Goal: Task Accomplishment & Management: Manage account settings

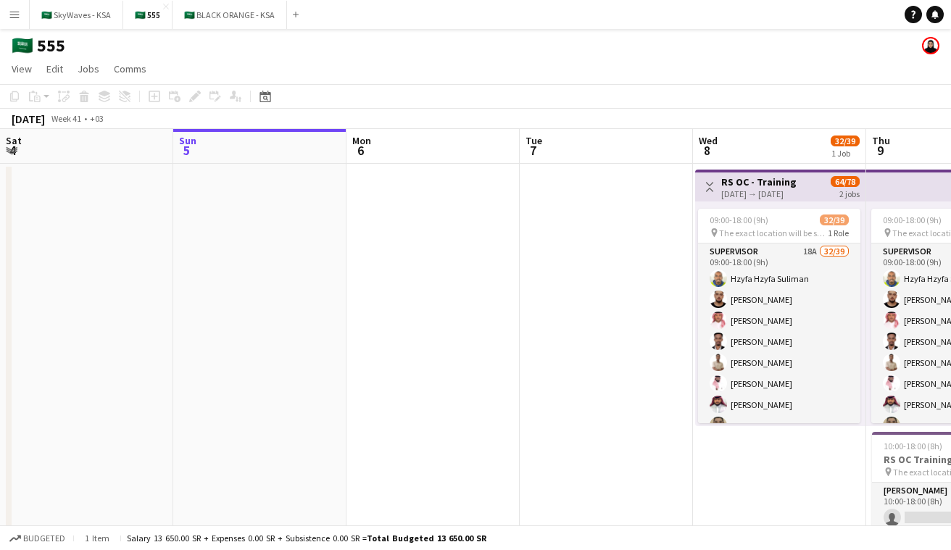
scroll to position [0, 514]
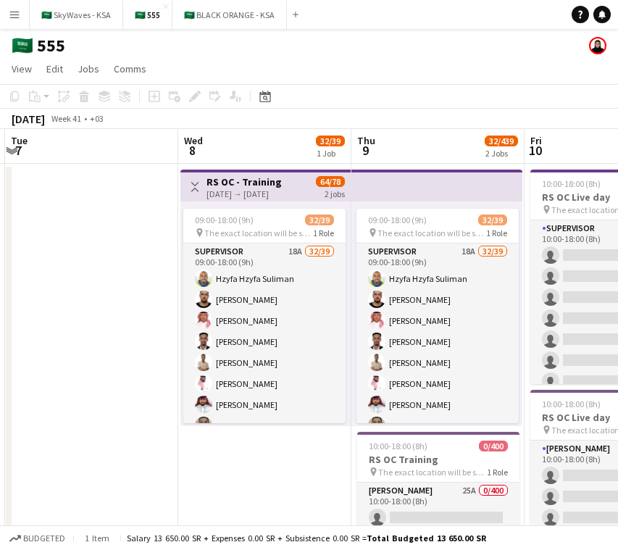
click at [406, 104] on app-toolbar "Copy Paste Paste Command V Paste with crew Command Shift V Paste linked Job [GE…" at bounding box center [309, 96] width 618 height 25
click at [7, 13] on button "Menu" at bounding box center [14, 14] width 29 height 29
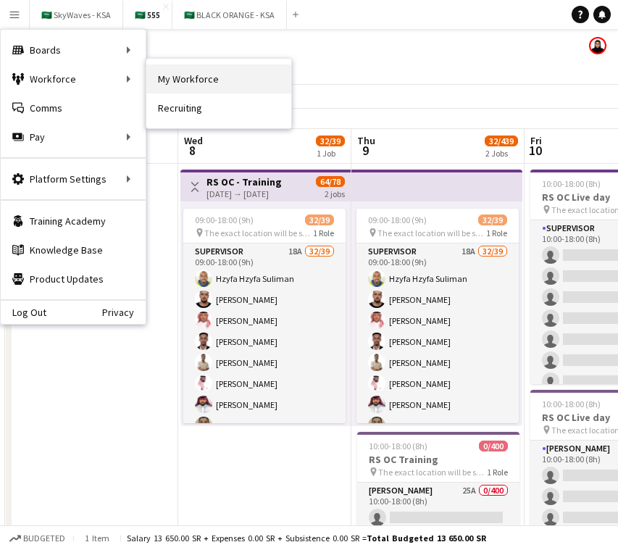
click at [226, 85] on link "My Workforce" at bounding box center [218, 78] width 145 height 29
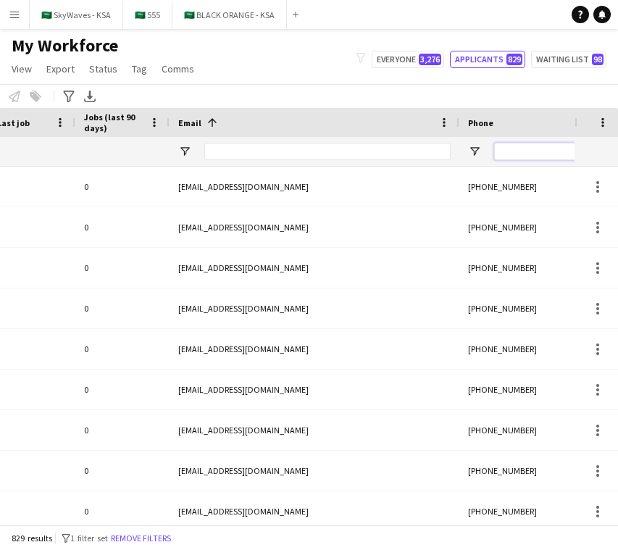
click at [502, 149] on input "Phone Filter Input" at bounding box center [565, 151] width 142 height 17
paste input "**********"
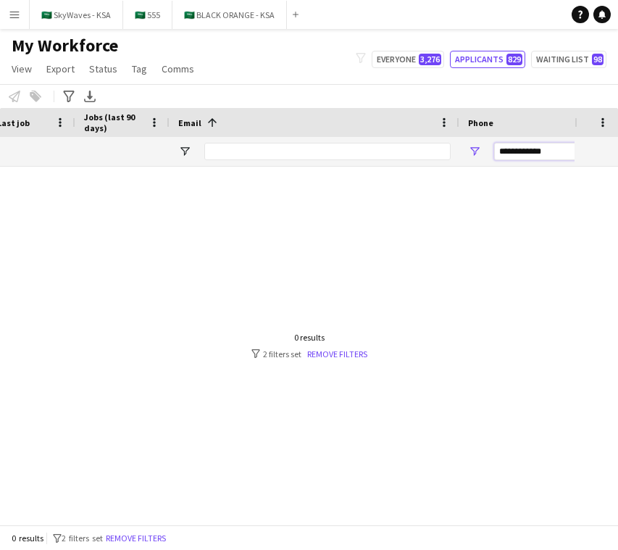
click at [502, 149] on input "**********" at bounding box center [565, 151] width 142 height 17
click at [512, 150] on input "**********" at bounding box center [565, 151] width 142 height 17
type input "*********"
click at [543, 151] on input "*********" at bounding box center [565, 151] width 142 height 17
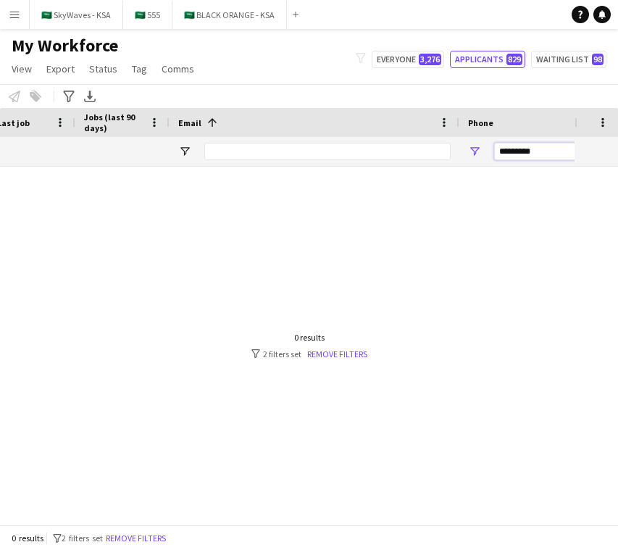
click at [543, 151] on input "*********" at bounding box center [565, 151] width 142 height 17
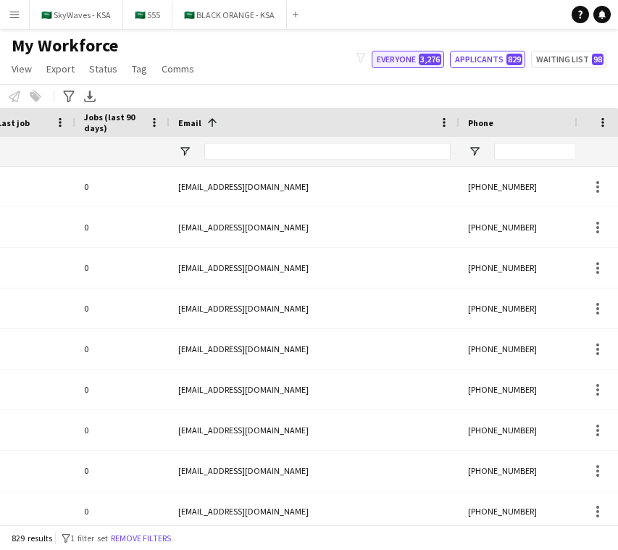
click at [405, 59] on button "Everyone 3,276" at bounding box center [408, 59] width 72 height 17
click at [531, 151] on input "Phone Filter Input" at bounding box center [565, 151] width 142 height 17
paste input "*********"
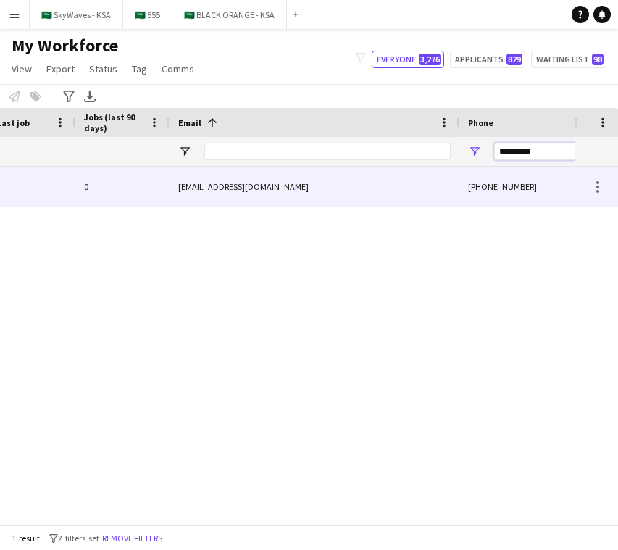
scroll to position [0, 483]
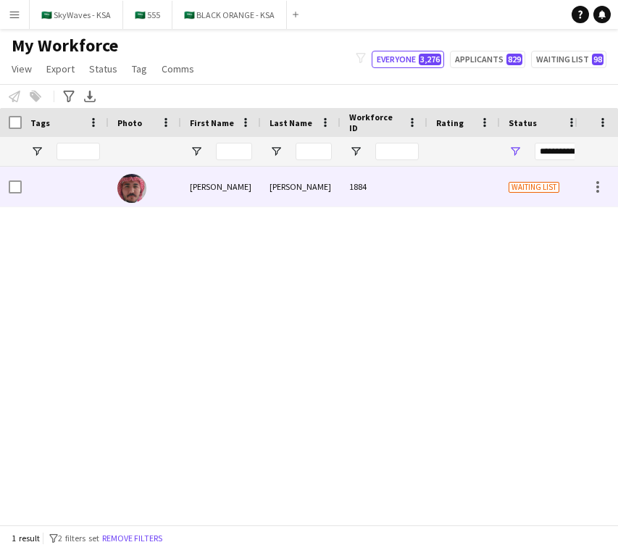
type input "*********"
click at [344, 193] on div "1884" at bounding box center [384, 187] width 87 height 40
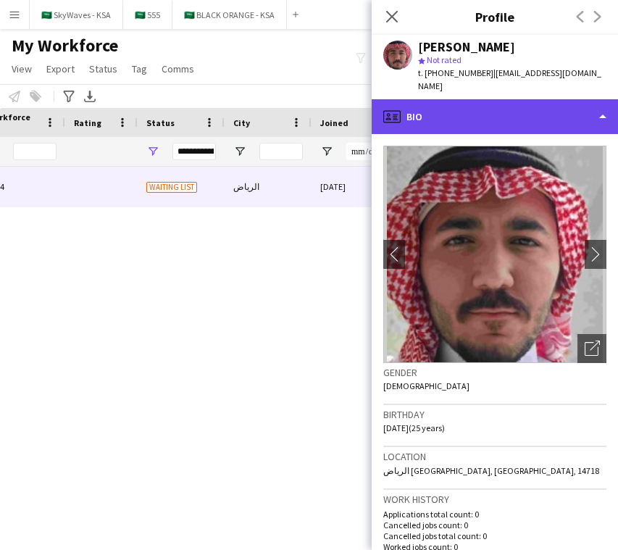
click at [488, 116] on div "profile Bio" at bounding box center [495, 116] width 246 height 35
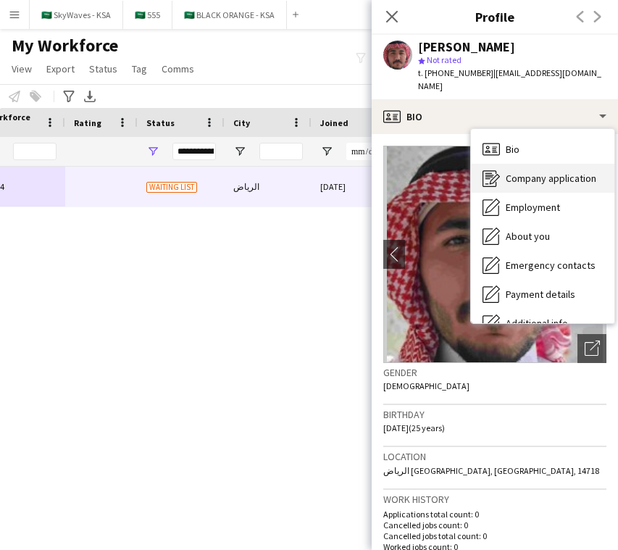
click at [554, 179] on span "Company application" at bounding box center [551, 178] width 91 height 13
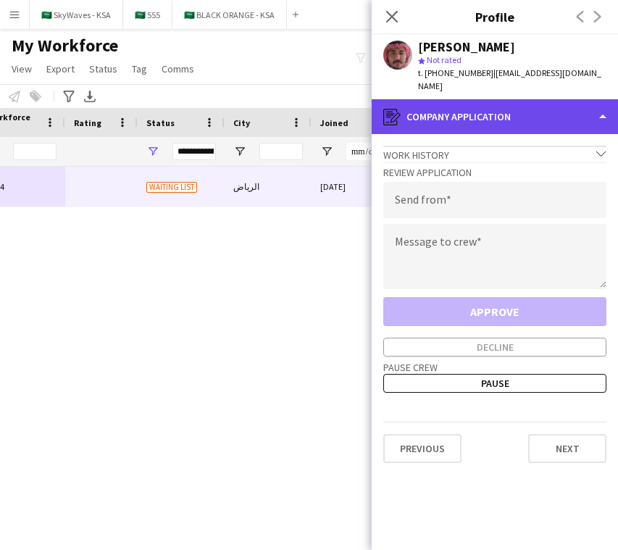
click at [564, 130] on div "register Company application" at bounding box center [495, 116] width 246 height 35
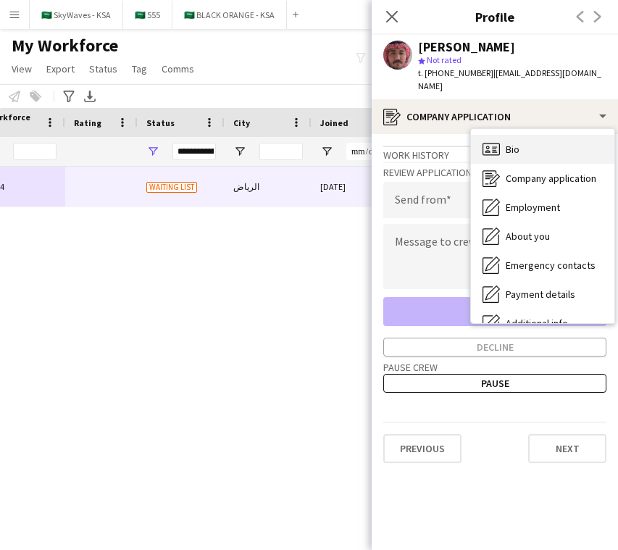
click at [561, 154] on div "Bio Bio" at bounding box center [542, 149] width 143 height 29
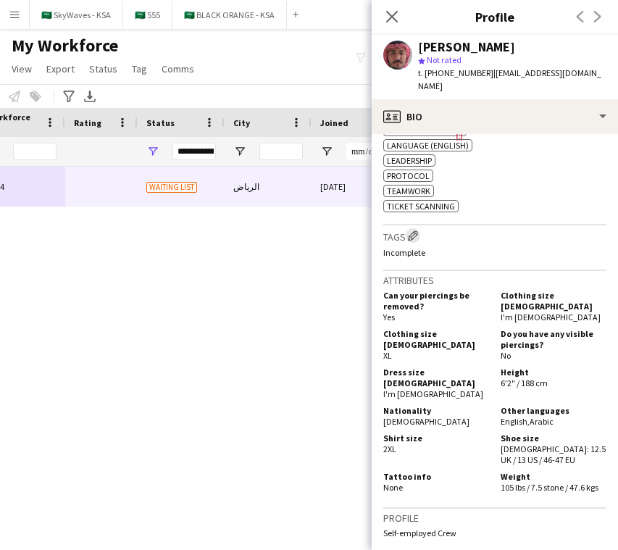
click at [410, 241] on app-icon "Edit crew company tags" at bounding box center [413, 235] width 10 height 10
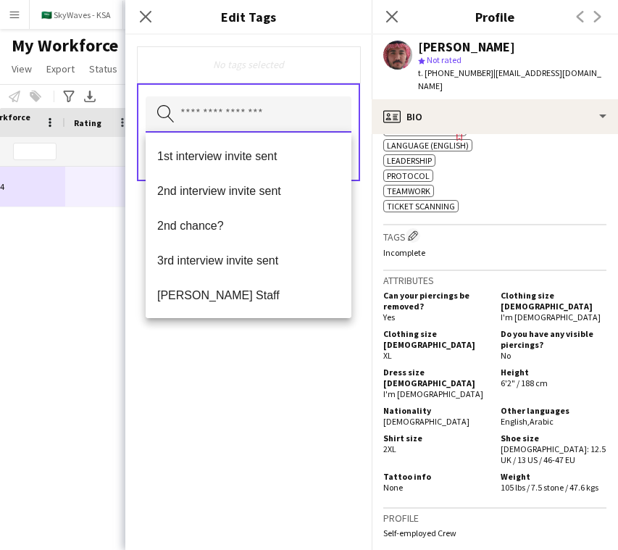
click at [228, 109] on input "text" at bounding box center [249, 114] width 206 height 36
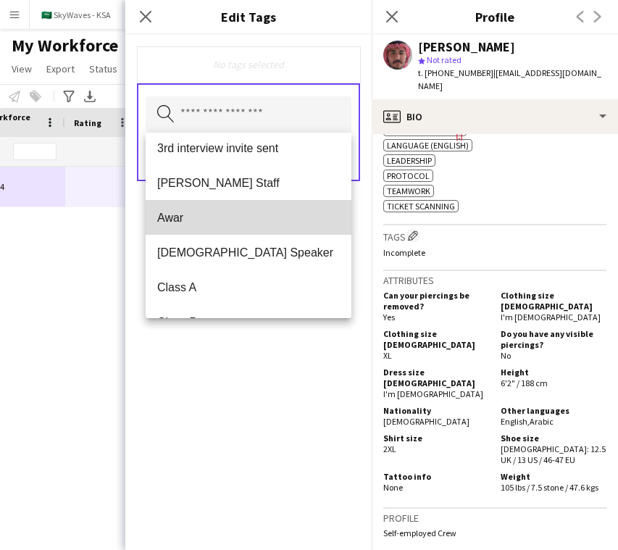
click at [216, 212] on span "Awar" at bounding box center [248, 218] width 183 height 14
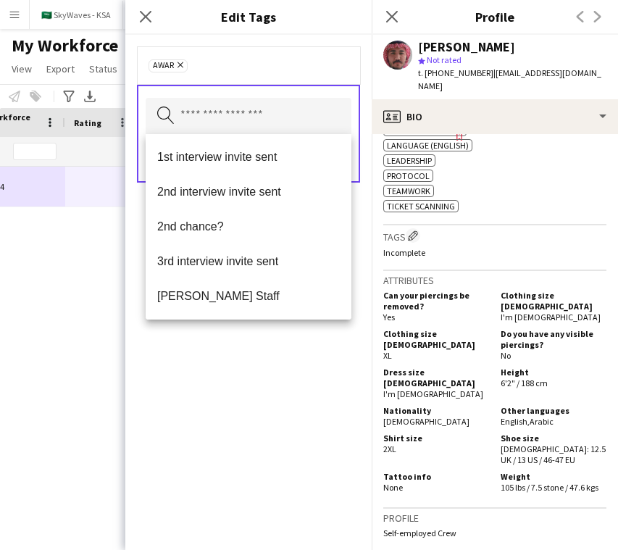
drag, startPoint x: 335, startPoint y: 57, endPoint x: 377, endPoint y: 76, distance: 46.4
click at [335, 57] on div "Awar Remove" at bounding box center [248, 65] width 223 height 38
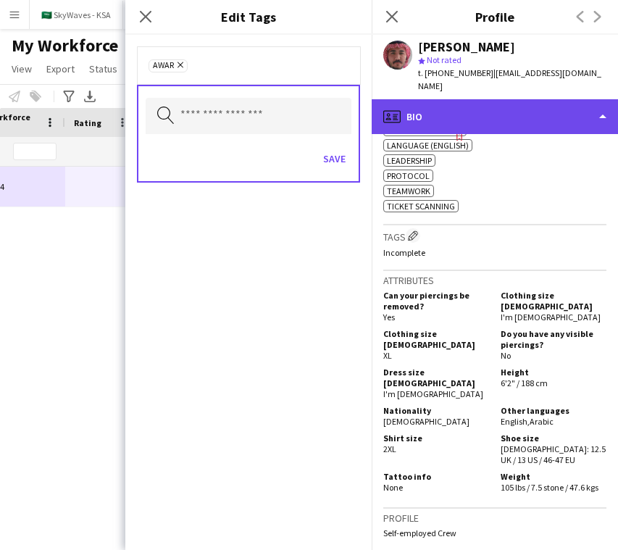
click at [507, 124] on div "profile Bio" at bounding box center [495, 116] width 246 height 35
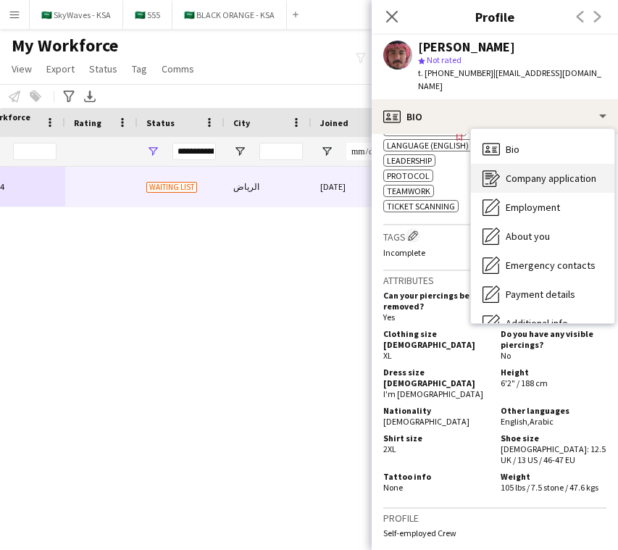
click at [524, 184] on span "Company application" at bounding box center [551, 178] width 91 height 13
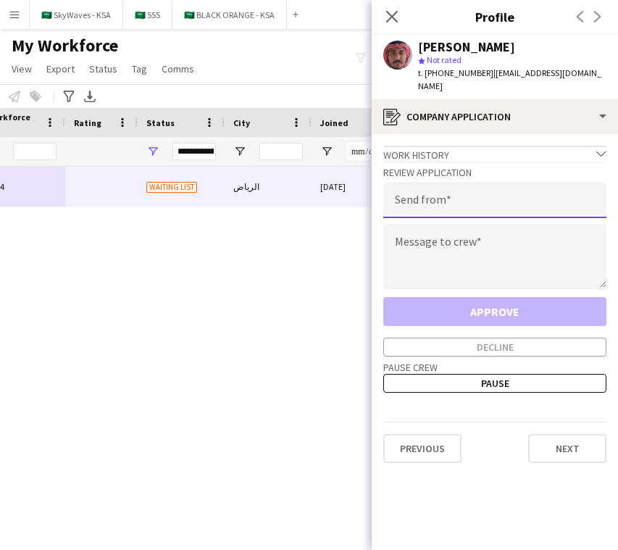
click at [487, 194] on input "email" at bounding box center [494, 200] width 223 height 36
type input "**********"
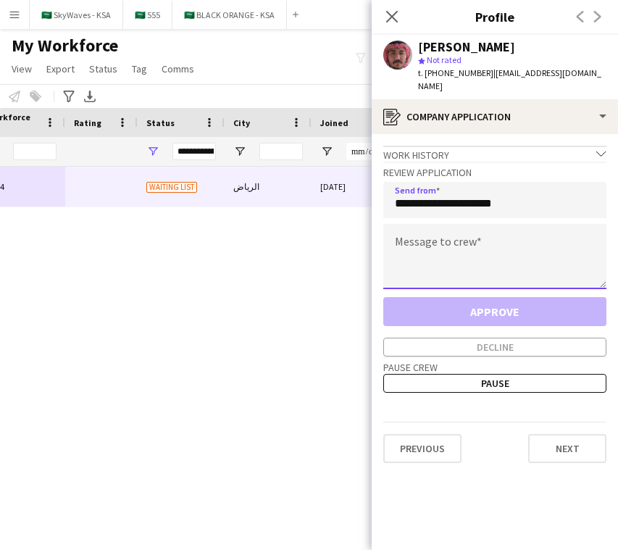
click at [457, 238] on textarea at bounding box center [494, 256] width 223 height 65
paste textarea "**********"
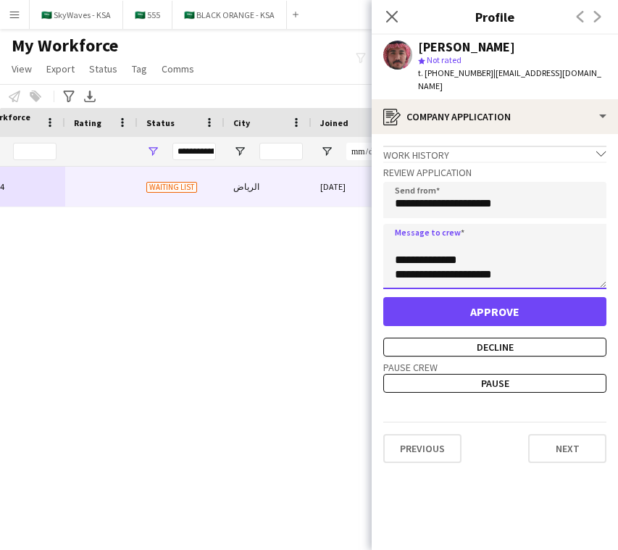
scroll to position [0, 0]
drag, startPoint x: 443, startPoint y: 246, endPoint x: 409, endPoint y: 250, distance: 34.2
click at [409, 250] on textarea "**********" at bounding box center [494, 256] width 223 height 65
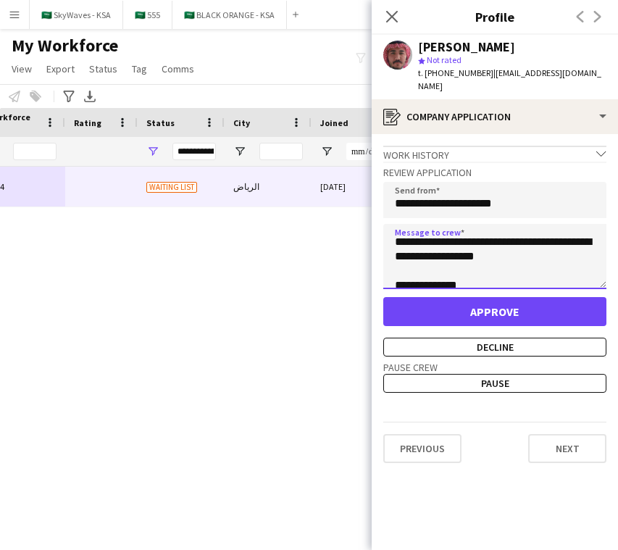
scroll to position [362, 0]
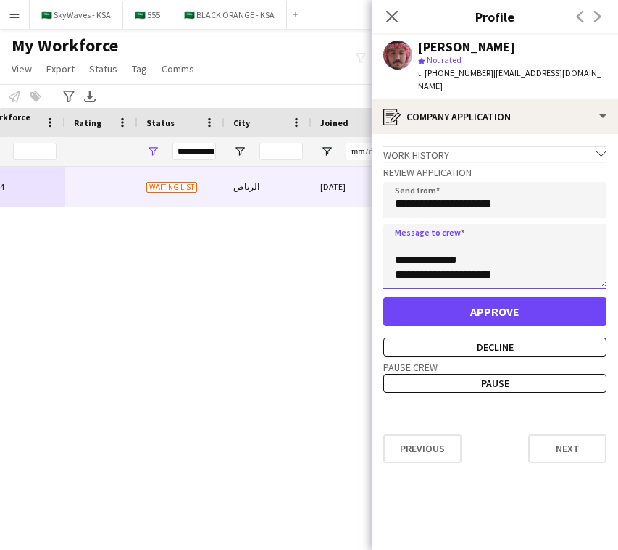
type textarea "**********"
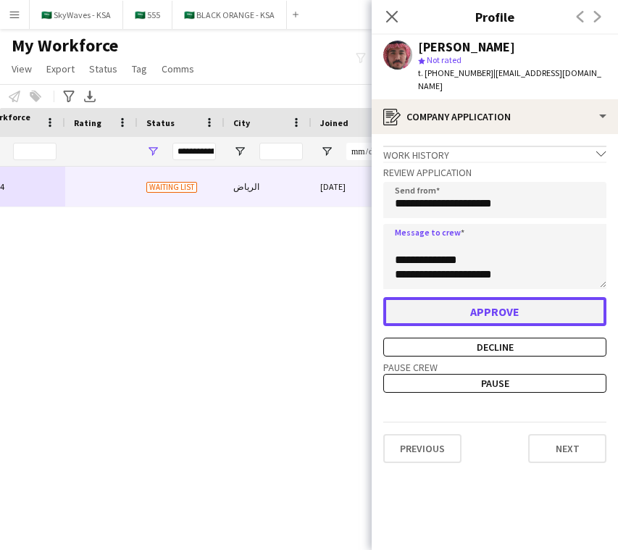
click at [475, 304] on button "Approve" at bounding box center [494, 311] width 223 height 29
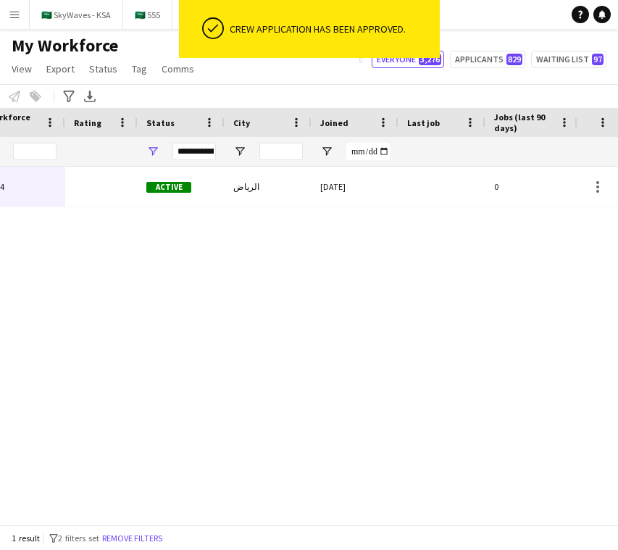
scroll to position [0, 0]
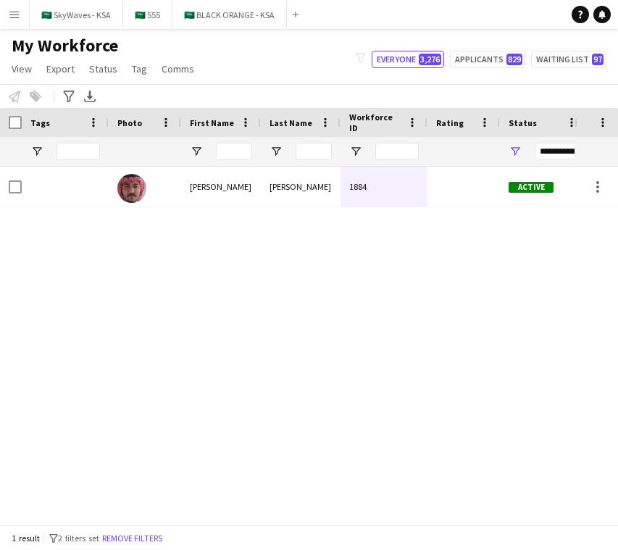
click at [28, 11] on button "Menu" at bounding box center [14, 14] width 29 height 29
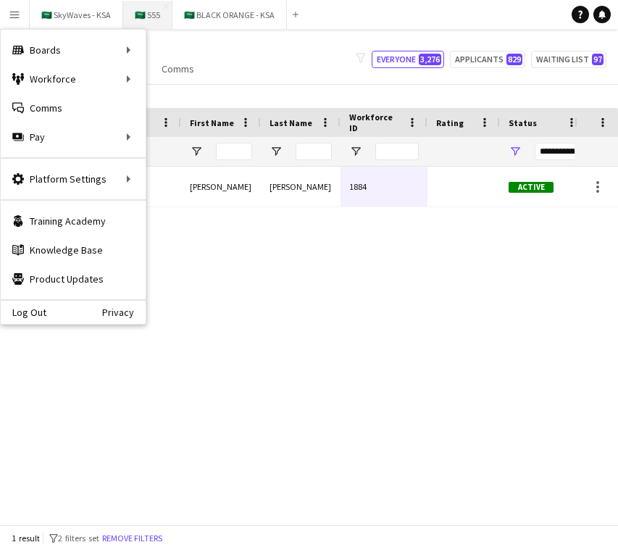
click at [150, 22] on button "🇸🇦 555 Close" at bounding box center [147, 15] width 49 height 28
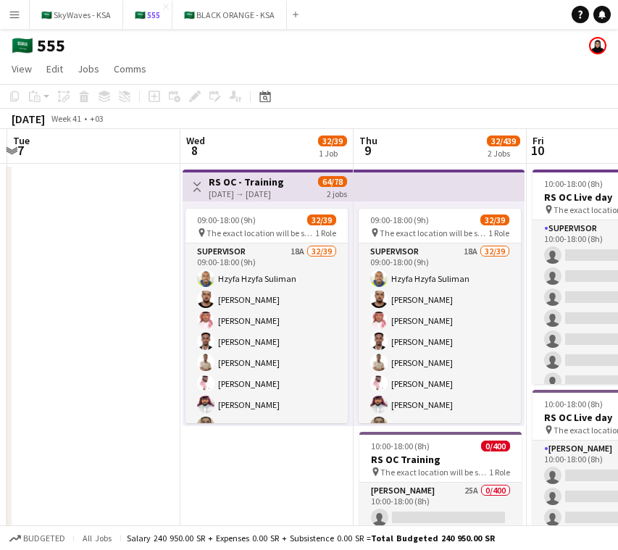
scroll to position [0, 590]
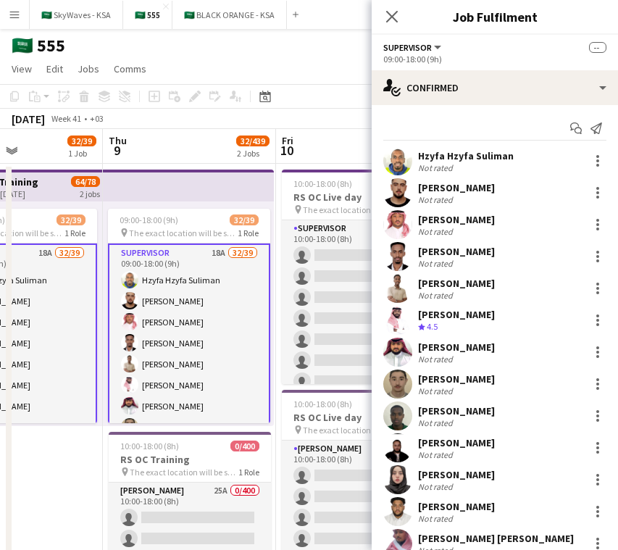
click at [469, 149] on div "Hzyfa Hzyfa Suliman" at bounding box center [466, 155] width 96 height 13
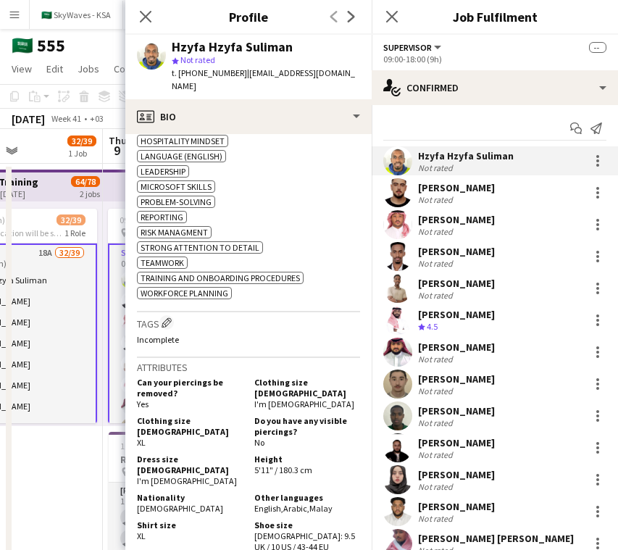
scroll to position [699, 0]
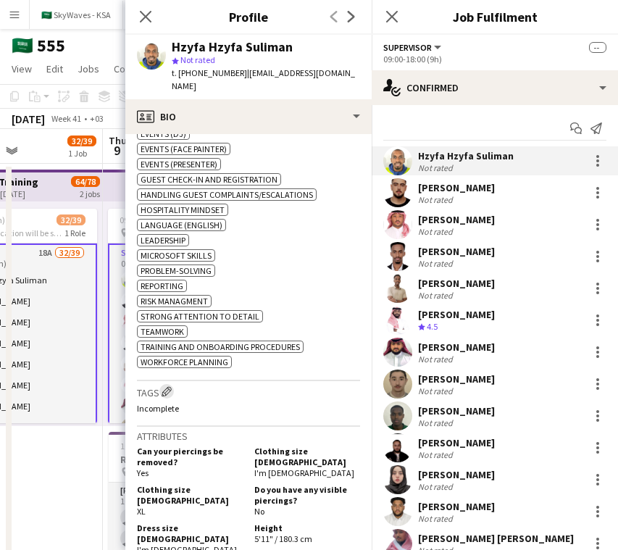
click at [171, 394] on app-icon "Edit crew company tags" at bounding box center [167, 391] width 10 height 10
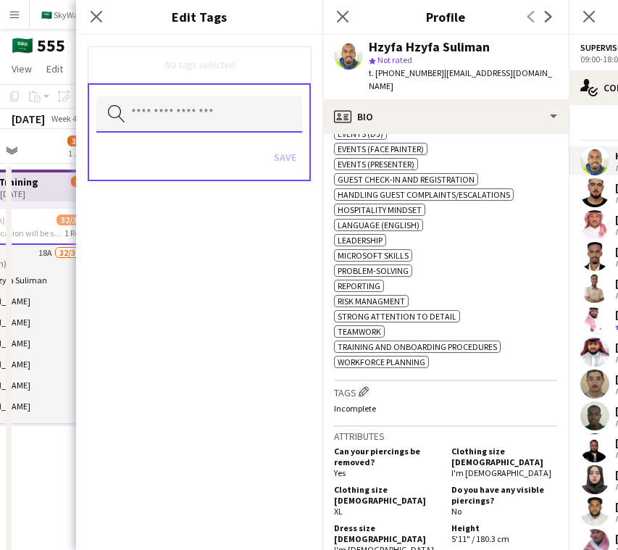
click at [218, 114] on input "text" at bounding box center [199, 114] width 206 height 36
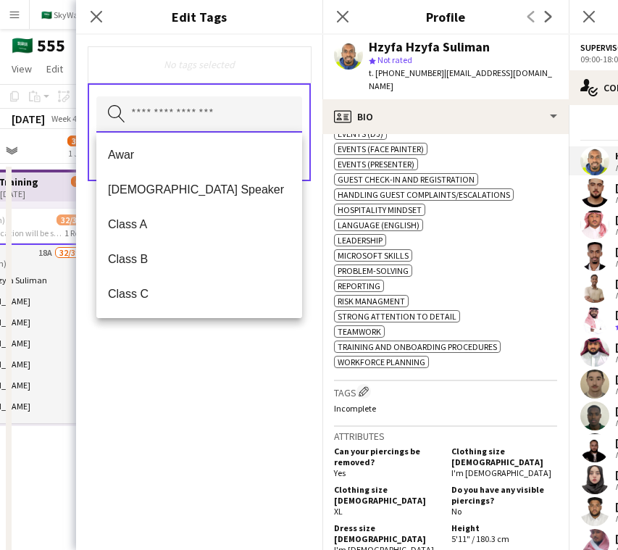
scroll to position [182, 0]
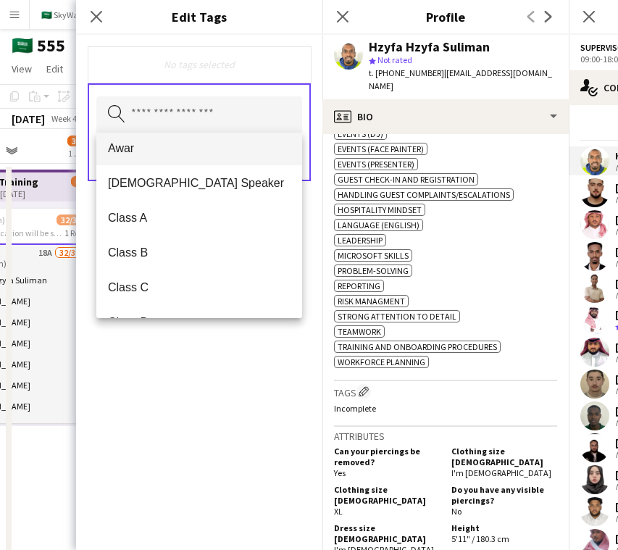
click at [217, 157] on mat-option "Awar" at bounding box center [199, 147] width 206 height 35
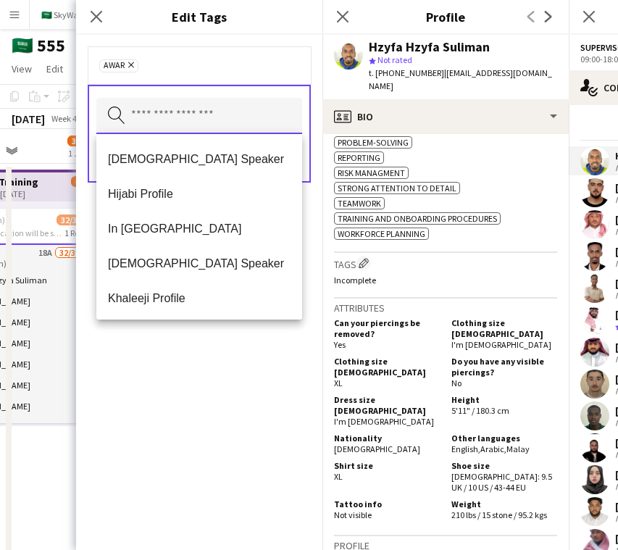
scroll to position [835, 0]
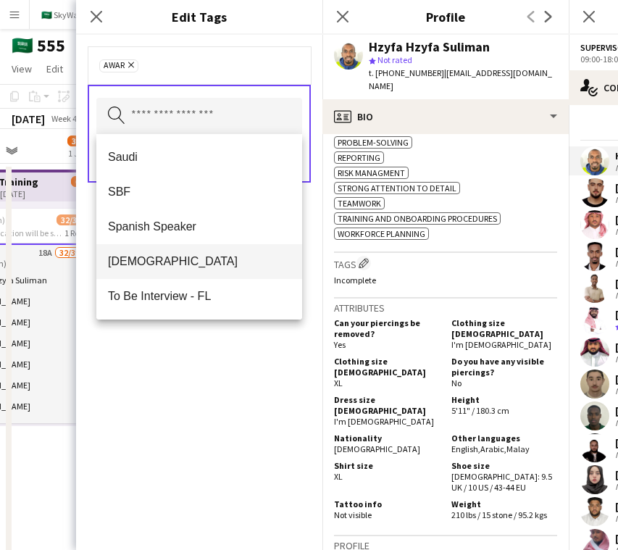
click at [225, 254] on mat-option "[DEMOGRAPHIC_DATA]" at bounding box center [199, 261] width 206 height 35
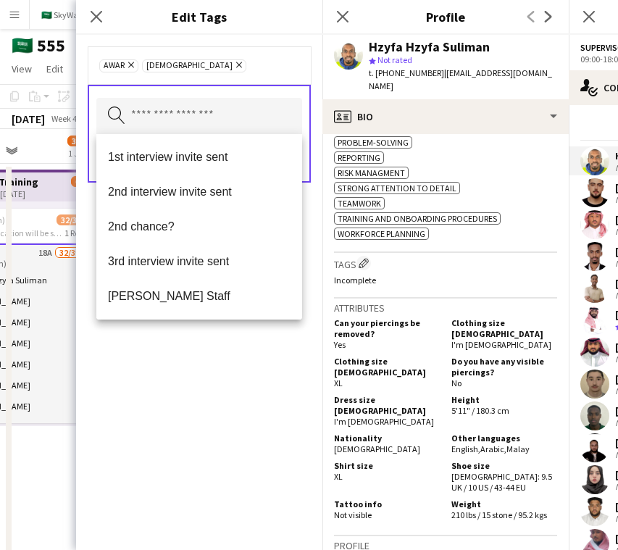
click at [598, 196] on app-user-avatar at bounding box center [594, 192] width 29 height 29
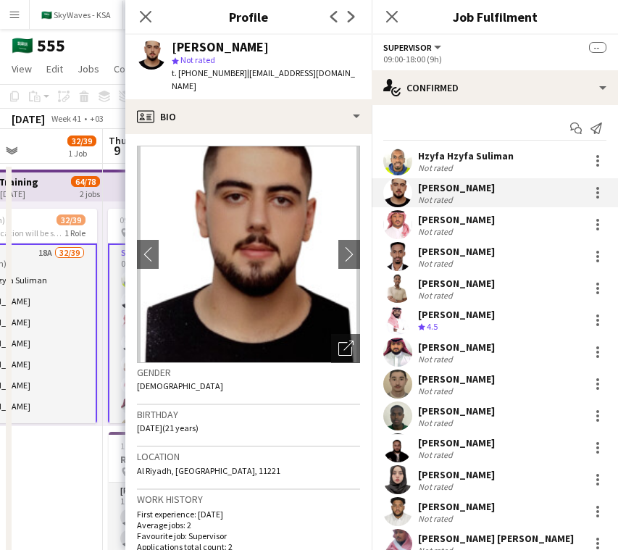
scroll to position [342, 0]
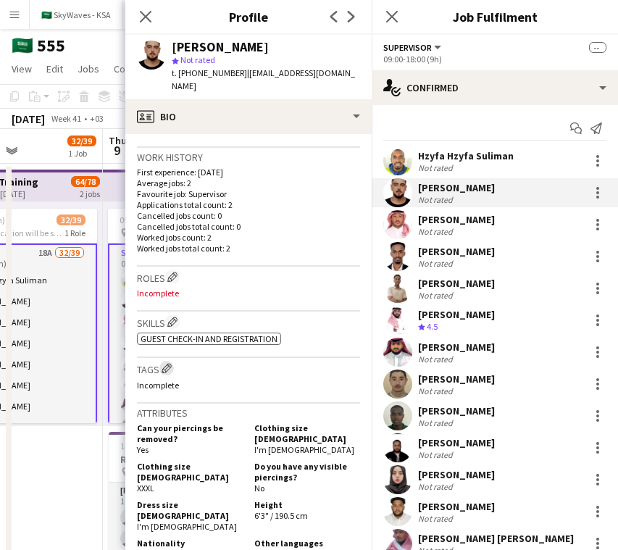
click at [171, 363] on app-icon "Edit crew company tags" at bounding box center [167, 368] width 10 height 10
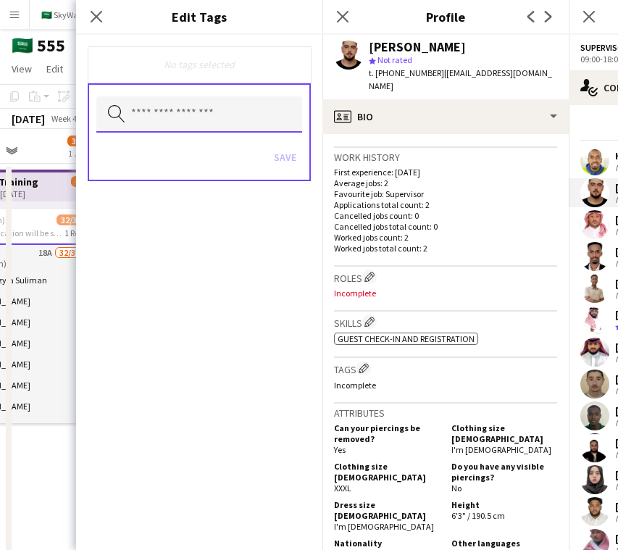
click at [224, 127] on input "text" at bounding box center [199, 114] width 206 height 36
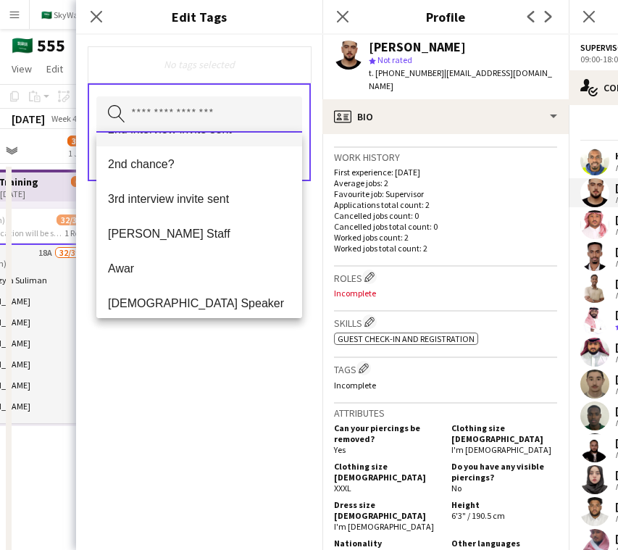
scroll to position [79, 0]
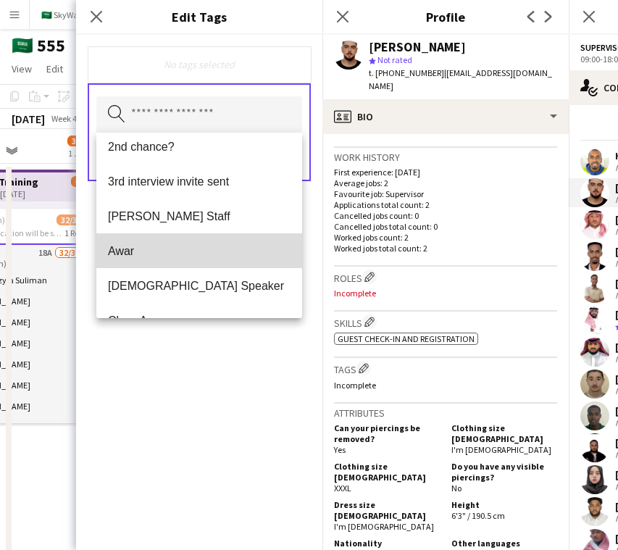
click at [195, 240] on mat-option "Awar" at bounding box center [199, 250] width 206 height 35
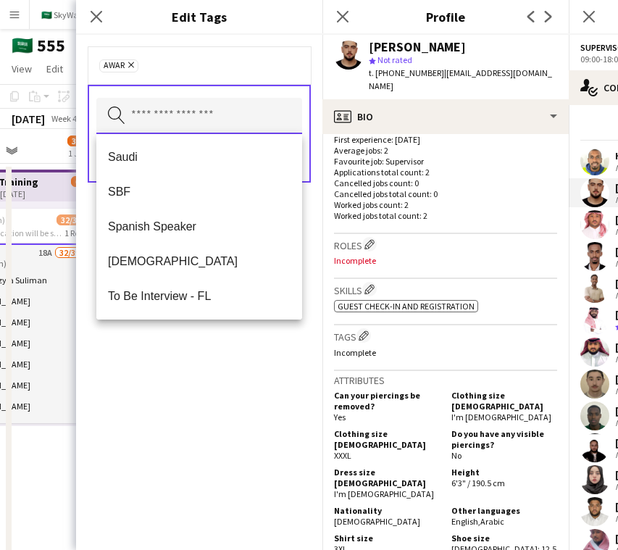
scroll to position [375, 0]
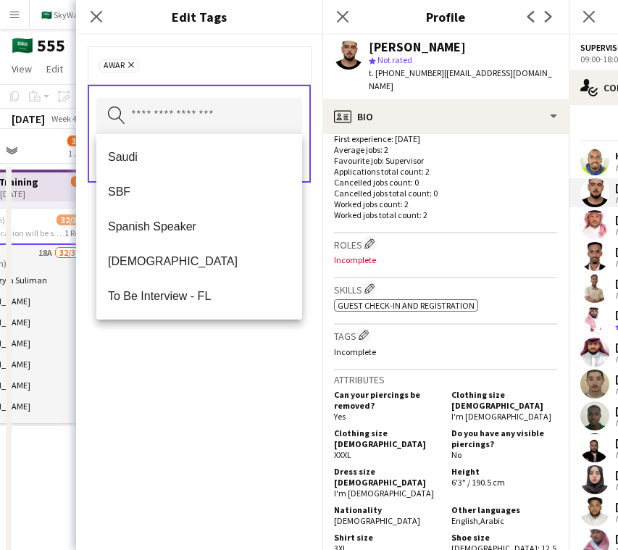
click at [606, 227] on app-user-avatar at bounding box center [594, 224] width 29 height 29
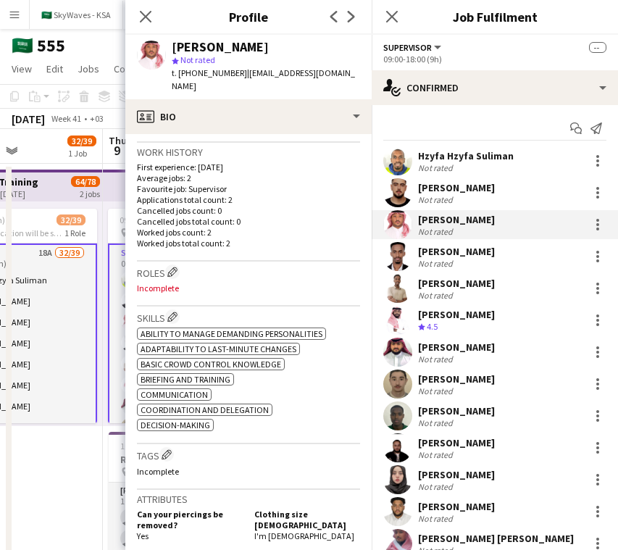
scroll to position [564, 0]
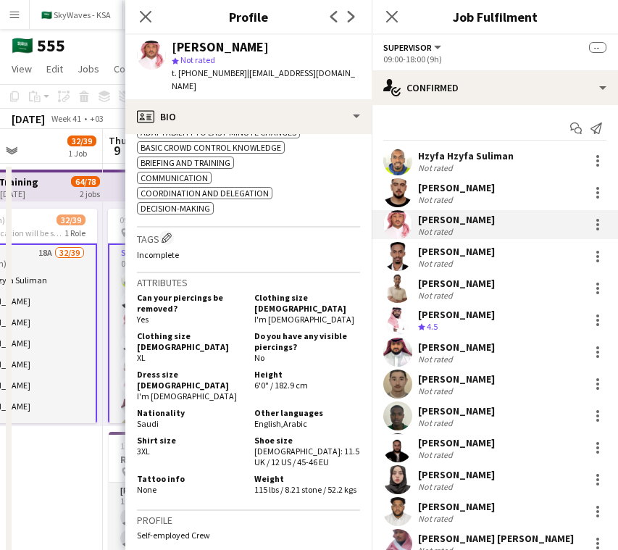
click at [391, 259] on app-user-avatar at bounding box center [397, 256] width 29 height 29
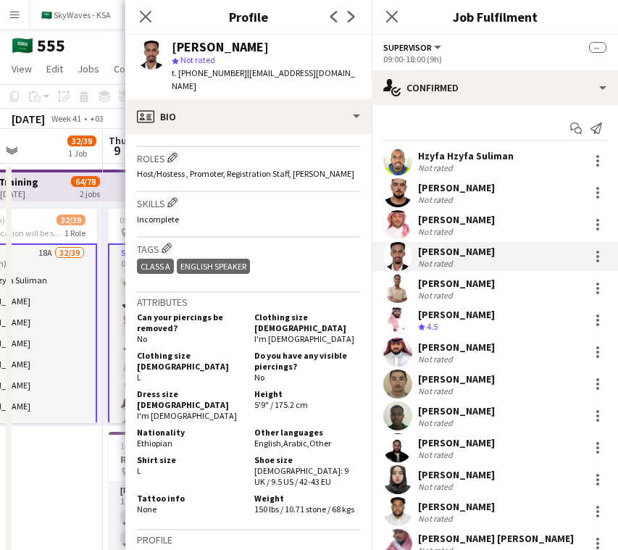
scroll to position [588, 0]
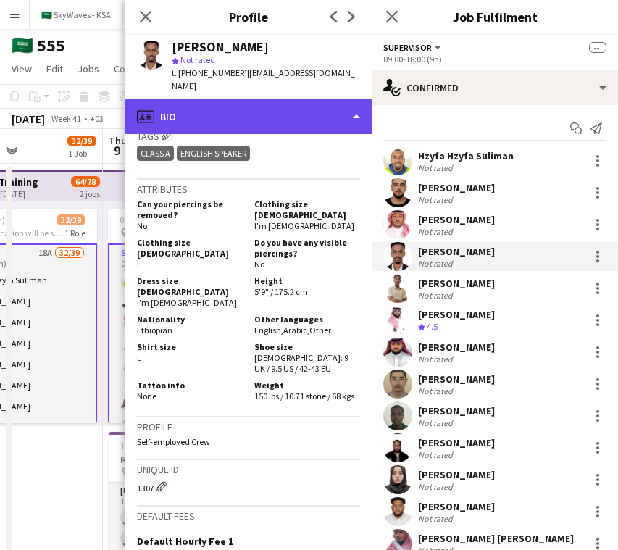
click at [332, 119] on div "profile Bio" at bounding box center [248, 116] width 246 height 35
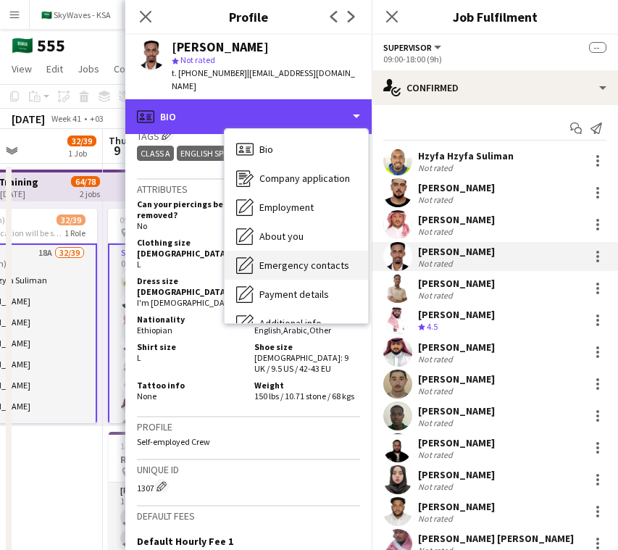
scroll to position [78, 0]
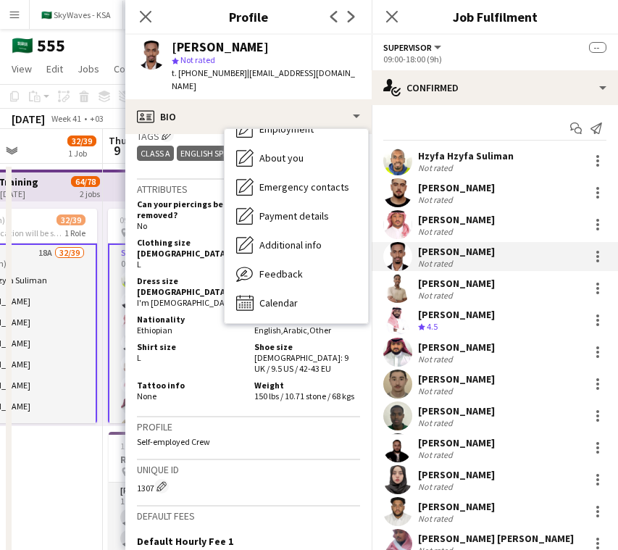
click at [397, 226] on app-user-avatar at bounding box center [397, 224] width 29 height 29
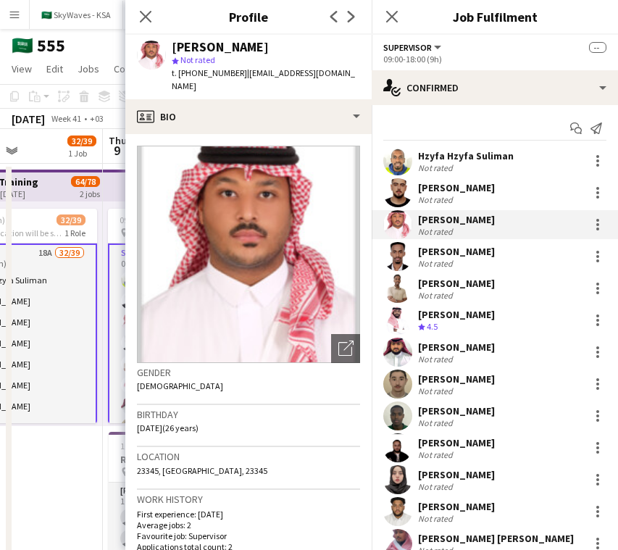
scroll to position [384, 0]
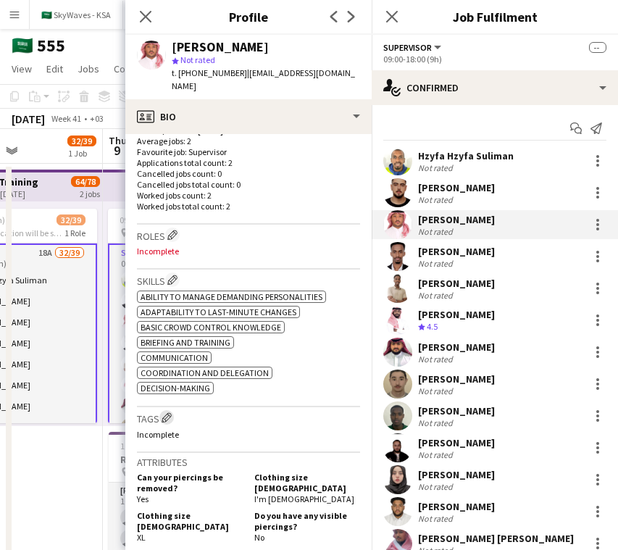
click at [165, 412] on app-icon "Edit crew company tags" at bounding box center [167, 417] width 10 height 10
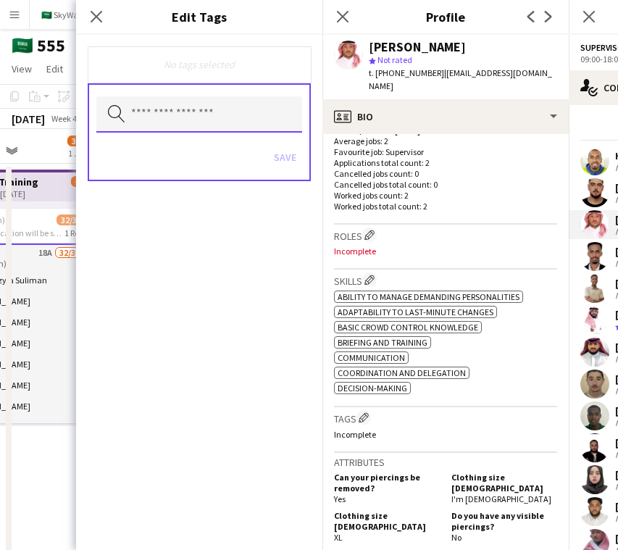
click at [251, 125] on input "text" at bounding box center [199, 114] width 206 height 36
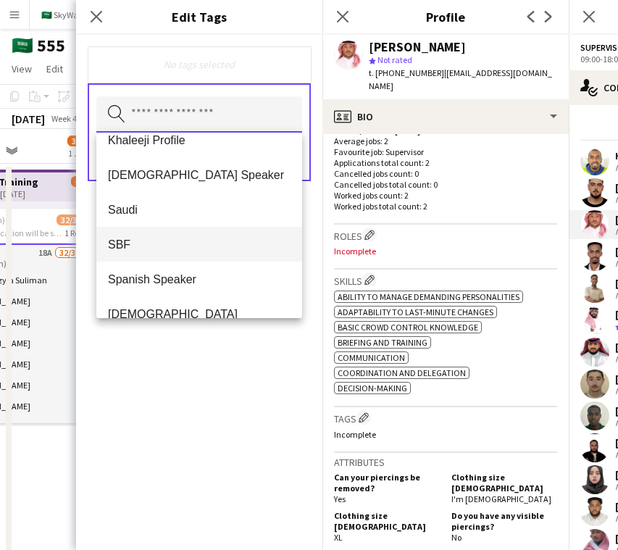
scroll to position [815, 0]
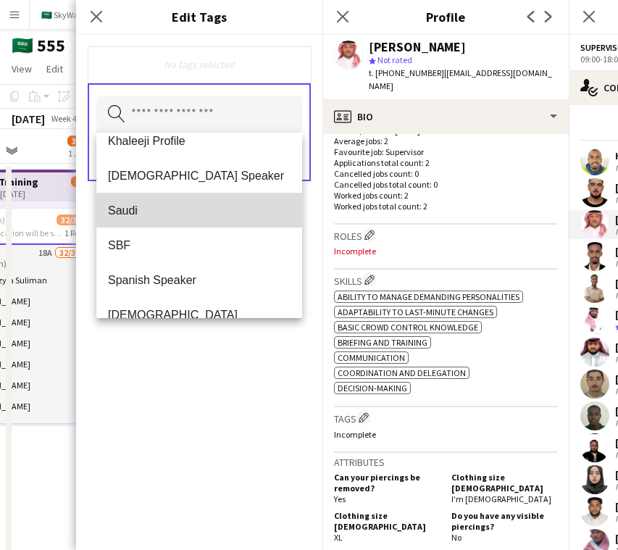
click at [229, 211] on span "Saudi" at bounding box center [199, 211] width 183 height 14
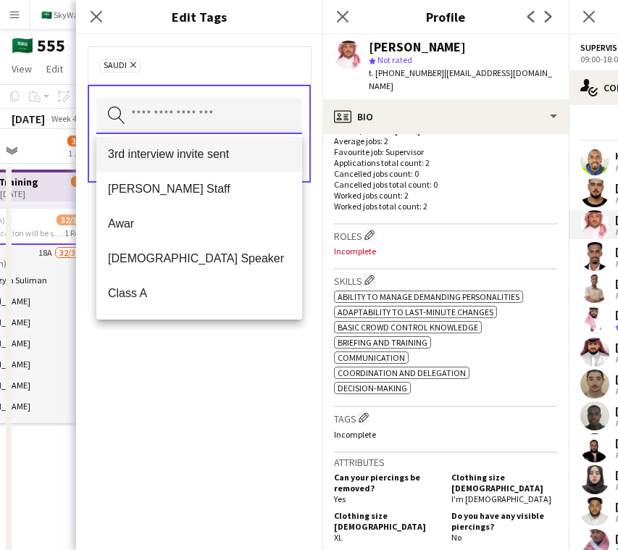
scroll to position [109, 0]
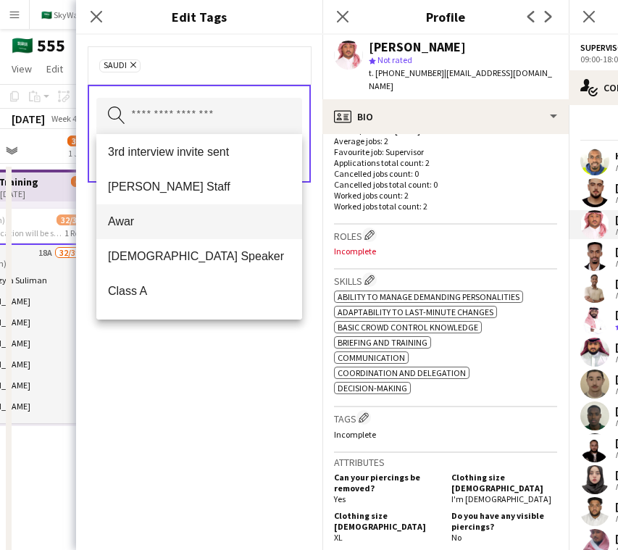
click at [229, 225] on span "Awar" at bounding box center [199, 221] width 183 height 14
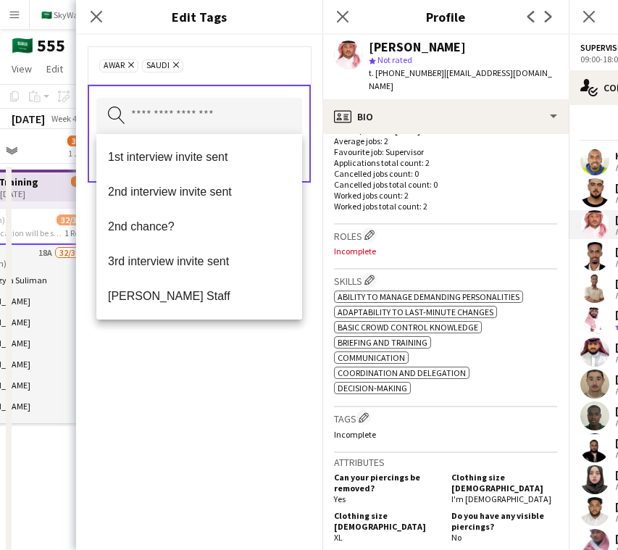
click at [201, 367] on div "Awar Remove Saudi Remove Search by tag name Save" at bounding box center [199, 292] width 246 height 515
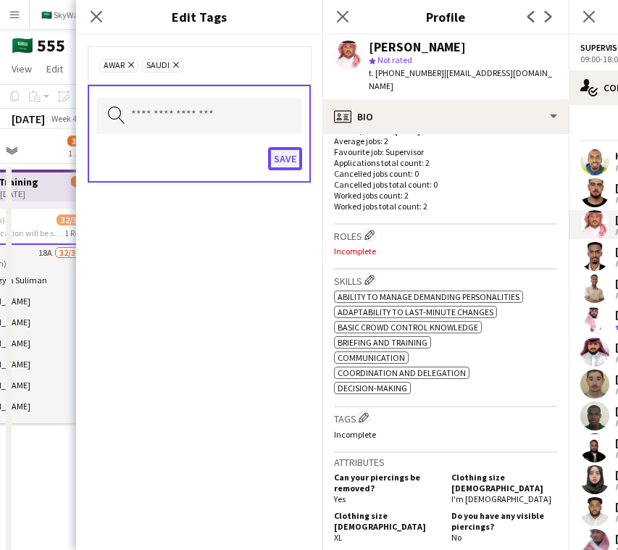
click at [290, 159] on button "Save" at bounding box center [285, 158] width 34 height 23
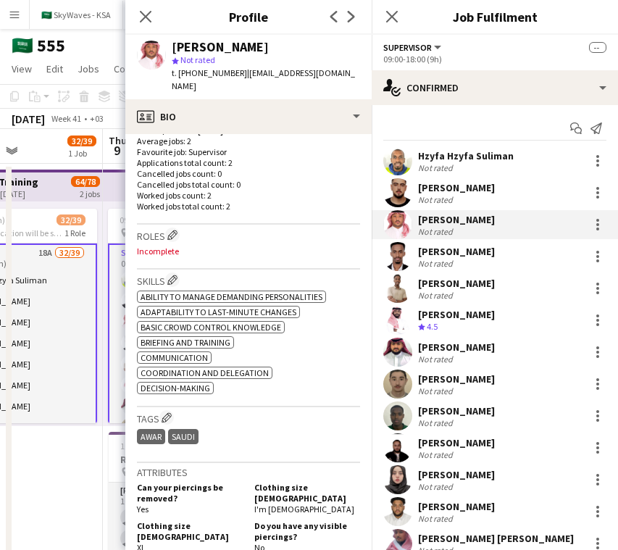
click at [402, 246] on app-user-avatar at bounding box center [397, 256] width 29 height 29
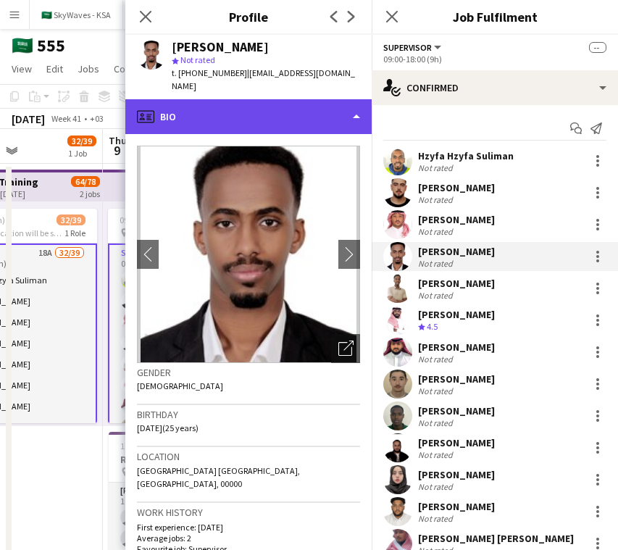
click at [290, 106] on div "profile Bio" at bounding box center [248, 116] width 246 height 35
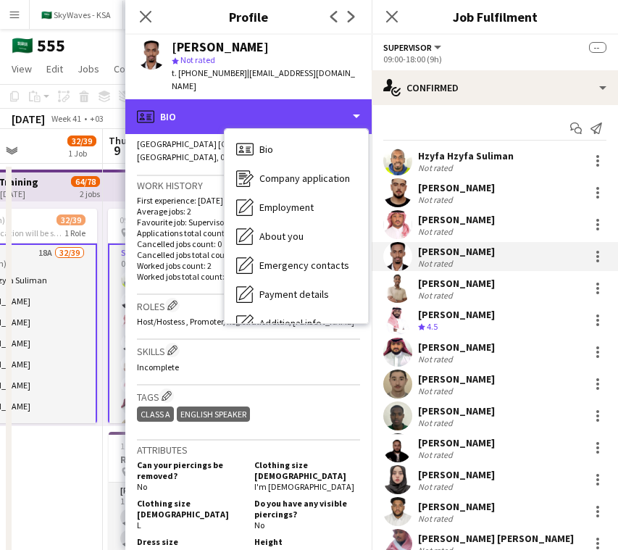
scroll to position [332, 0]
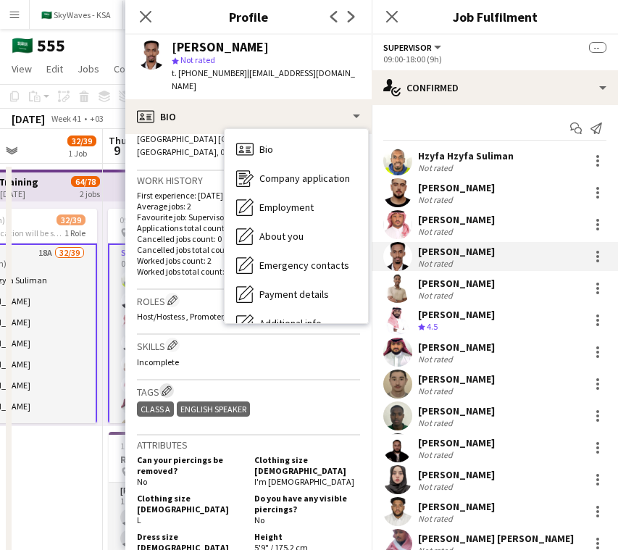
click at [167, 385] on app-icon "Edit crew company tags" at bounding box center [167, 390] width 10 height 10
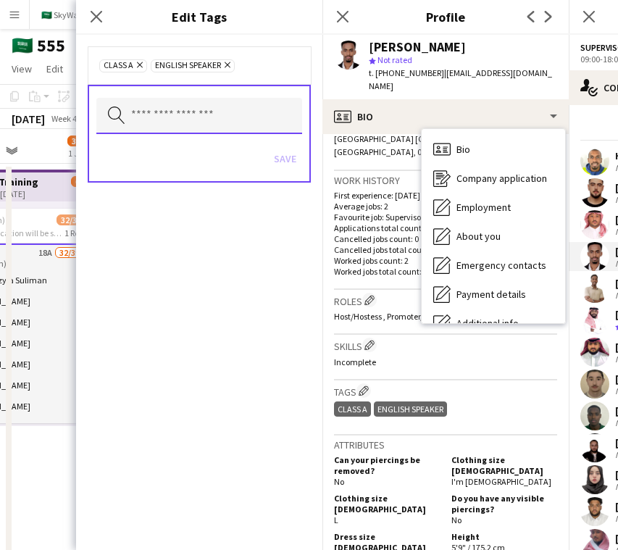
click at [217, 110] on input "text" at bounding box center [199, 116] width 206 height 36
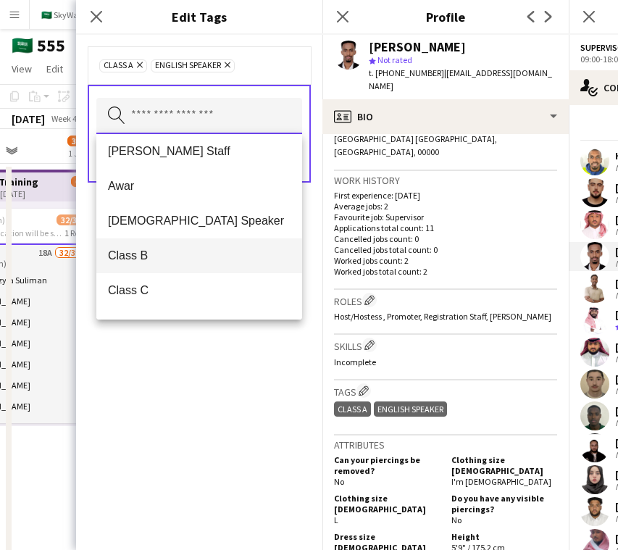
scroll to position [136, 0]
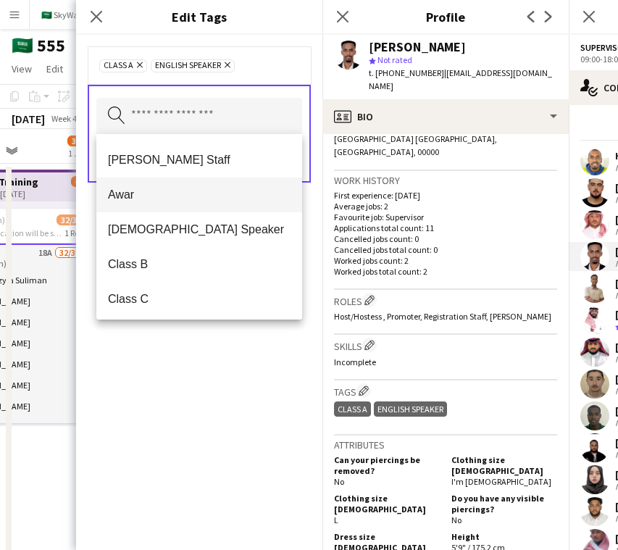
click at [215, 194] on span "Awar" at bounding box center [199, 195] width 183 height 14
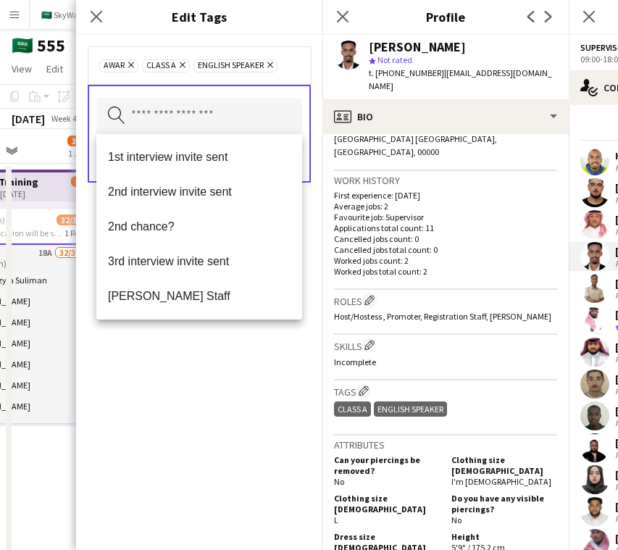
drag, startPoint x: 270, startPoint y: 423, endPoint x: 301, endPoint y: 205, distance: 220.3
click at [270, 423] on div "Awar Remove Class A Remove English Speaker Remove Search by tag name Save" at bounding box center [199, 292] width 246 height 515
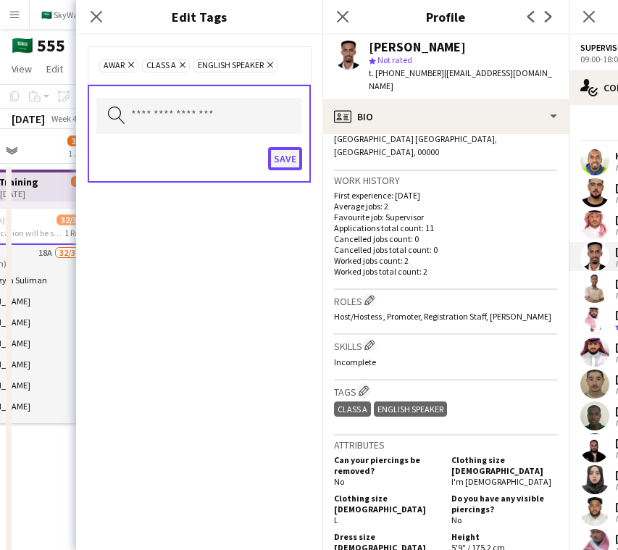
click at [293, 152] on button "Save" at bounding box center [285, 158] width 34 height 23
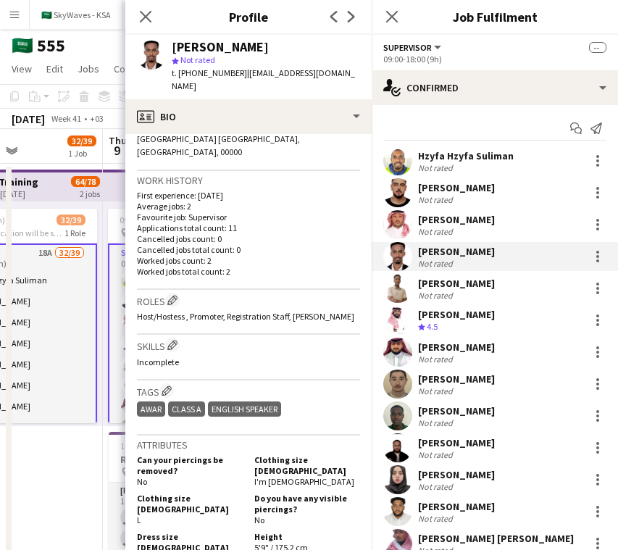
click at [403, 288] on app-user-avatar at bounding box center [397, 288] width 29 height 29
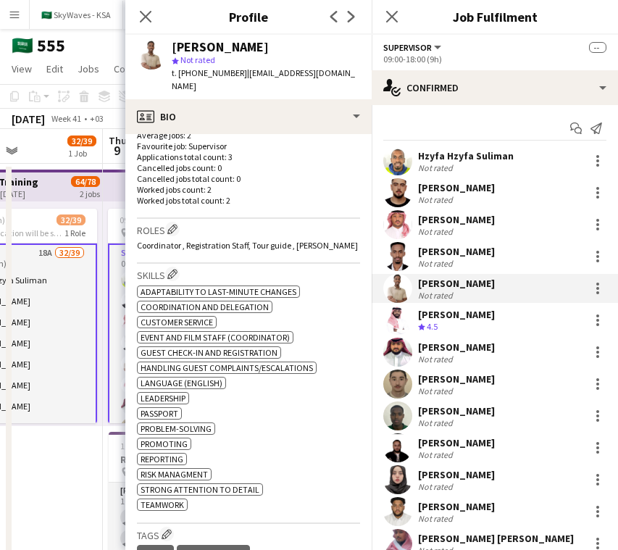
scroll to position [499, 0]
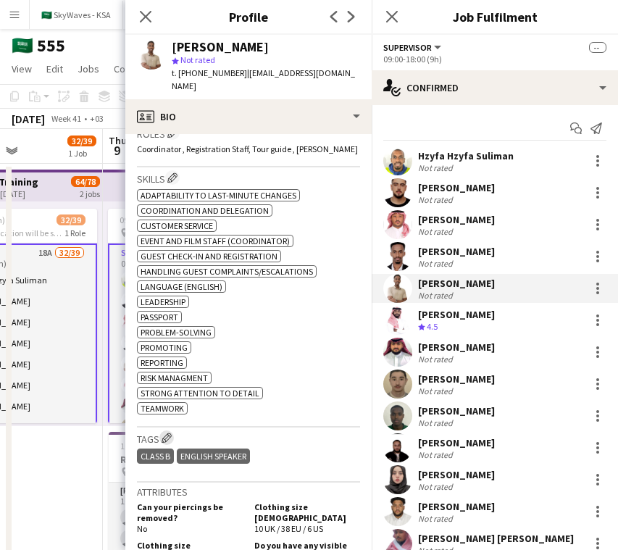
click at [173, 430] on button "Edit crew company tags" at bounding box center [166, 437] width 14 height 14
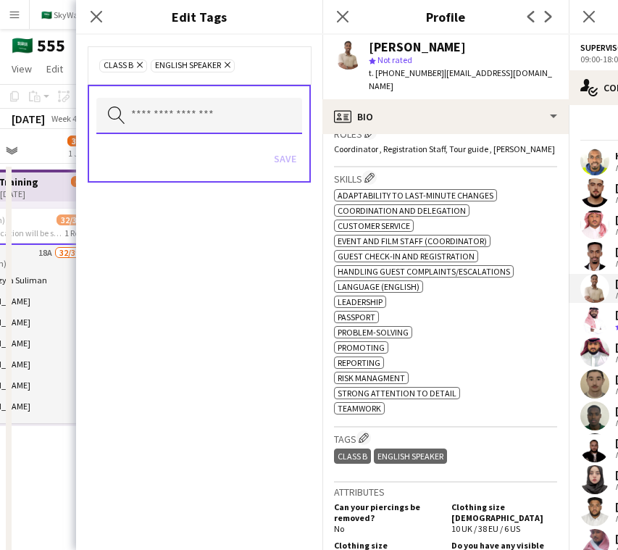
click at [240, 118] on input "text" at bounding box center [199, 116] width 206 height 36
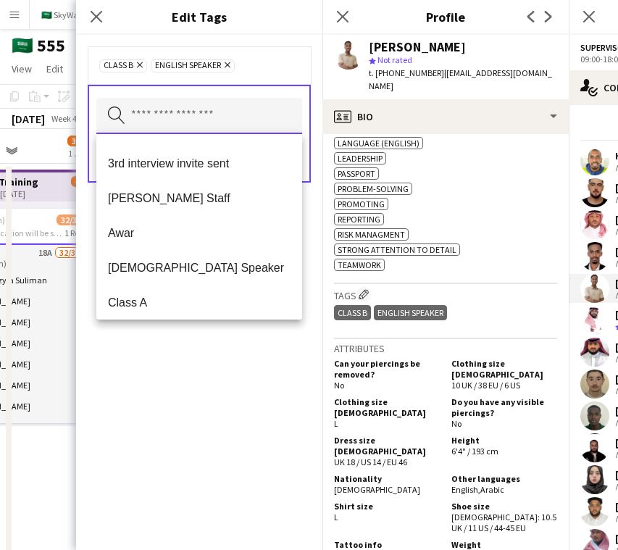
scroll to position [87, 0]
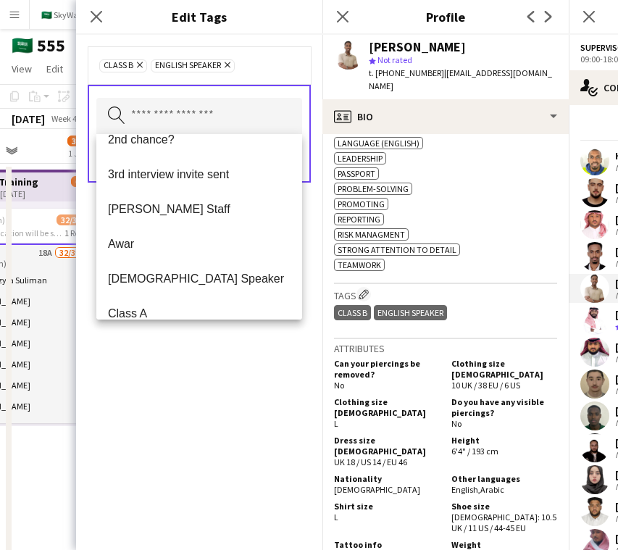
click at [231, 237] on span "Awar" at bounding box center [199, 244] width 183 height 14
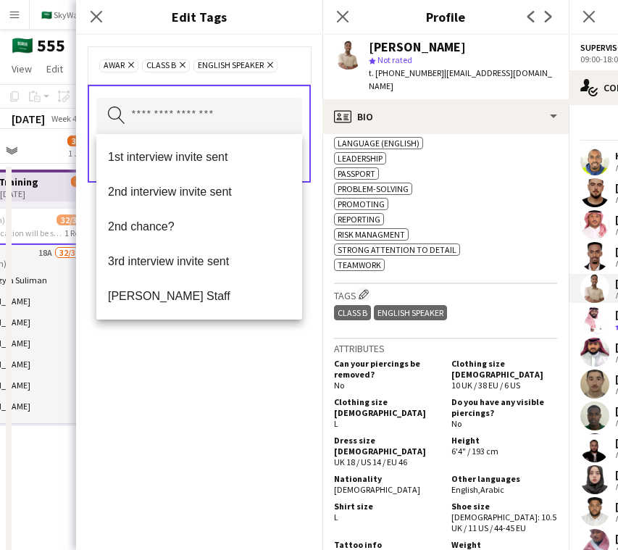
drag, startPoint x: 483, startPoint y: 249, endPoint x: 339, endPoint y: 201, distance: 151.4
click at [483, 249] on div "ok-circled2 background Layer 1 cross-circle-red background Layer 1 Adaptability…" at bounding box center [445, 157] width 223 height 228
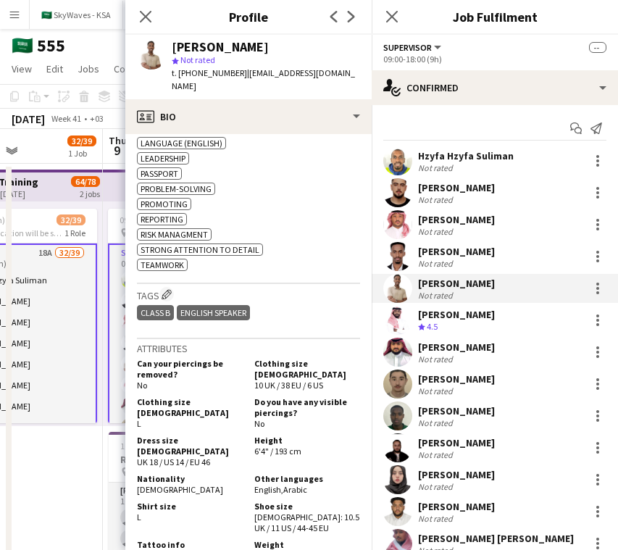
click at [436, 311] on div "[PERSON_NAME]" at bounding box center [456, 314] width 77 height 13
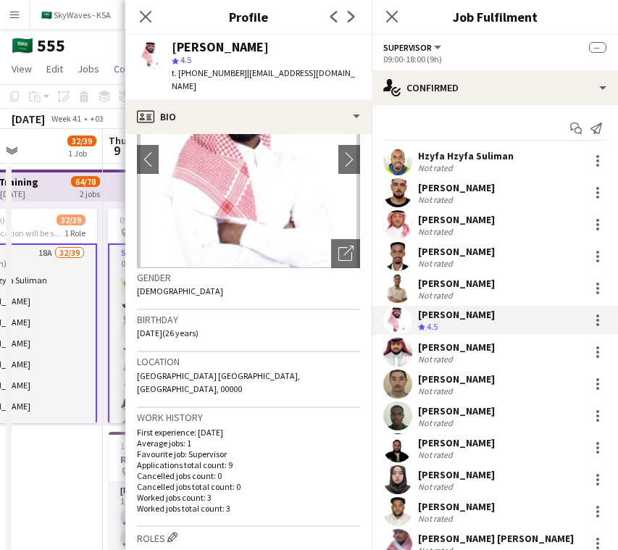
scroll to position [0, 0]
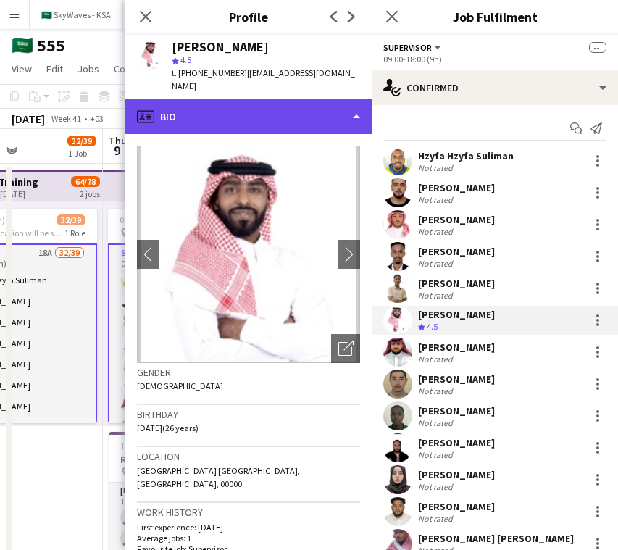
click at [275, 107] on div "profile Bio" at bounding box center [248, 116] width 246 height 35
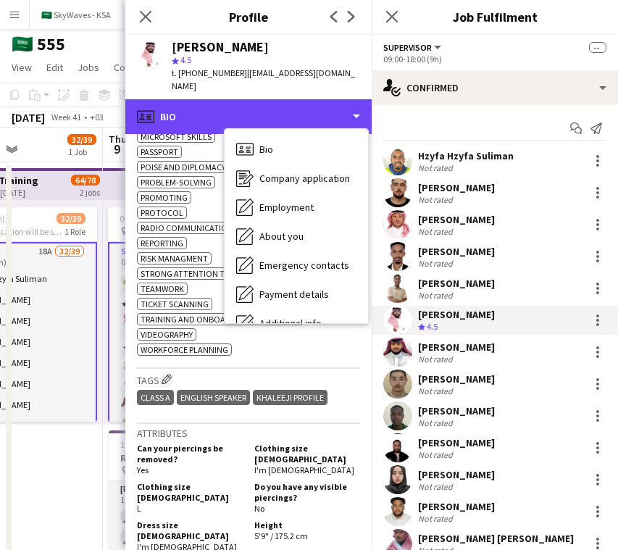
scroll to position [906, 0]
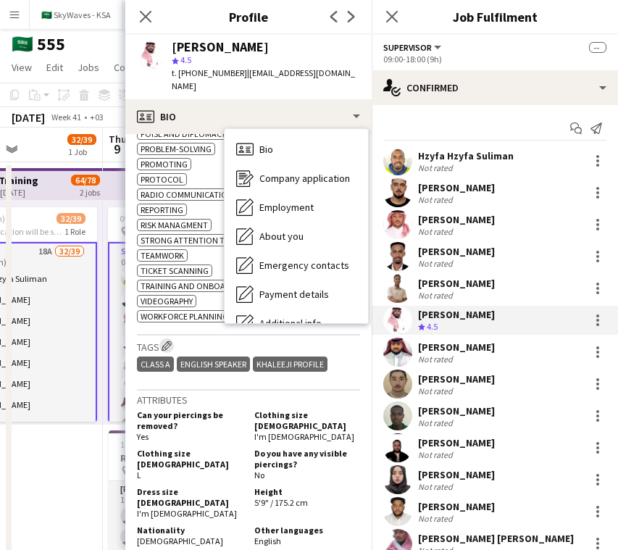
click at [164, 341] on app-icon "Edit crew company tags" at bounding box center [167, 346] width 10 height 10
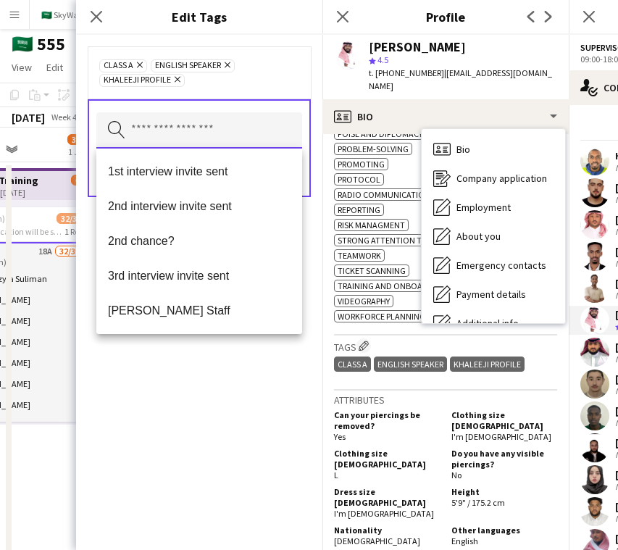
click at [222, 114] on input "text" at bounding box center [199, 130] width 206 height 36
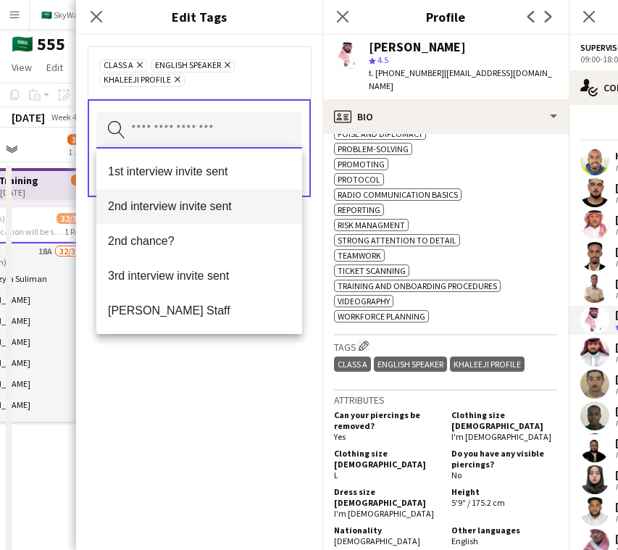
scroll to position [765, 0]
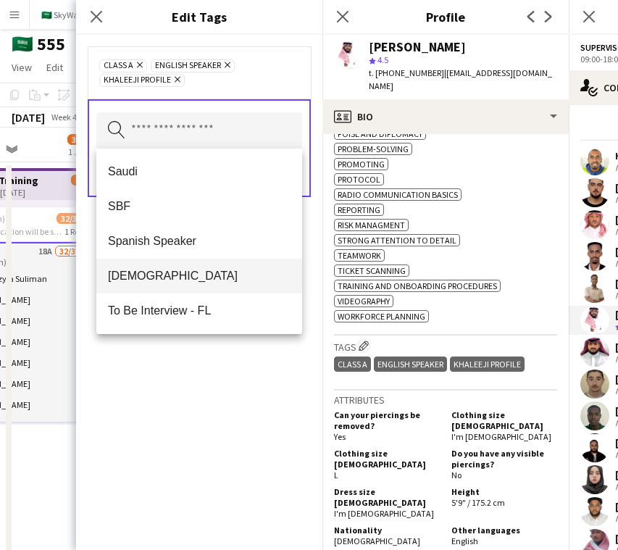
click at [189, 281] on span "[DEMOGRAPHIC_DATA]" at bounding box center [199, 276] width 183 height 14
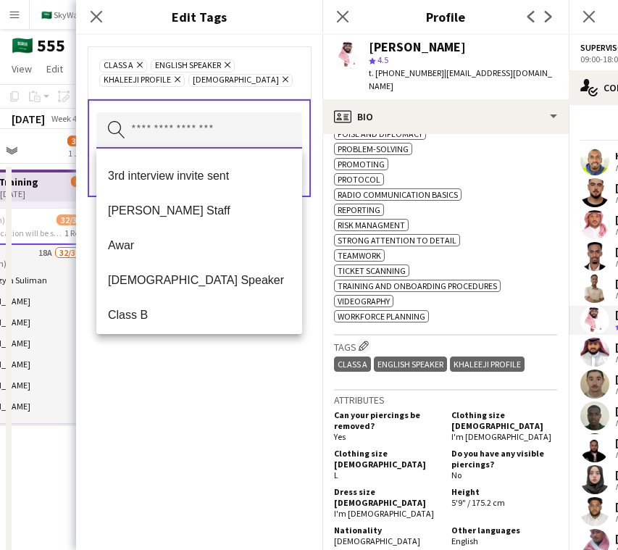
scroll to position [103, 0]
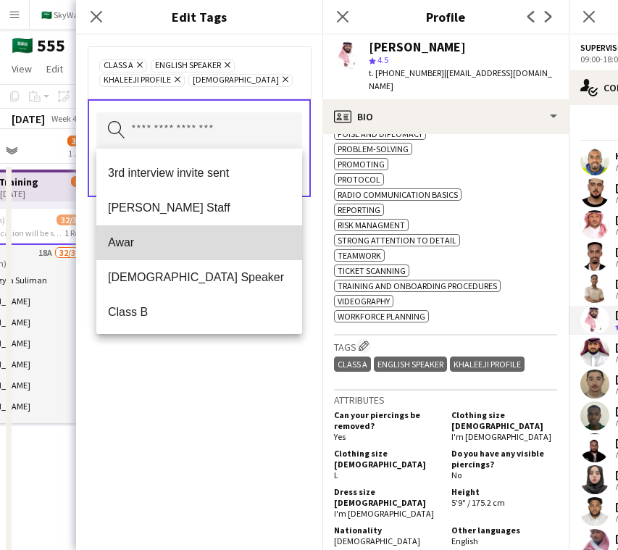
click at [178, 237] on span "Awar" at bounding box center [199, 242] width 183 height 14
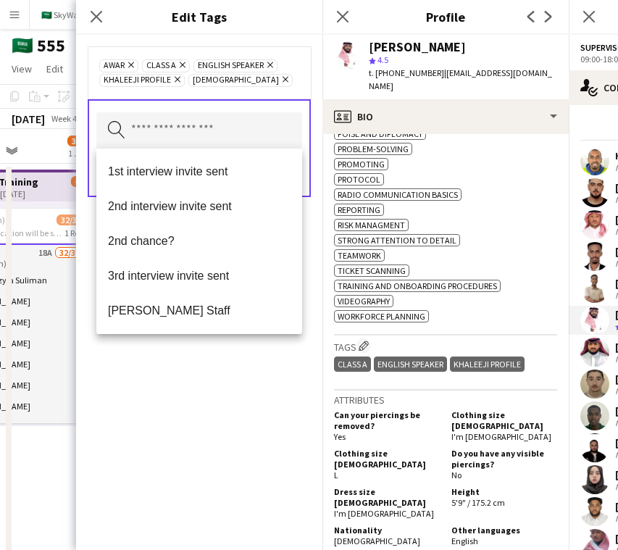
click at [175, 387] on div "Awar Remove Class A Remove English Speaker Remove Khaleeji Profile Remove Sudan…" at bounding box center [199, 292] width 246 height 515
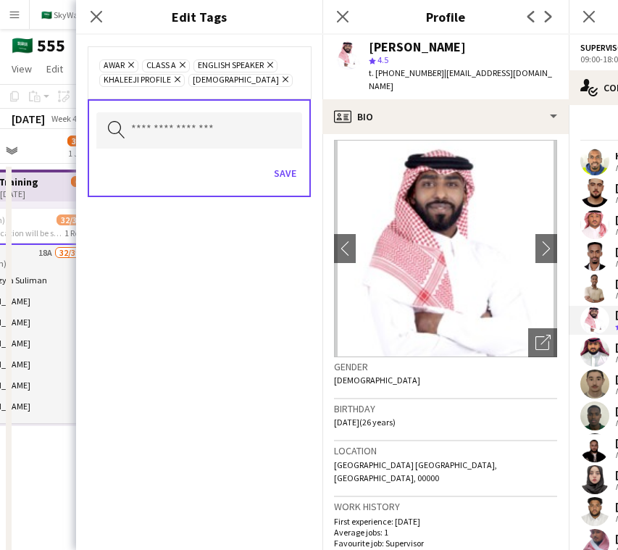
scroll to position [0, 0]
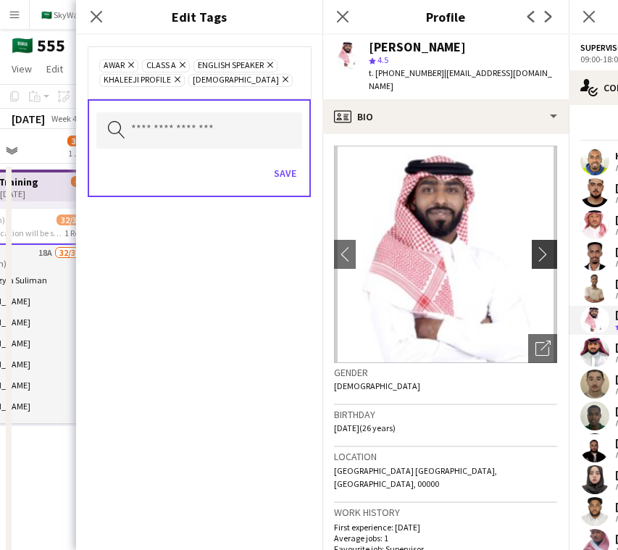
click at [541, 246] on app-icon "chevron-right" at bounding box center [546, 253] width 22 height 15
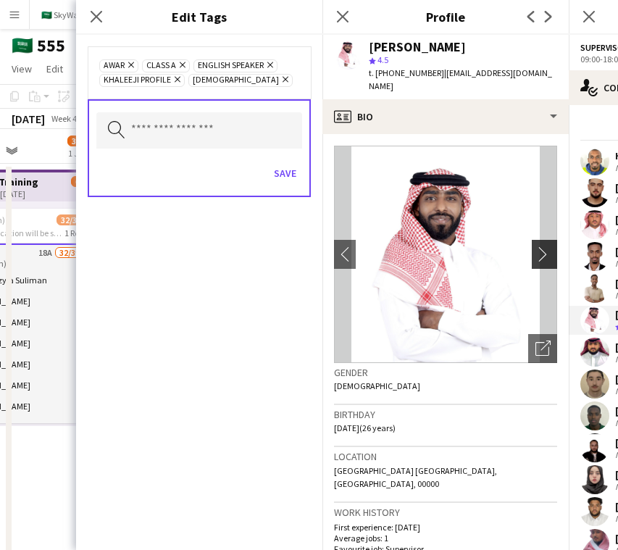
click at [541, 246] on app-icon "chevron-right" at bounding box center [546, 253] width 22 height 15
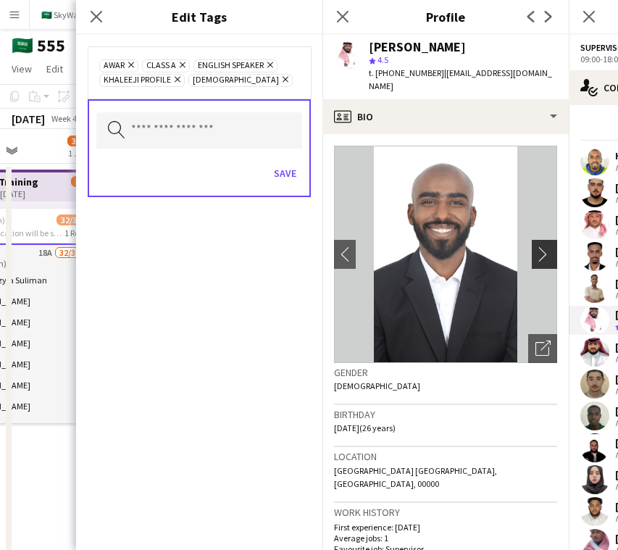
click at [541, 246] on app-icon "chevron-right" at bounding box center [546, 253] width 22 height 15
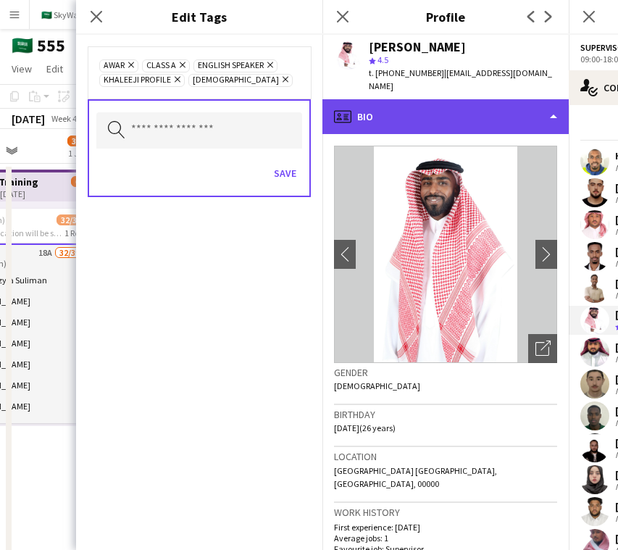
click at [504, 109] on div "profile Bio" at bounding box center [445, 116] width 246 height 35
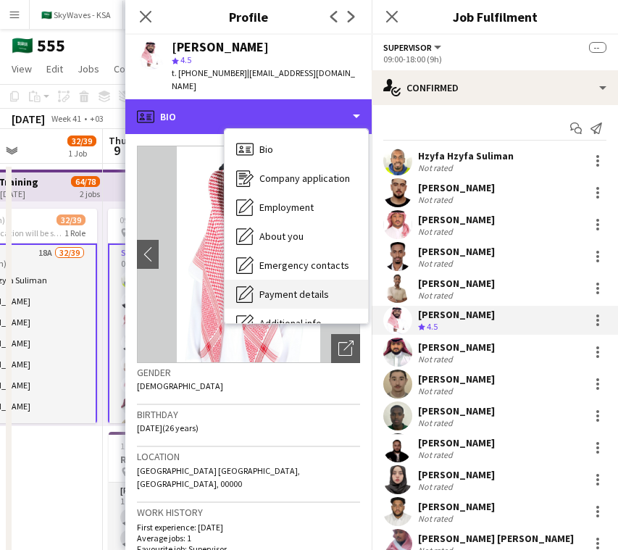
scroll to position [78, 0]
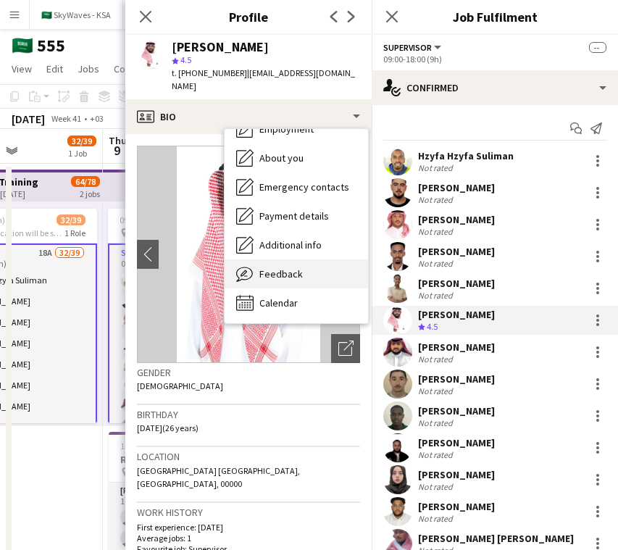
click at [309, 270] on div "Feedback Feedback" at bounding box center [296, 273] width 143 height 29
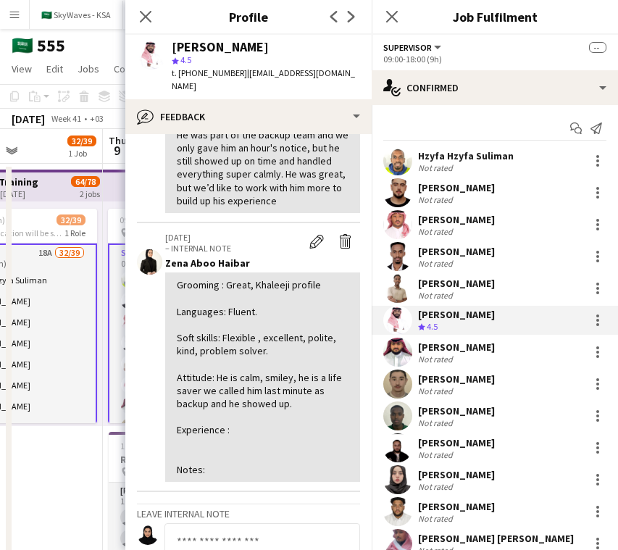
scroll to position [141, 0]
click at [443, 359] on div "Not rated" at bounding box center [437, 359] width 38 height 11
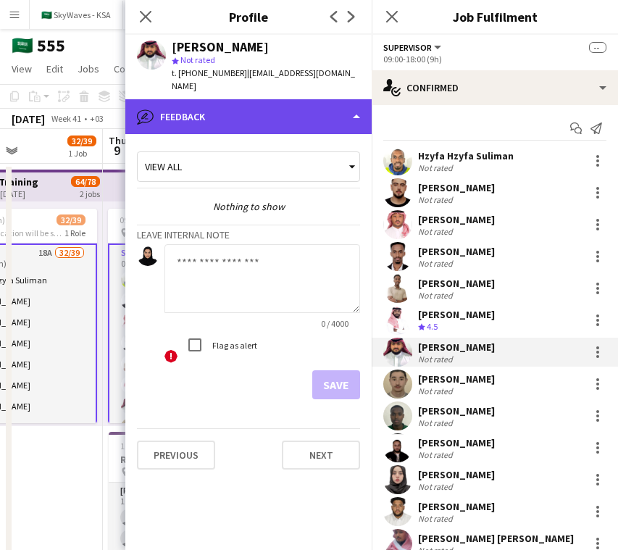
click at [306, 100] on div "bubble-pencil Feedback" at bounding box center [248, 116] width 246 height 35
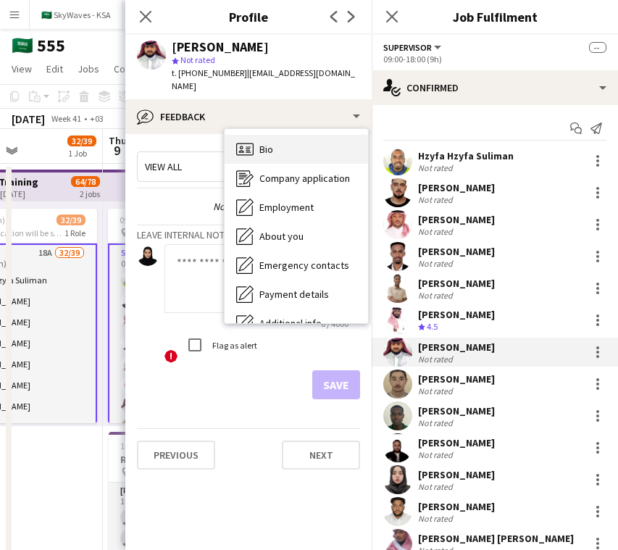
click at [327, 144] on div "Bio Bio" at bounding box center [296, 149] width 143 height 29
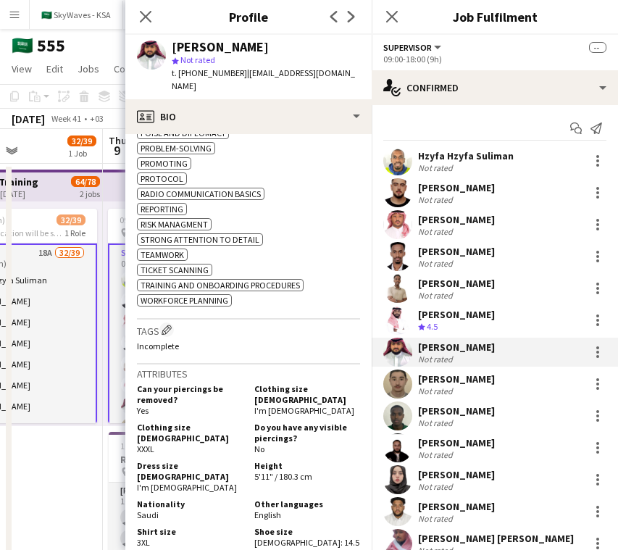
scroll to position [928, 0]
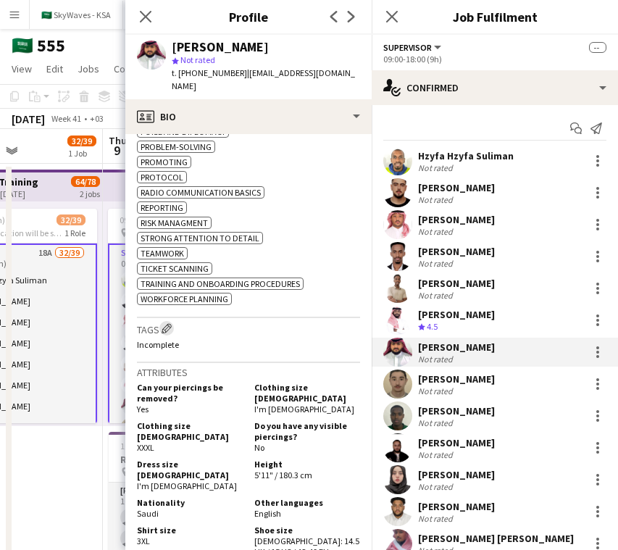
click at [166, 332] on app-icon "Edit crew company tags" at bounding box center [167, 328] width 10 height 10
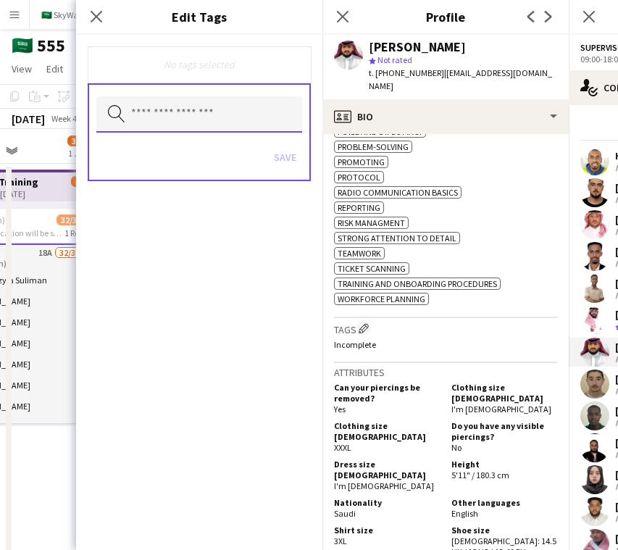
click at [245, 119] on input "text" at bounding box center [199, 114] width 206 height 36
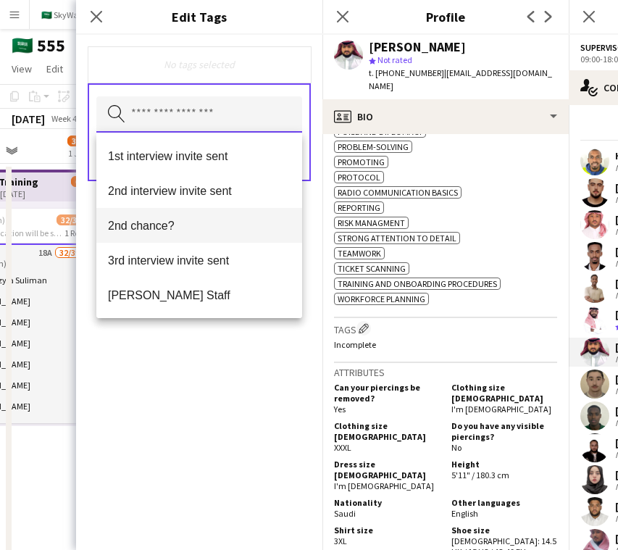
scroll to position [869, 0]
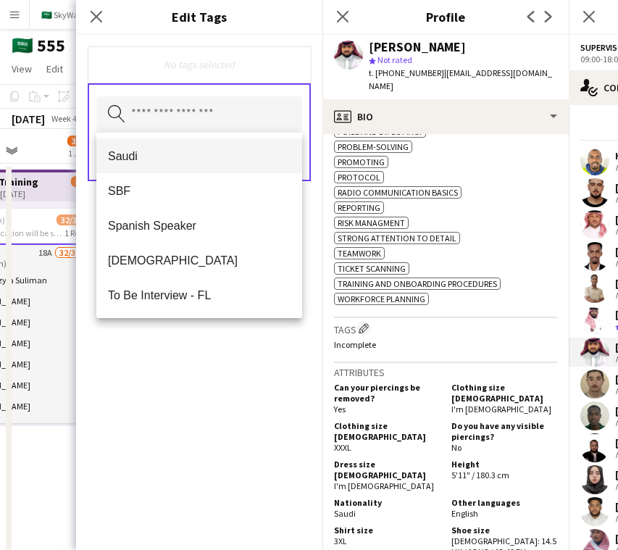
click at [238, 170] on mat-option "Saudi" at bounding box center [199, 155] width 206 height 35
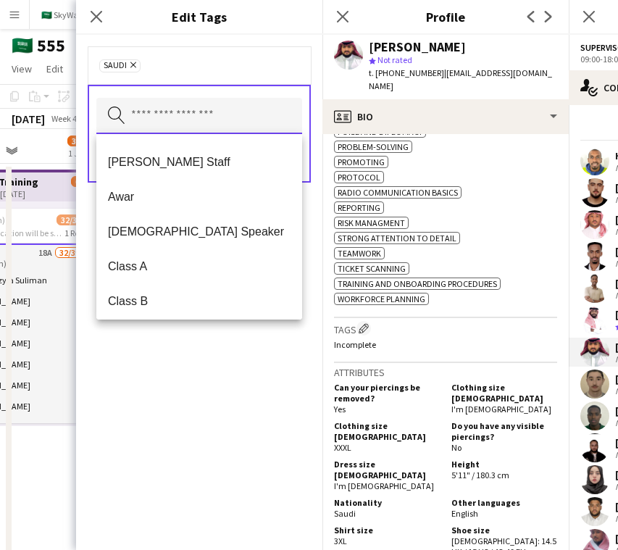
scroll to position [125, 0]
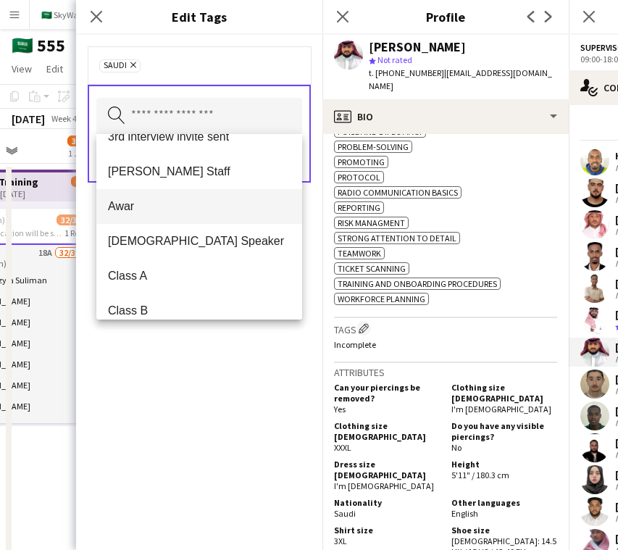
click at [214, 214] on mat-option "Awar" at bounding box center [199, 206] width 206 height 35
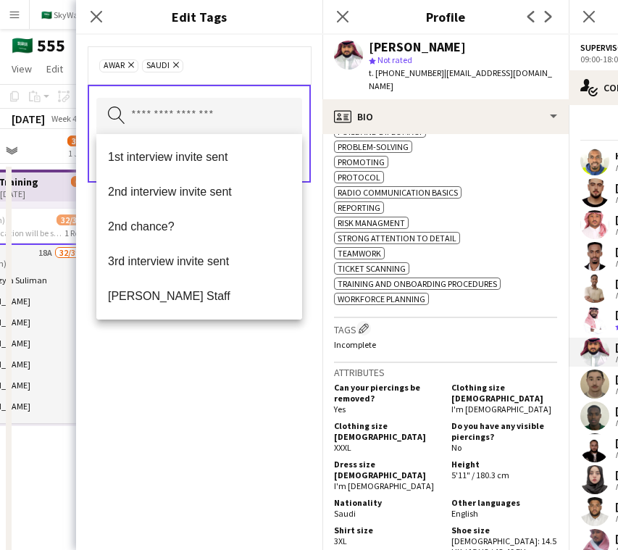
click at [278, 347] on div "Awar Remove Saudi Remove Search by tag name Save" at bounding box center [199, 292] width 246 height 515
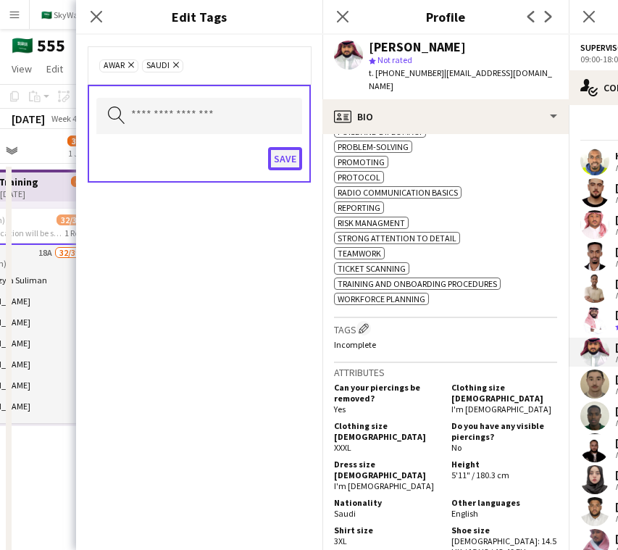
click at [286, 158] on button "Save" at bounding box center [285, 158] width 34 height 23
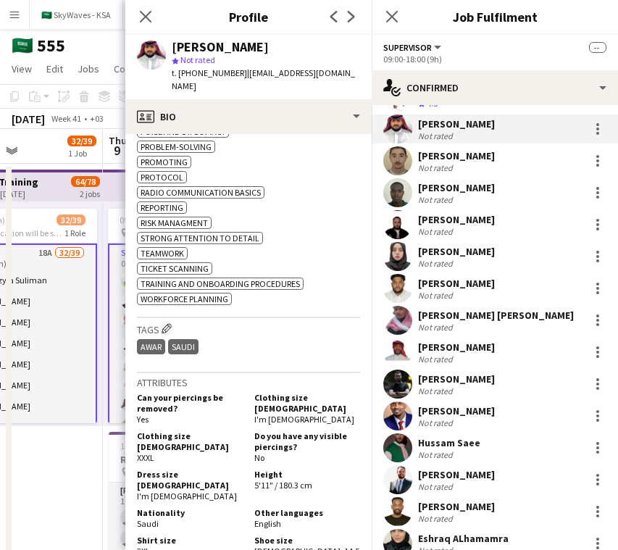
scroll to position [229, 0]
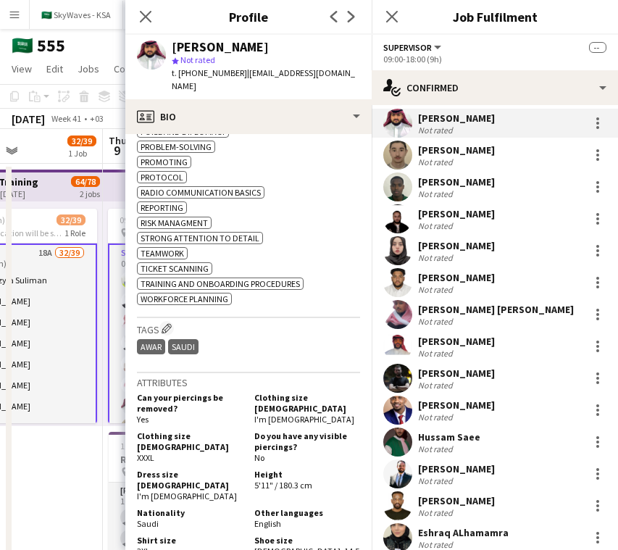
click at [471, 144] on div "[PERSON_NAME]" at bounding box center [456, 149] width 77 height 13
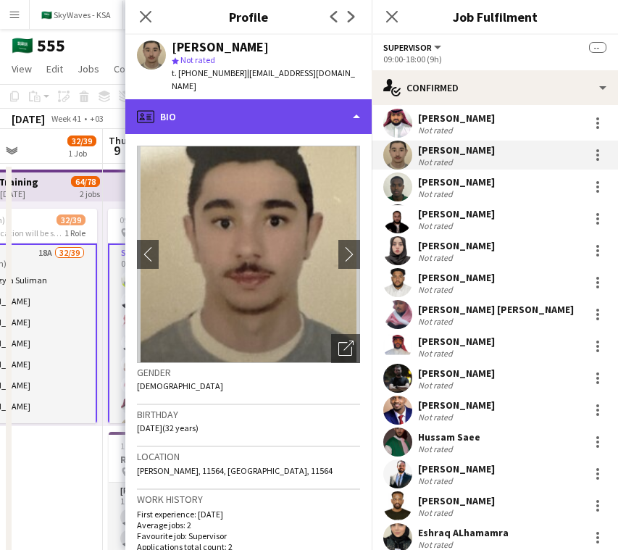
click at [300, 99] on div "profile Bio" at bounding box center [248, 116] width 246 height 35
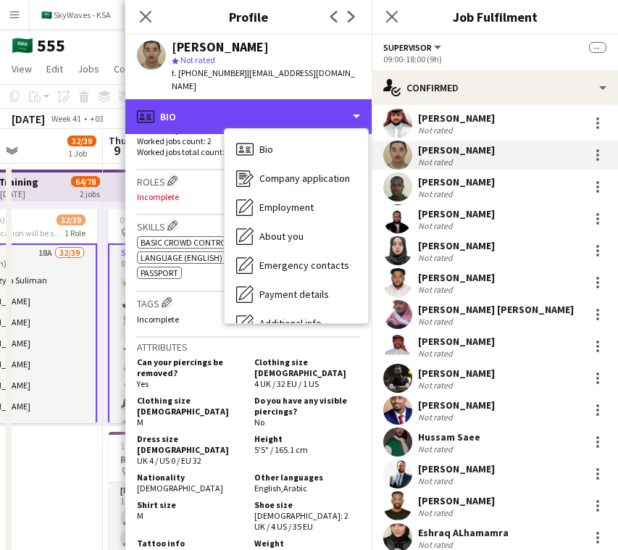
scroll to position [527, 0]
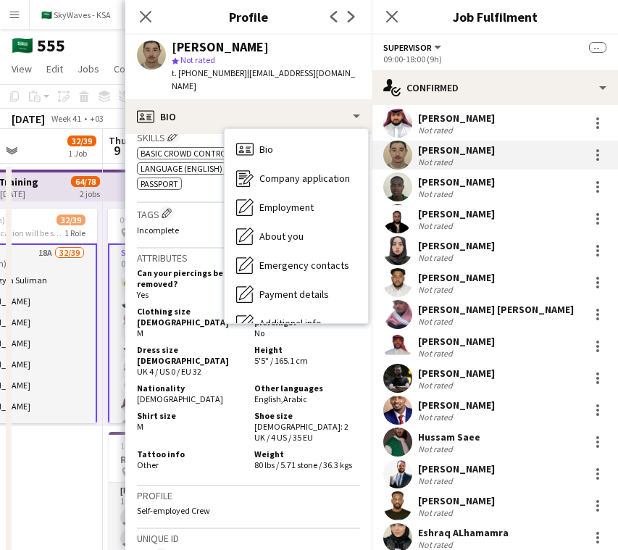
click at [214, 410] on div "Shirt size M" at bounding box center [193, 426] width 112 height 33
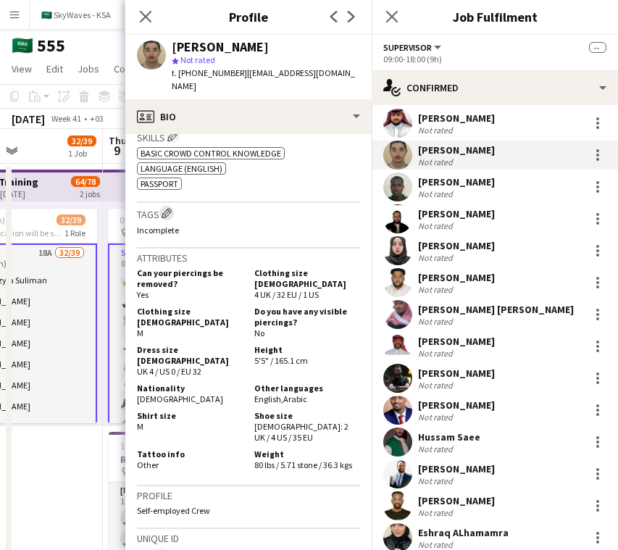
click at [168, 208] on app-icon "Edit crew company tags" at bounding box center [167, 213] width 10 height 10
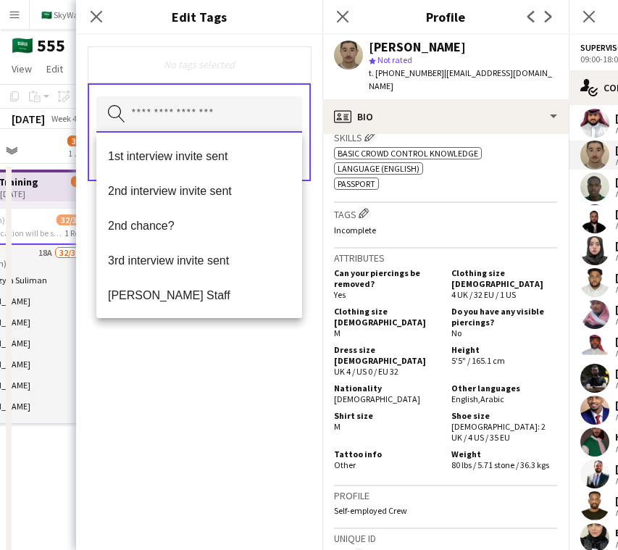
click at [237, 120] on input "text" at bounding box center [199, 114] width 206 height 36
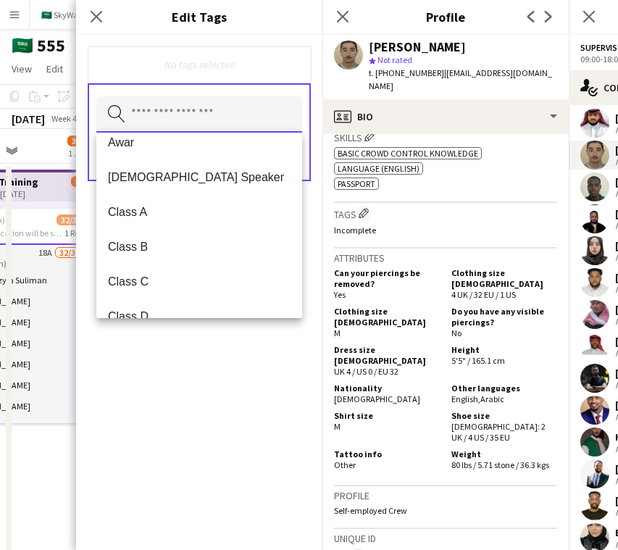
scroll to position [189, 0]
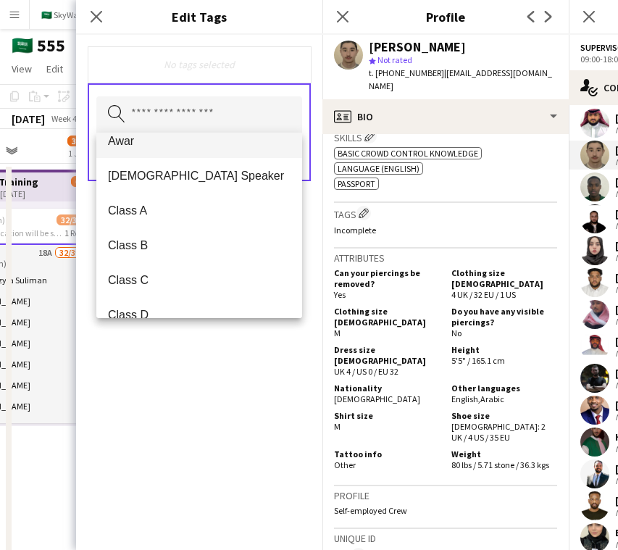
click at [229, 150] on mat-option "Awar" at bounding box center [199, 140] width 206 height 35
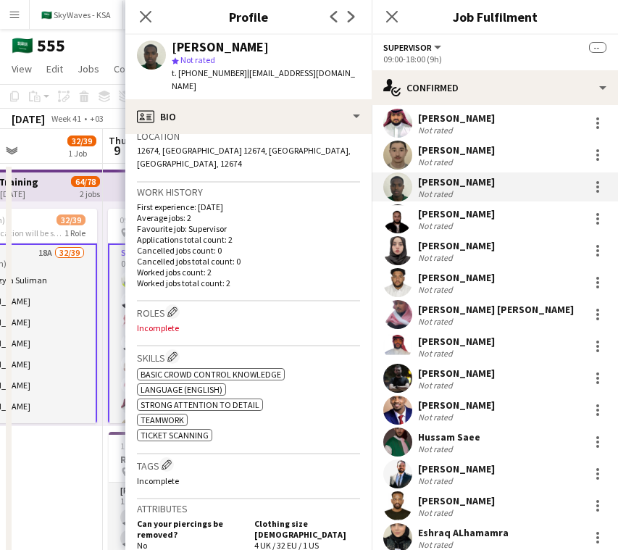
scroll to position [369, 0]
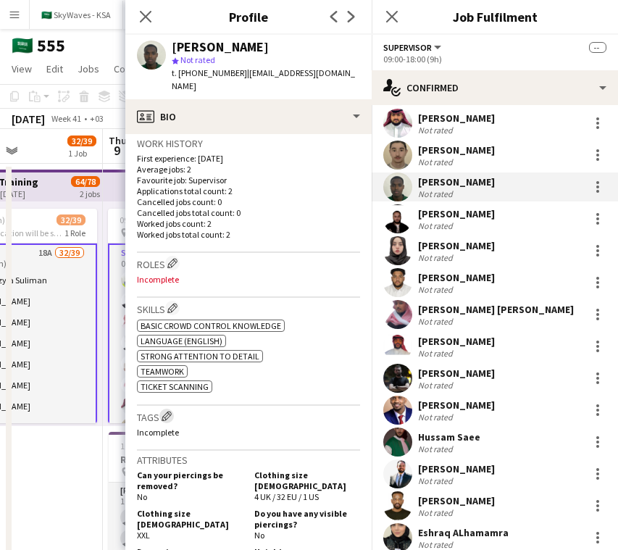
click at [166, 411] on app-icon "Edit crew company tags" at bounding box center [167, 416] width 10 height 10
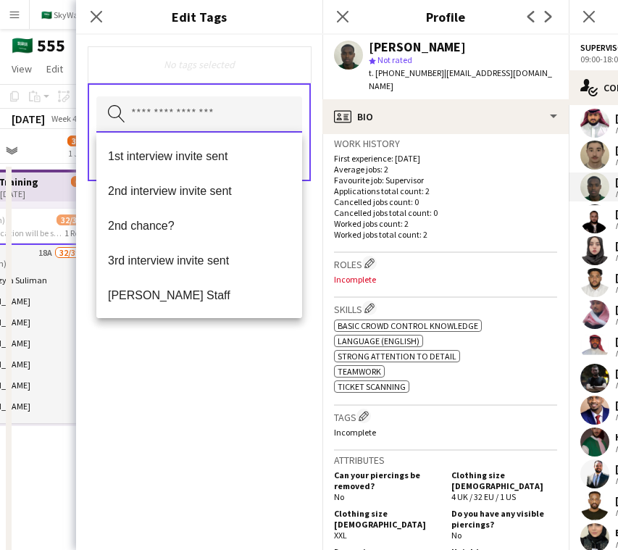
click at [232, 126] on input "text" at bounding box center [199, 114] width 206 height 36
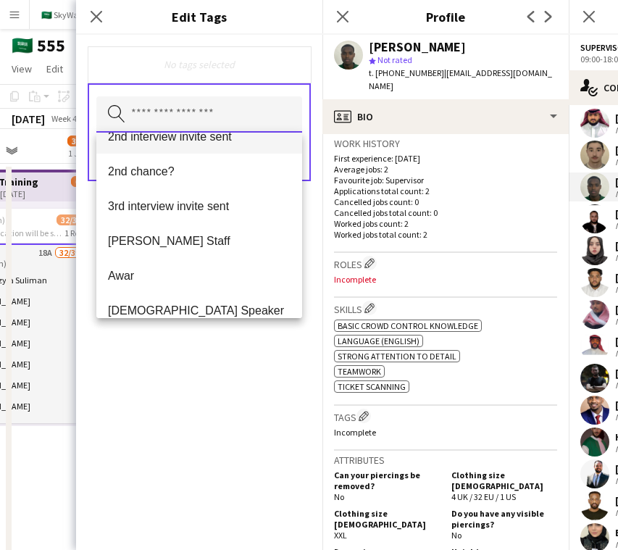
scroll to position [54, 0]
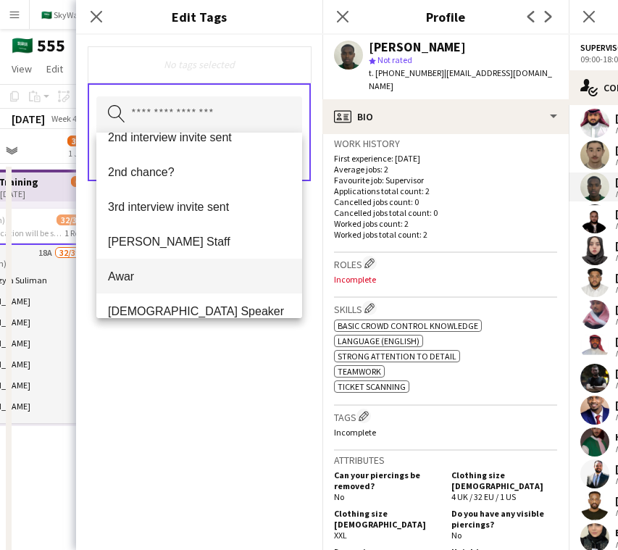
click at [184, 277] on span "Awar" at bounding box center [199, 277] width 183 height 14
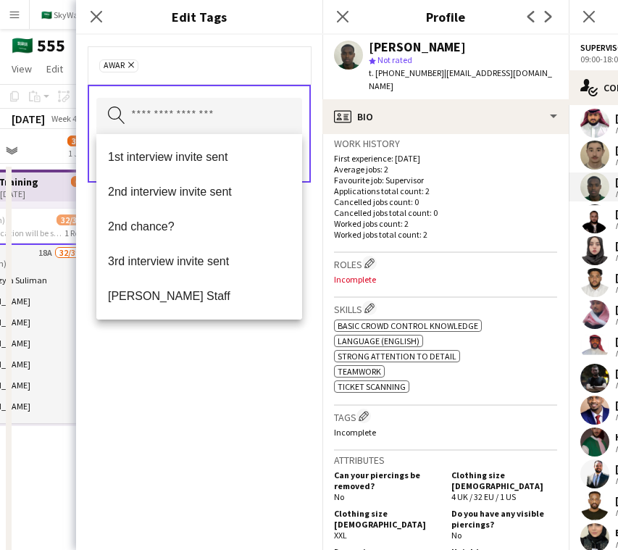
click at [196, 375] on div "Awar Remove Search by tag name Save" at bounding box center [199, 292] width 246 height 515
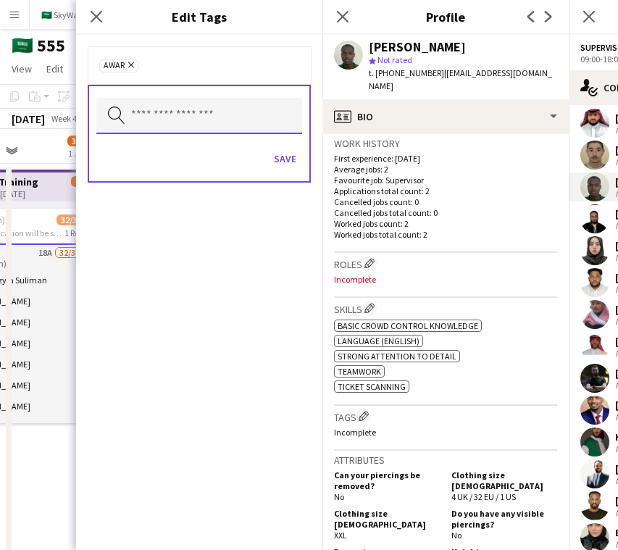
click at [260, 131] on input "text" at bounding box center [199, 116] width 206 height 36
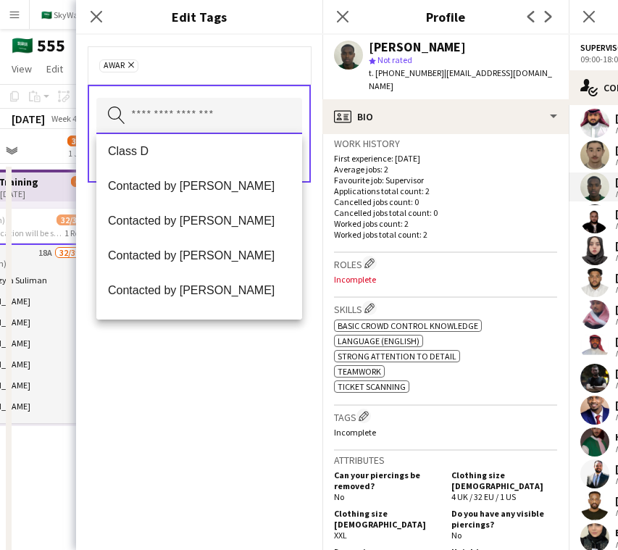
scroll to position [393, 0]
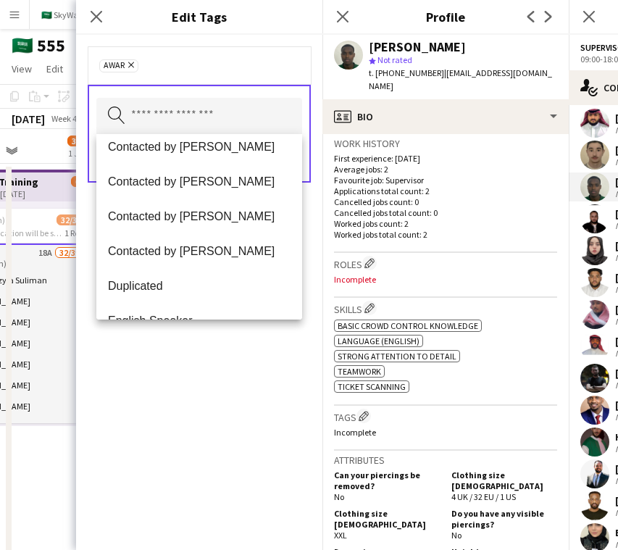
drag, startPoint x: 193, startPoint y: 378, endPoint x: 231, endPoint y: 283, distance: 102.8
click at [193, 378] on div "Awar Remove Search by tag name Save" at bounding box center [199, 292] width 246 height 515
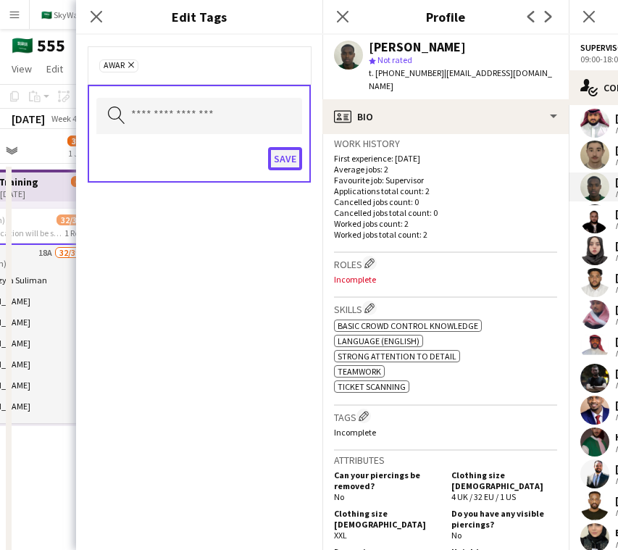
click at [288, 154] on button "Save" at bounding box center [285, 158] width 34 height 23
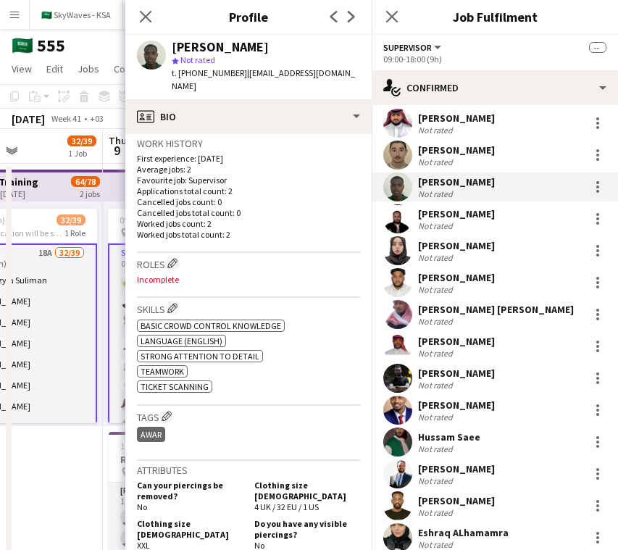
click at [438, 217] on div "[PERSON_NAME]" at bounding box center [456, 213] width 77 height 13
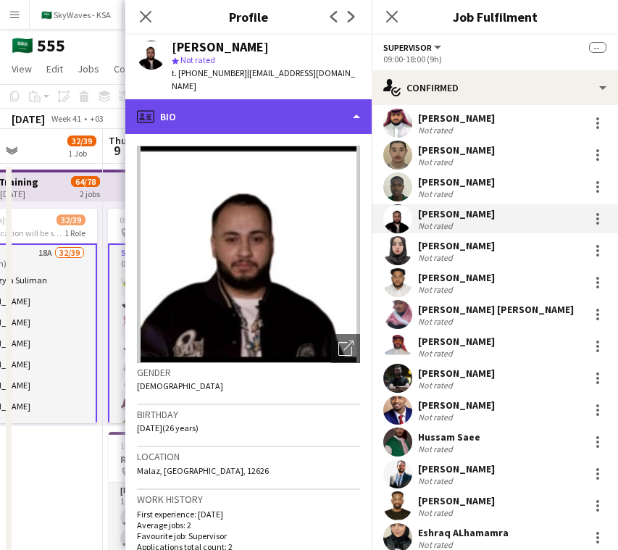
click at [323, 112] on div "profile Bio" at bounding box center [248, 116] width 246 height 35
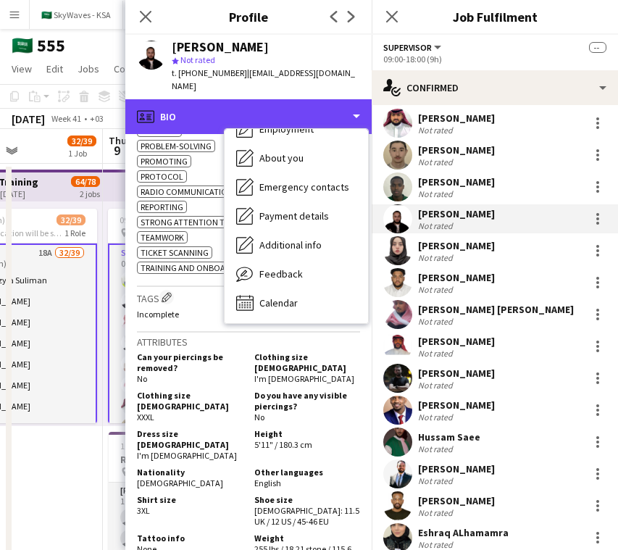
scroll to position [832, 0]
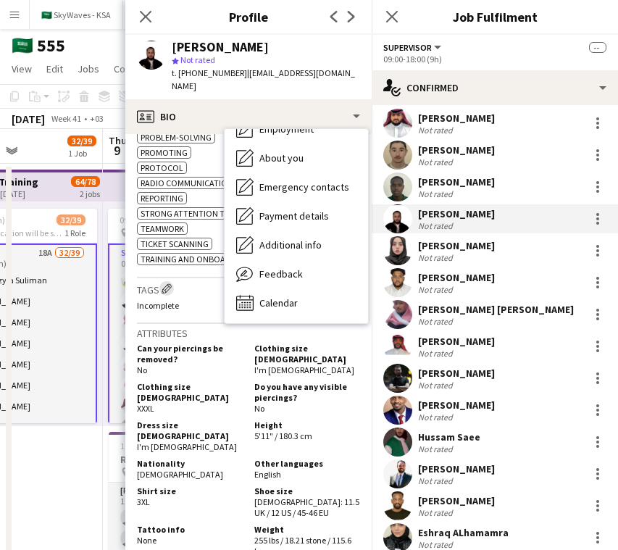
click at [173, 296] on button "Edit crew company tags" at bounding box center [166, 288] width 14 height 14
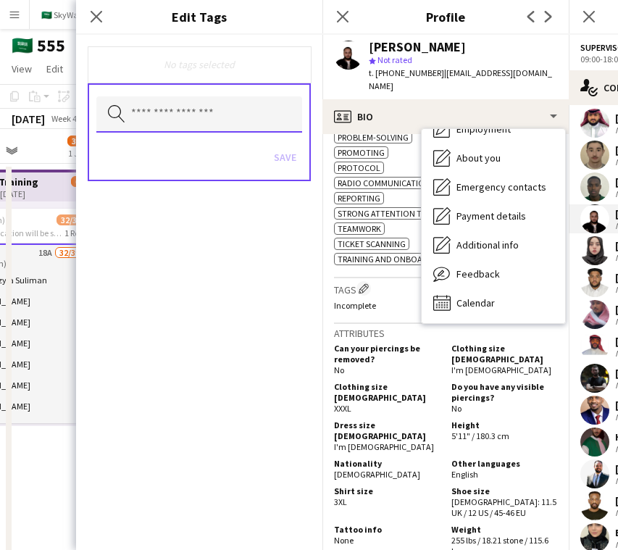
click at [267, 101] on input "text" at bounding box center [199, 114] width 206 height 36
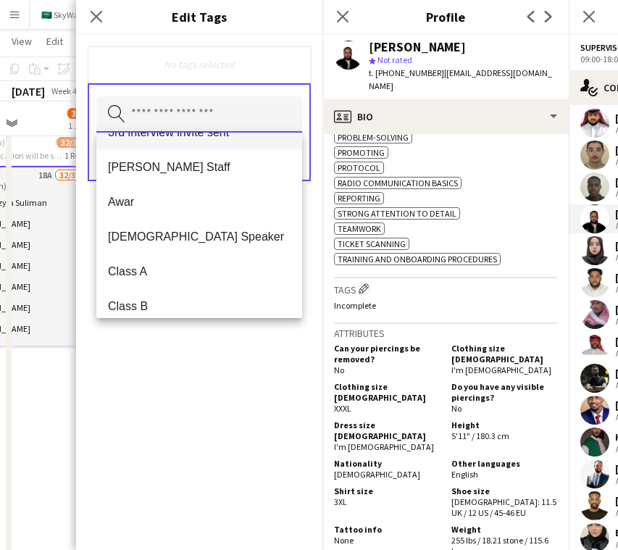
scroll to position [125, 0]
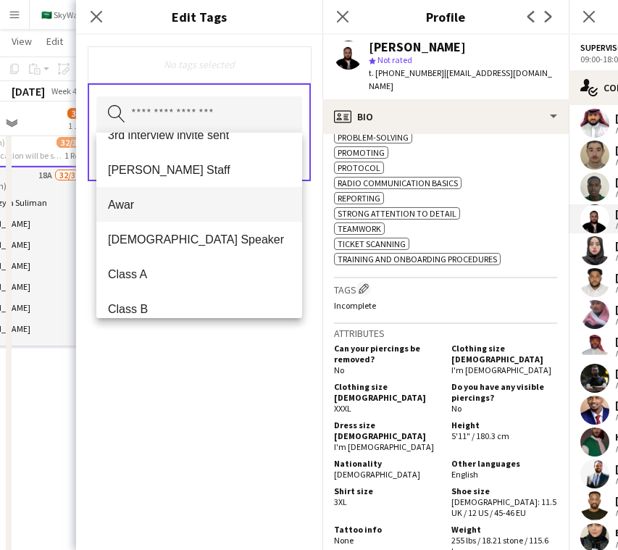
click at [186, 204] on span "Awar" at bounding box center [199, 205] width 183 height 14
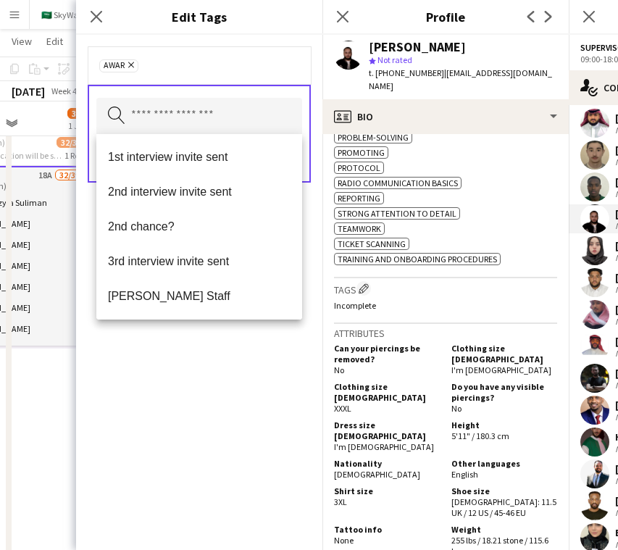
click at [183, 325] on div "Awar Remove Search by tag name Save" at bounding box center [199, 292] width 246 height 515
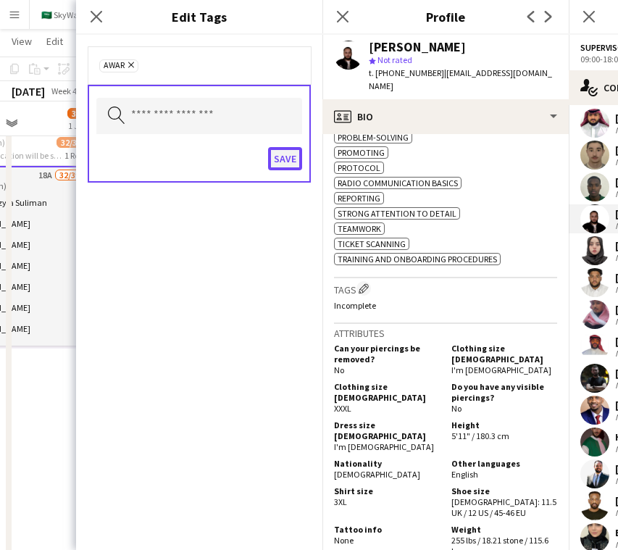
click at [292, 161] on button "Save" at bounding box center [285, 158] width 34 height 23
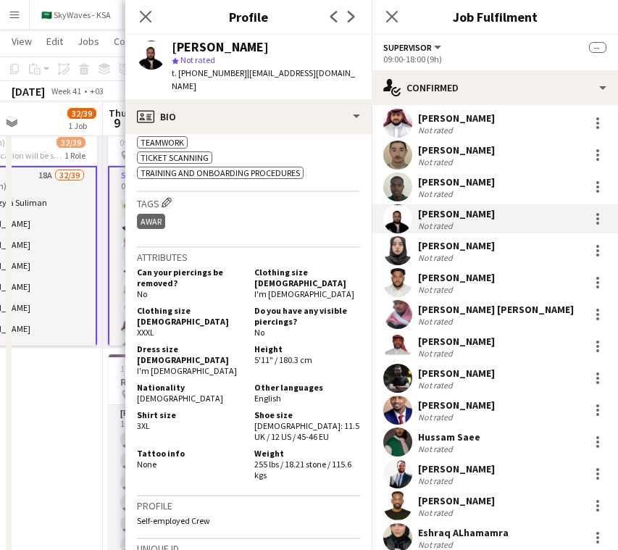
scroll to position [935, 0]
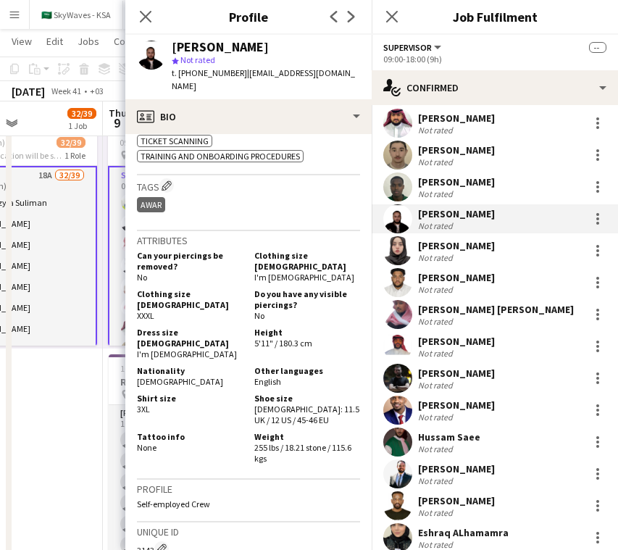
click at [457, 242] on div "[PERSON_NAME]" at bounding box center [456, 245] width 77 height 13
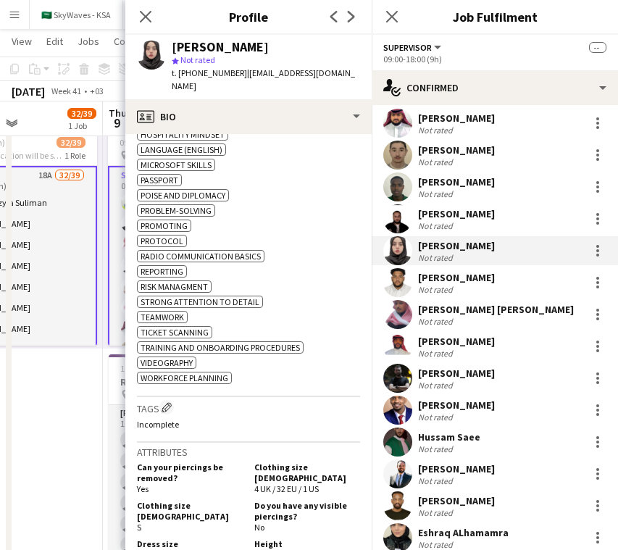
scroll to position [841, 0]
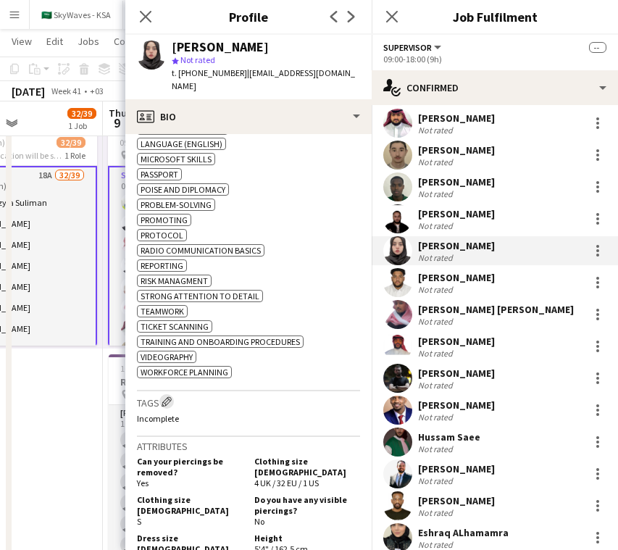
click at [170, 406] on app-icon "Edit crew company tags" at bounding box center [167, 401] width 10 height 10
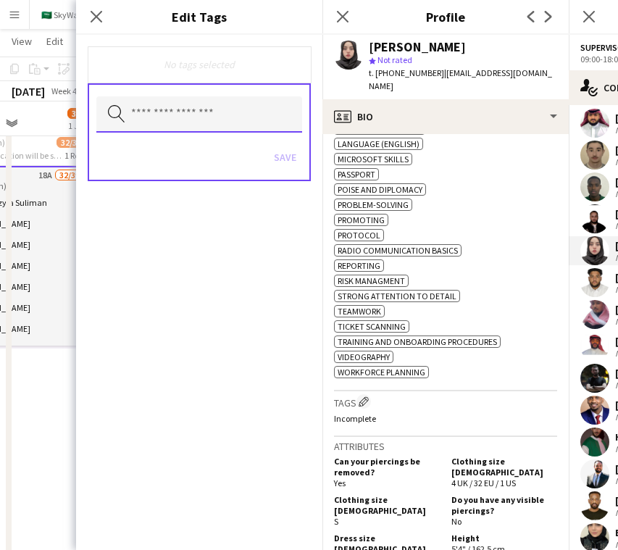
click at [264, 121] on input "text" at bounding box center [199, 114] width 206 height 36
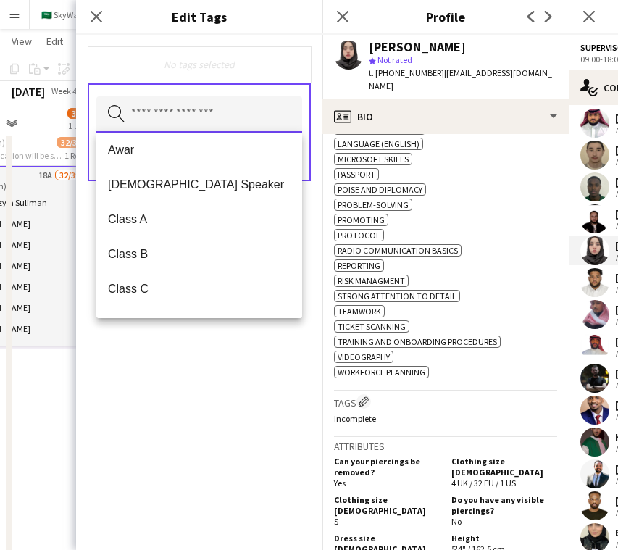
scroll to position [159, 0]
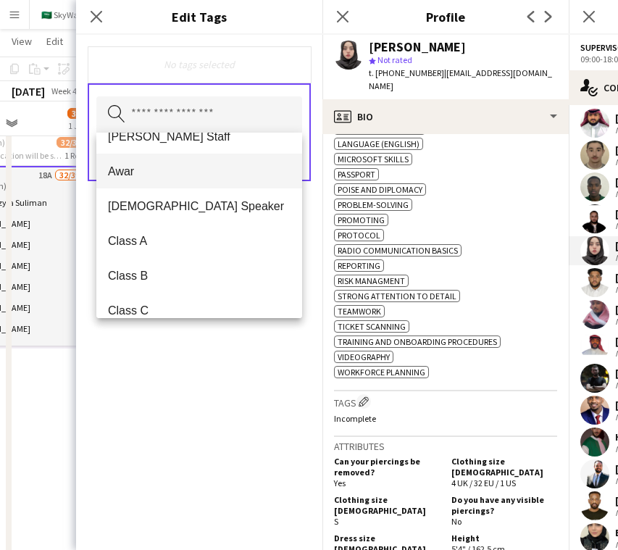
click at [232, 174] on span "Awar" at bounding box center [199, 171] width 183 height 14
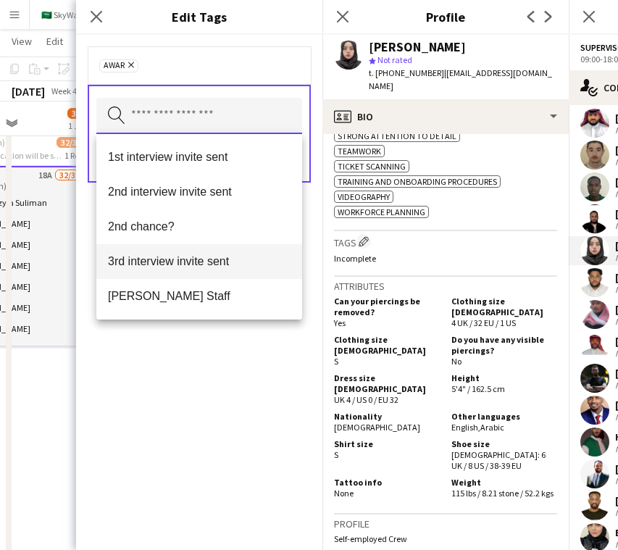
scroll to position [835, 0]
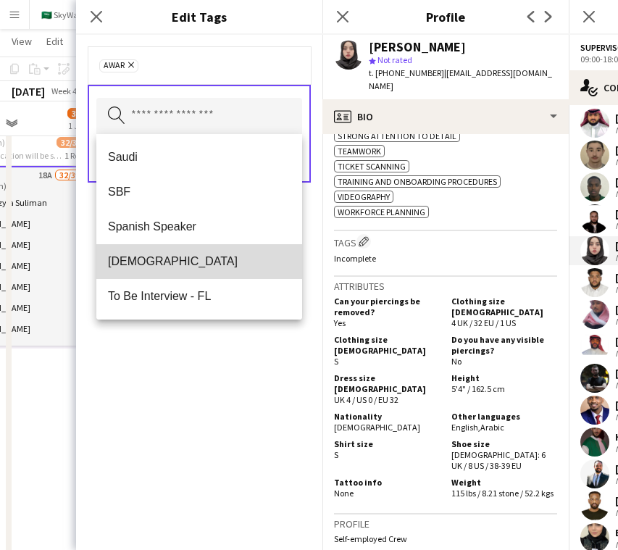
click at [225, 257] on span "[DEMOGRAPHIC_DATA]" at bounding box center [199, 261] width 183 height 14
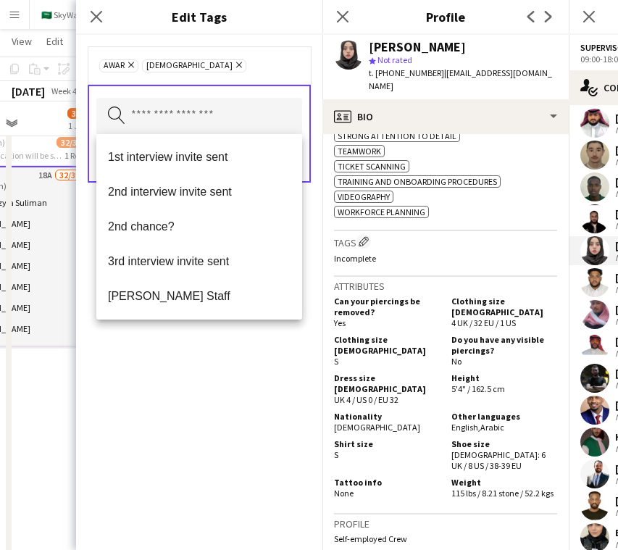
click at [200, 433] on div "Awar Remove Sudanese Remove Search by tag name Save" at bounding box center [199, 292] width 246 height 515
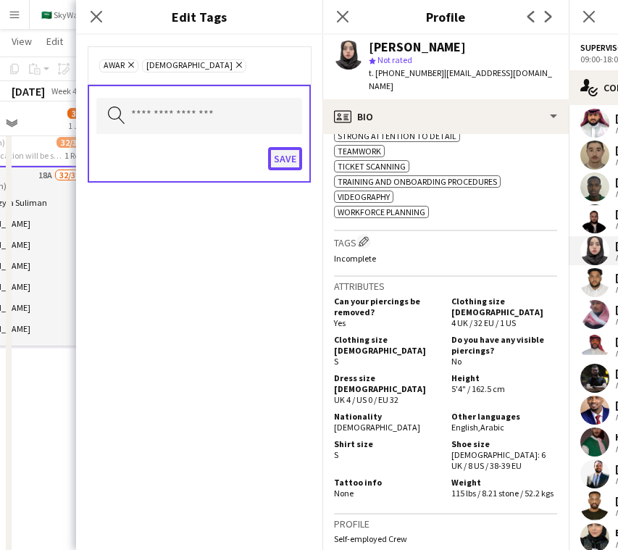
click at [290, 148] on button "Save" at bounding box center [285, 158] width 34 height 23
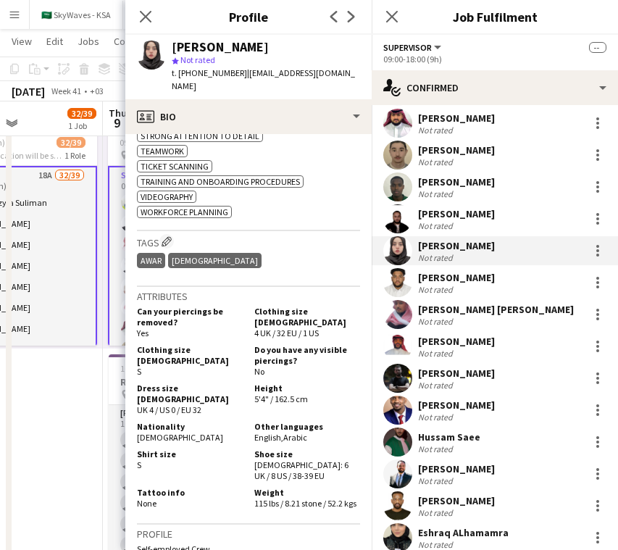
click at [401, 271] on app-user-avatar at bounding box center [397, 282] width 29 height 29
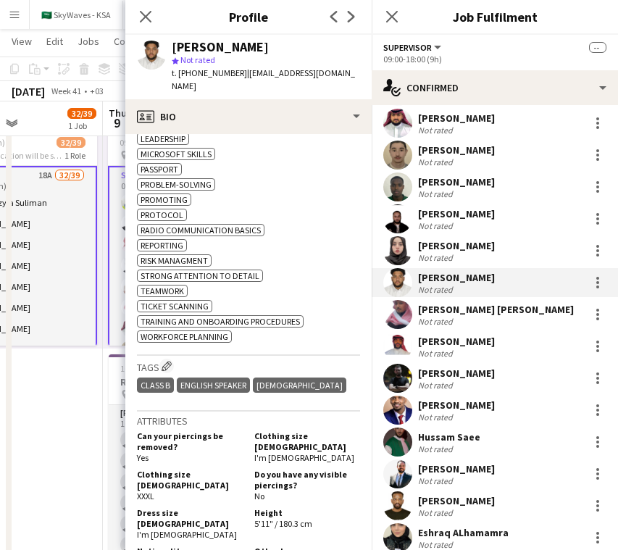
scroll to position [935, 0]
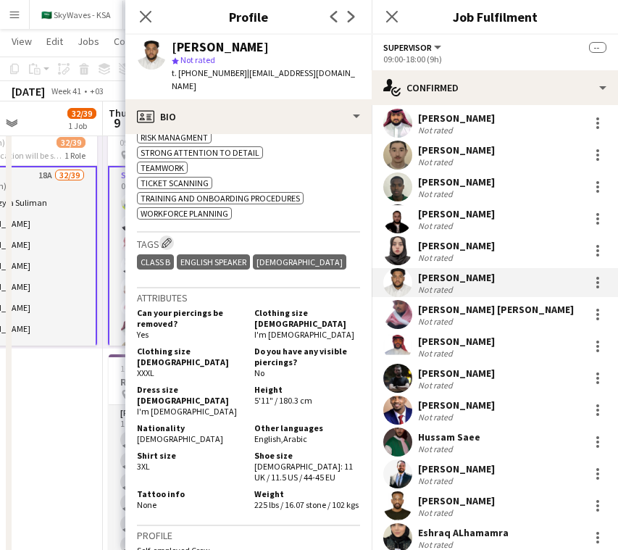
click at [169, 238] on app-icon "Edit crew company tags" at bounding box center [167, 243] width 10 height 10
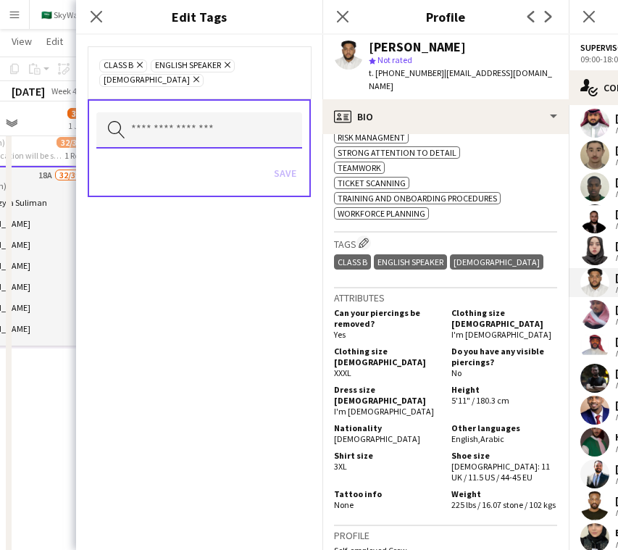
click at [243, 118] on input "text" at bounding box center [199, 130] width 206 height 36
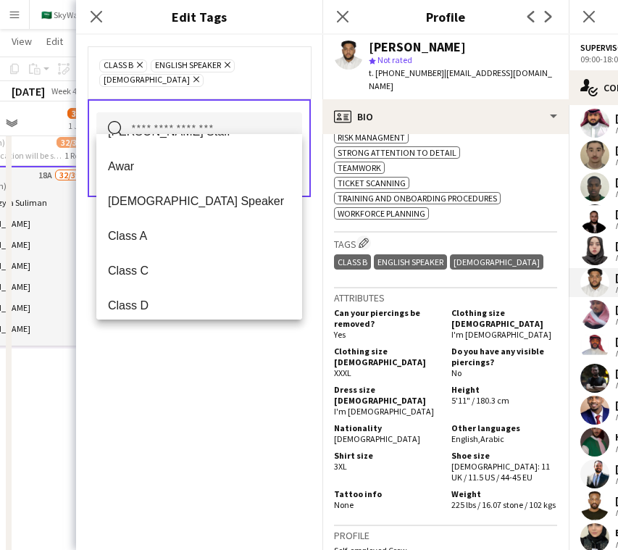
scroll to position [178, 0]
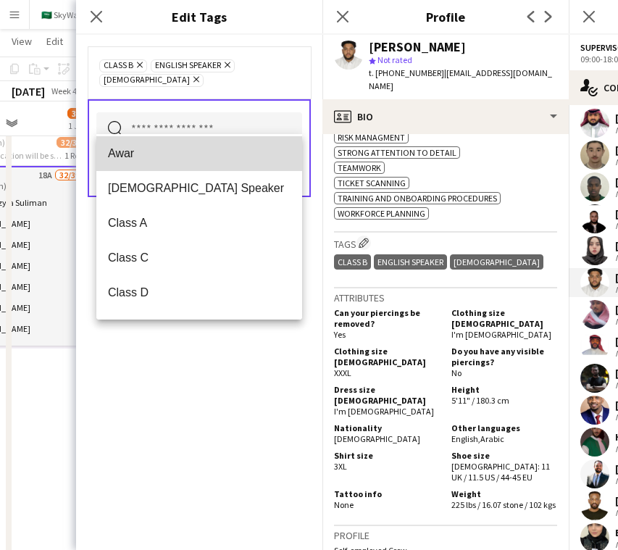
click at [223, 163] on mat-option "Awar" at bounding box center [199, 153] width 206 height 35
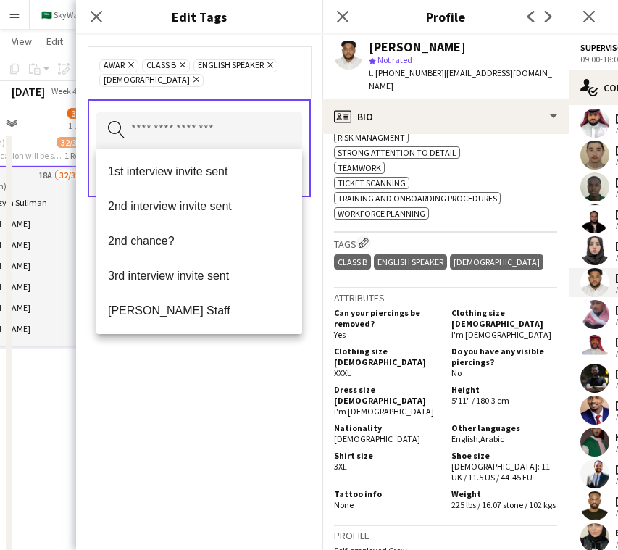
click at [223, 396] on div "Awar Remove Class B Remove English Speaker Remove Sudanese Remove Search by tag…" at bounding box center [199, 292] width 246 height 515
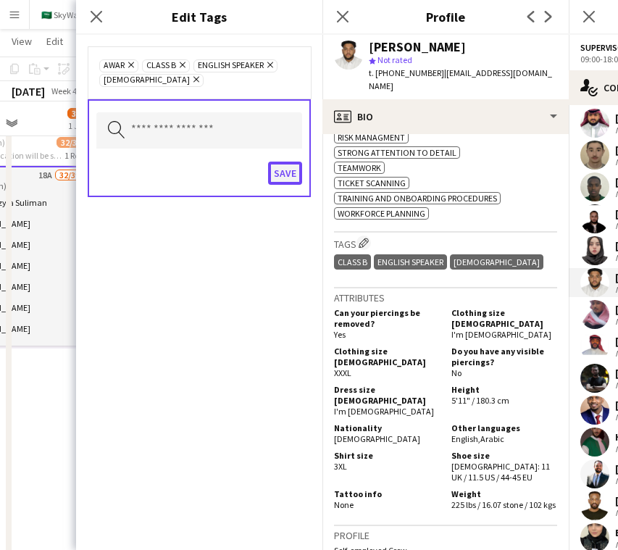
click at [288, 176] on button "Save" at bounding box center [285, 173] width 34 height 23
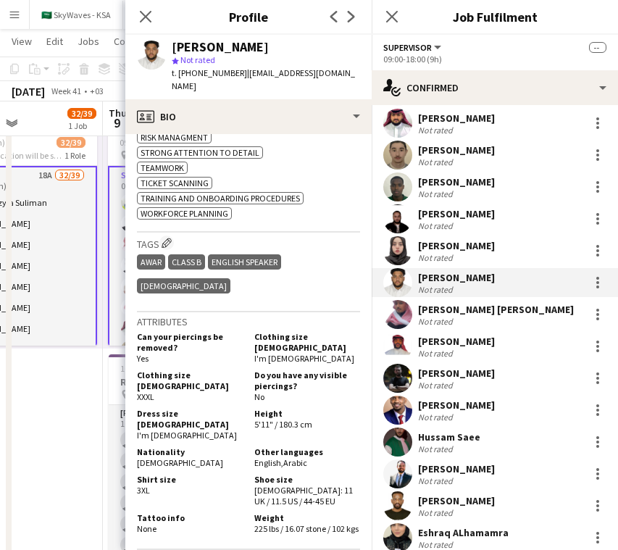
click at [405, 319] on app-user-avatar at bounding box center [397, 314] width 29 height 29
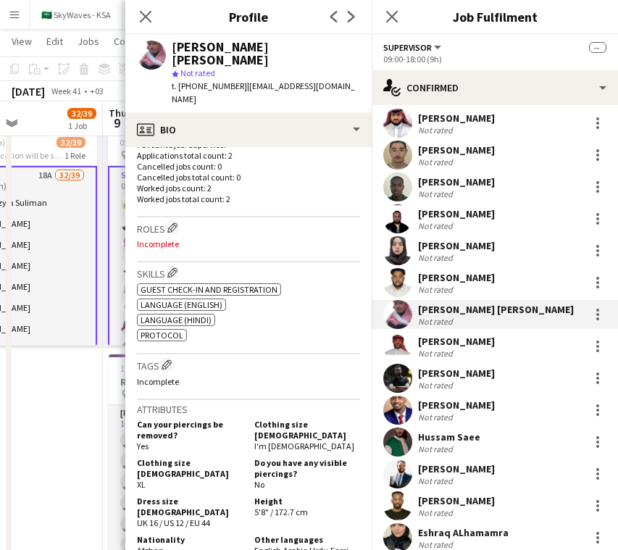
scroll to position [401, 0]
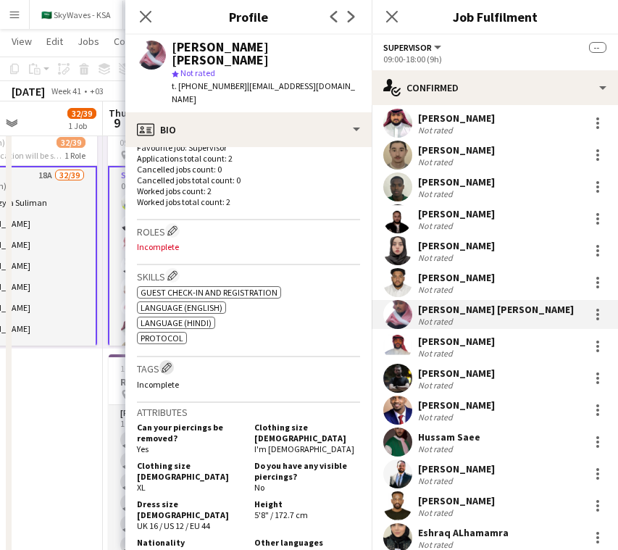
click at [169, 362] on app-icon "Edit crew company tags" at bounding box center [167, 367] width 10 height 10
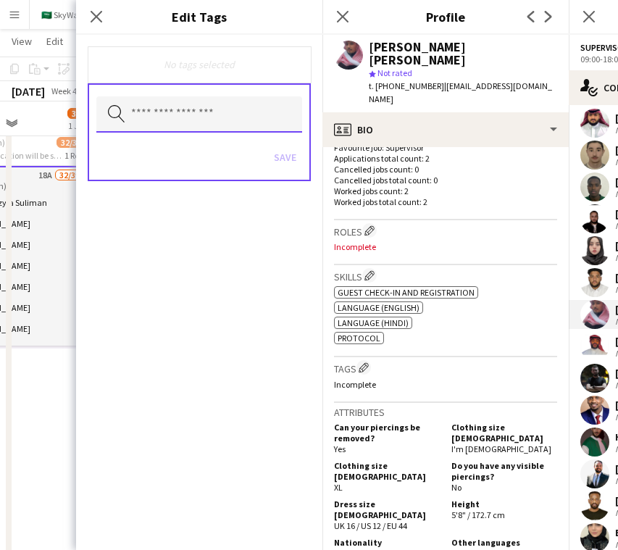
click at [270, 120] on input "text" at bounding box center [199, 114] width 206 height 36
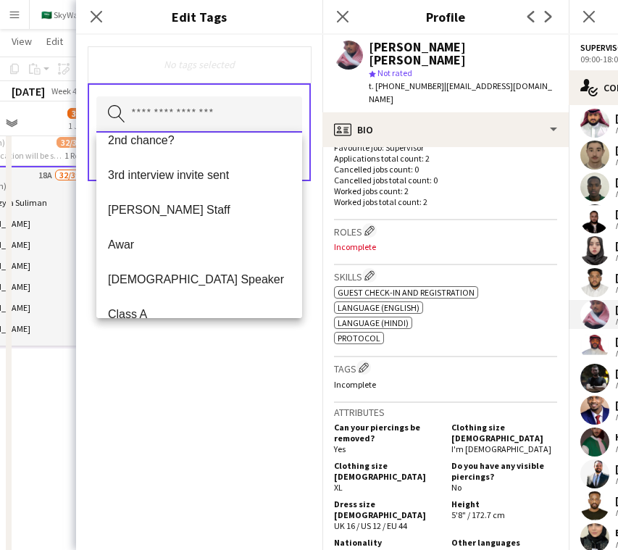
scroll to position [88, 0]
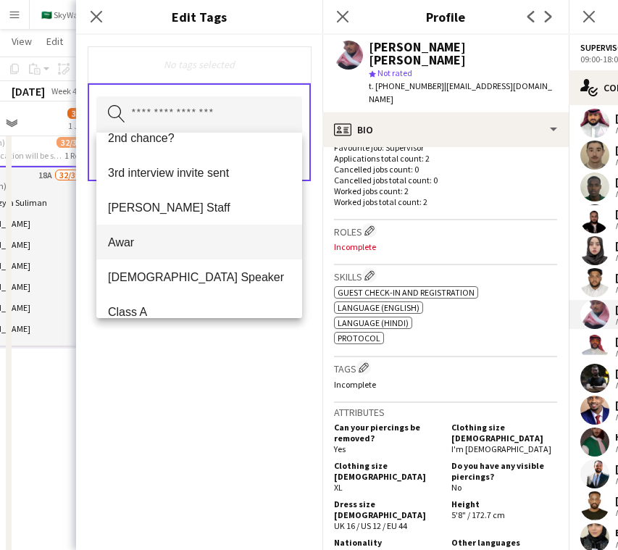
click at [171, 243] on span "Awar" at bounding box center [199, 242] width 183 height 14
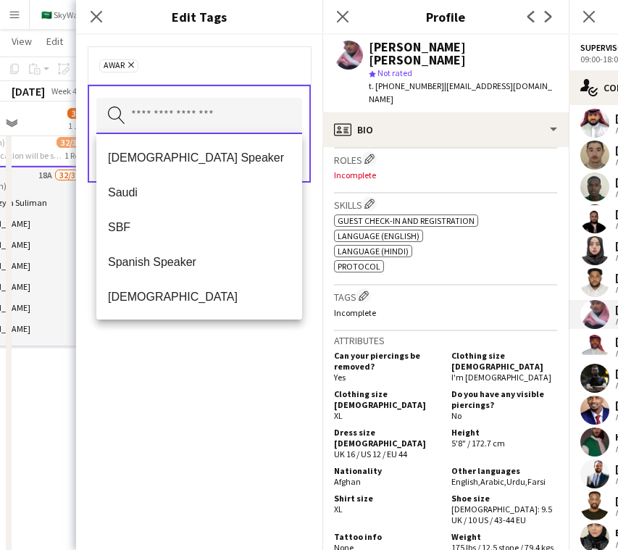
scroll to position [474, 0]
click at [233, 494] on div "Awar Remove Search by tag name Save" at bounding box center [199, 292] width 246 height 515
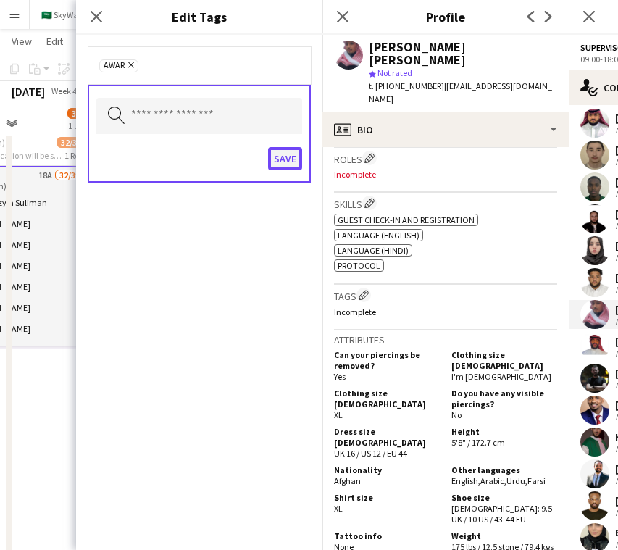
click at [284, 163] on button "Save" at bounding box center [285, 158] width 34 height 23
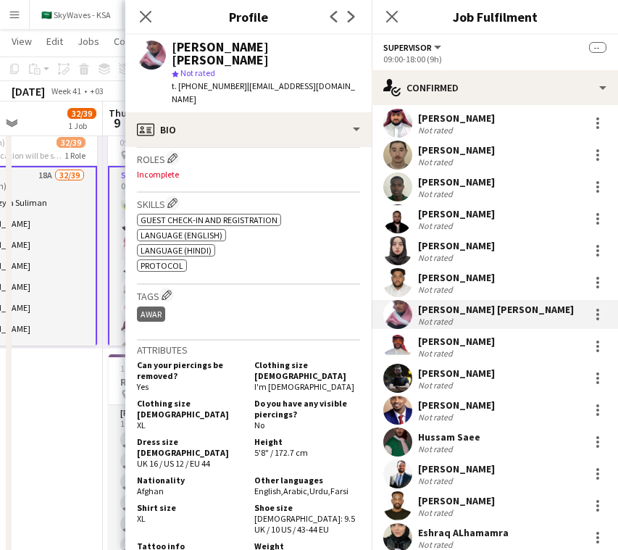
click at [403, 343] on app-user-avatar at bounding box center [397, 346] width 29 height 29
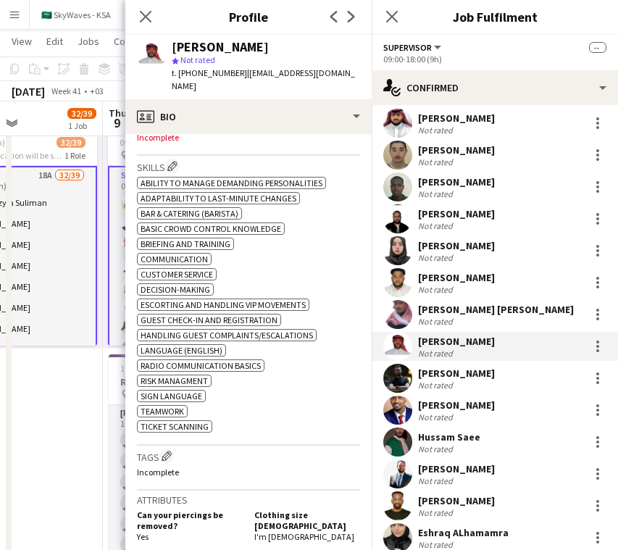
scroll to position [539, 0]
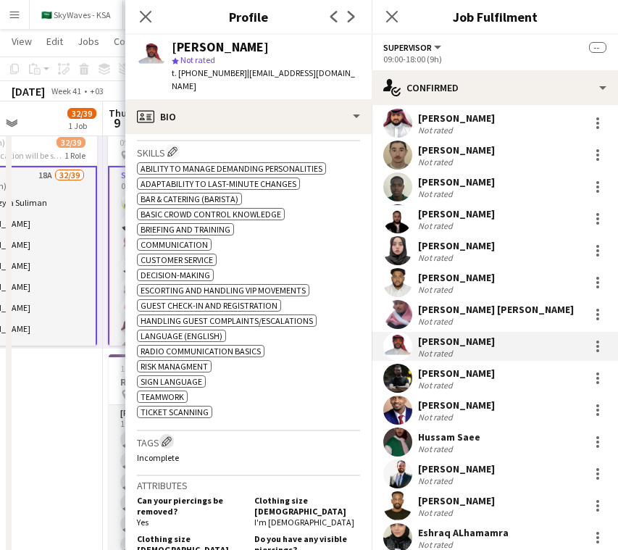
click at [167, 436] on app-icon "Edit crew company tags" at bounding box center [167, 441] width 10 height 10
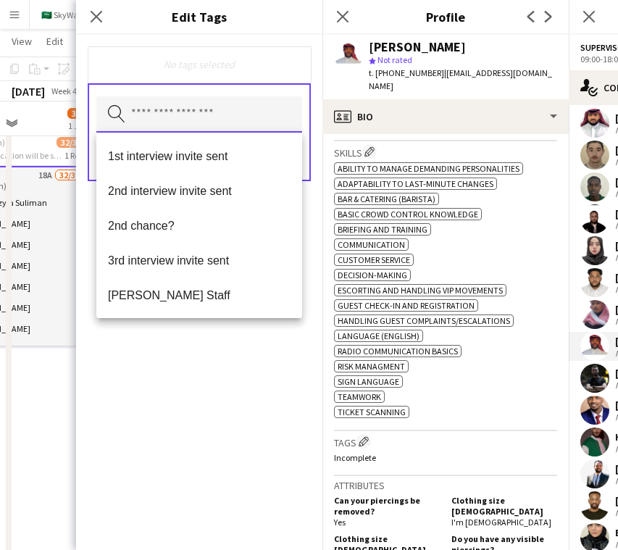
click at [242, 122] on input "text" at bounding box center [199, 114] width 206 height 36
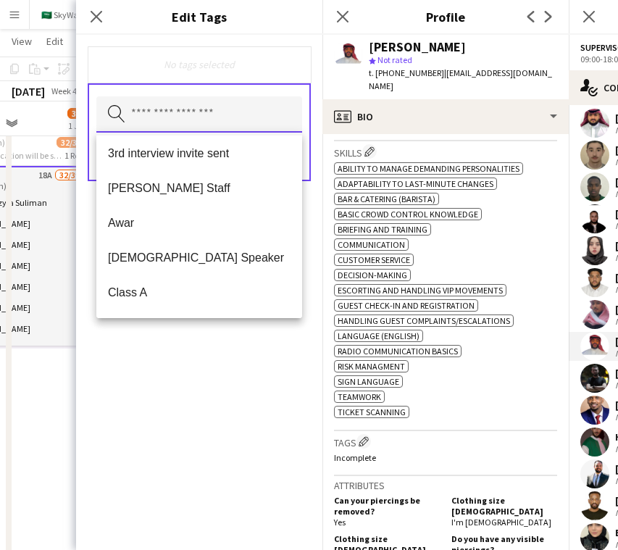
scroll to position [114, 0]
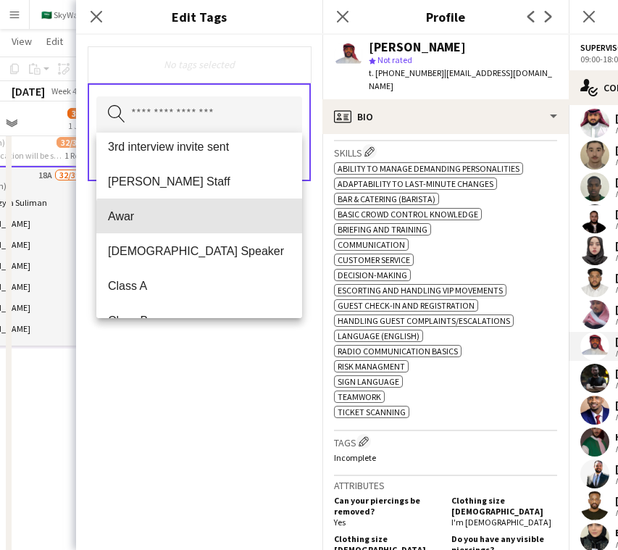
click at [216, 227] on mat-option "Awar" at bounding box center [199, 216] width 206 height 35
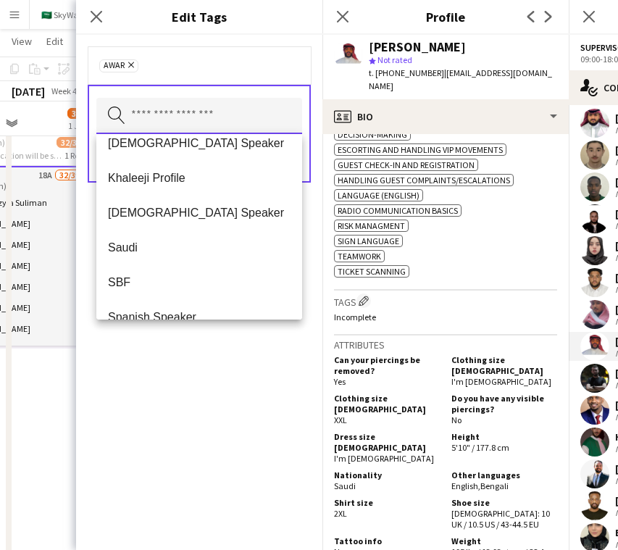
scroll to position [682, 0]
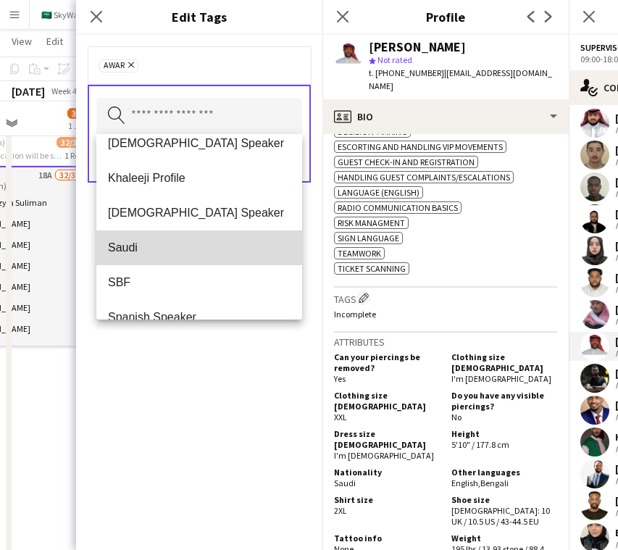
click at [250, 253] on span "Saudi" at bounding box center [199, 248] width 183 height 14
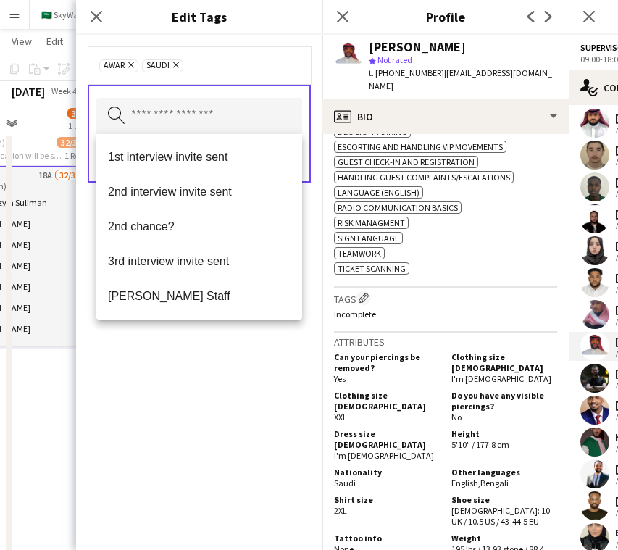
click at [241, 374] on div "Awar Remove Saudi Remove Search by tag name Save" at bounding box center [199, 292] width 246 height 515
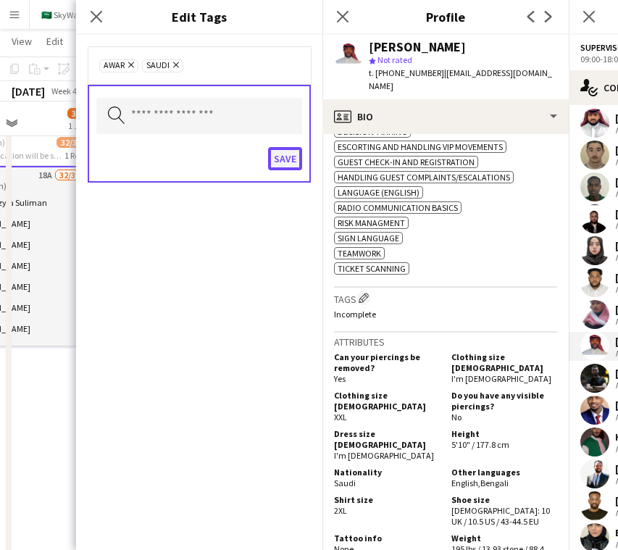
click at [286, 155] on button "Save" at bounding box center [285, 158] width 34 height 23
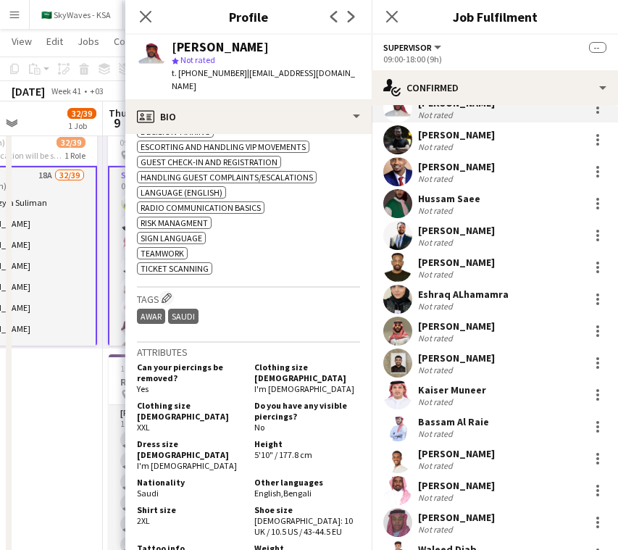
scroll to position [465, 0]
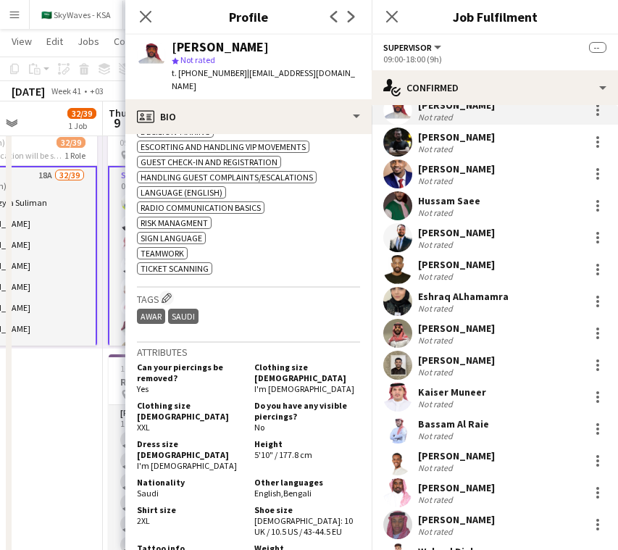
click at [406, 143] on app-user-avatar at bounding box center [397, 142] width 29 height 29
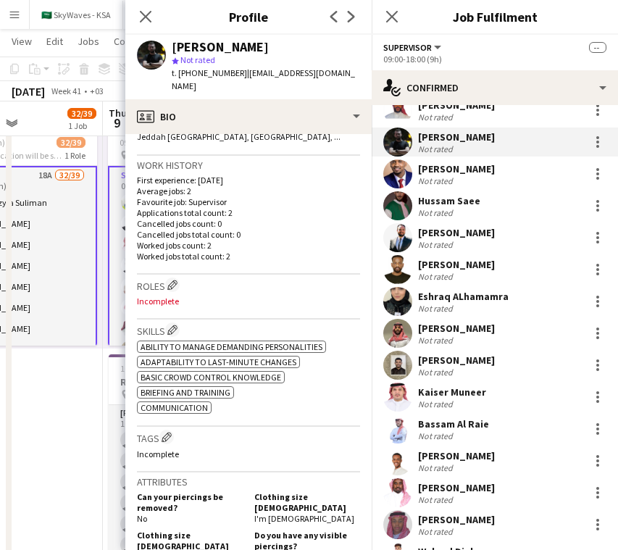
scroll to position [423, 0]
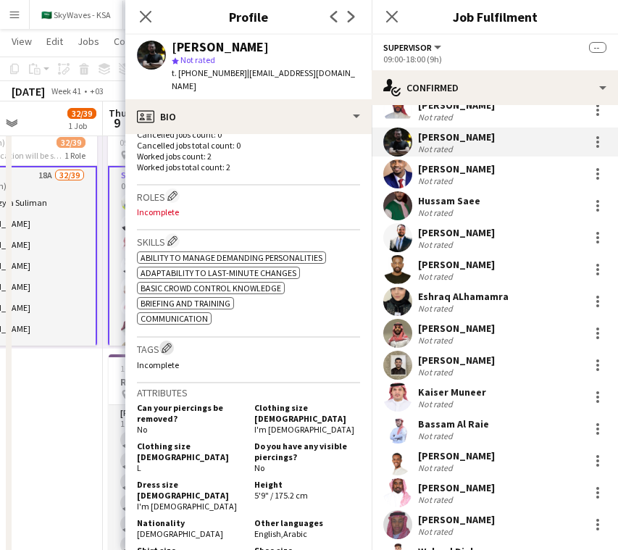
click at [164, 343] on app-icon "Edit crew company tags" at bounding box center [167, 348] width 10 height 10
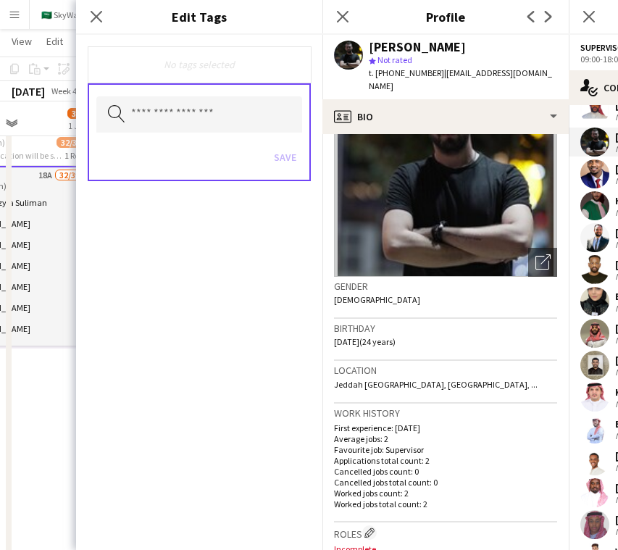
scroll to position [0, 0]
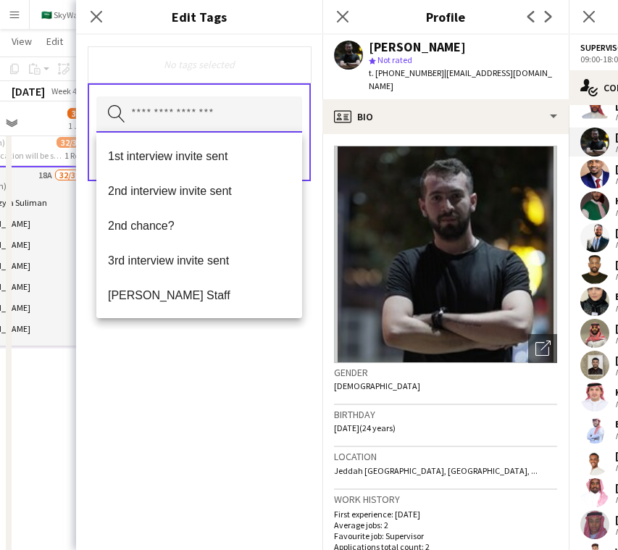
click at [235, 112] on input "text" at bounding box center [199, 114] width 206 height 36
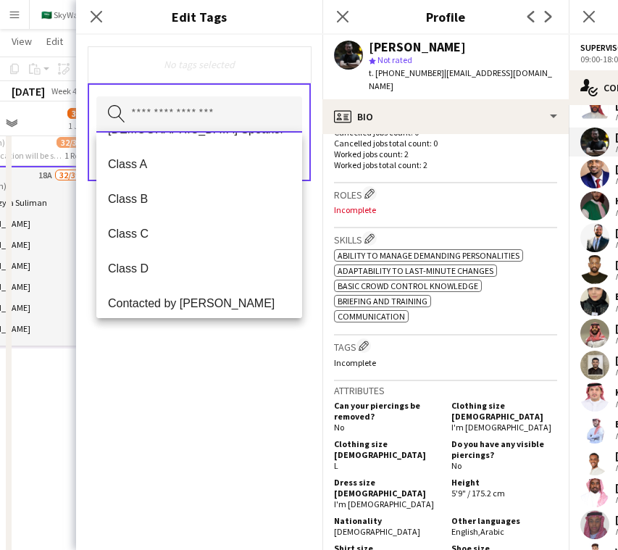
scroll to position [181, 0]
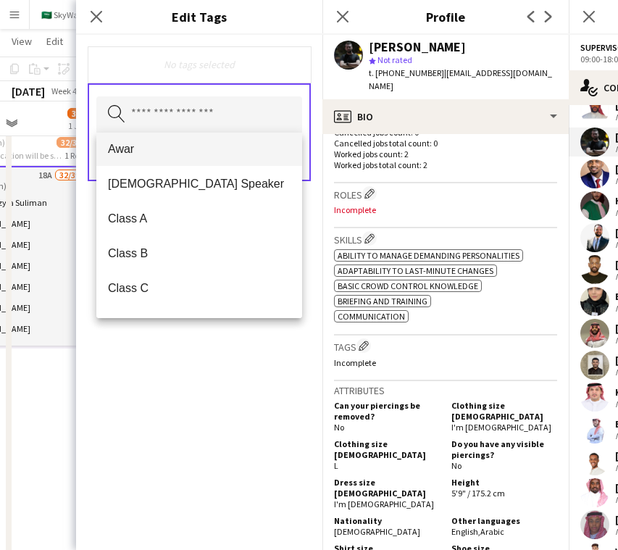
click at [206, 143] on span "Awar" at bounding box center [199, 149] width 183 height 14
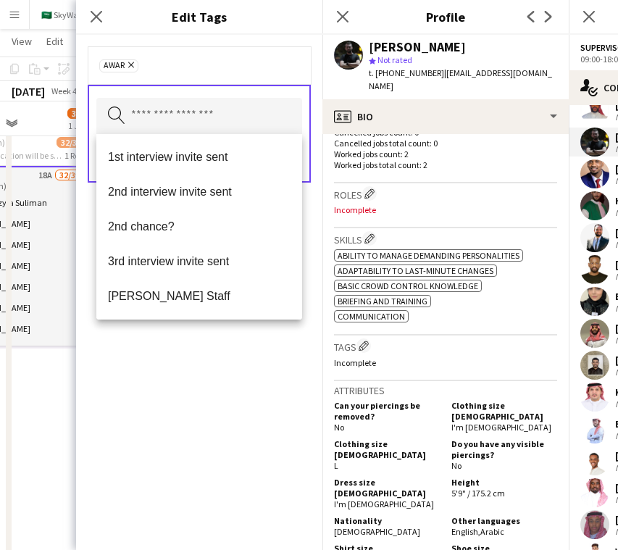
click at [217, 351] on div "Awar Remove Search by tag name Save" at bounding box center [199, 292] width 246 height 515
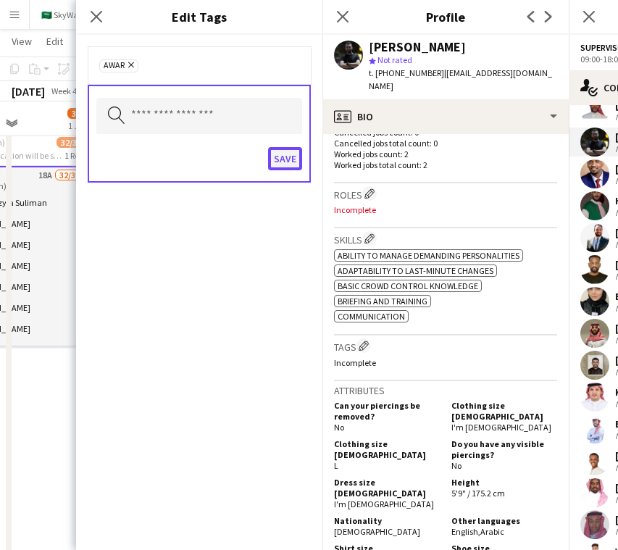
click at [291, 164] on button "Save" at bounding box center [285, 158] width 34 height 23
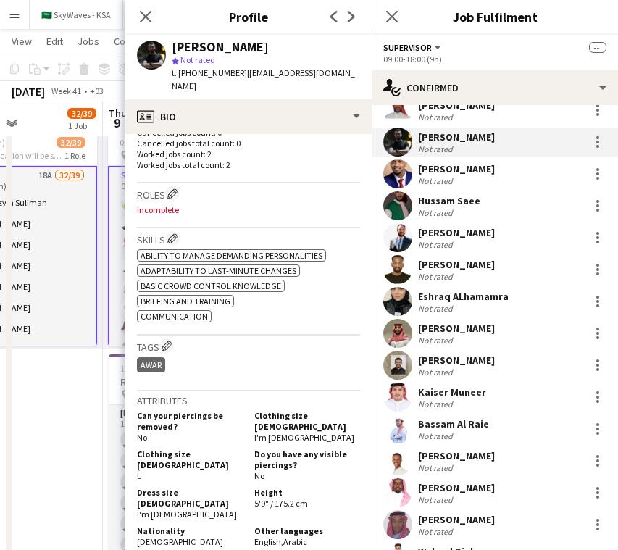
click at [442, 179] on div "Not rated" at bounding box center [437, 180] width 38 height 11
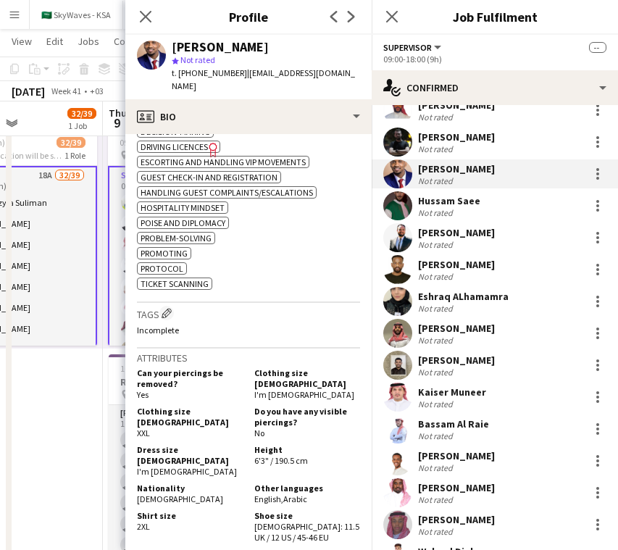
scroll to position [624, 0]
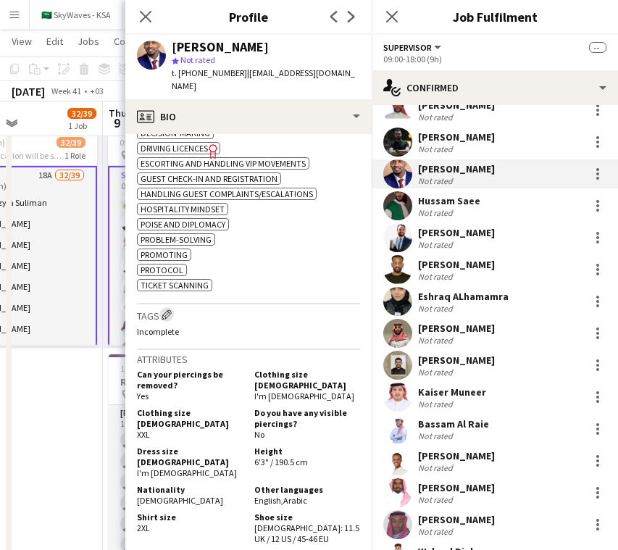
click at [172, 320] on app-icon "Edit crew company tags" at bounding box center [167, 314] width 10 height 10
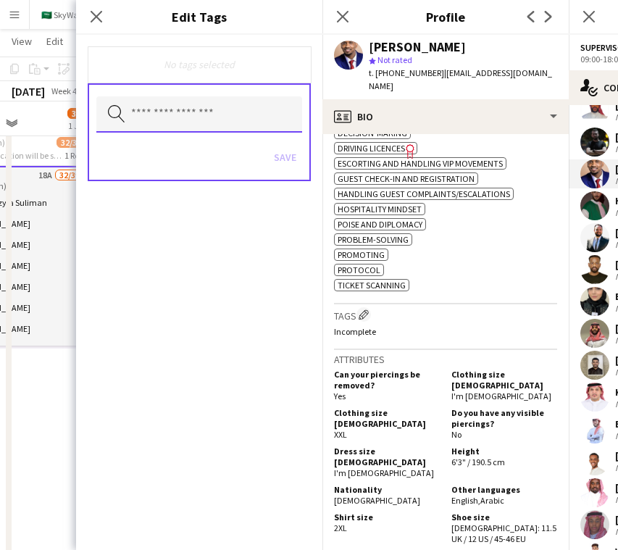
click at [259, 107] on input "text" at bounding box center [199, 114] width 206 height 36
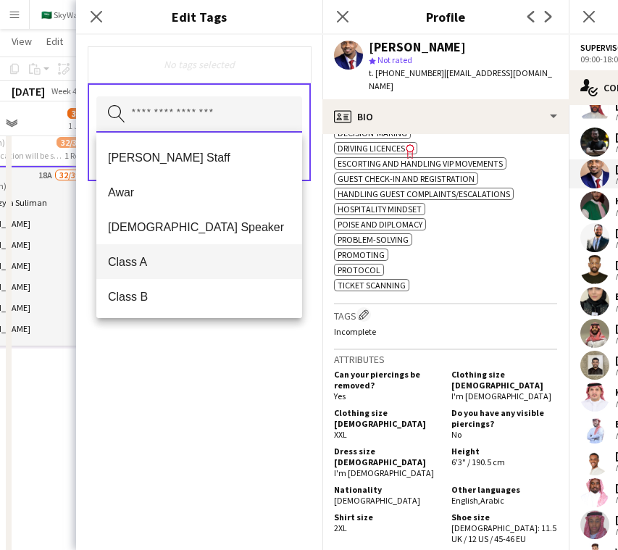
scroll to position [128, 0]
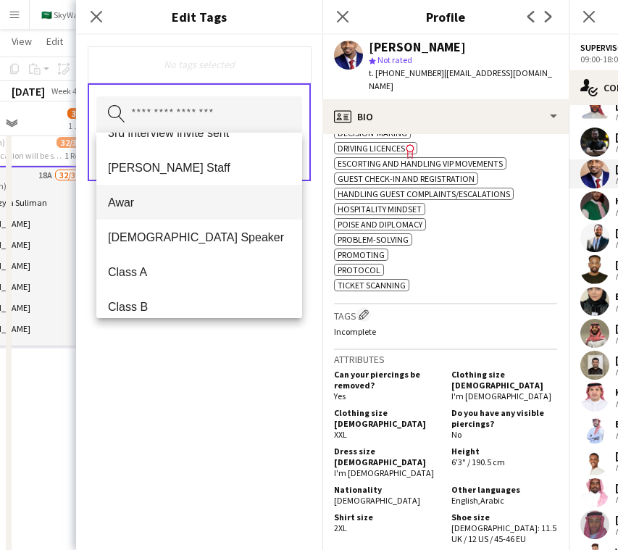
click at [206, 204] on span "Awar" at bounding box center [199, 203] width 183 height 14
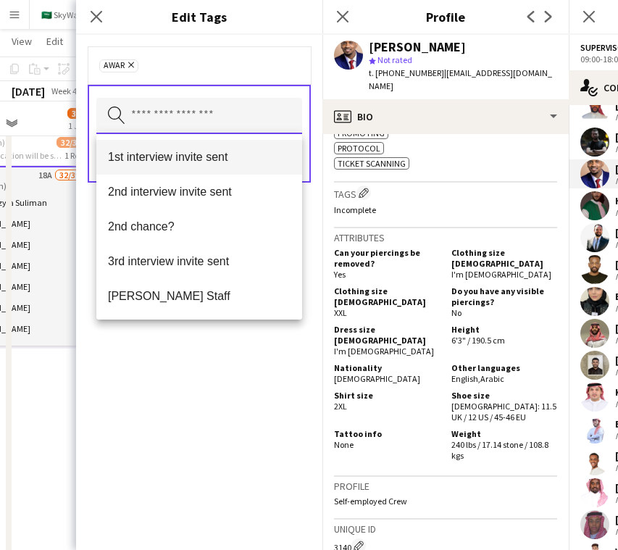
scroll to position [835, 0]
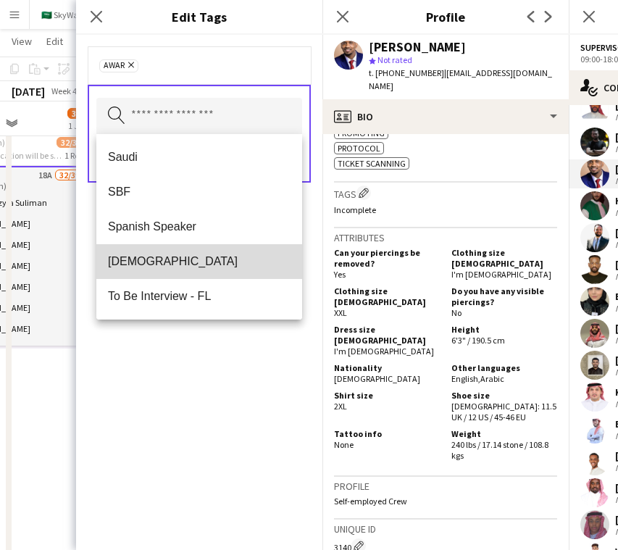
click at [164, 254] on span "[DEMOGRAPHIC_DATA]" at bounding box center [199, 261] width 183 height 14
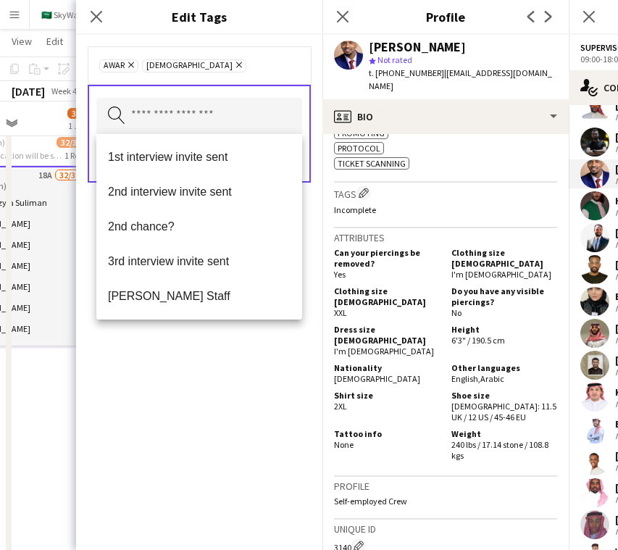
click at [216, 373] on div "Awar Remove Sudanese Remove Search by tag name Save" at bounding box center [199, 292] width 246 height 515
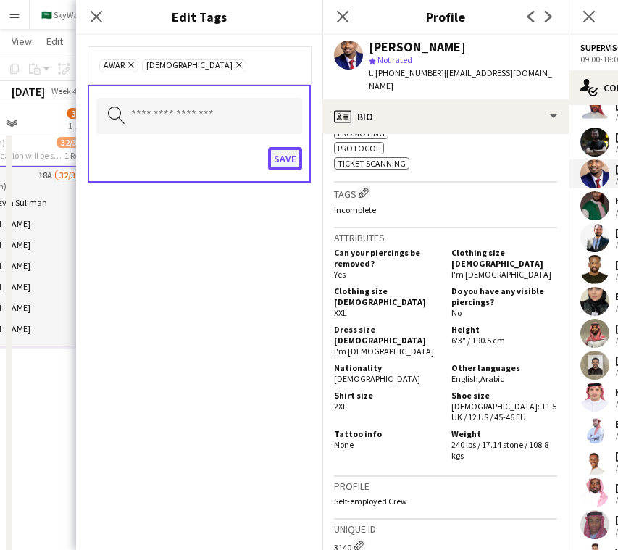
click at [291, 151] on button "Save" at bounding box center [285, 158] width 34 height 23
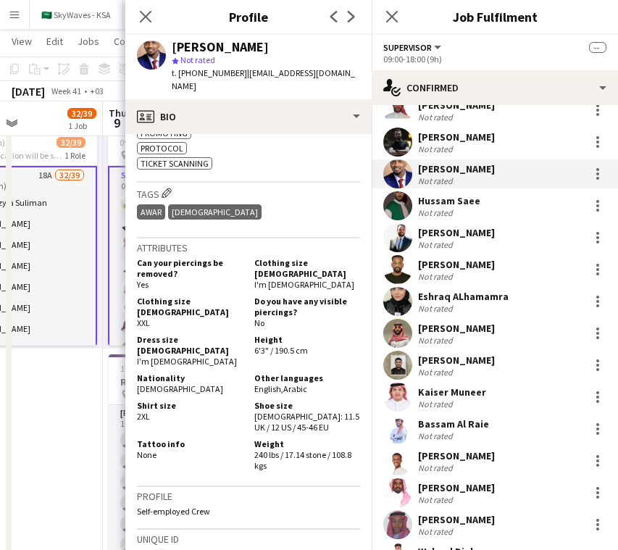
click at [438, 207] on div "Not rated" at bounding box center [437, 212] width 38 height 11
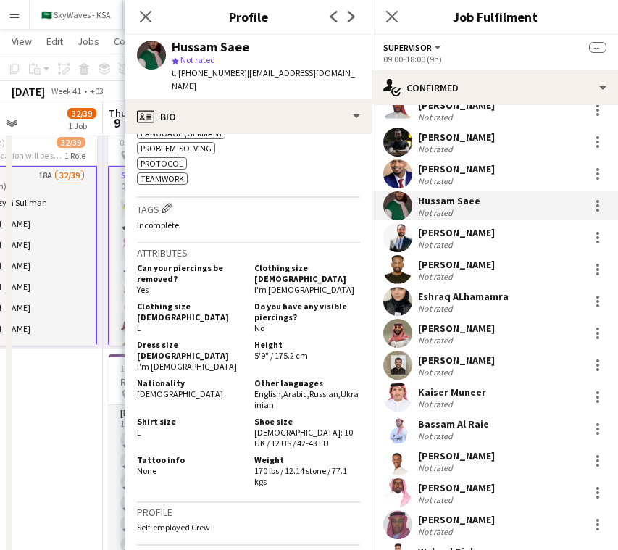
scroll to position [553, 0]
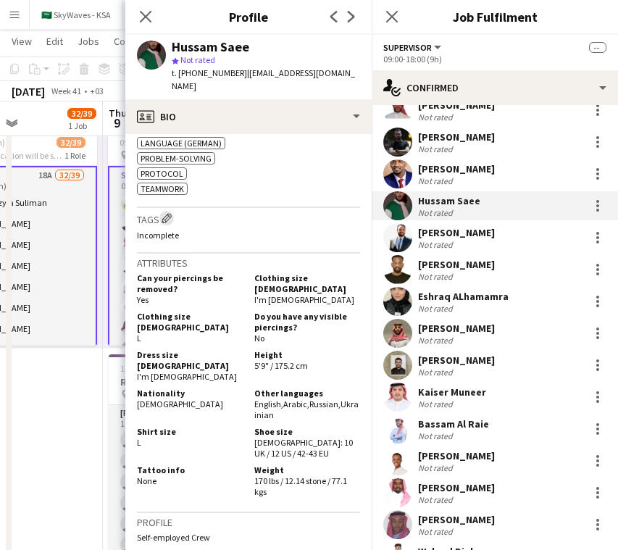
click at [170, 211] on button "Edit crew company tags" at bounding box center [166, 218] width 14 height 14
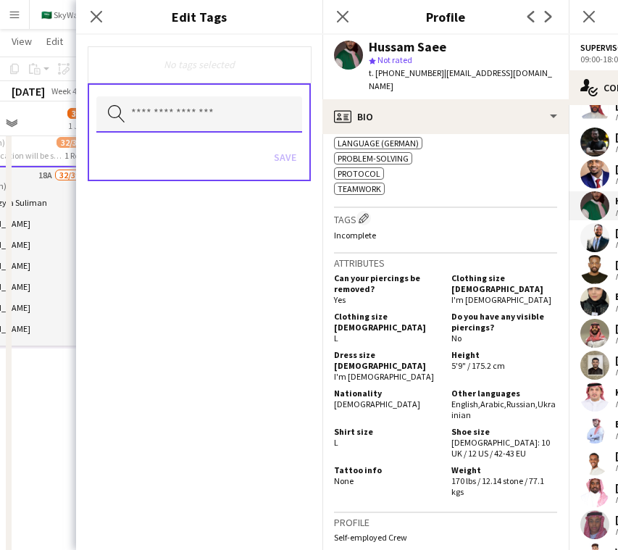
click at [245, 102] on input "text" at bounding box center [199, 114] width 206 height 36
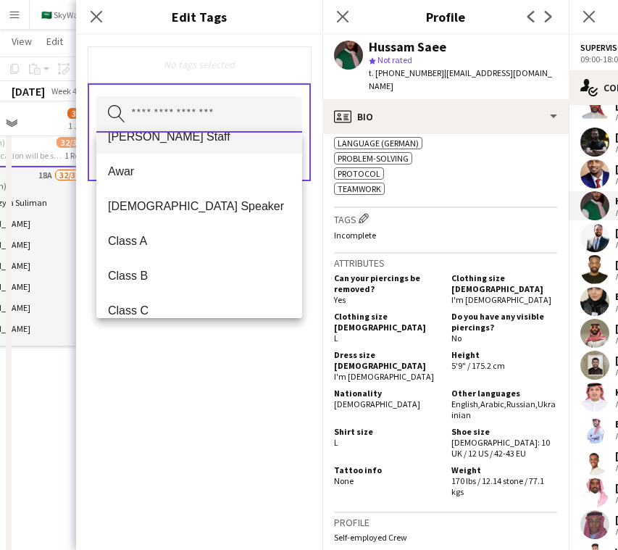
scroll to position [158, 0]
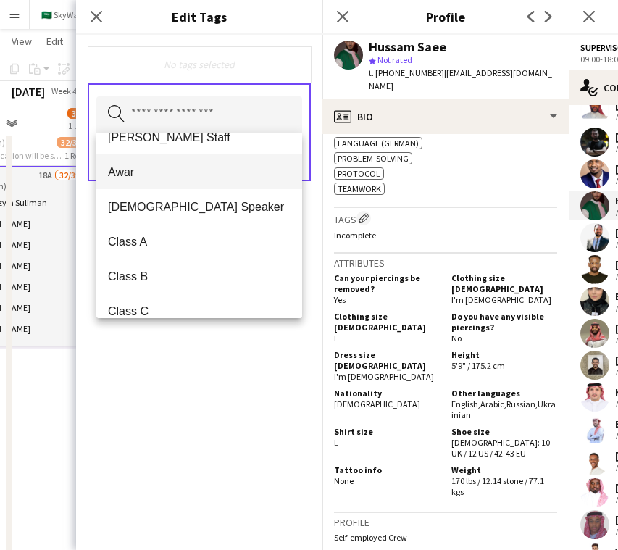
click at [202, 181] on mat-option "Awar" at bounding box center [199, 171] width 206 height 35
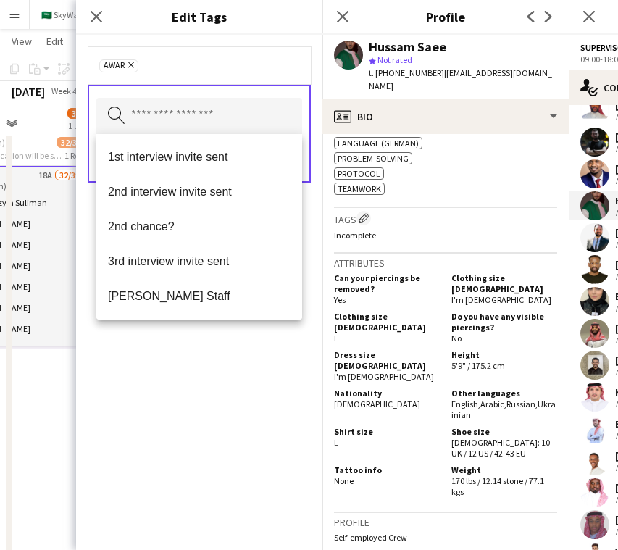
click at [214, 393] on div "Awar Remove Search by tag name Save" at bounding box center [199, 292] width 246 height 515
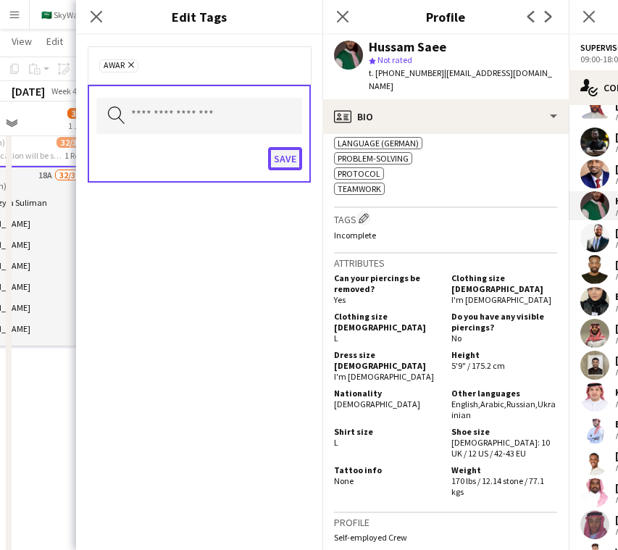
click at [287, 155] on button "Save" at bounding box center [285, 158] width 34 height 23
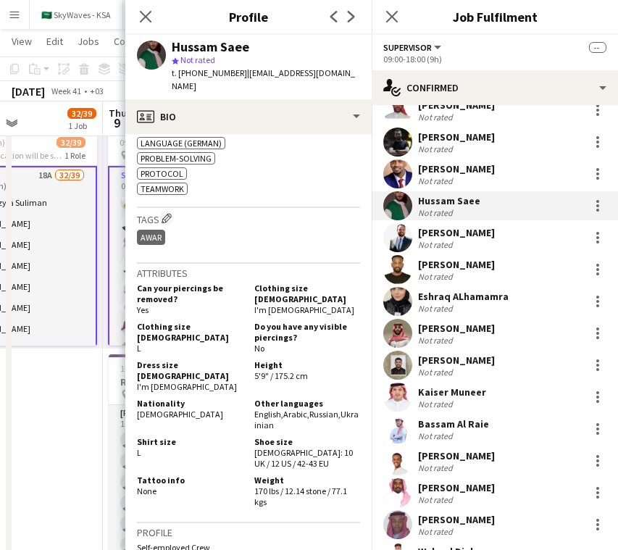
click at [393, 225] on app-user-avatar at bounding box center [397, 237] width 29 height 29
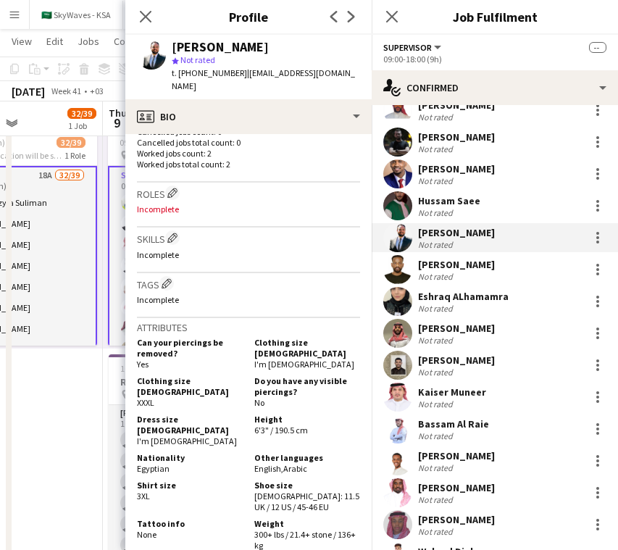
scroll to position [419, 0]
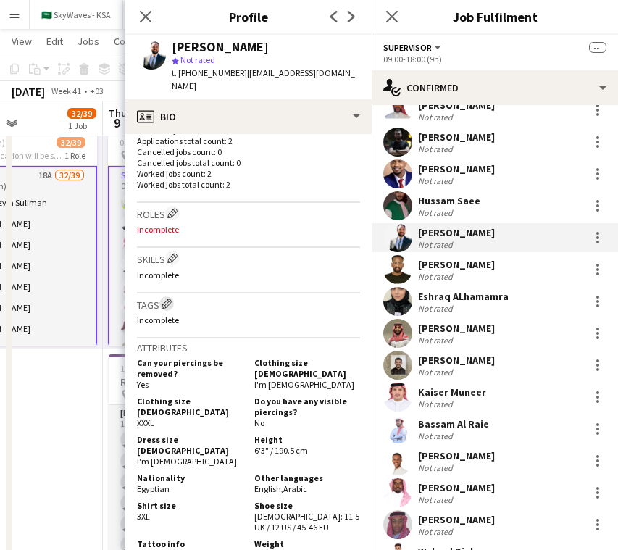
click at [164, 298] on app-icon "Edit crew company tags" at bounding box center [167, 303] width 10 height 10
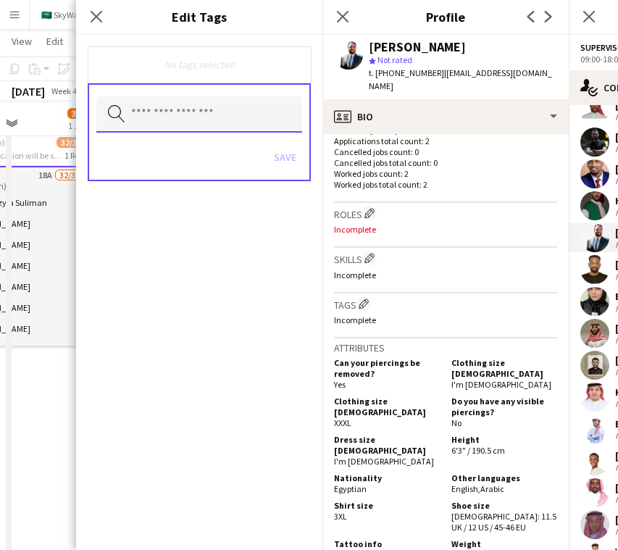
click at [253, 121] on input "text" at bounding box center [199, 114] width 206 height 36
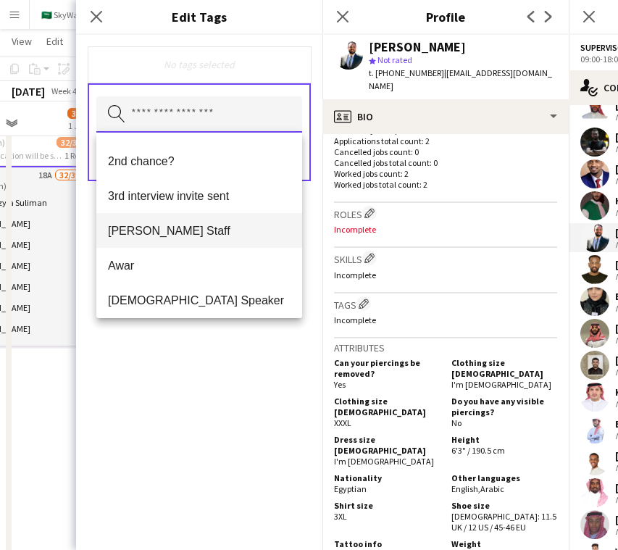
scroll to position [88, 0]
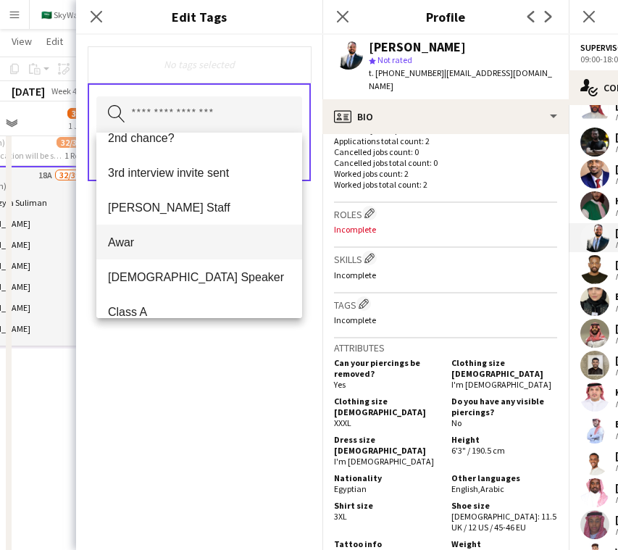
click at [212, 240] on span "Awar" at bounding box center [199, 242] width 183 height 14
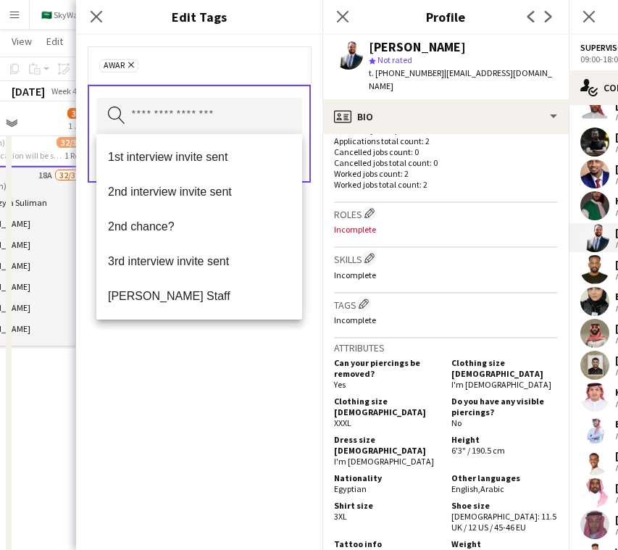
click at [201, 385] on div "Awar Remove Search by tag name Save" at bounding box center [199, 292] width 246 height 515
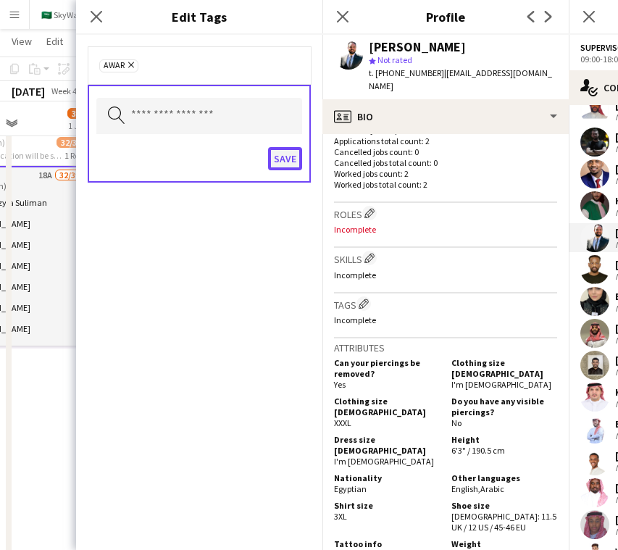
click at [282, 167] on button "Save" at bounding box center [285, 158] width 34 height 23
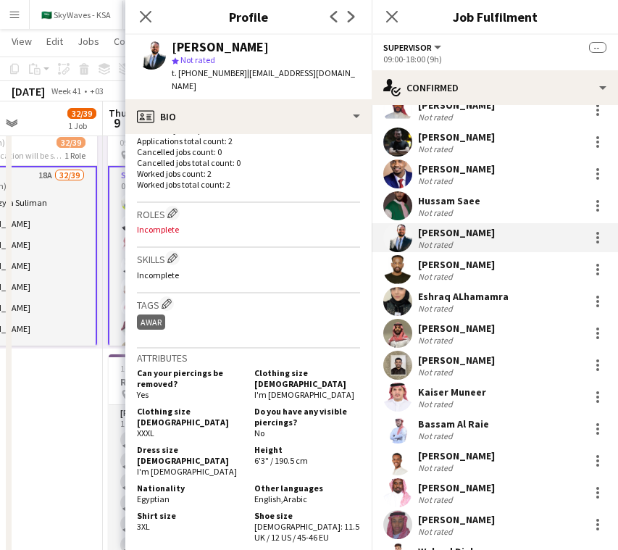
click at [451, 268] on div "[PERSON_NAME]" at bounding box center [456, 264] width 77 height 13
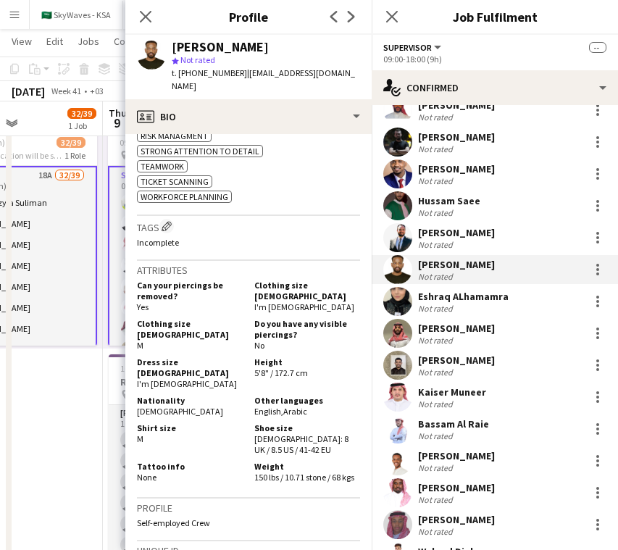
scroll to position [908, 0]
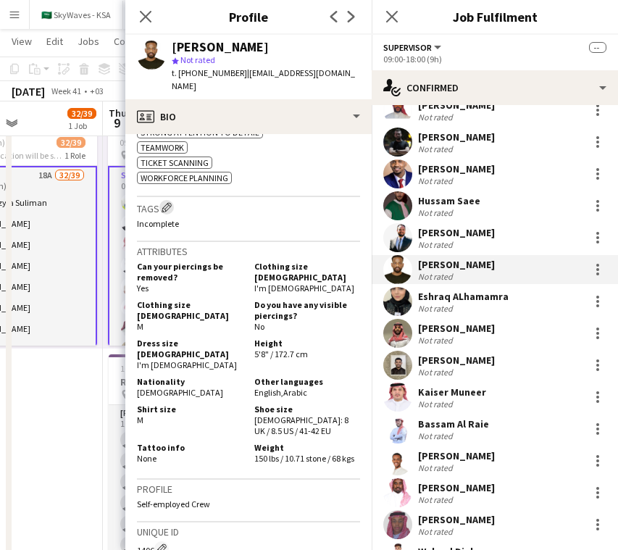
click at [167, 209] on app-icon "Edit crew company tags" at bounding box center [167, 207] width 10 height 10
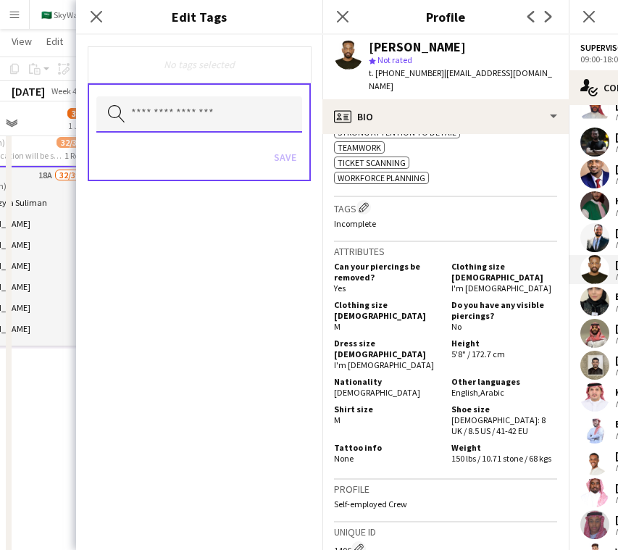
click at [238, 117] on input "text" at bounding box center [199, 114] width 206 height 36
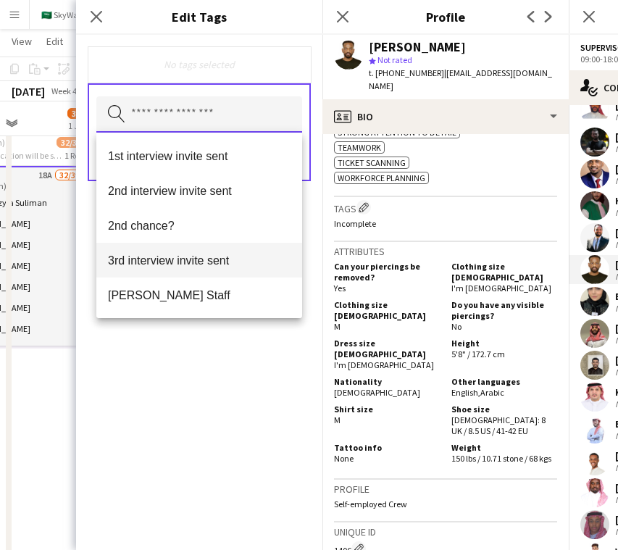
scroll to position [869, 0]
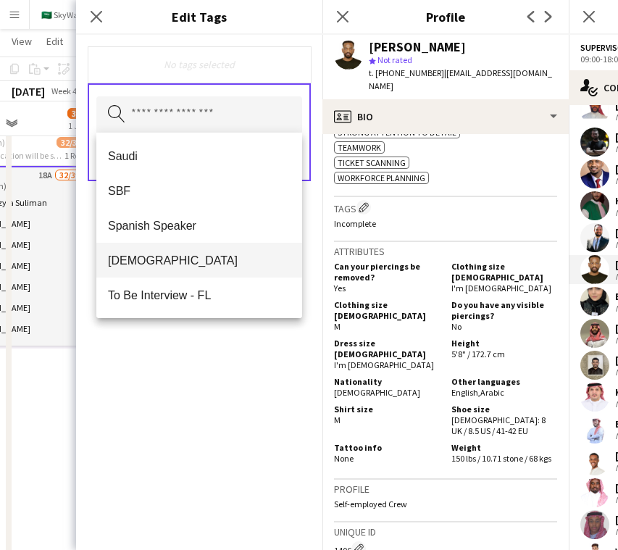
click at [232, 256] on span "[DEMOGRAPHIC_DATA]" at bounding box center [199, 261] width 183 height 14
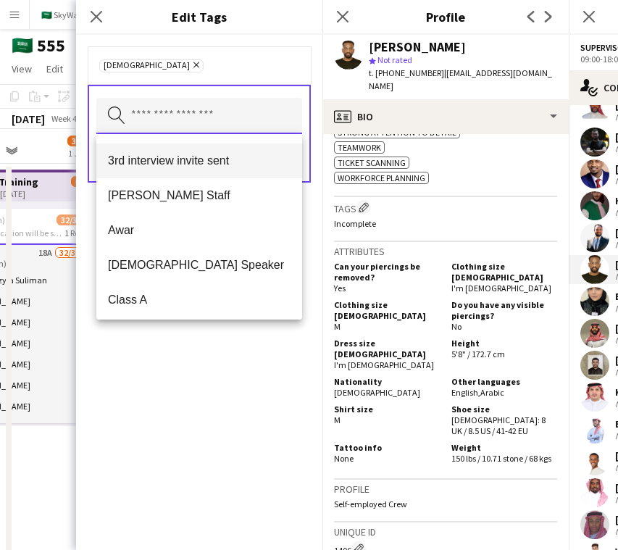
scroll to position [103, 0]
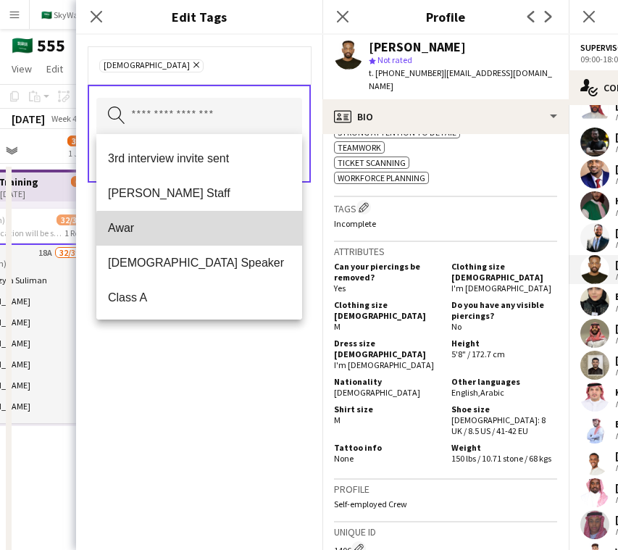
click at [221, 232] on span "Awar" at bounding box center [199, 228] width 183 height 14
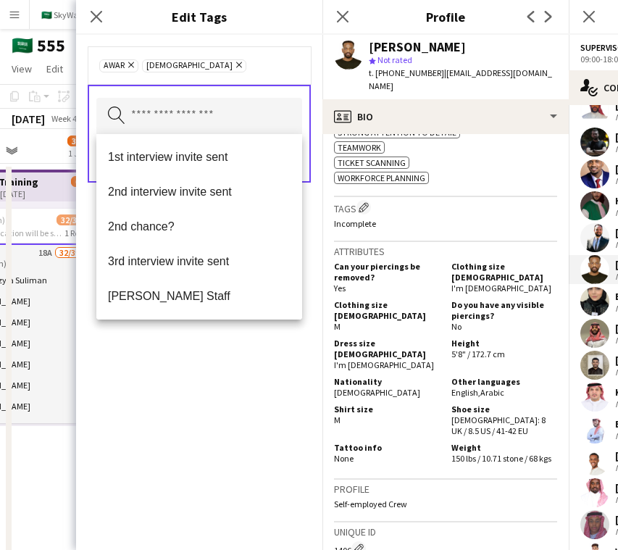
click at [209, 358] on div "Awar Remove Sudanese Remove Search by tag name Save" at bounding box center [199, 292] width 246 height 515
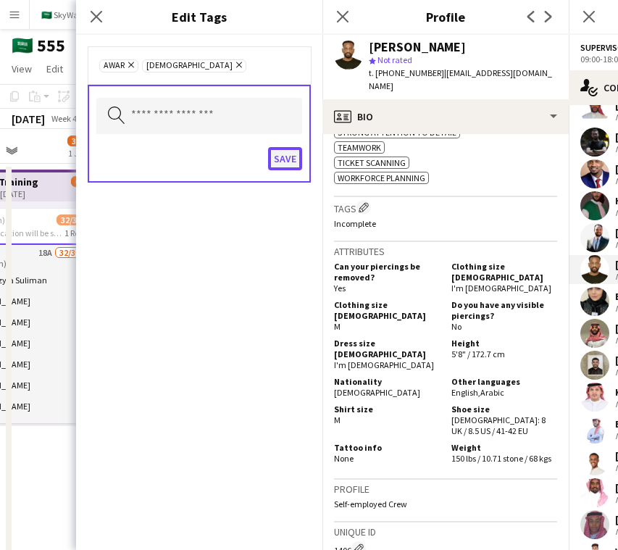
click at [290, 149] on button "Save" at bounding box center [285, 158] width 34 height 23
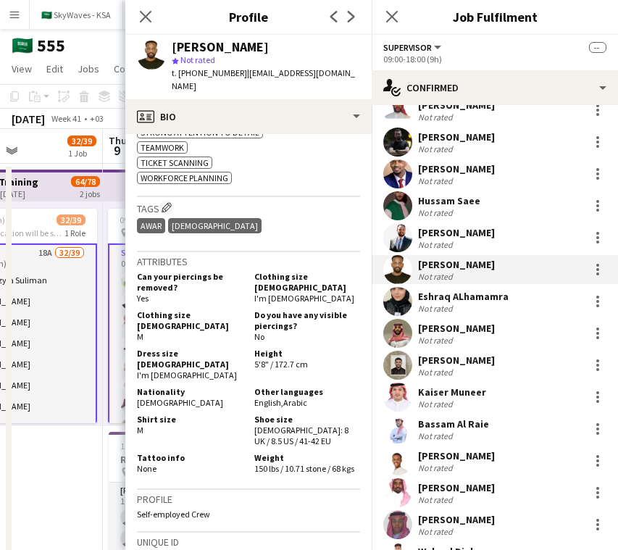
click at [483, 296] on div "Eshraq ALhamamra" at bounding box center [463, 296] width 91 height 13
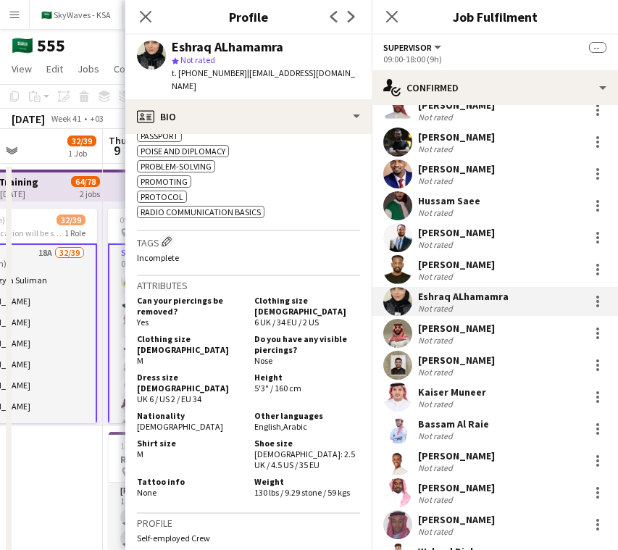
scroll to position [962, 0]
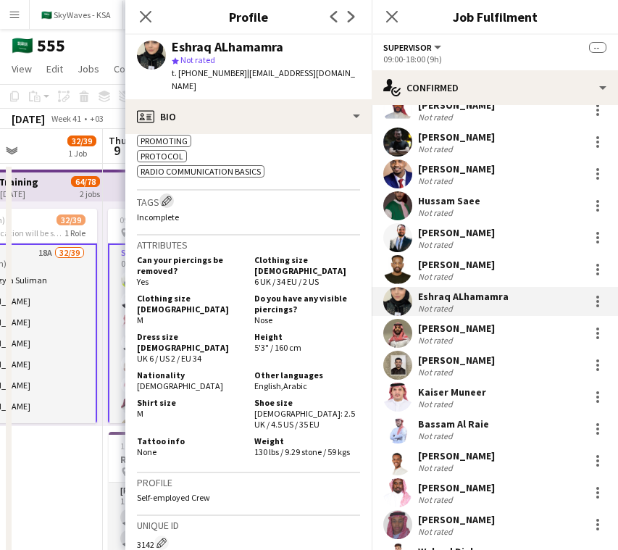
click at [170, 196] on app-icon "Edit crew company tags" at bounding box center [167, 201] width 10 height 10
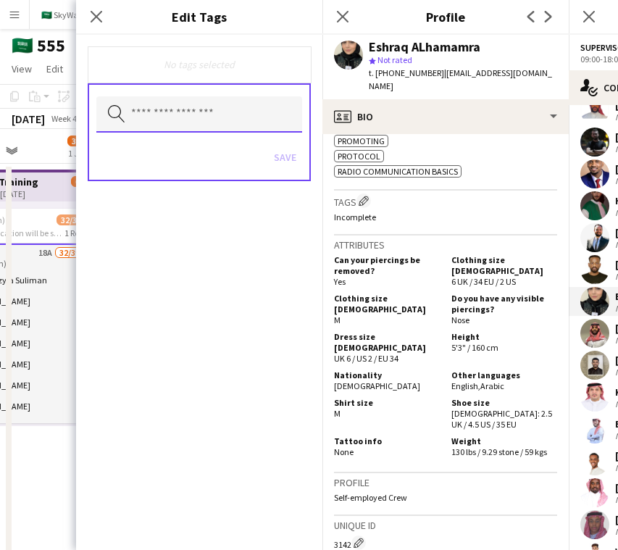
click at [239, 118] on input "text" at bounding box center [199, 114] width 206 height 36
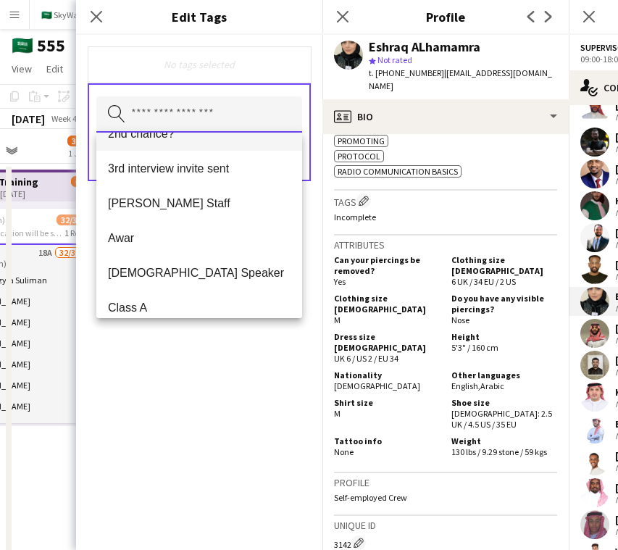
scroll to position [116, 0]
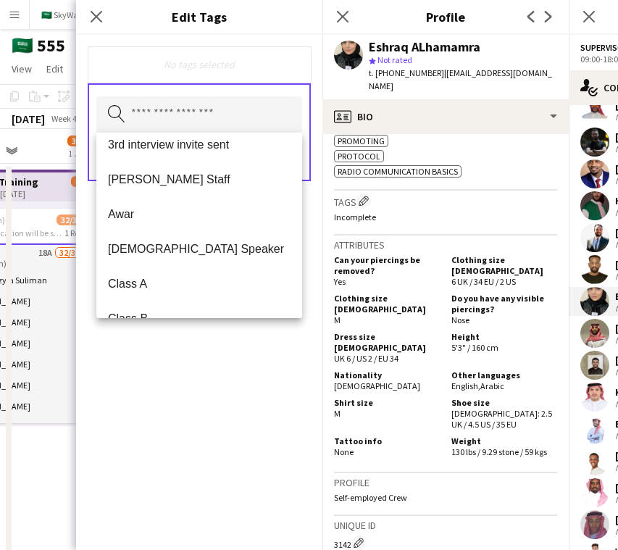
click at [214, 222] on mat-option "Awar" at bounding box center [199, 213] width 206 height 35
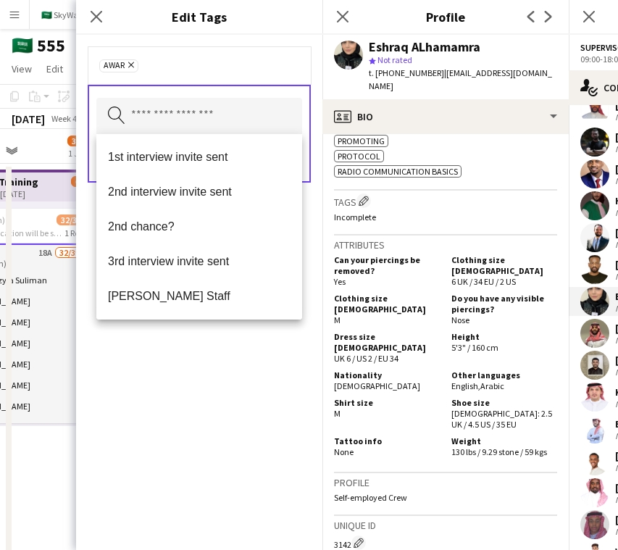
click at [188, 398] on div "Awar Remove Search by tag name Save" at bounding box center [199, 292] width 246 height 515
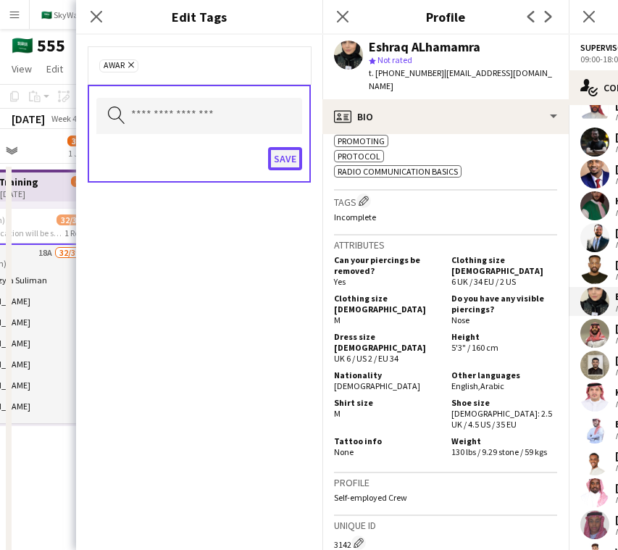
click at [281, 154] on button "Save" at bounding box center [285, 158] width 34 height 23
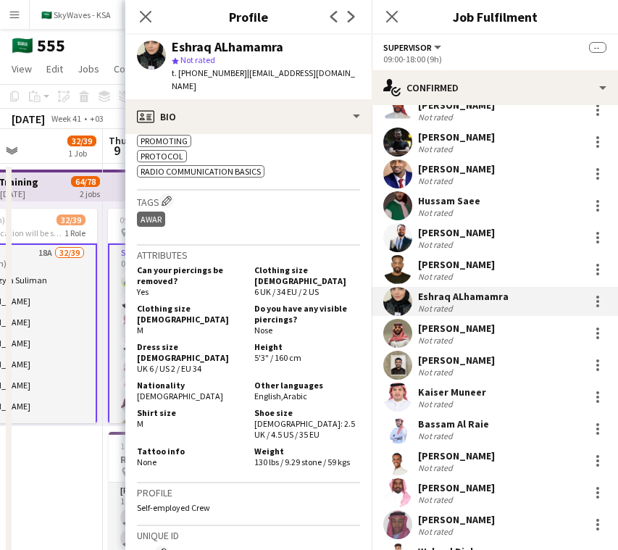
click at [424, 329] on div "[PERSON_NAME]" at bounding box center [456, 328] width 77 height 13
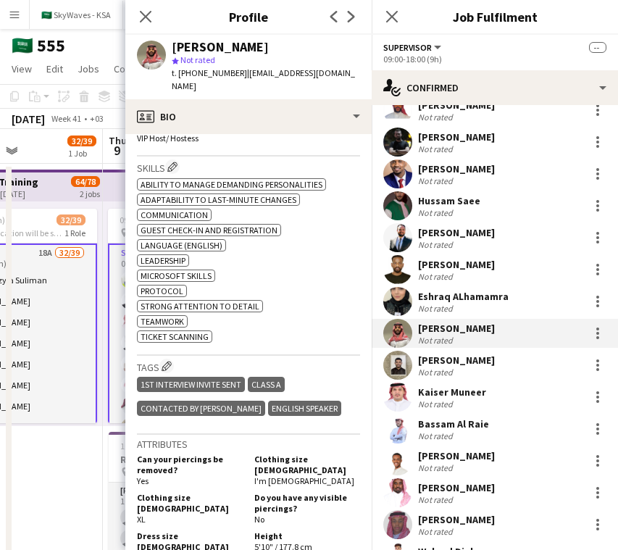
scroll to position [522, 0]
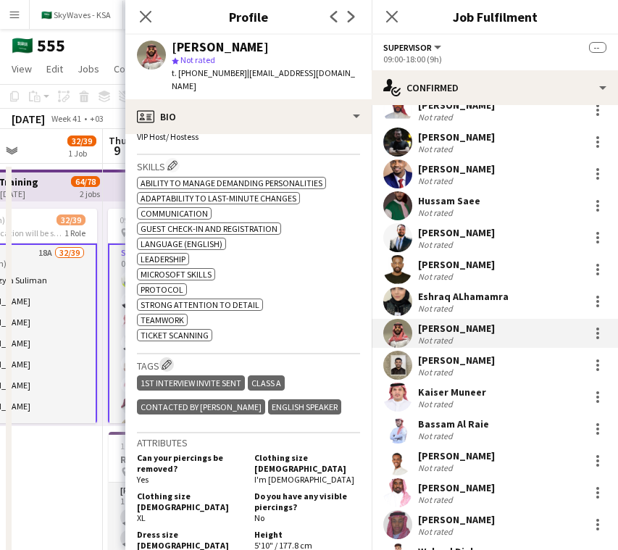
click at [169, 357] on button "Edit crew company tags" at bounding box center [166, 364] width 14 height 14
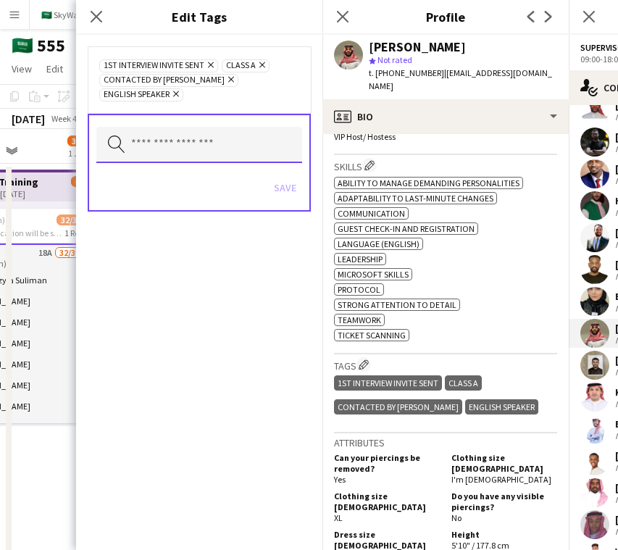
click at [243, 127] on input "text" at bounding box center [199, 145] width 206 height 36
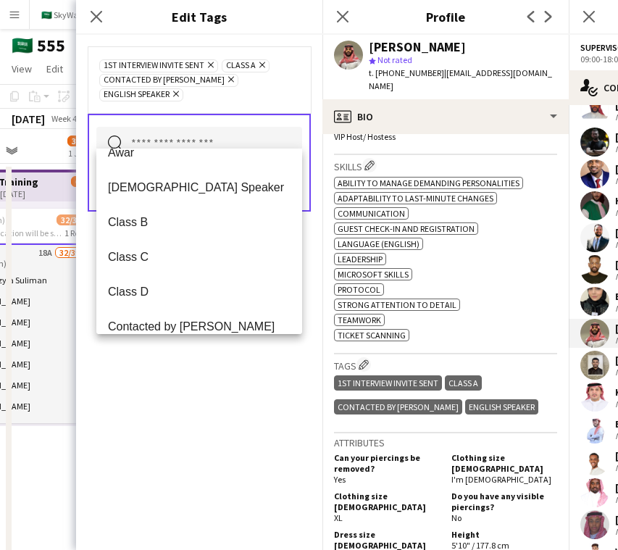
scroll to position [156, 0]
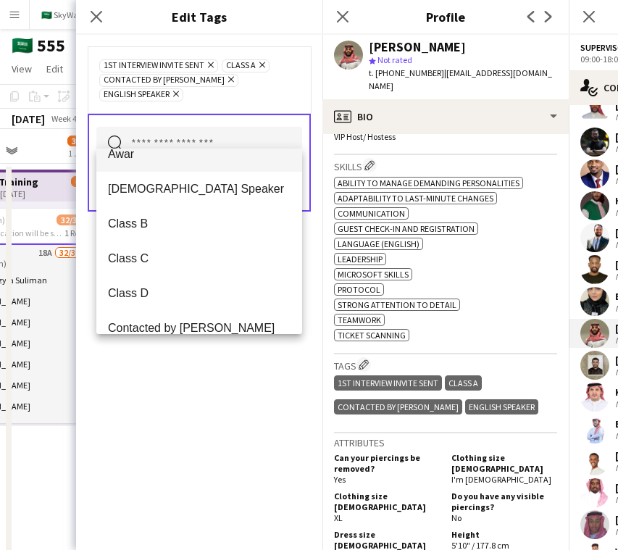
click at [246, 161] on span "Awar" at bounding box center [199, 154] width 183 height 14
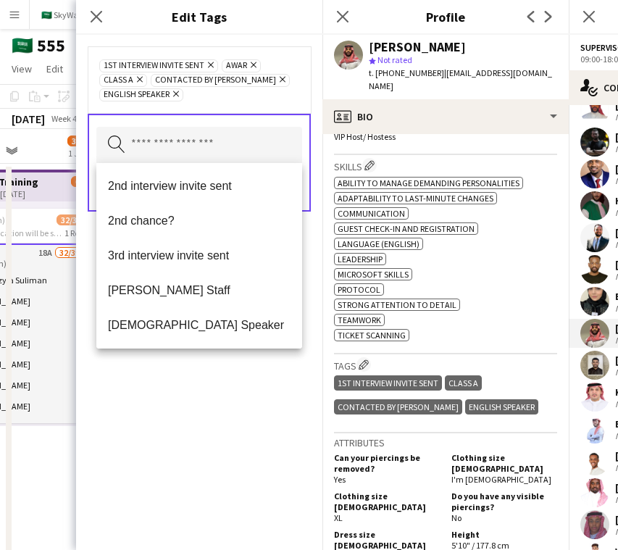
drag, startPoint x: 205, startPoint y: 428, endPoint x: 275, endPoint y: 263, distance: 179.5
click at [205, 427] on div "1st interview invite sent Remove Awar Remove Class A Remove Contacted by Lamiaa…" at bounding box center [199, 292] width 246 height 515
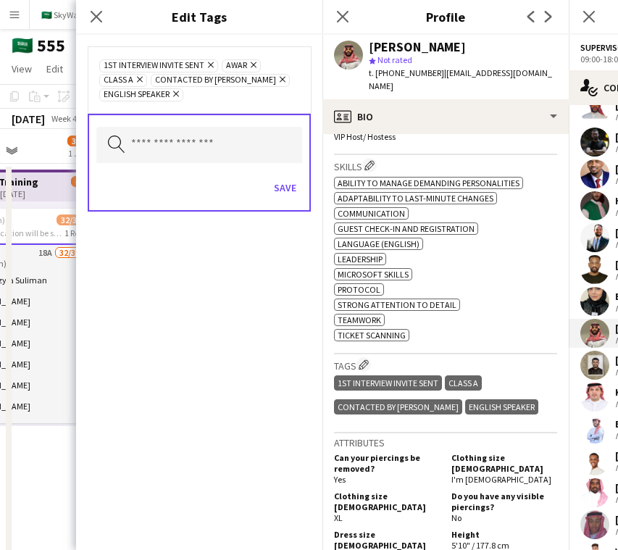
click at [291, 174] on div "Save" at bounding box center [199, 189] width 206 height 41
click at [290, 183] on button "Save" at bounding box center [285, 187] width 34 height 23
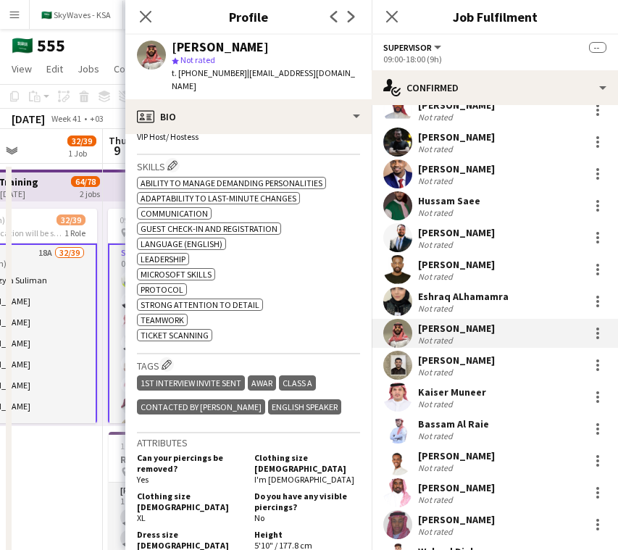
click at [454, 363] on div "[PERSON_NAME]" at bounding box center [456, 360] width 77 height 13
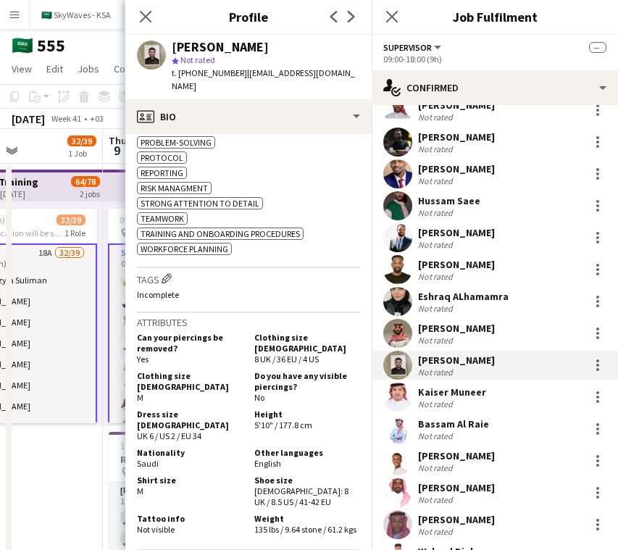
scroll to position [709, 0]
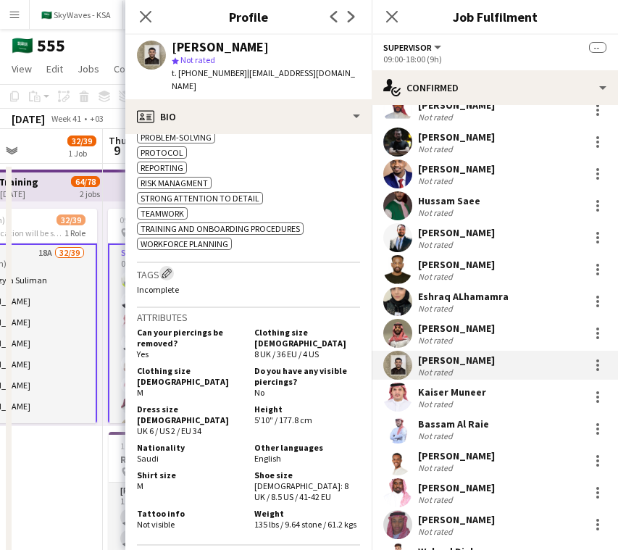
click at [169, 268] on app-icon "Edit crew company tags" at bounding box center [167, 273] width 10 height 10
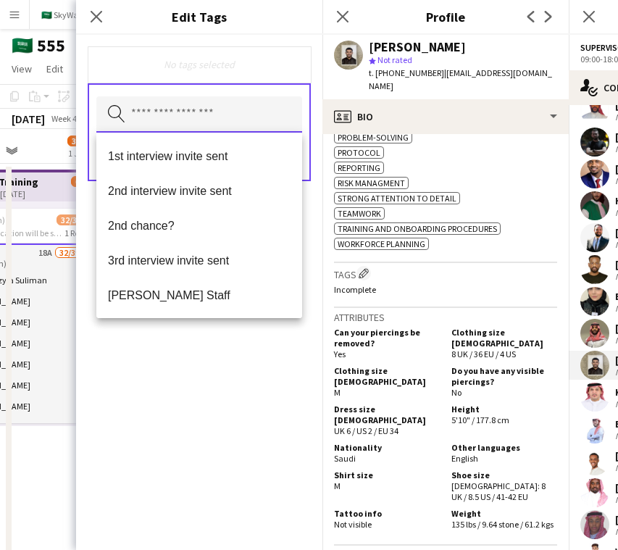
click at [243, 109] on input "text" at bounding box center [199, 114] width 206 height 36
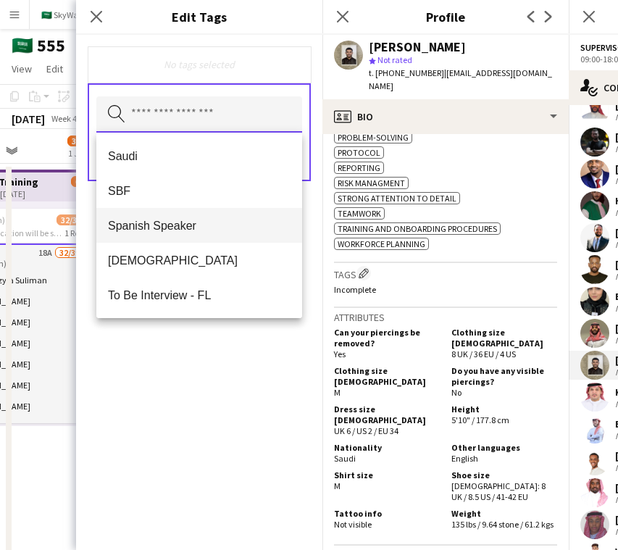
scroll to position [840, 0]
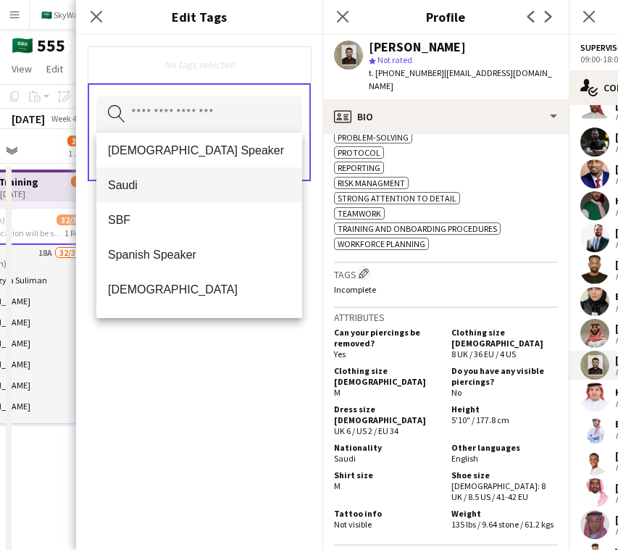
click at [239, 195] on mat-option "Saudi" at bounding box center [199, 184] width 206 height 35
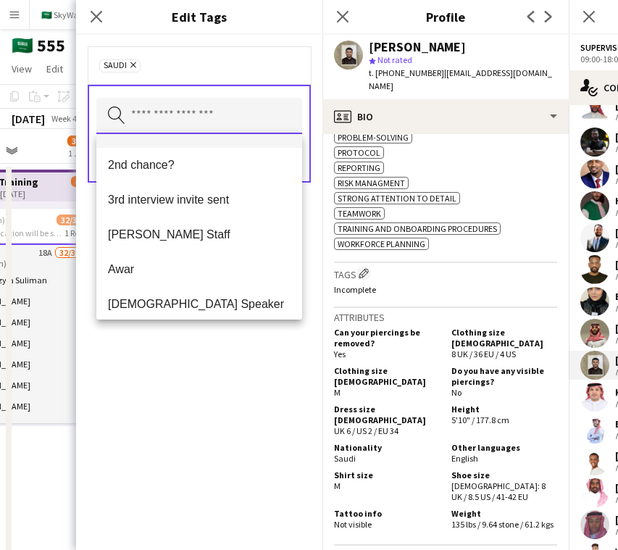
scroll to position [60, 0]
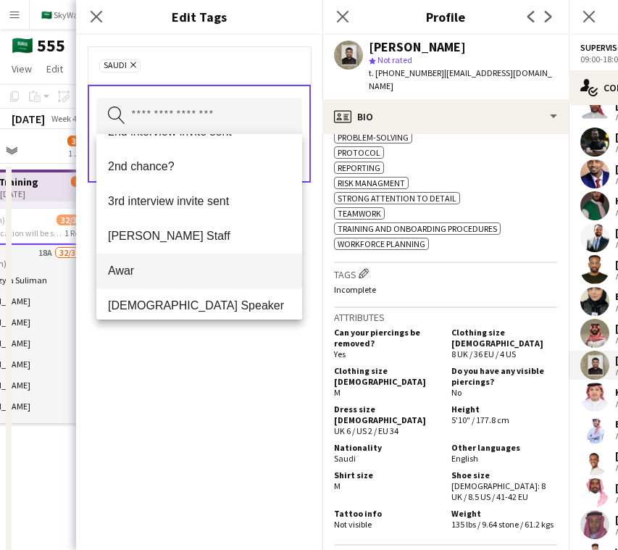
click at [202, 267] on span "Awar" at bounding box center [199, 271] width 183 height 14
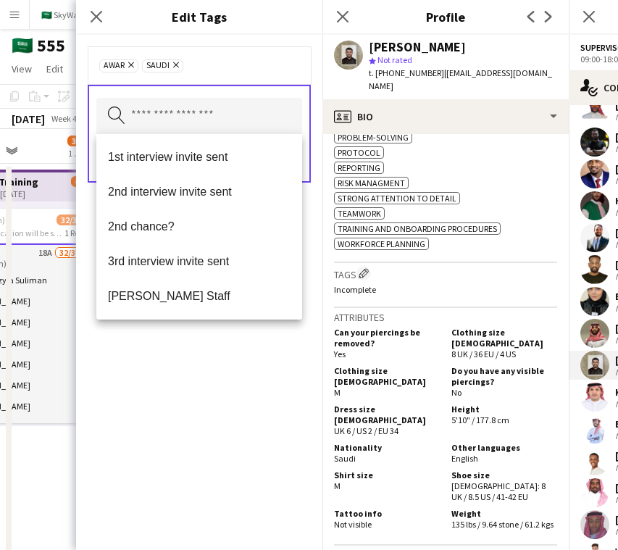
click at [202, 366] on div "Awar Remove Saudi Remove Search by tag name Save" at bounding box center [199, 292] width 246 height 515
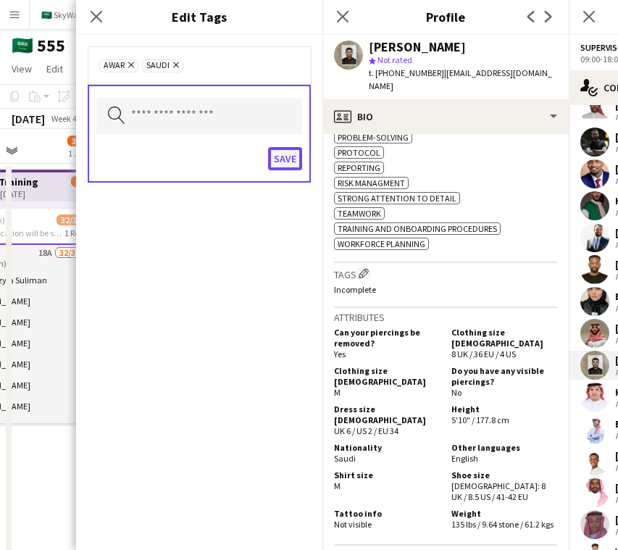
click at [280, 154] on button "Save" at bounding box center [285, 158] width 34 height 23
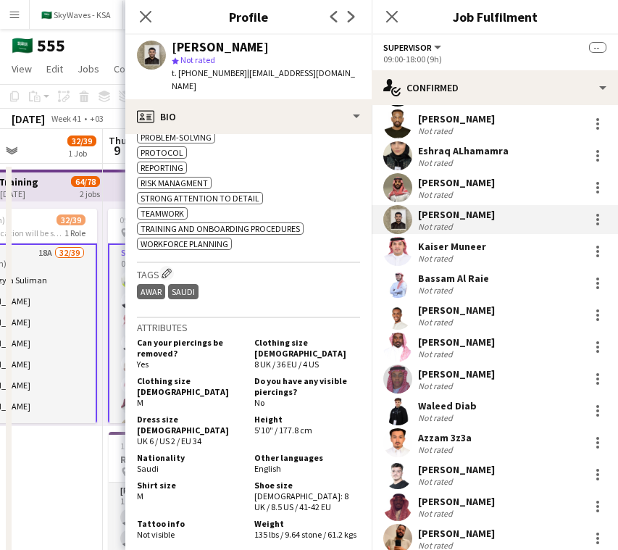
scroll to position [612, 0]
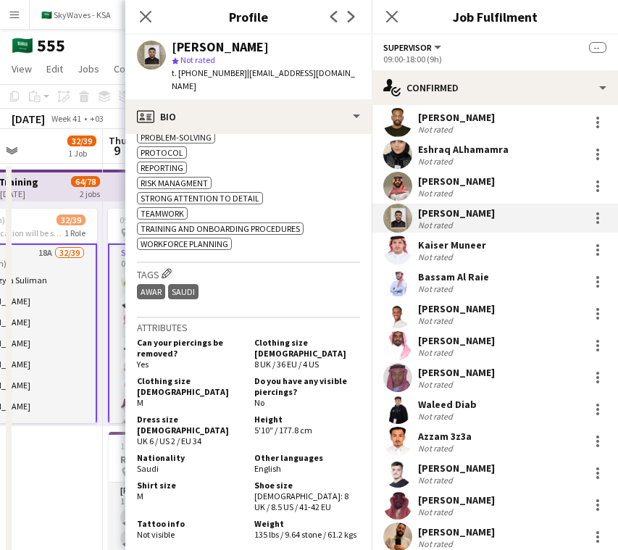
click at [438, 255] on div "Not rated" at bounding box center [437, 256] width 38 height 11
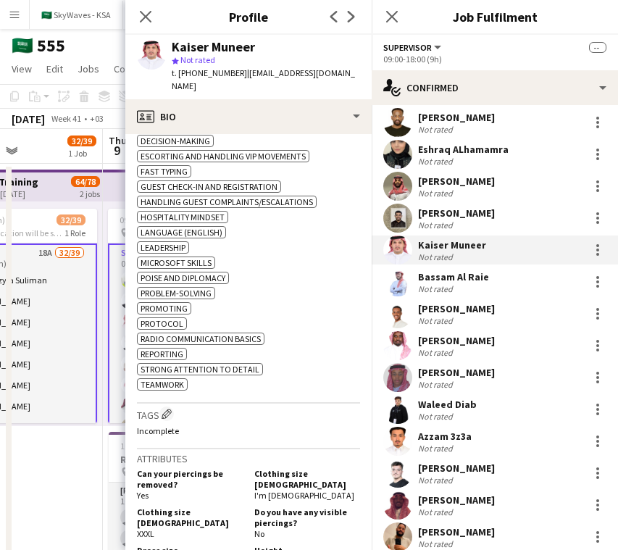
scroll to position [636, 0]
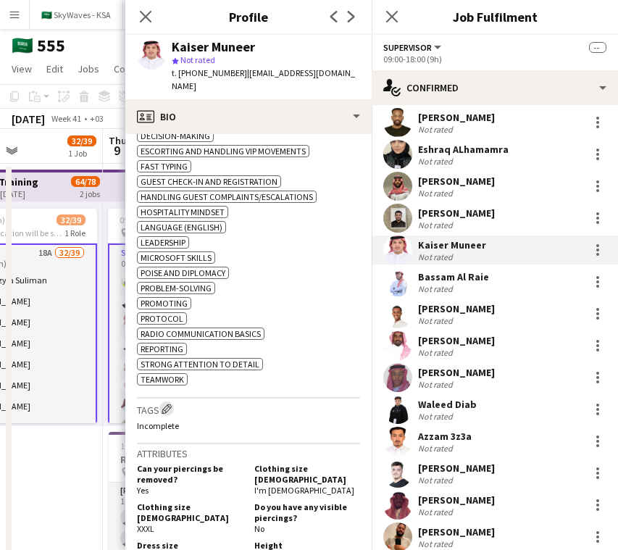
click at [170, 414] on app-icon "Edit crew company tags" at bounding box center [167, 409] width 10 height 10
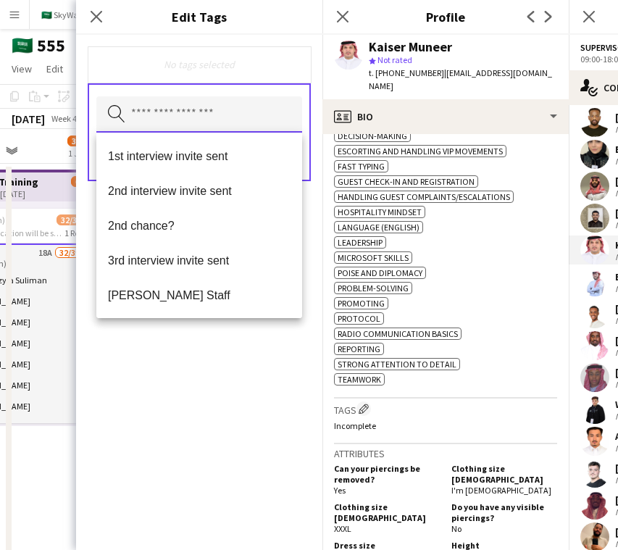
click at [212, 114] on input "text" at bounding box center [199, 114] width 206 height 36
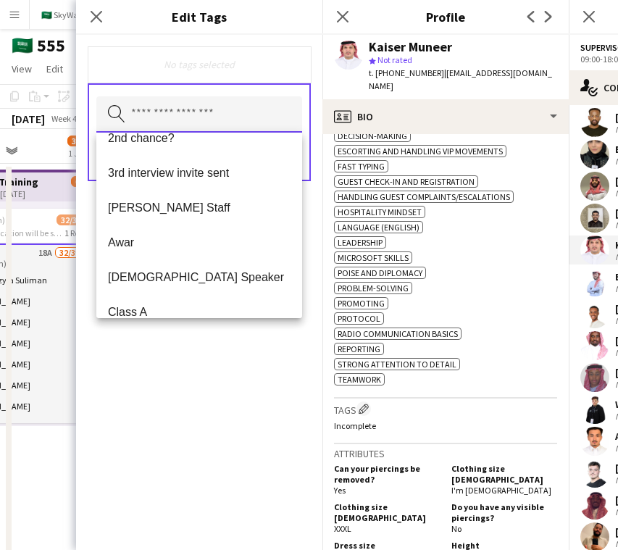
scroll to position [88, 0]
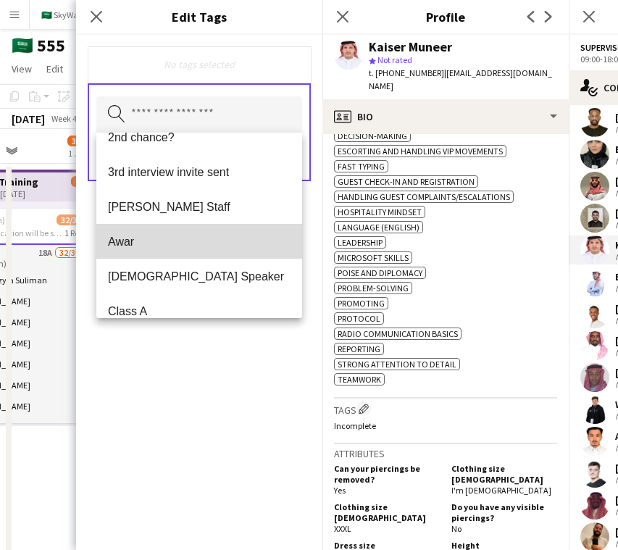
click at [193, 235] on span "Awar" at bounding box center [199, 242] width 183 height 14
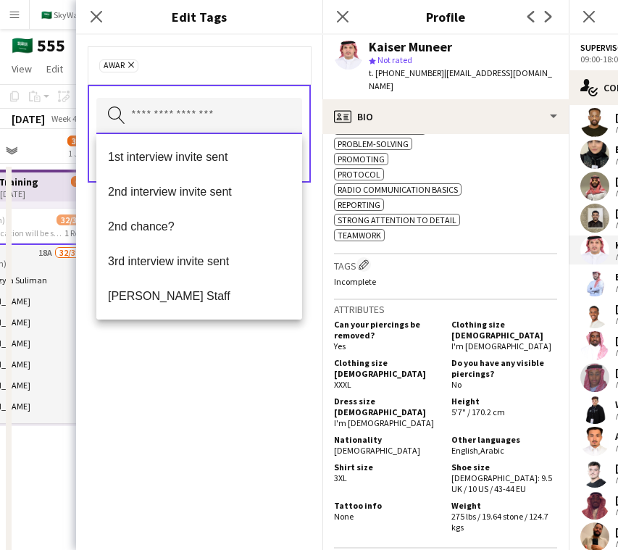
scroll to position [782, 0]
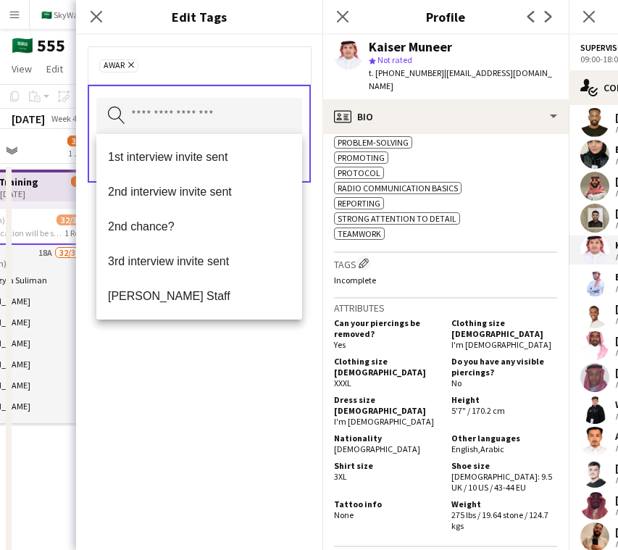
click at [191, 412] on div "Awar Remove Search by tag name Save" at bounding box center [199, 292] width 246 height 515
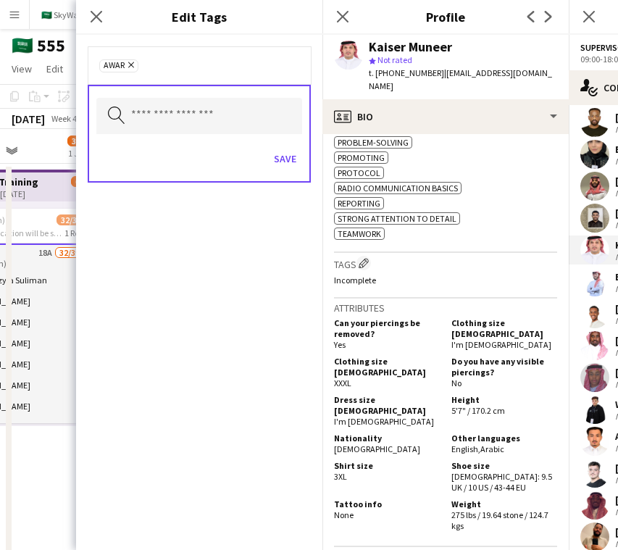
click at [289, 174] on div "Save" at bounding box center [199, 160] width 206 height 41
click at [289, 169] on button "Save" at bounding box center [285, 158] width 34 height 23
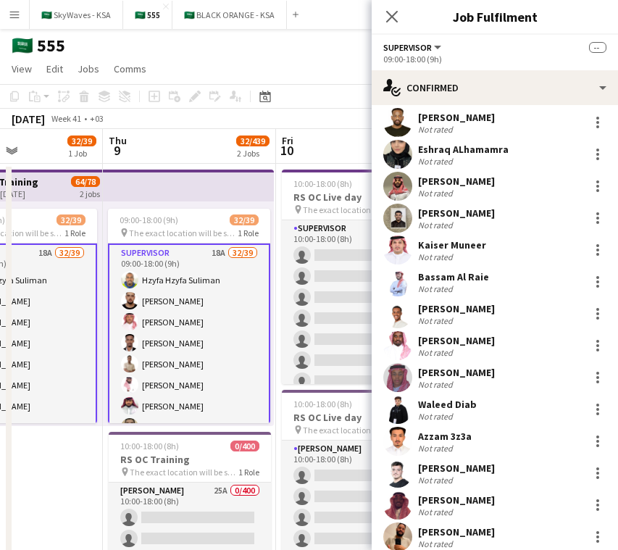
click at [416, 274] on div "[PERSON_NAME] Not rated" at bounding box center [495, 281] width 246 height 29
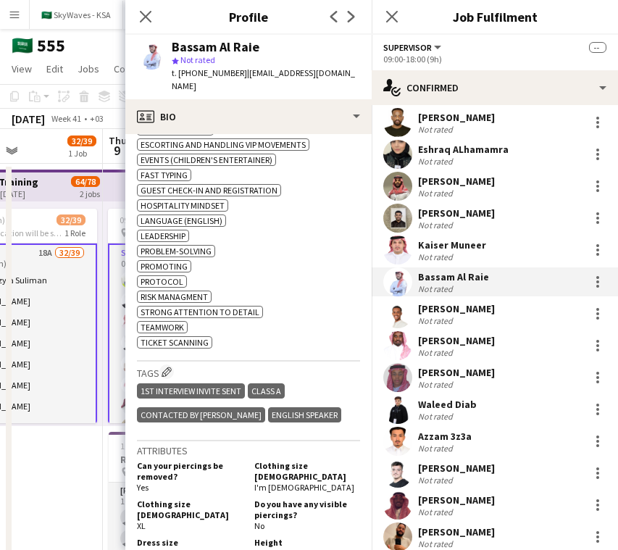
scroll to position [669, 0]
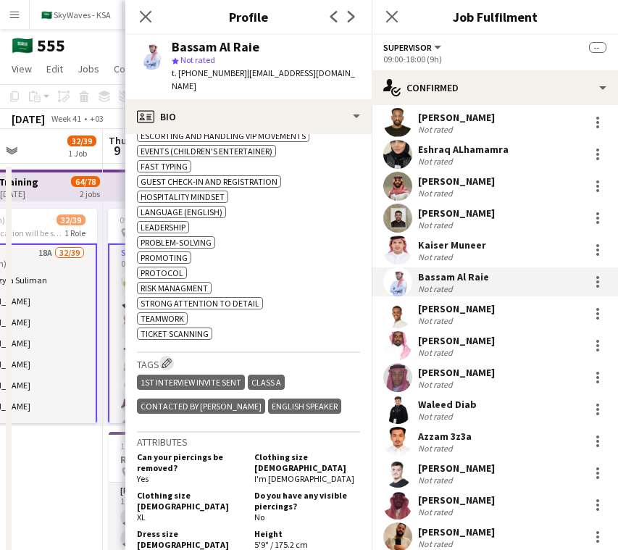
click at [173, 356] on button "Edit crew company tags" at bounding box center [166, 363] width 14 height 14
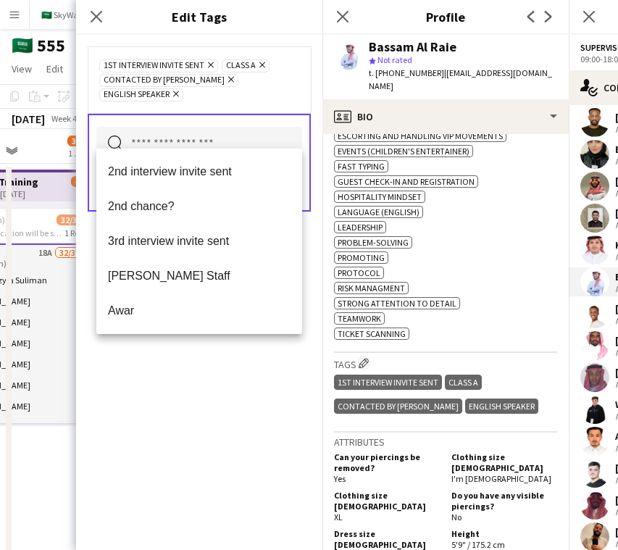
click at [246, 131] on input "text" at bounding box center [199, 145] width 206 height 36
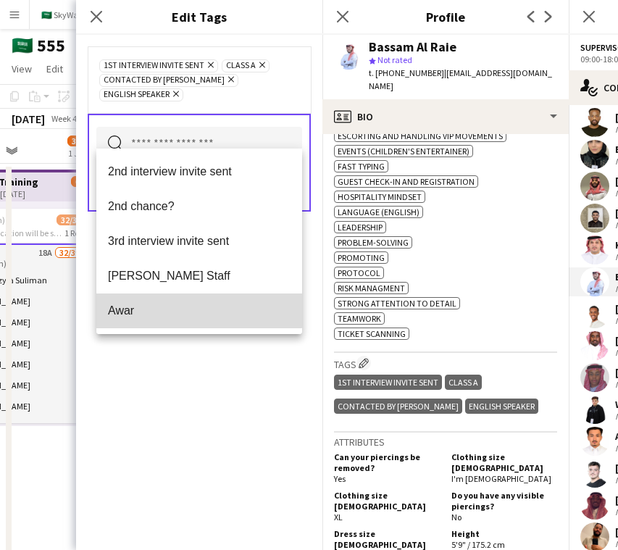
click at [198, 306] on span "Awar" at bounding box center [199, 311] width 183 height 14
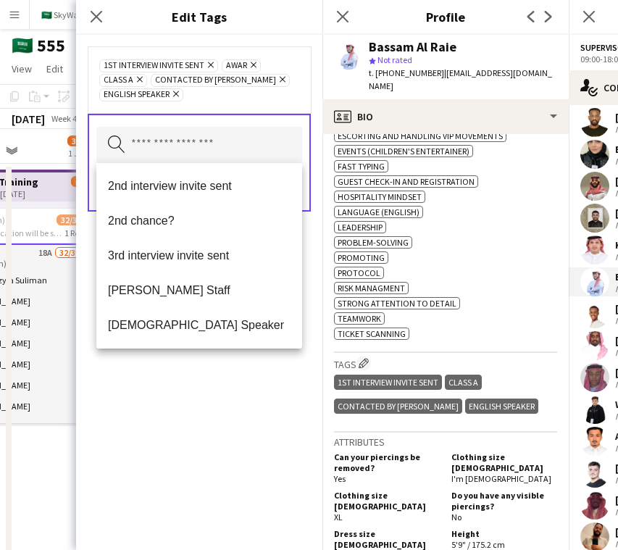
click at [191, 362] on div "1st interview invite sent Remove Awar Remove Class A Remove Contacted by Lamiaa…" at bounding box center [199, 292] width 246 height 515
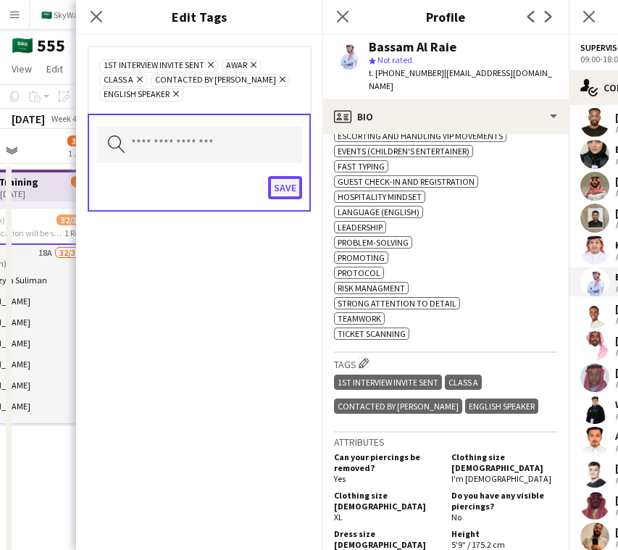
click at [296, 193] on button "Save" at bounding box center [285, 187] width 34 height 23
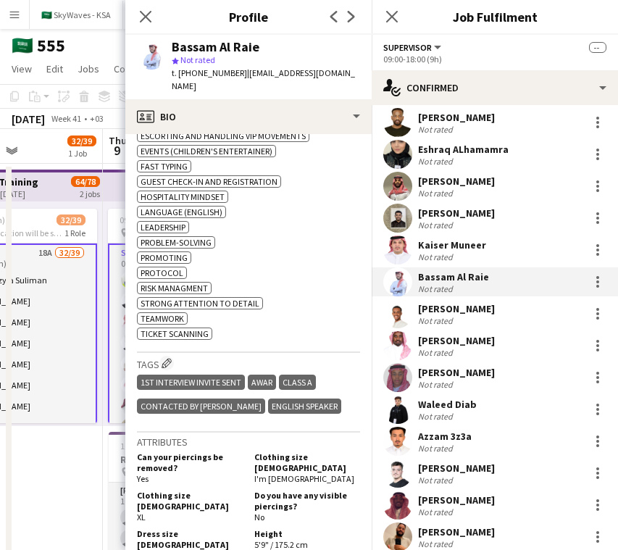
click at [420, 320] on div "Not rated" at bounding box center [437, 320] width 38 height 11
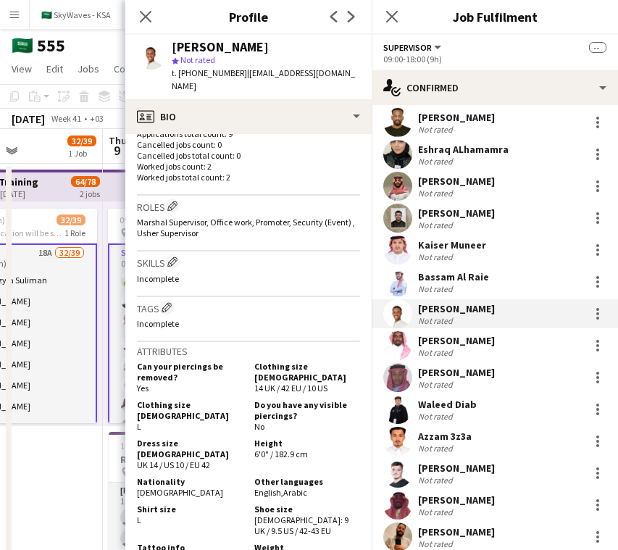
scroll to position [432, 0]
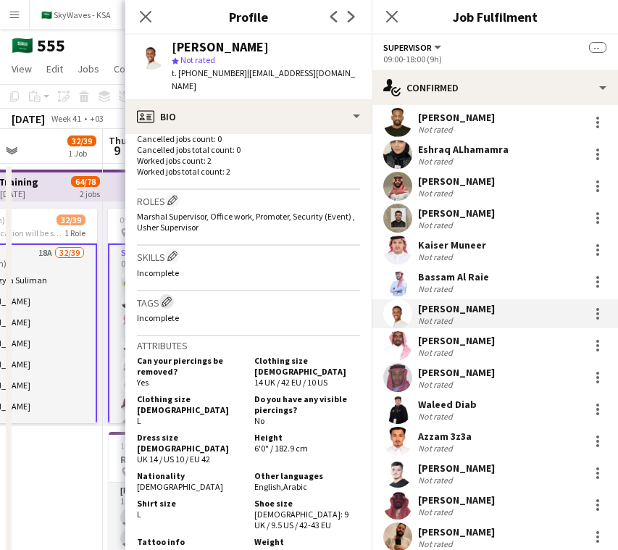
click at [165, 296] on app-icon "Edit crew company tags" at bounding box center [167, 301] width 10 height 10
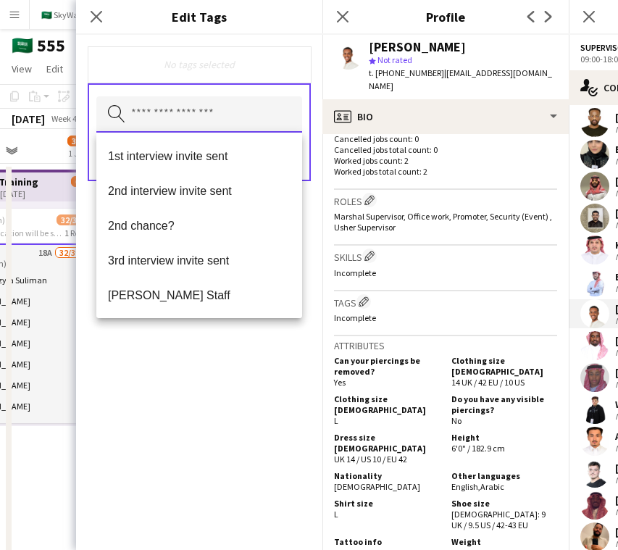
click at [216, 120] on input "text" at bounding box center [199, 114] width 206 height 36
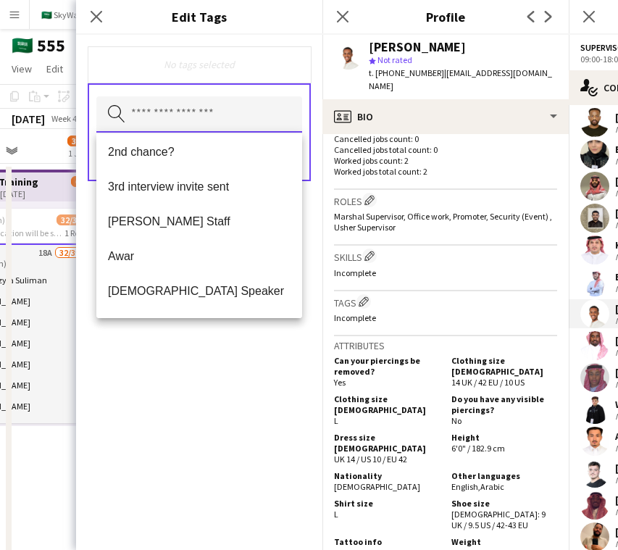
scroll to position [75, 0]
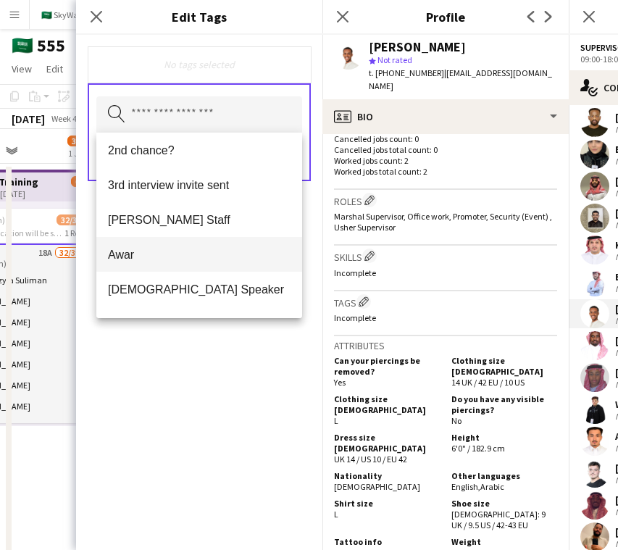
click at [204, 246] on mat-option "Awar" at bounding box center [199, 254] width 206 height 35
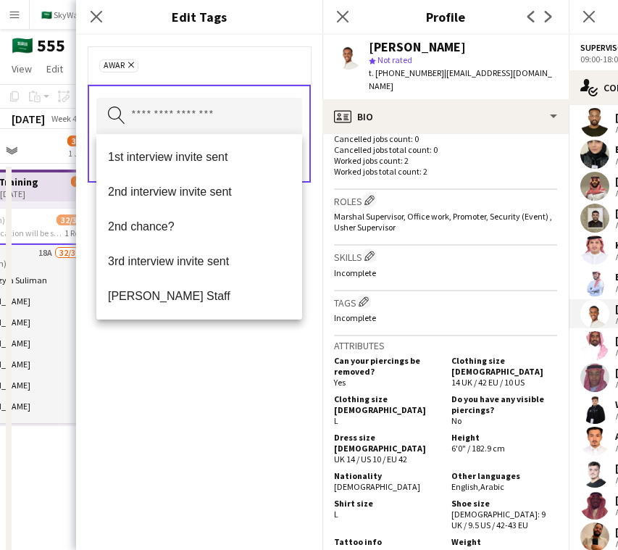
drag, startPoint x: 203, startPoint y: 370, endPoint x: 268, endPoint y: 259, distance: 128.6
click at [203, 370] on div "Awar Remove Search by tag name Save" at bounding box center [199, 292] width 246 height 515
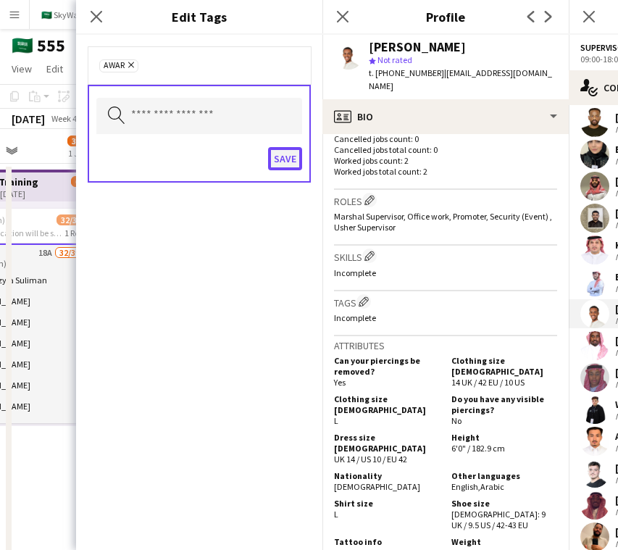
click at [290, 159] on button "Save" at bounding box center [285, 158] width 34 height 23
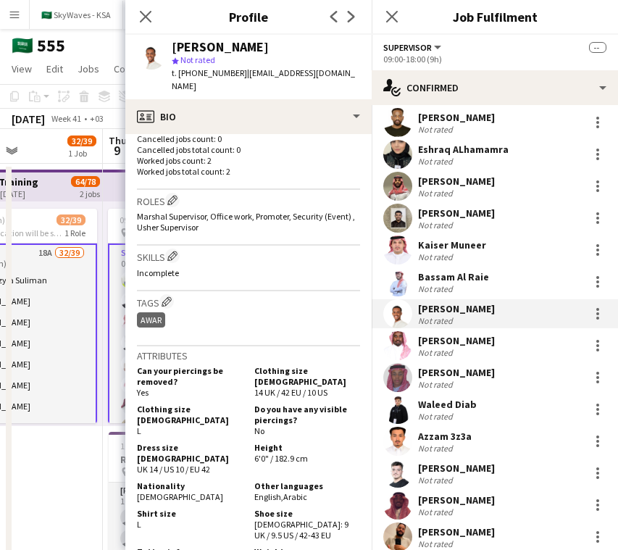
click at [440, 340] on div "[PERSON_NAME]" at bounding box center [456, 340] width 77 height 13
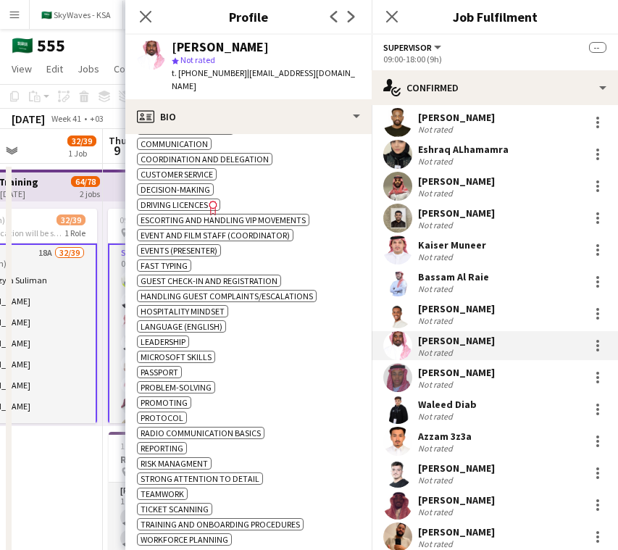
scroll to position [706, 0]
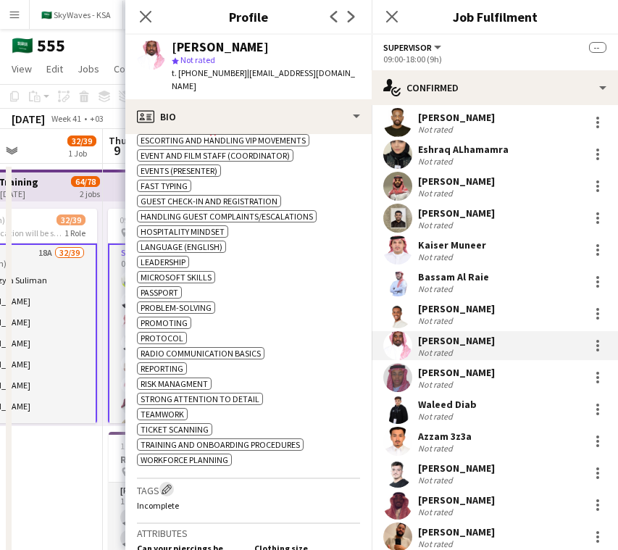
click at [166, 490] on button "Edit crew company tags" at bounding box center [166, 489] width 14 height 14
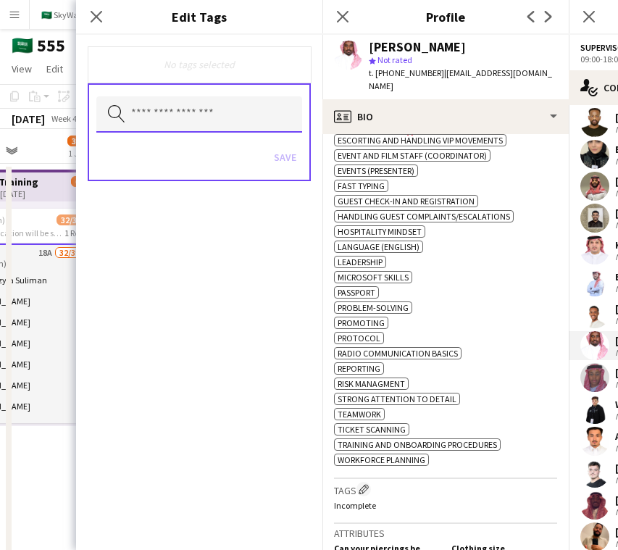
click at [272, 107] on input "text" at bounding box center [199, 114] width 206 height 36
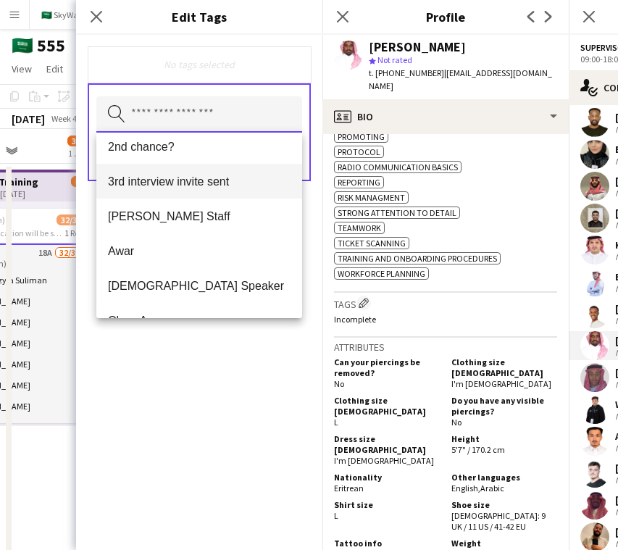
scroll to position [78, 0]
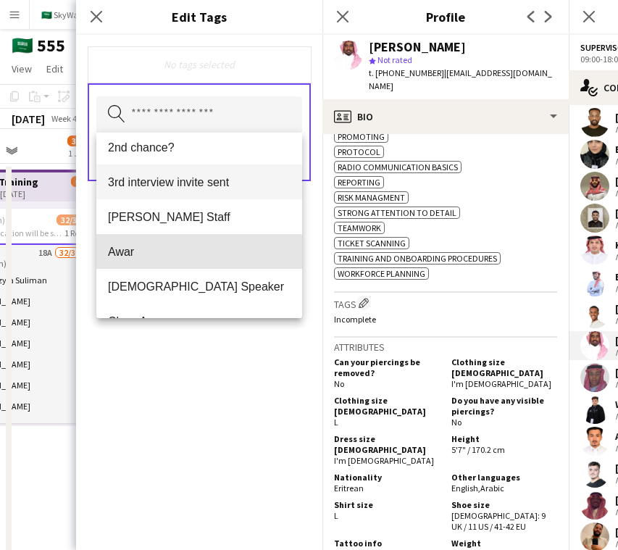
click at [195, 257] on span "Awar" at bounding box center [199, 252] width 183 height 14
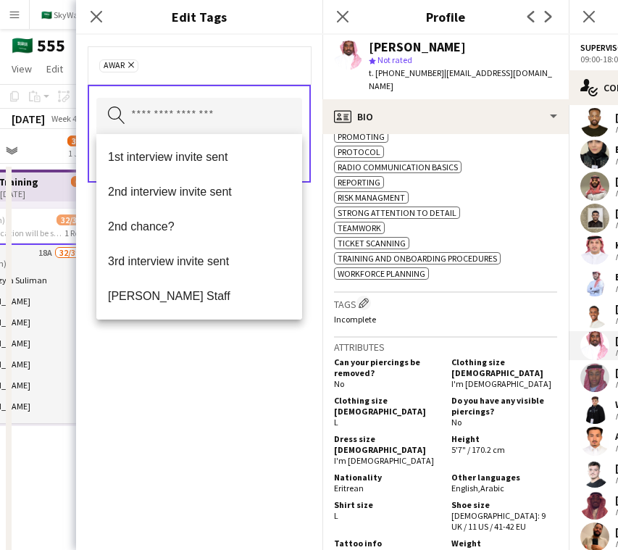
click at [249, 351] on div "Awar Remove Search by tag name Save" at bounding box center [199, 292] width 246 height 515
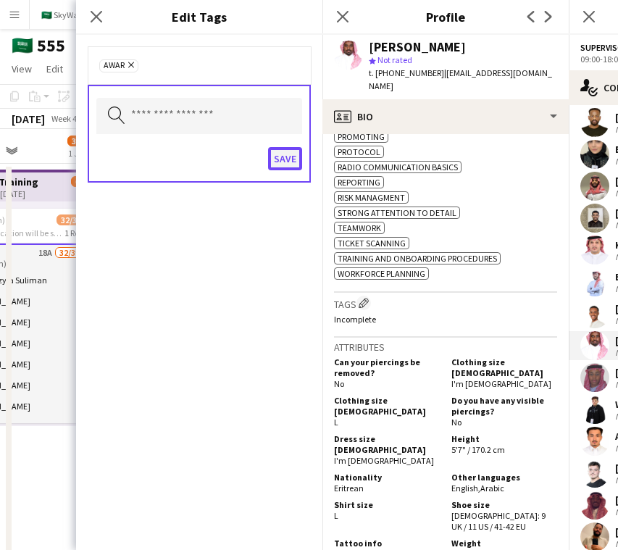
click at [280, 163] on button "Save" at bounding box center [285, 158] width 34 height 23
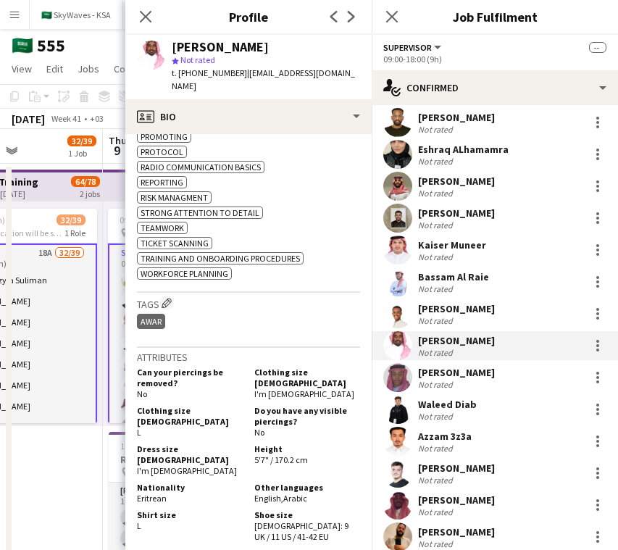
click at [464, 383] on div "Not rated" at bounding box center [456, 384] width 77 height 11
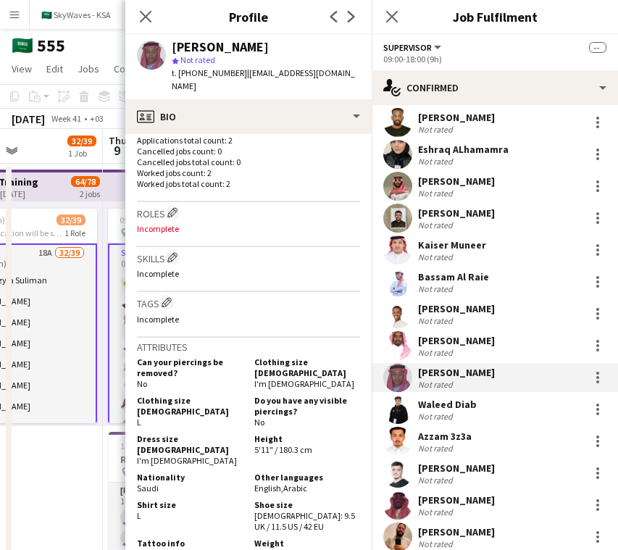
scroll to position [412, 0]
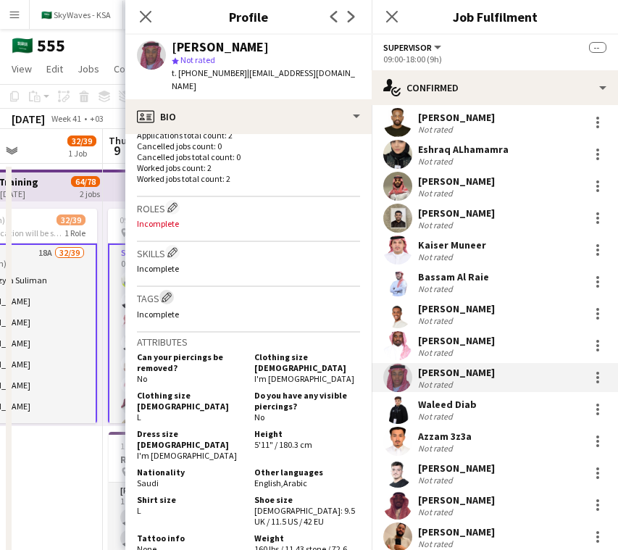
click at [165, 292] on app-icon "Edit crew company tags" at bounding box center [167, 297] width 10 height 10
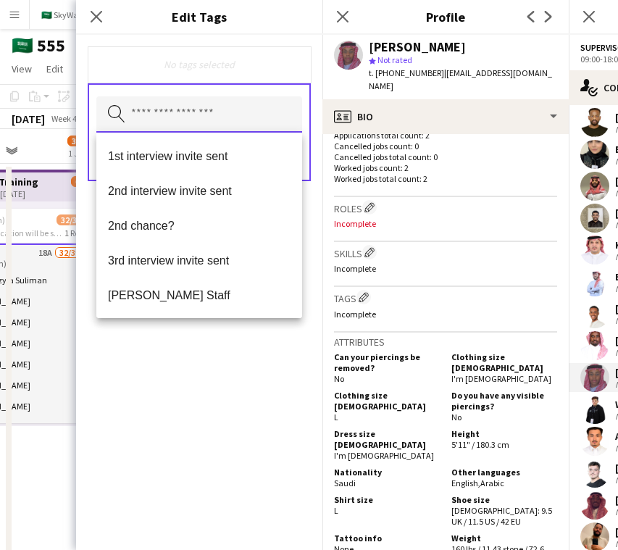
click at [221, 112] on input "text" at bounding box center [199, 114] width 206 height 36
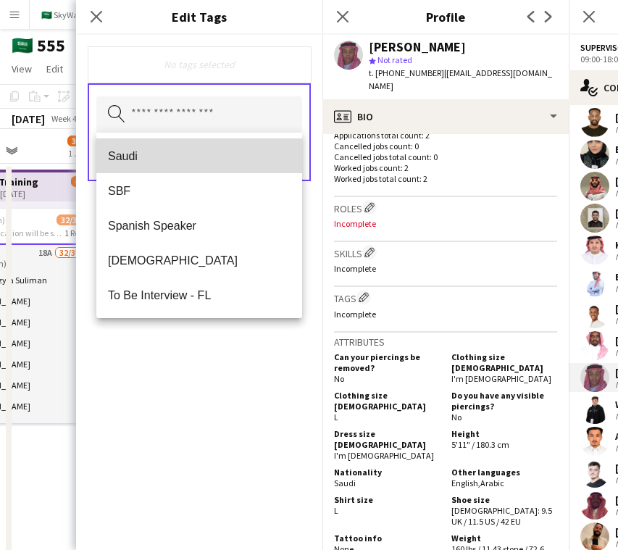
click at [221, 161] on span "Saudi" at bounding box center [199, 156] width 183 height 14
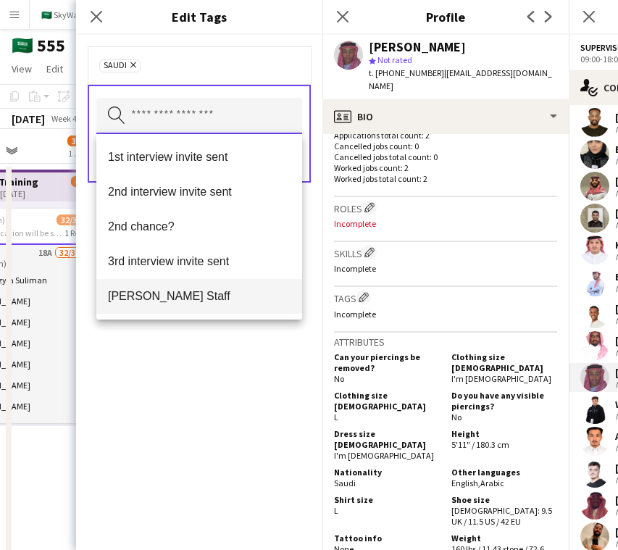
scroll to position [80, 0]
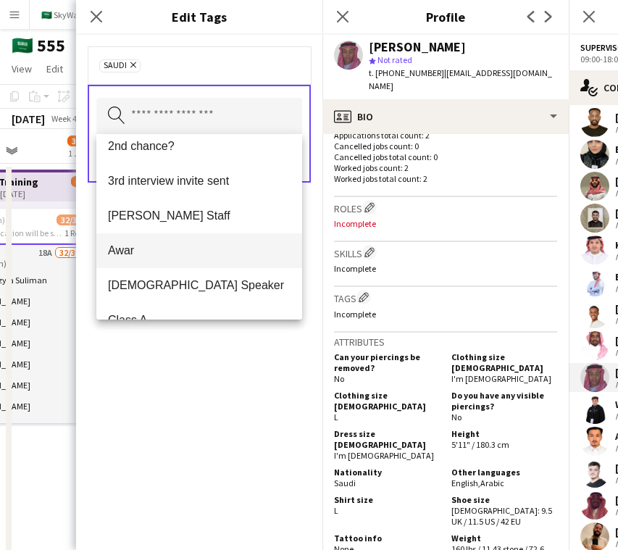
click at [214, 255] on span "Awar" at bounding box center [199, 250] width 183 height 14
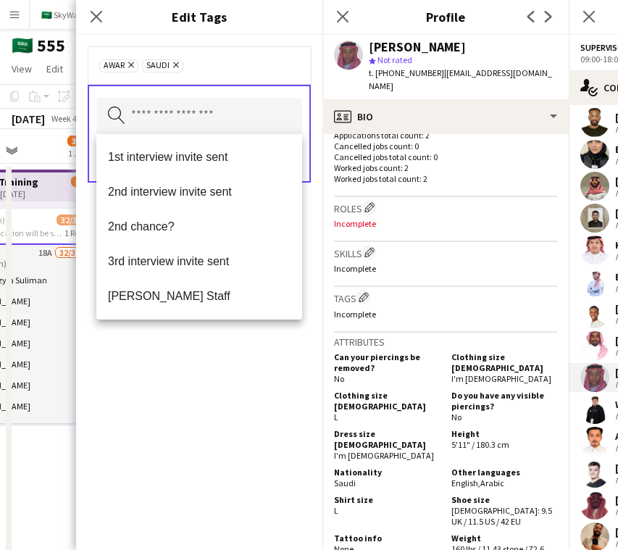
click at [201, 375] on div "Awar Remove Saudi Remove Search by tag name Save" at bounding box center [199, 292] width 246 height 515
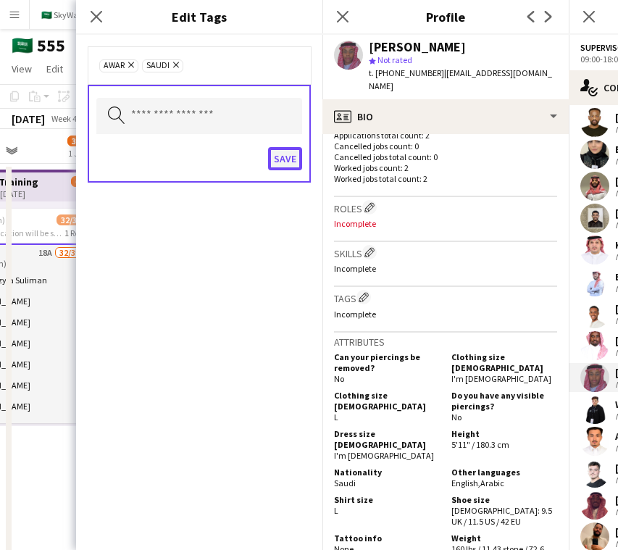
click at [283, 162] on button "Save" at bounding box center [285, 158] width 34 height 23
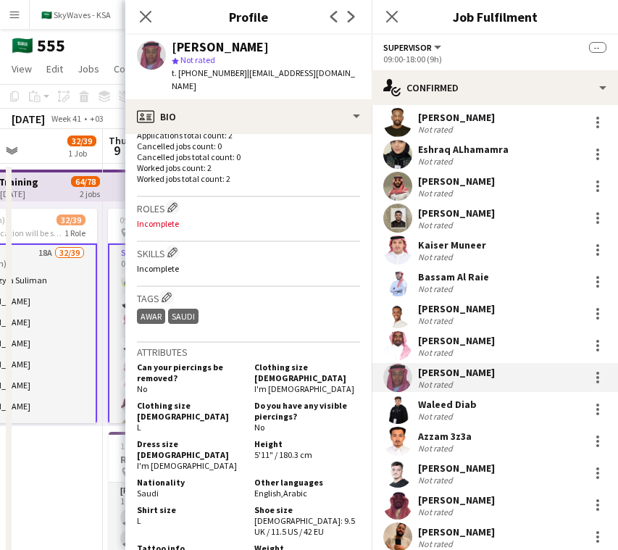
click at [422, 407] on div "Waleed Diab" at bounding box center [447, 404] width 59 height 13
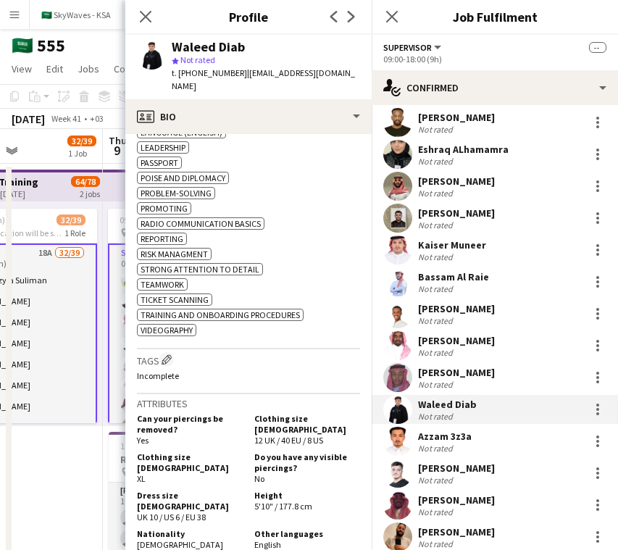
scroll to position [766, 0]
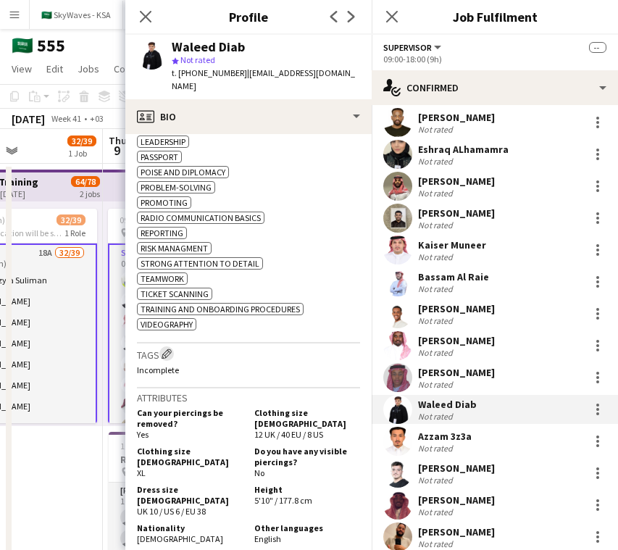
click at [168, 348] on app-icon "Edit crew company tags" at bounding box center [167, 353] width 10 height 10
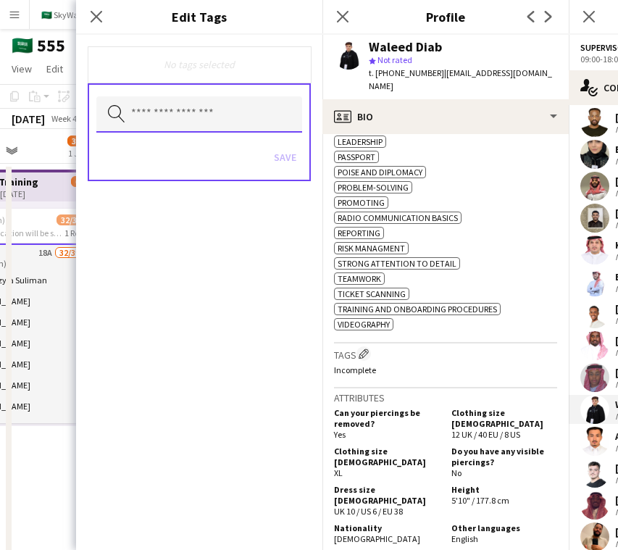
click at [262, 106] on input "text" at bounding box center [199, 114] width 206 height 36
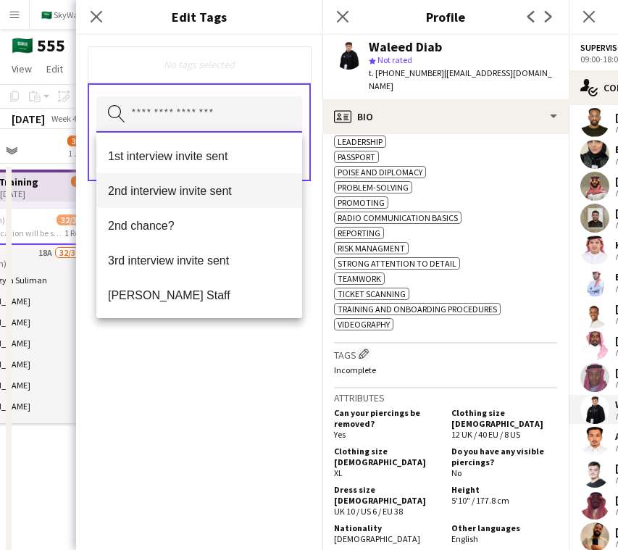
scroll to position [90, 0]
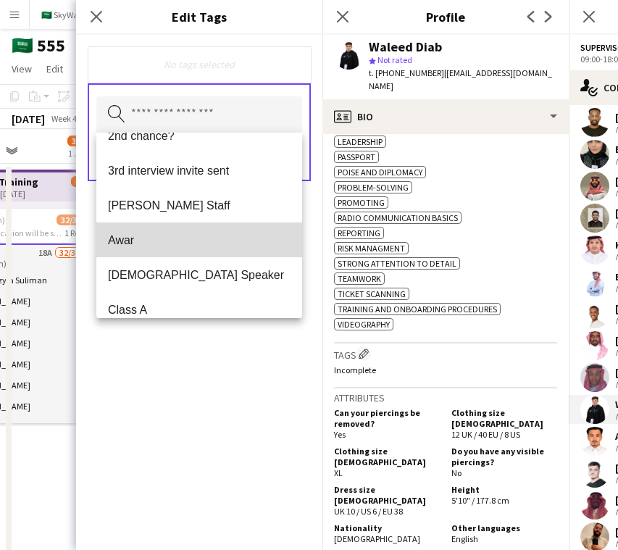
click at [216, 230] on mat-option "Awar" at bounding box center [199, 239] width 206 height 35
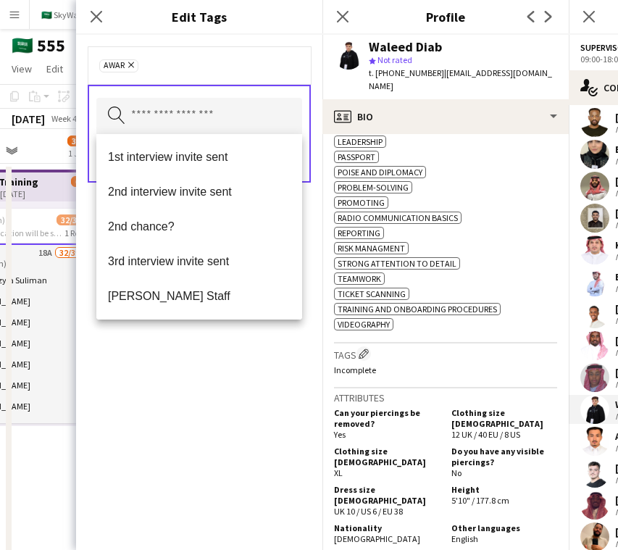
click at [212, 373] on div "Awar Remove Search by tag name Save" at bounding box center [199, 292] width 246 height 515
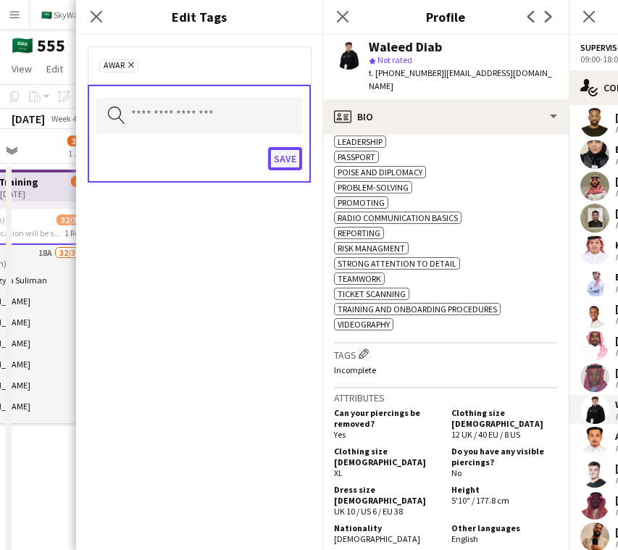
click at [284, 158] on button "Save" at bounding box center [285, 158] width 34 height 23
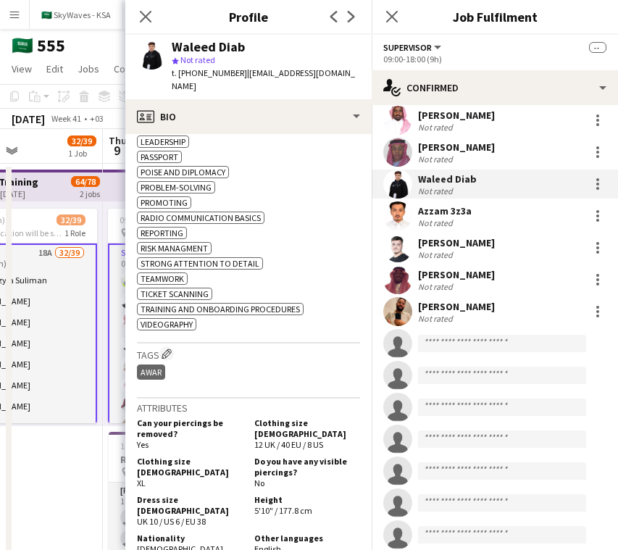
scroll to position [842, 0]
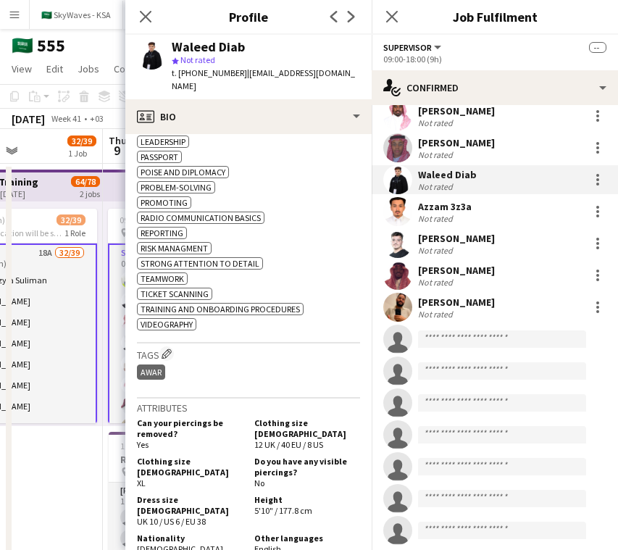
click at [458, 209] on div "Azzam 3z3a" at bounding box center [445, 206] width 54 height 13
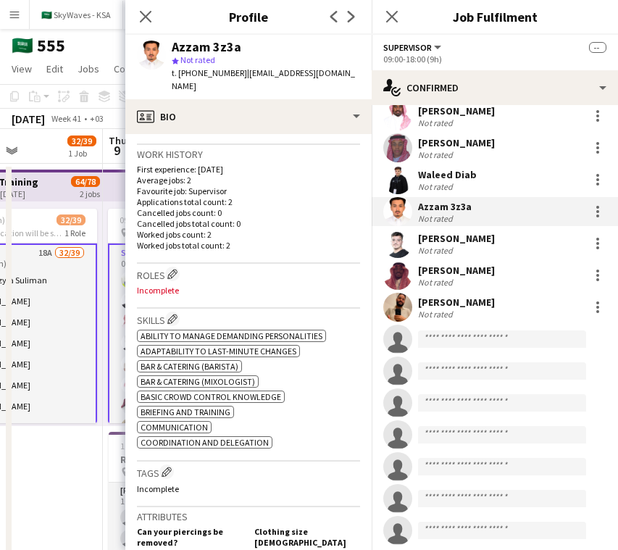
scroll to position [508, 0]
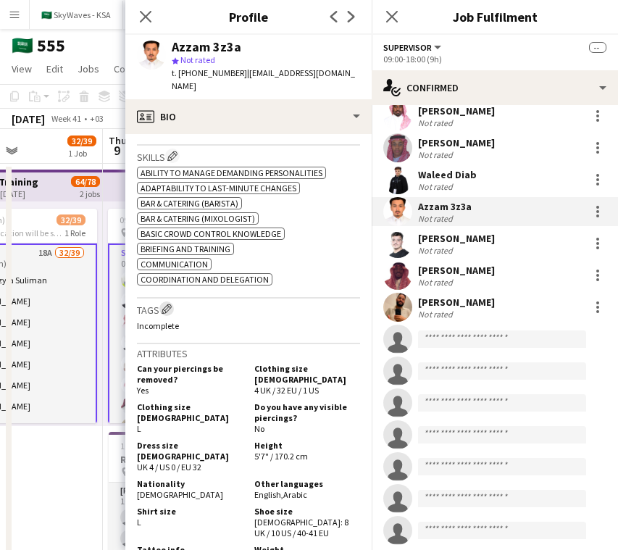
click at [168, 306] on app-icon "Edit crew company tags" at bounding box center [167, 309] width 10 height 10
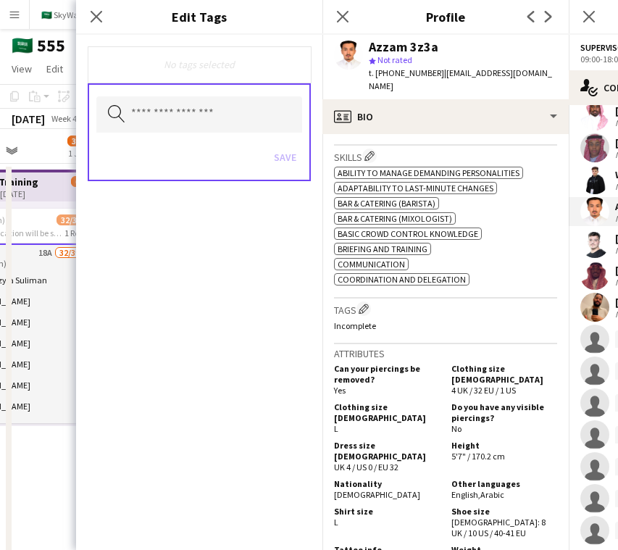
scroll to position [552, 0]
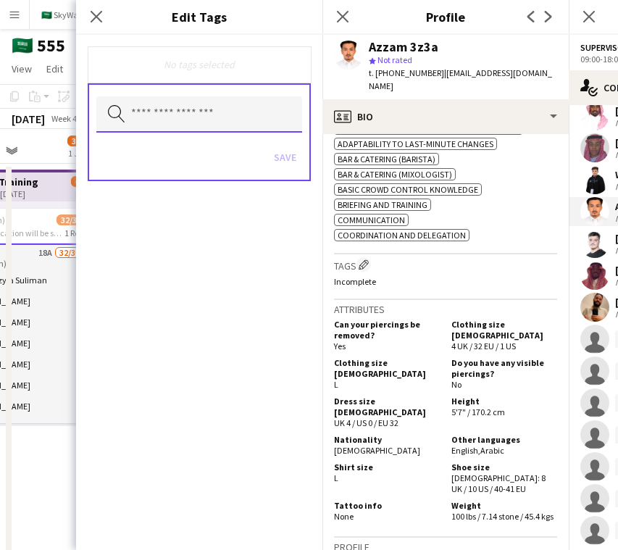
click at [222, 112] on input "text" at bounding box center [199, 114] width 206 height 36
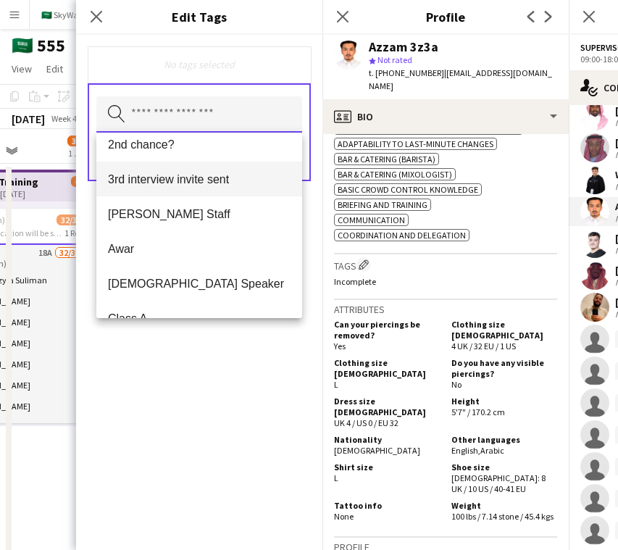
scroll to position [106, 0]
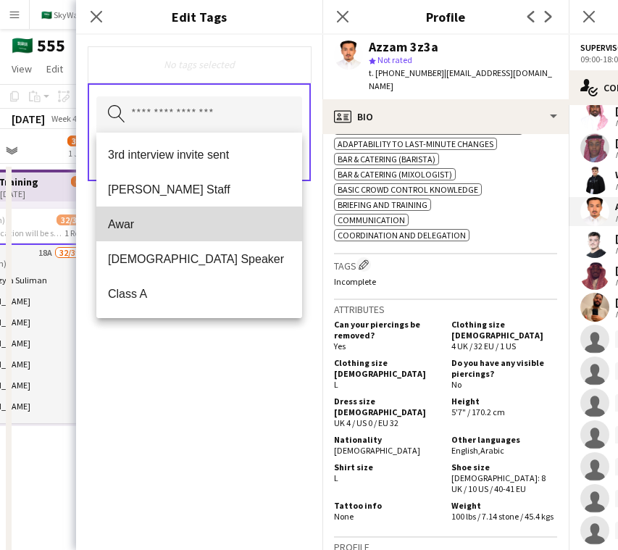
click at [196, 225] on span "Awar" at bounding box center [199, 224] width 183 height 14
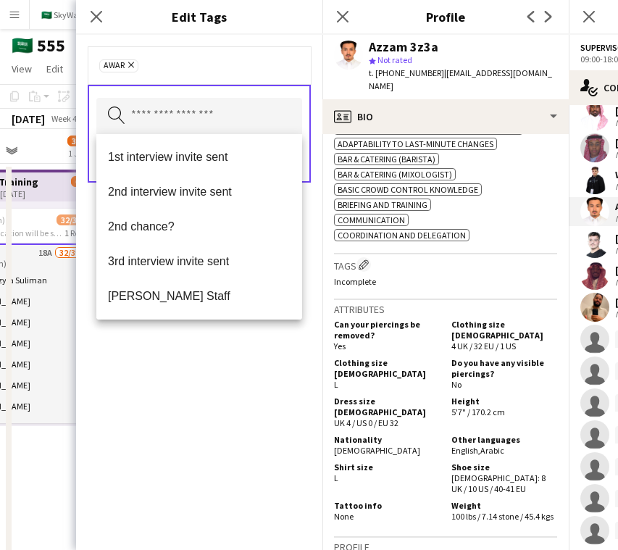
click at [161, 395] on div "Awar Remove Search by tag name Save" at bounding box center [199, 292] width 246 height 515
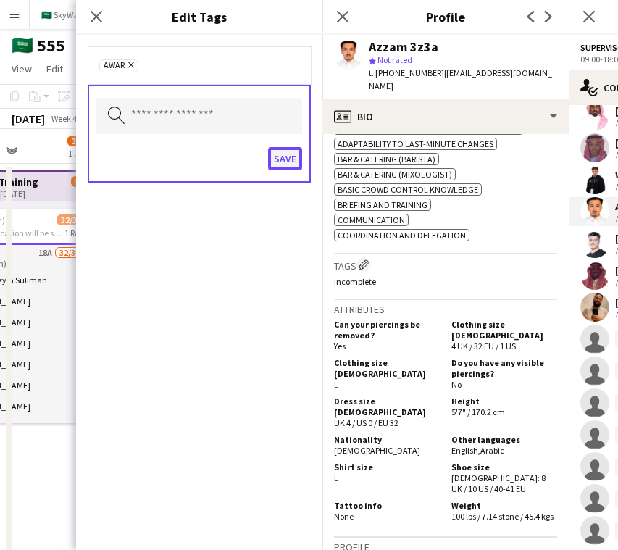
click at [275, 155] on button "Save" at bounding box center [285, 158] width 34 height 23
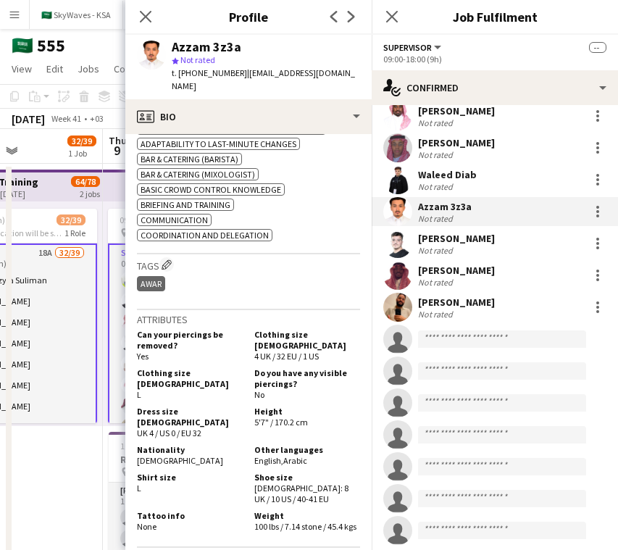
click at [472, 244] on div "[PERSON_NAME]" at bounding box center [456, 238] width 77 height 13
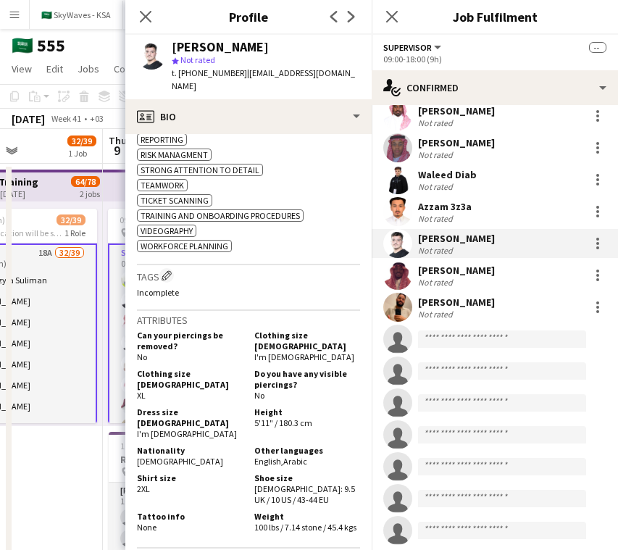
scroll to position [953, 0]
click at [170, 280] on app-icon "Edit crew company tags" at bounding box center [167, 275] width 10 height 10
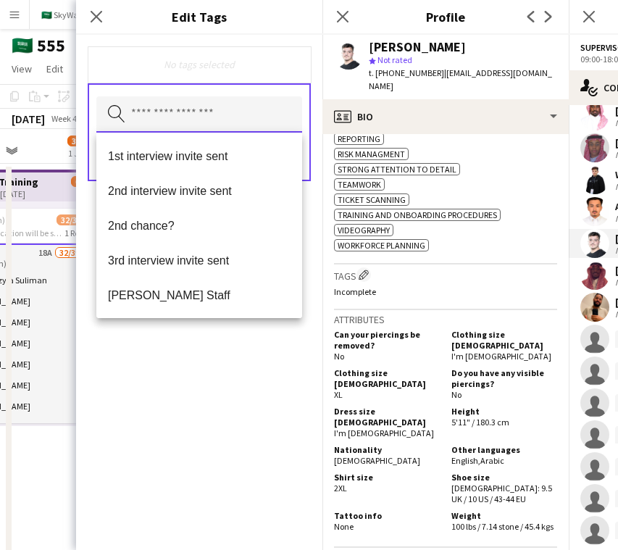
click at [222, 102] on input "text" at bounding box center [199, 114] width 206 height 36
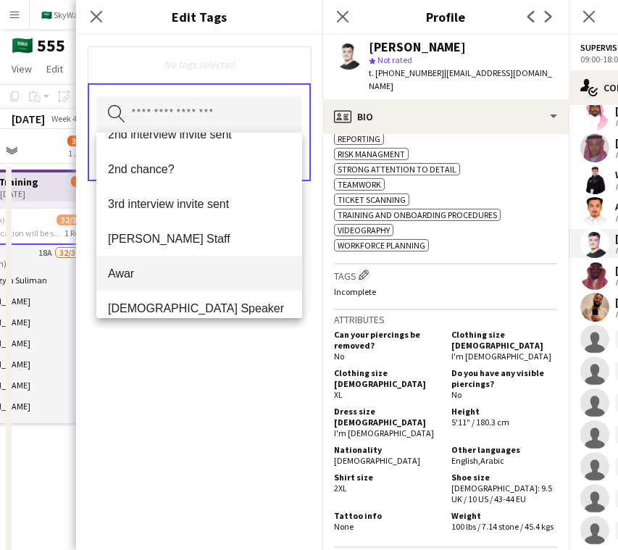
click at [198, 264] on mat-option "Awar" at bounding box center [199, 273] width 206 height 35
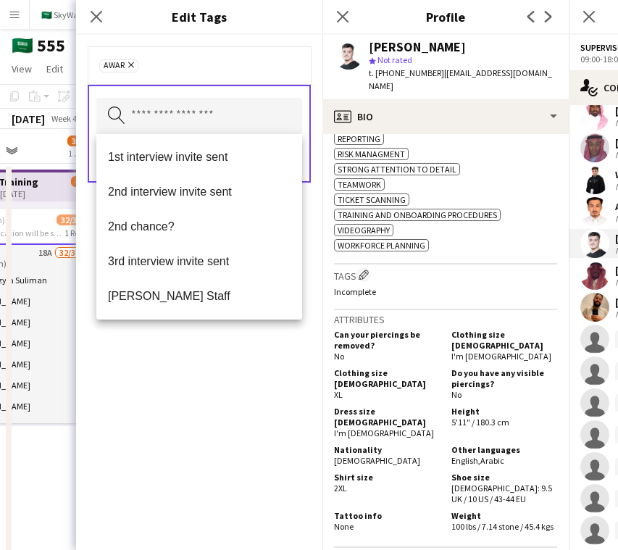
click at [270, 385] on div "Awar Remove Search by tag name Save" at bounding box center [199, 292] width 246 height 515
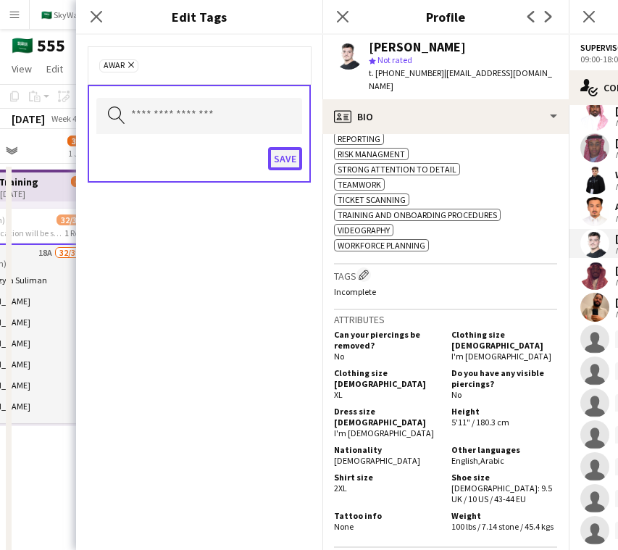
click at [282, 167] on button "Save" at bounding box center [285, 158] width 34 height 23
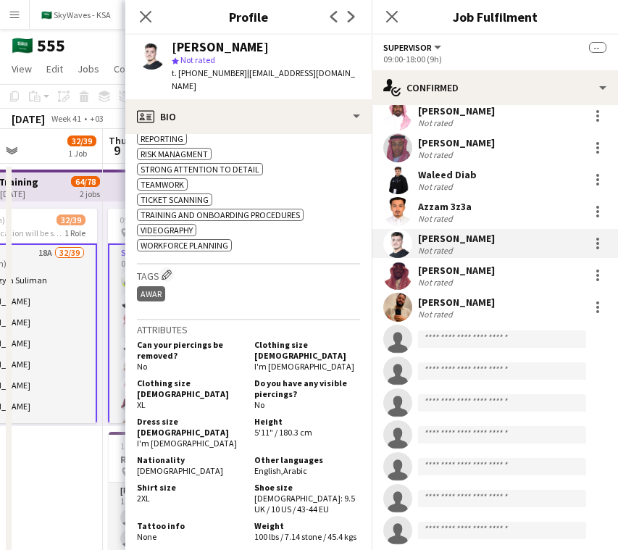
click at [467, 270] on div "[PERSON_NAME]" at bounding box center [456, 270] width 77 height 13
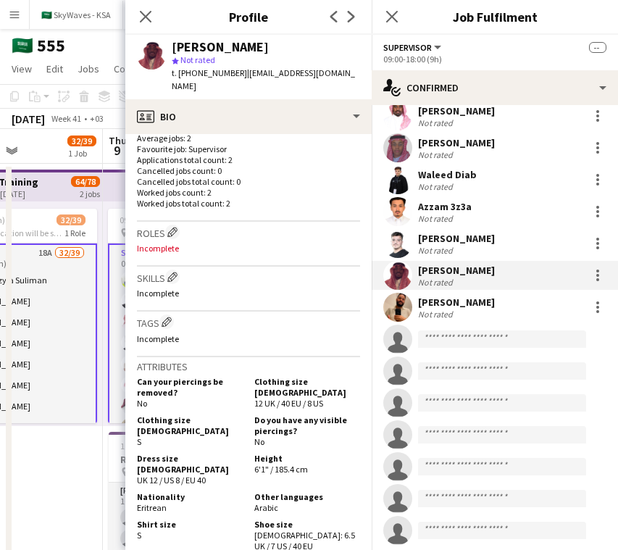
scroll to position [388, 0]
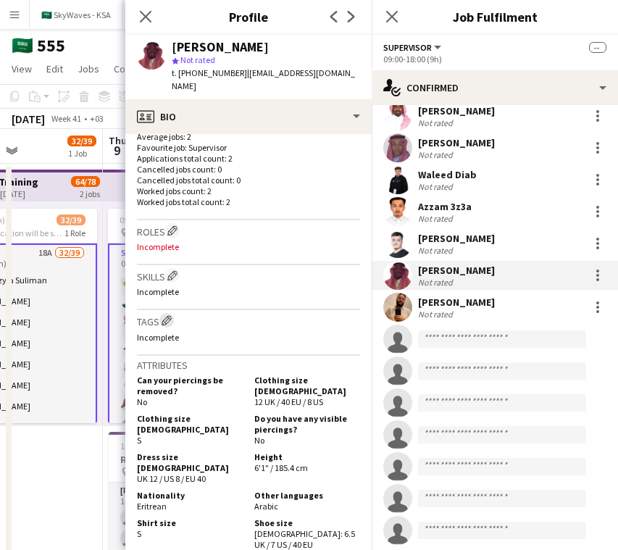
click at [165, 315] on app-icon "Edit crew company tags" at bounding box center [167, 320] width 10 height 10
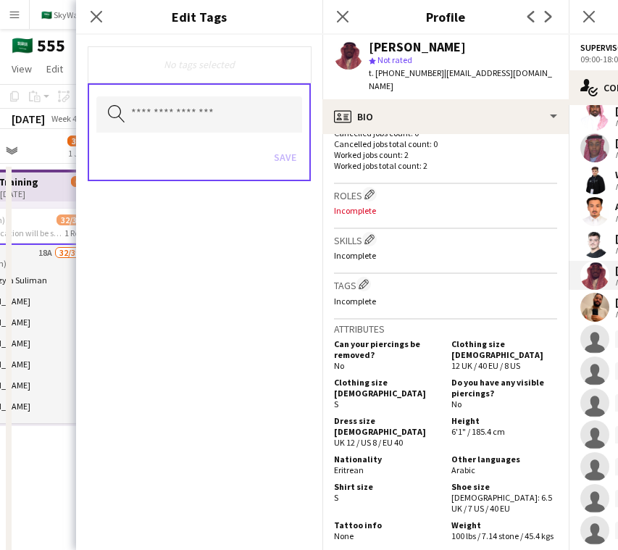
scroll to position [490, 0]
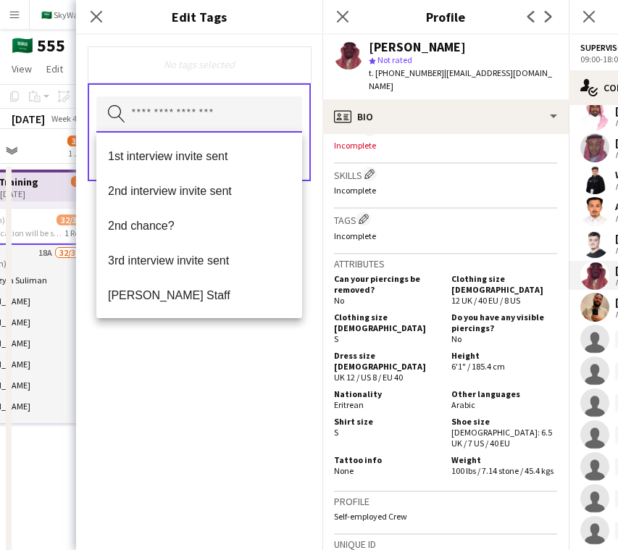
click at [216, 110] on input "text" at bounding box center [199, 114] width 206 height 36
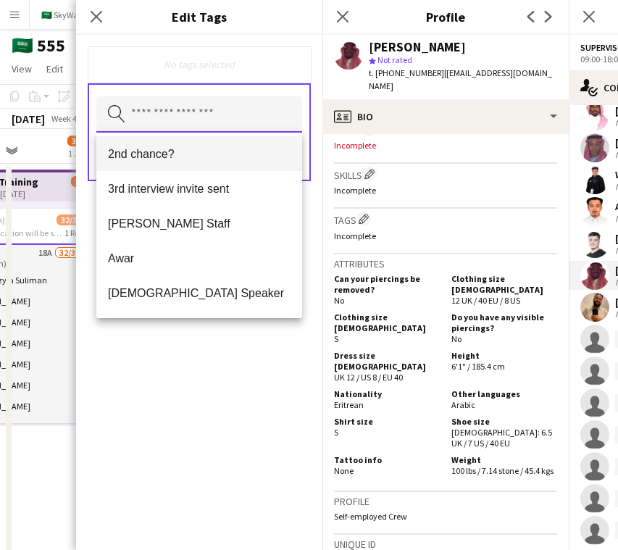
scroll to position [96, 0]
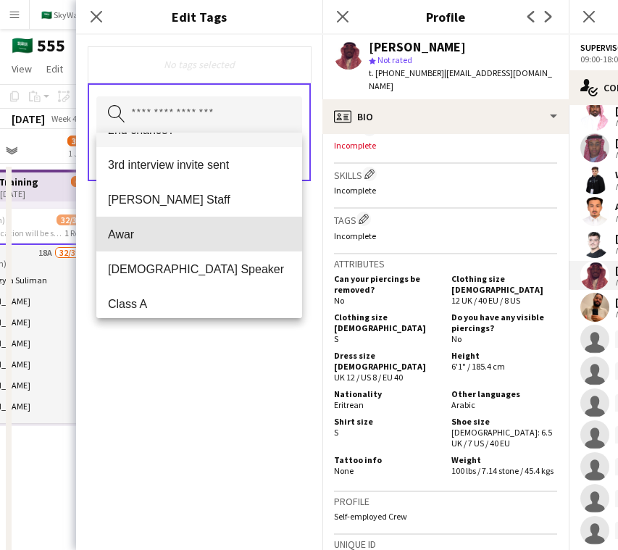
click at [204, 217] on mat-option "Awar" at bounding box center [199, 234] width 206 height 35
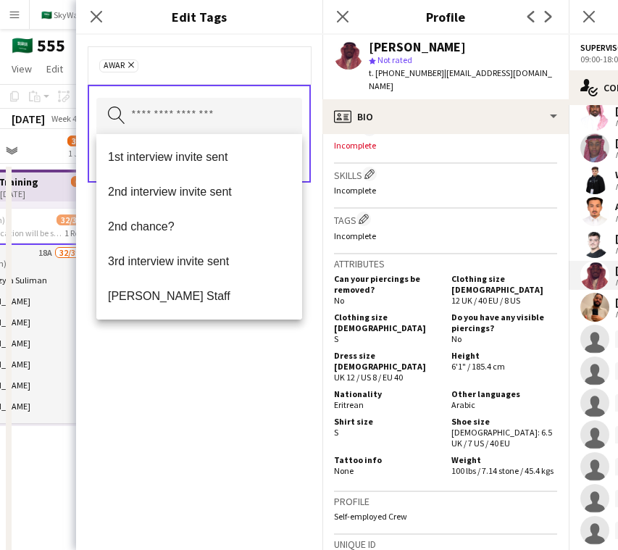
drag, startPoint x: 213, startPoint y: 384, endPoint x: 256, endPoint y: 244, distance: 146.2
click at [213, 384] on div "Awar Remove Search by tag name Save" at bounding box center [199, 292] width 246 height 515
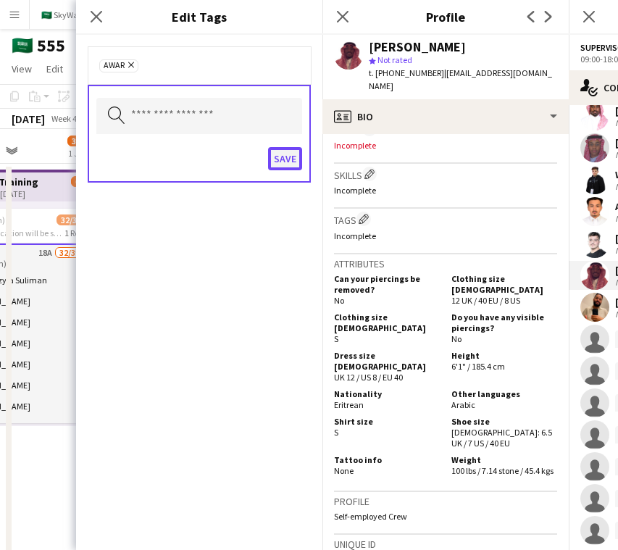
click at [294, 164] on button "Save" at bounding box center [285, 158] width 34 height 23
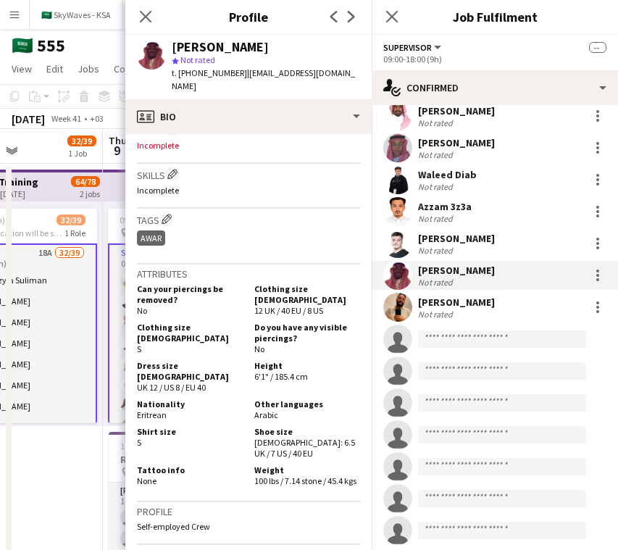
click at [438, 312] on div "Not rated" at bounding box center [437, 314] width 38 height 11
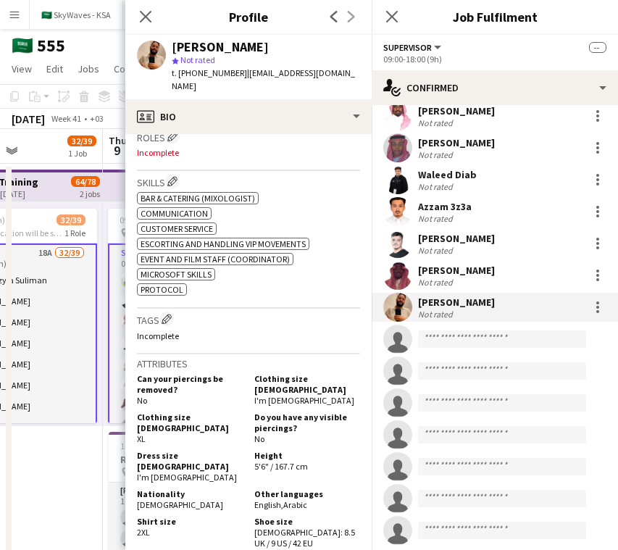
scroll to position [501, 0]
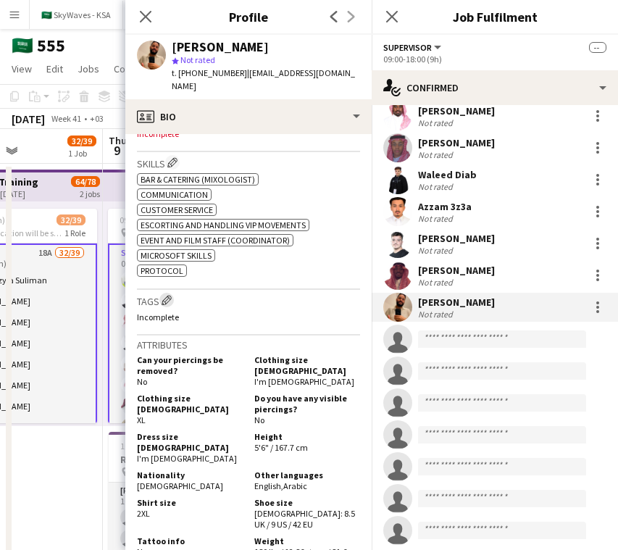
click at [170, 295] on app-icon "Edit crew company tags" at bounding box center [167, 300] width 10 height 10
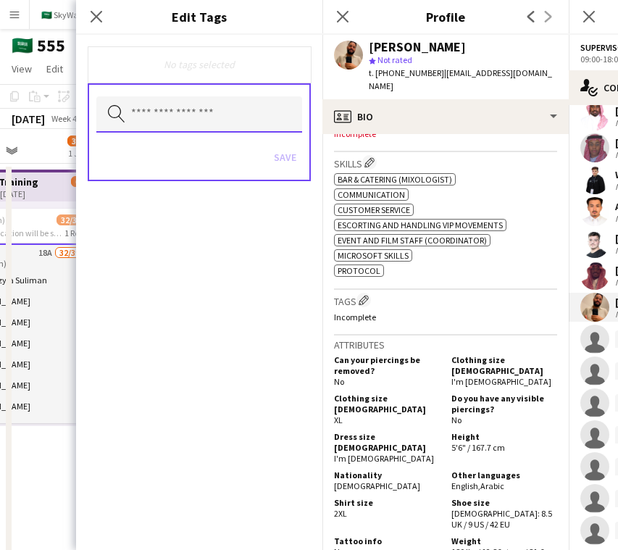
click at [241, 126] on input "text" at bounding box center [199, 114] width 206 height 36
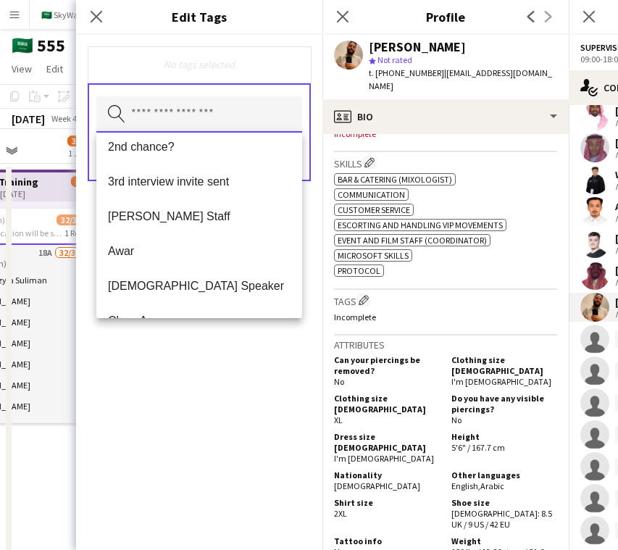
scroll to position [88, 0]
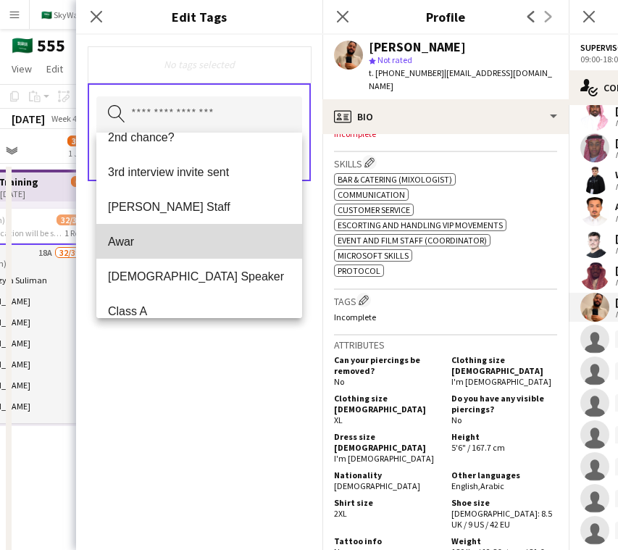
click at [209, 228] on mat-option "Awar" at bounding box center [199, 241] width 206 height 35
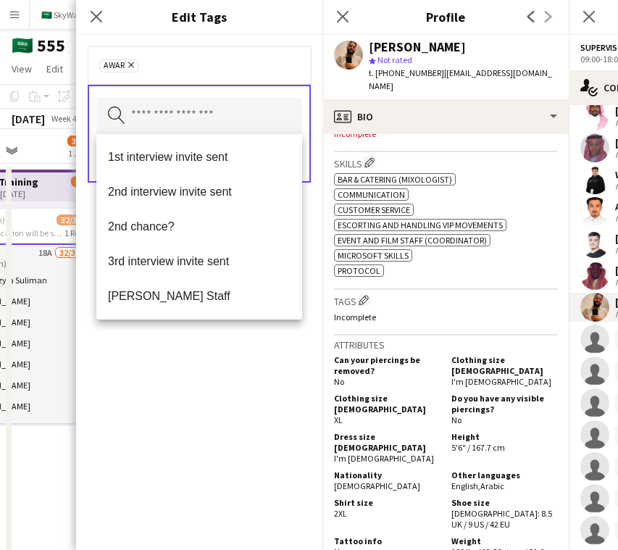
click at [206, 371] on div "Awar Remove Search by tag name Save" at bounding box center [199, 292] width 246 height 515
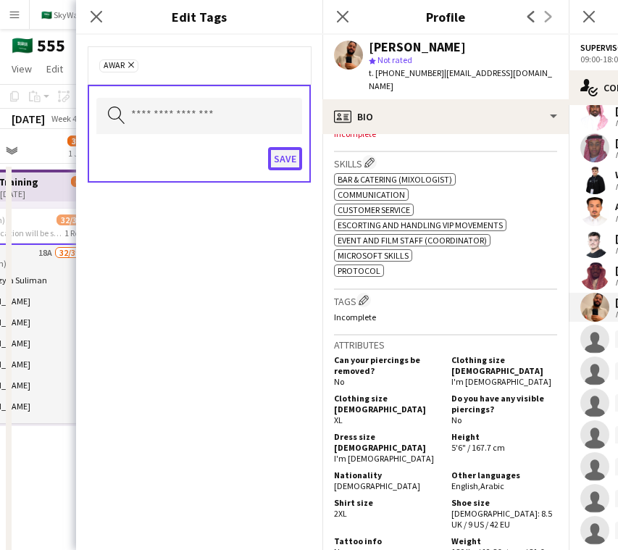
click at [289, 151] on button "Save" at bounding box center [285, 158] width 34 height 23
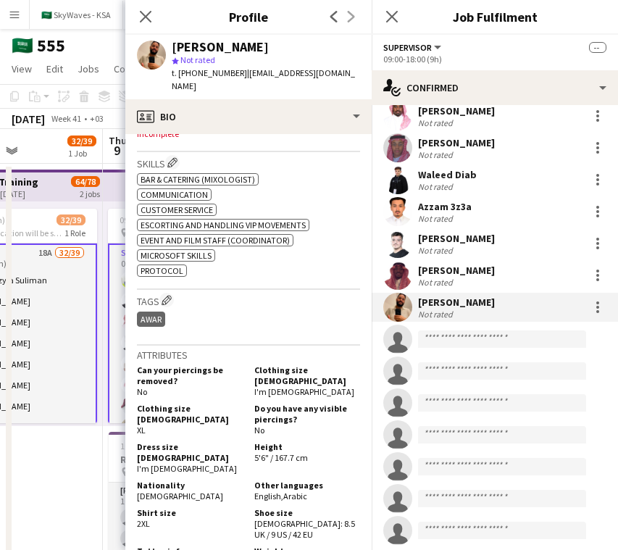
scroll to position [0, 0]
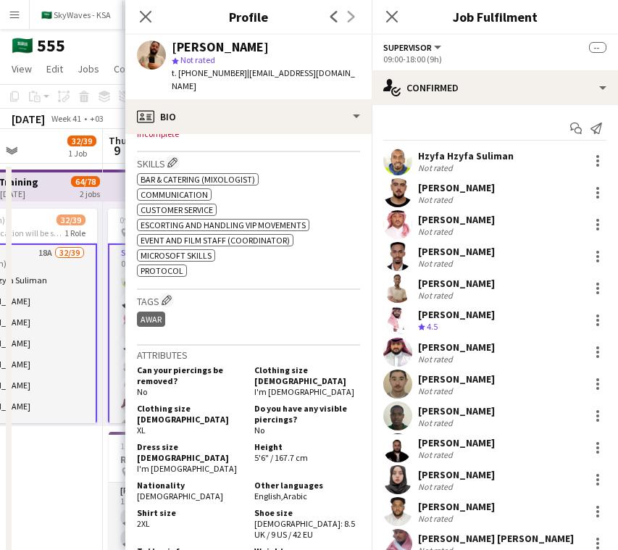
click at [448, 128] on div "Start chat Send notification" at bounding box center [494, 129] width 223 height 24
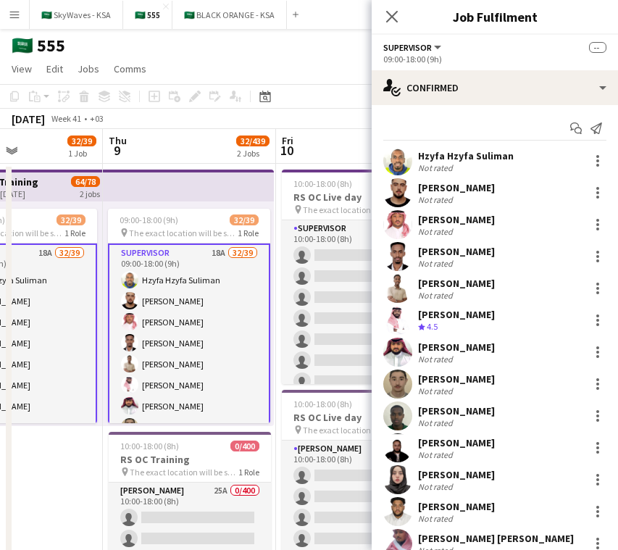
scroll to position [0, 543]
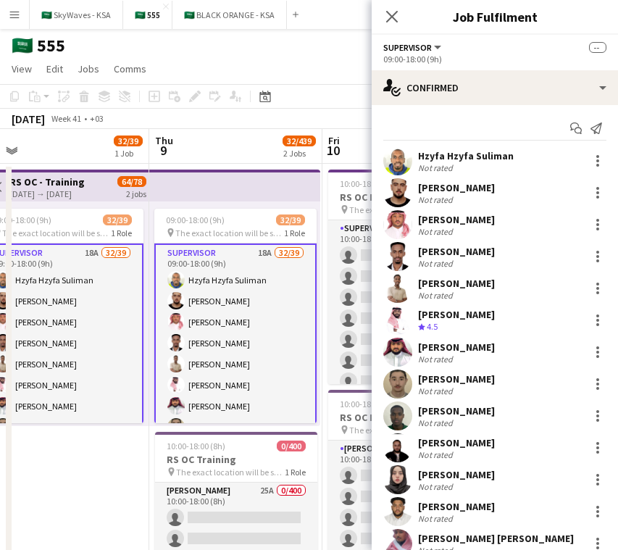
click at [343, 56] on div "🇸🇦 555" at bounding box center [309, 43] width 618 height 28
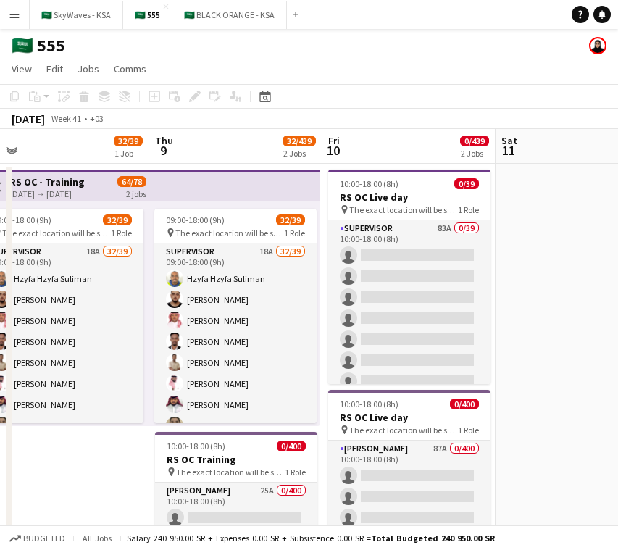
click at [15, 16] on app-icon "Menu" at bounding box center [15, 15] width 12 height 12
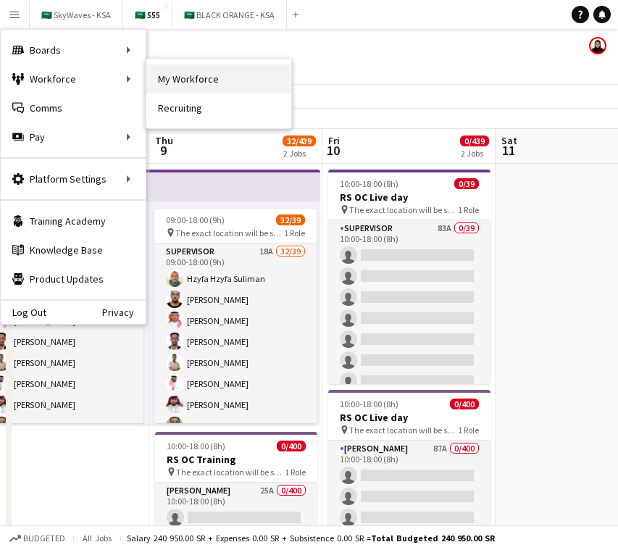
click at [180, 74] on link "My Workforce" at bounding box center [218, 78] width 145 height 29
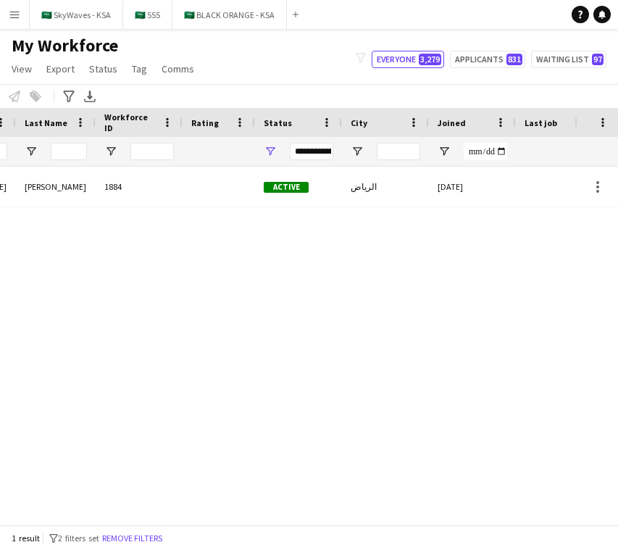
scroll to position [0, 398]
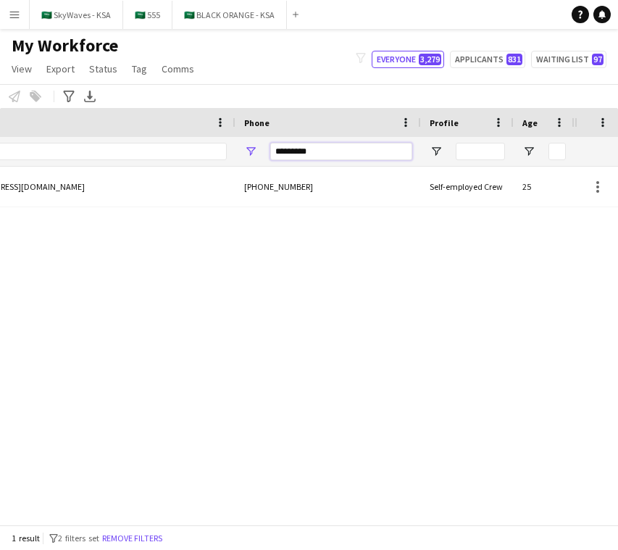
click at [359, 152] on input "*********" at bounding box center [341, 151] width 142 height 17
paste input "***"
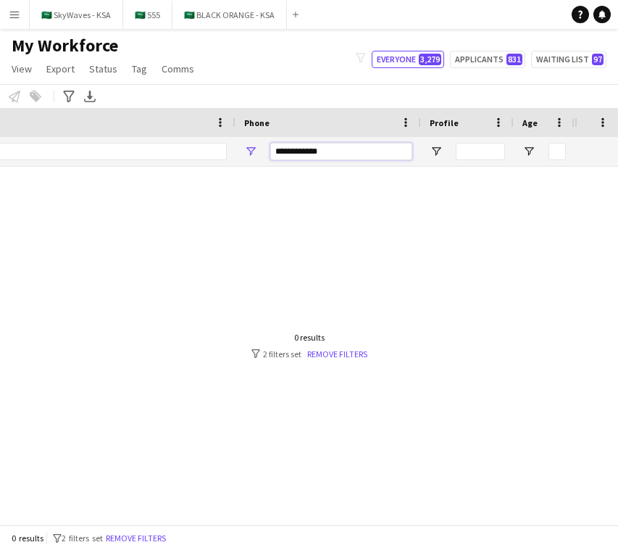
click at [306, 155] on input "**********" at bounding box center [341, 151] width 142 height 17
click at [282, 152] on input "**********" at bounding box center [341, 151] width 142 height 17
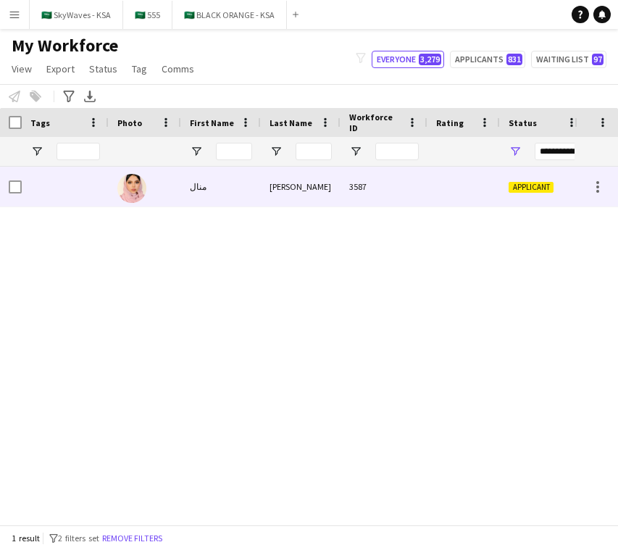
type input "*********"
click at [354, 195] on div "3587" at bounding box center [384, 187] width 87 height 40
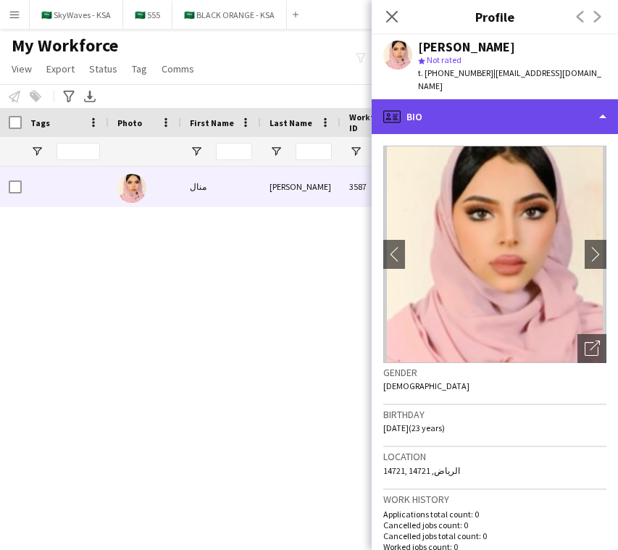
click at [472, 113] on div "profile Bio" at bounding box center [495, 116] width 246 height 35
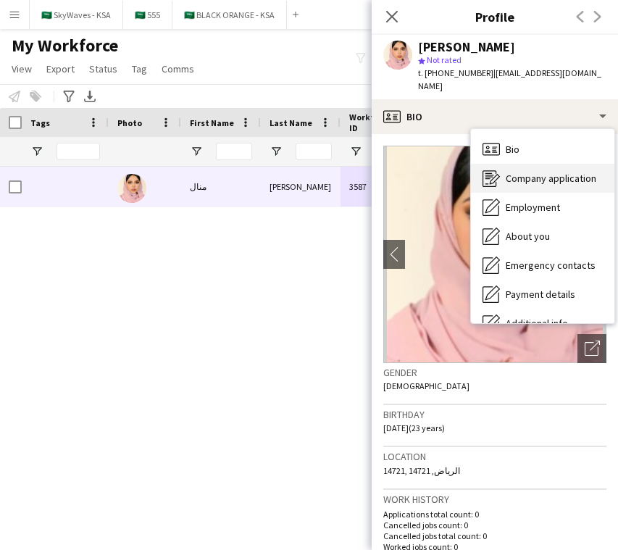
click at [570, 172] on span "Company application" at bounding box center [551, 178] width 91 height 13
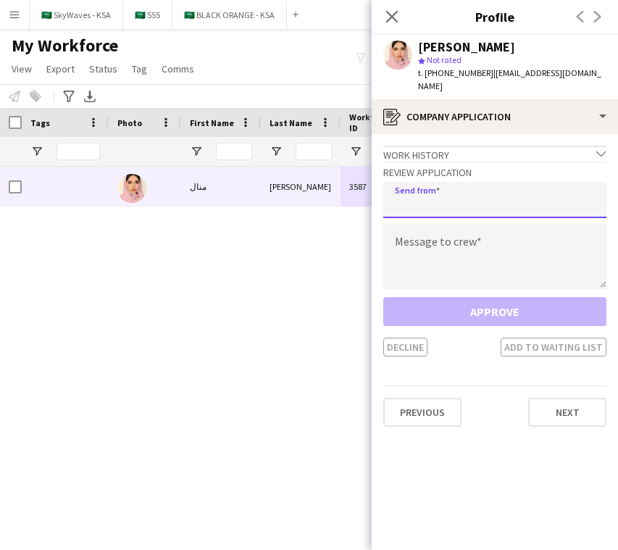
click at [525, 182] on input "email" at bounding box center [494, 200] width 223 height 36
type input "**********"
click at [519, 241] on textarea at bounding box center [494, 256] width 223 height 65
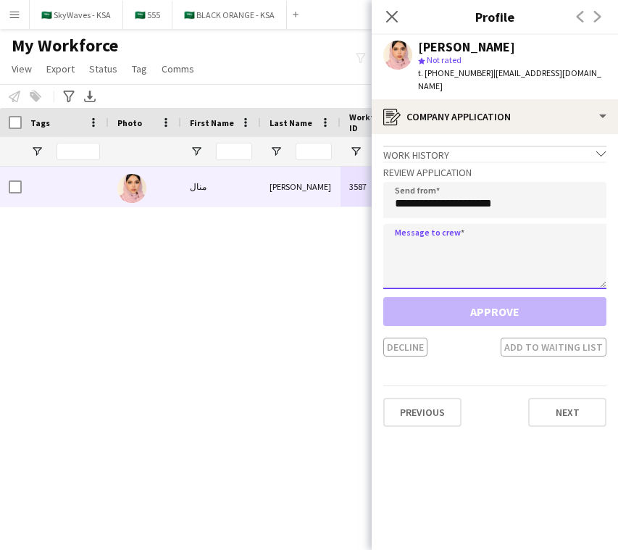
paste textarea "**********"
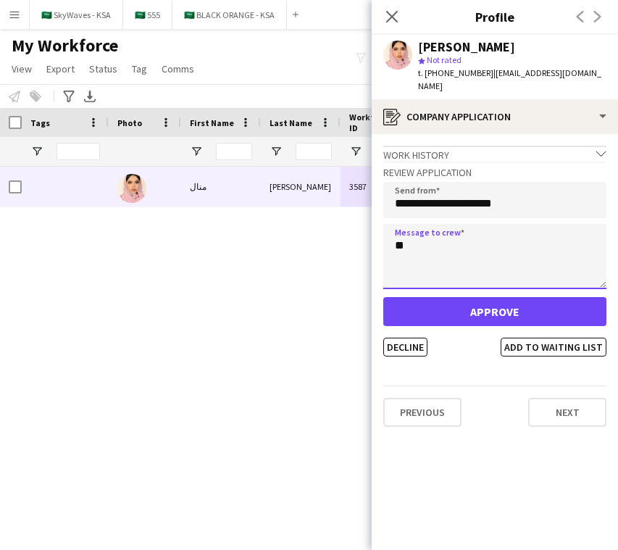
type textarea "*"
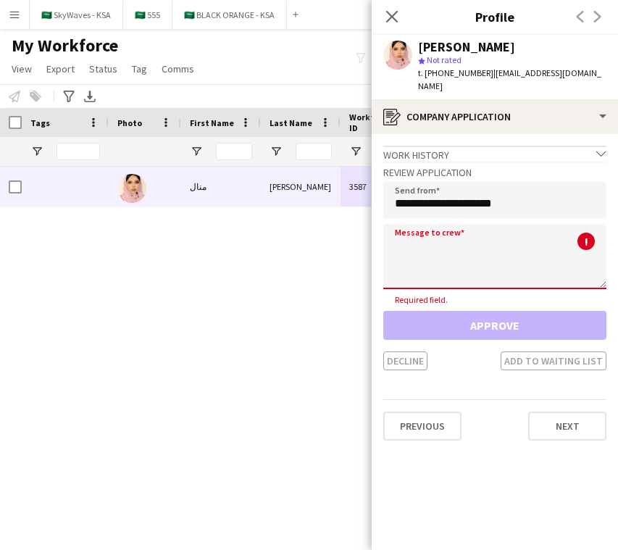
paste textarea "**********"
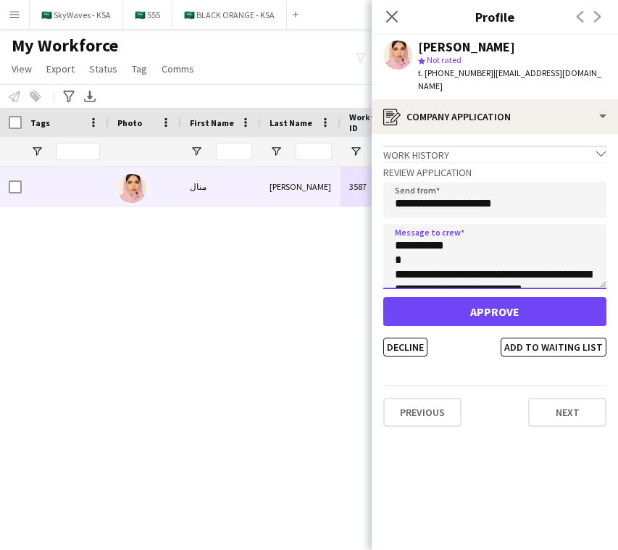
drag, startPoint x: 443, startPoint y: 233, endPoint x: 407, endPoint y: 238, distance: 35.9
click at [407, 238] on textarea "**********" at bounding box center [494, 256] width 223 height 65
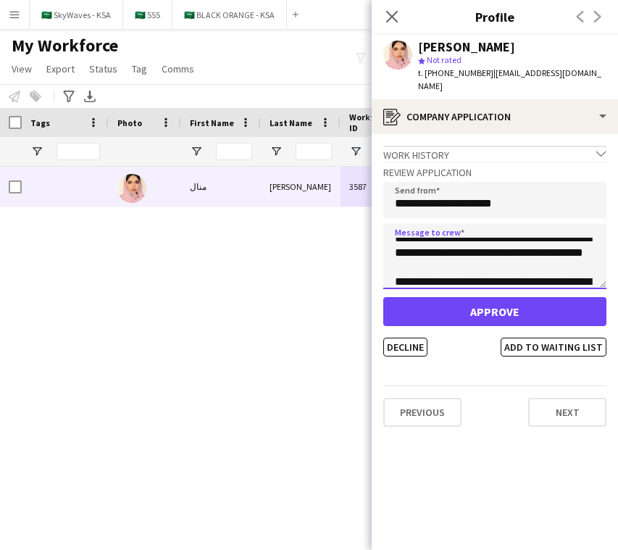
scroll to position [362, 0]
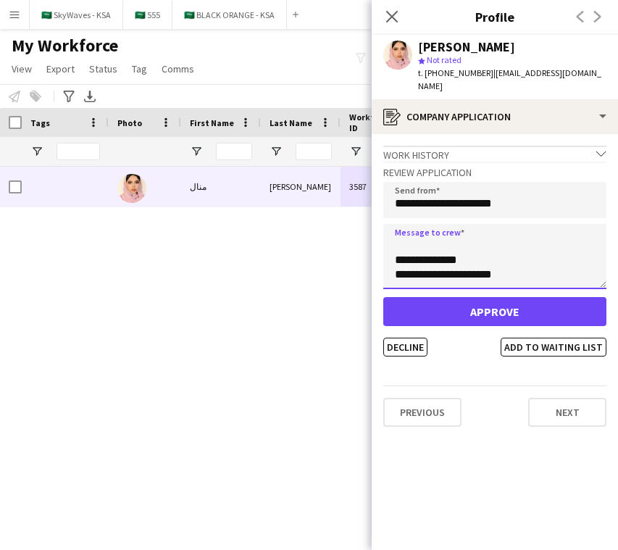
type textarea "**********"
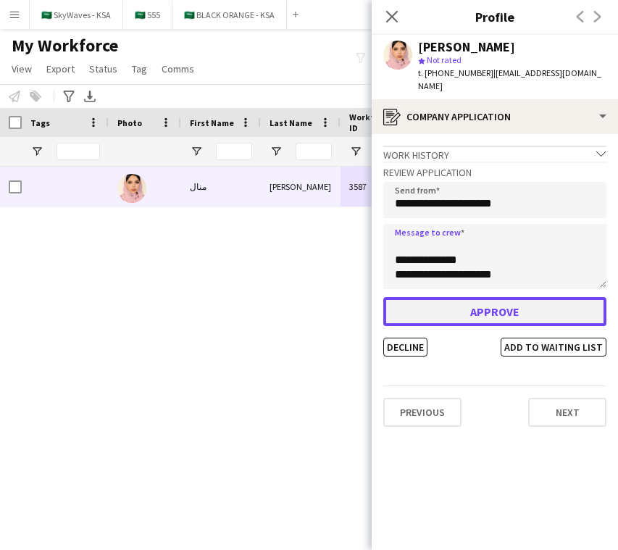
click at [445, 301] on button "Approve" at bounding box center [494, 311] width 223 height 29
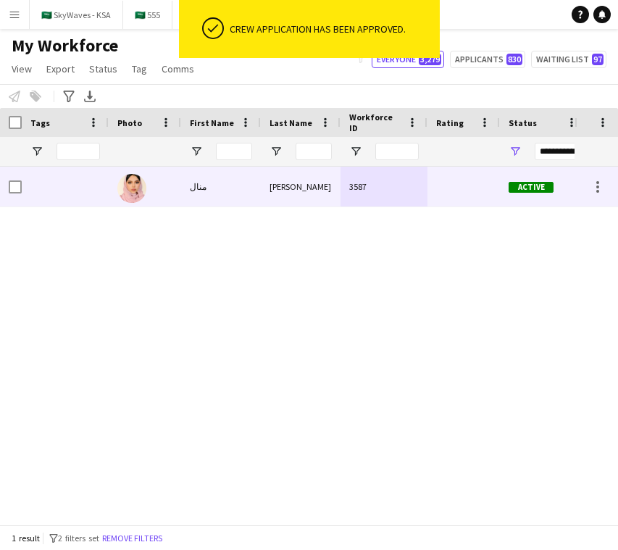
click at [504, 192] on div "Active" at bounding box center [543, 187] width 87 height 40
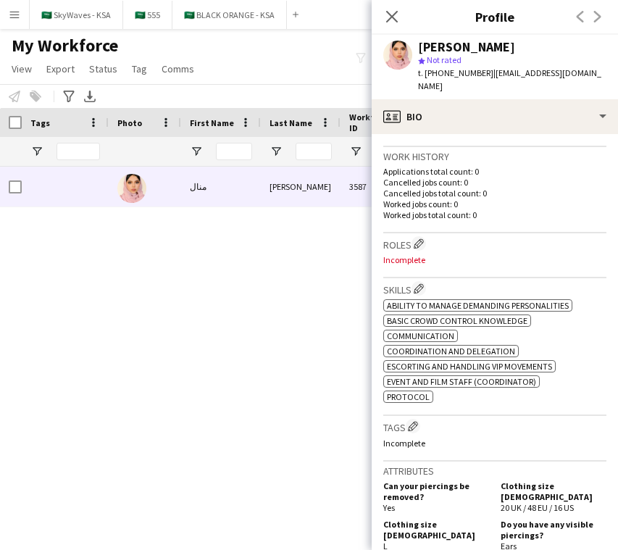
scroll to position [343, 0]
click at [418, 420] on app-icon "Edit crew company tags" at bounding box center [413, 425] width 10 height 10
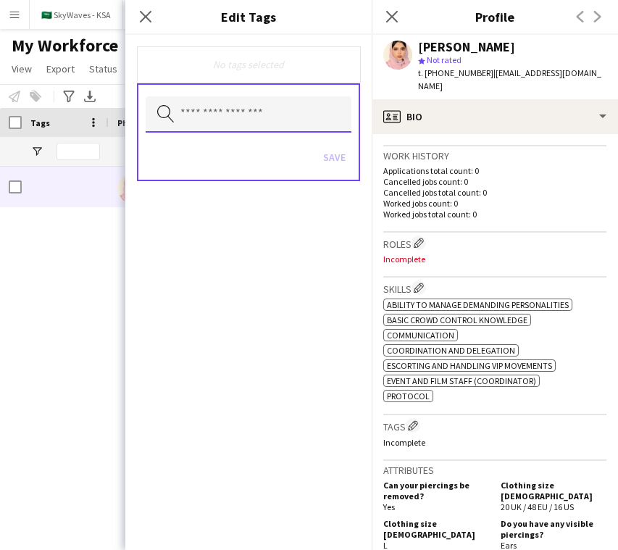
click at [279, 118] on input "text" at bounding box center [249, 114] width 206 height 36
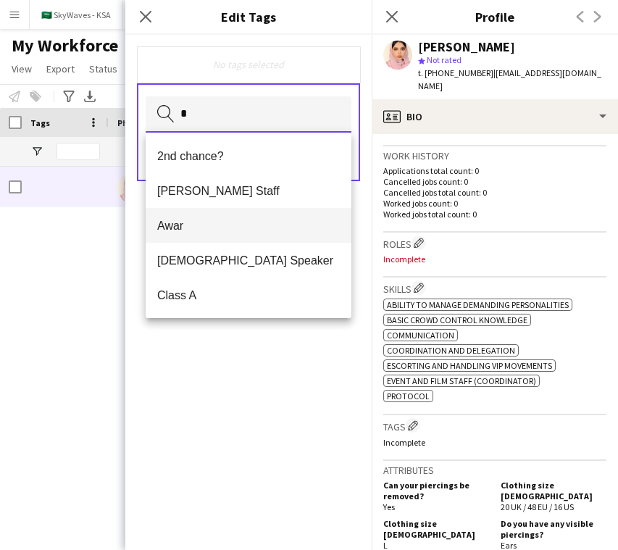
type input "*"
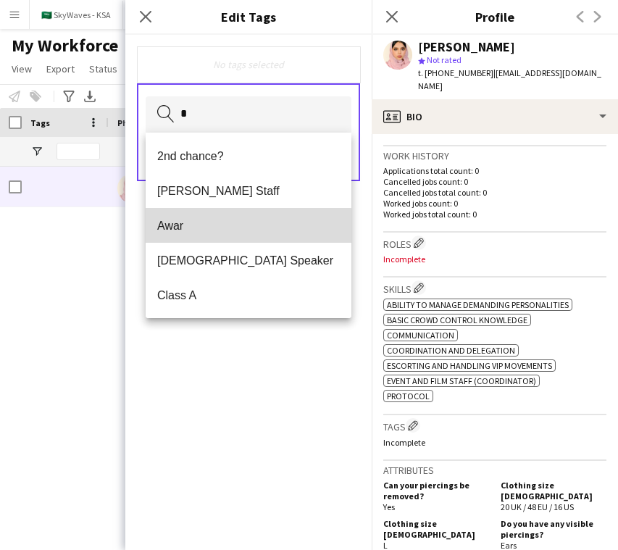
click at [227, 227] on span "Awar" at bounding box center [248, 226] width 183 height 14
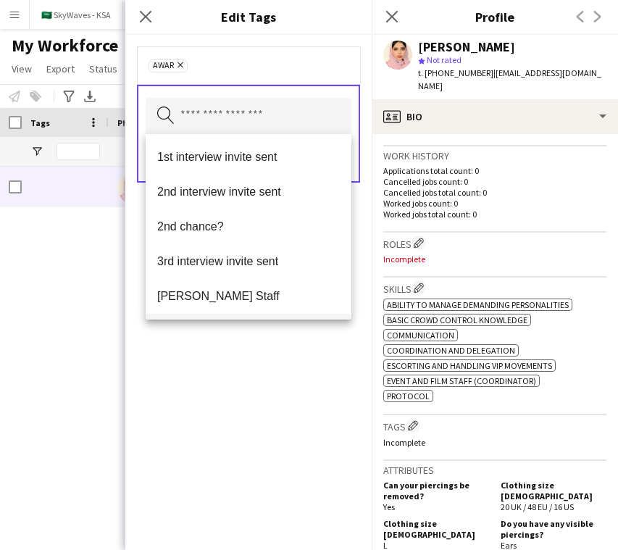
click at [233, 319] on mat-option "[DEMOGRAPHIC_DATA] Speaker" at bounding box center [249, 331] width 206 height 35
click at [272, 375] on div "Awar Remove [DEMOGRAPHIC_DATA] Speaker Remove Search by tag name Save" at bounding box center [248, 292] width 246 height 515
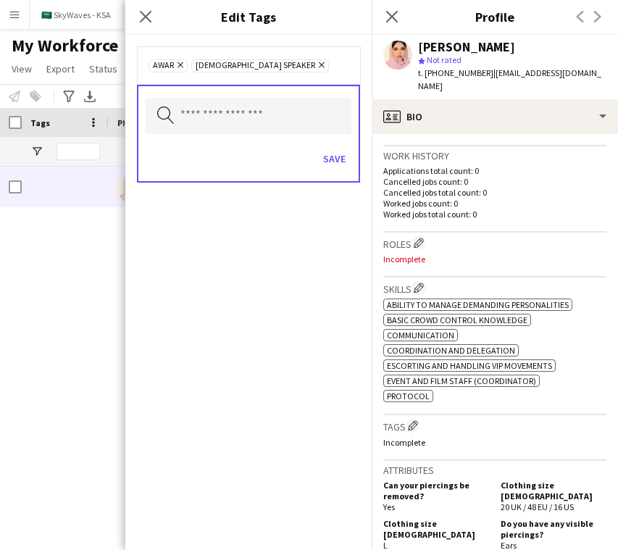
click at [315, 63] on icon "Remove" at bounding box center [319, 64] width 9 height 9
click at [336, 166] on button "Save" at bounding box center [334, 158] width 34 height 23
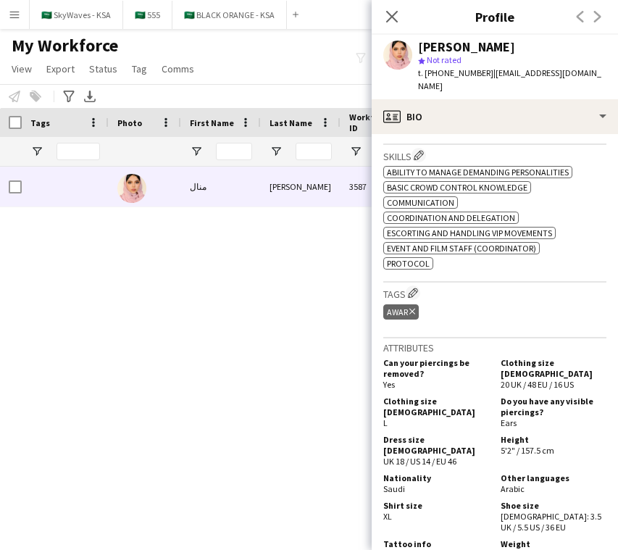
scroll to position [479, 0]
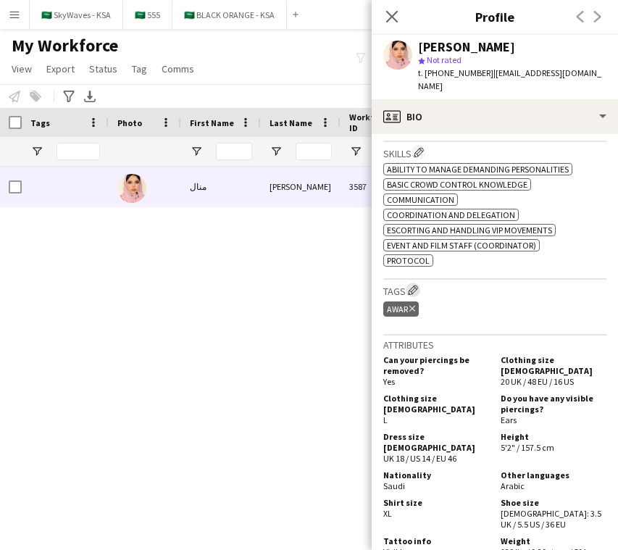
click at [412, 285] on app-icon "Edit crew company tags" at bounding box center [413, 290] width 10 height 10
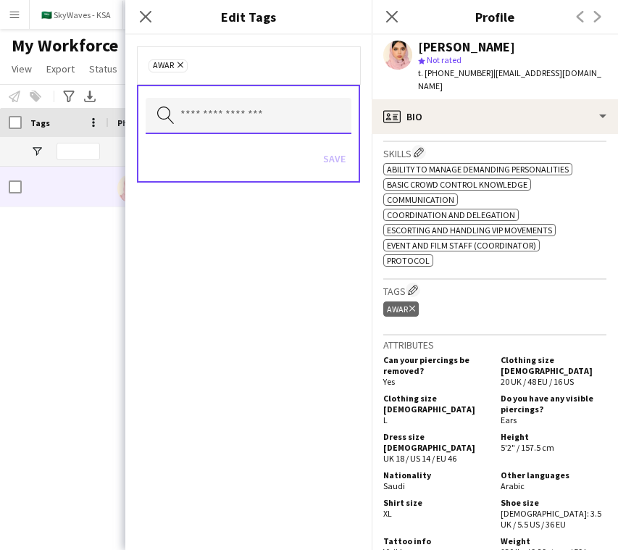
click at [330, 130] on input "text" at bounding box center [249, 116] width 206 height 36
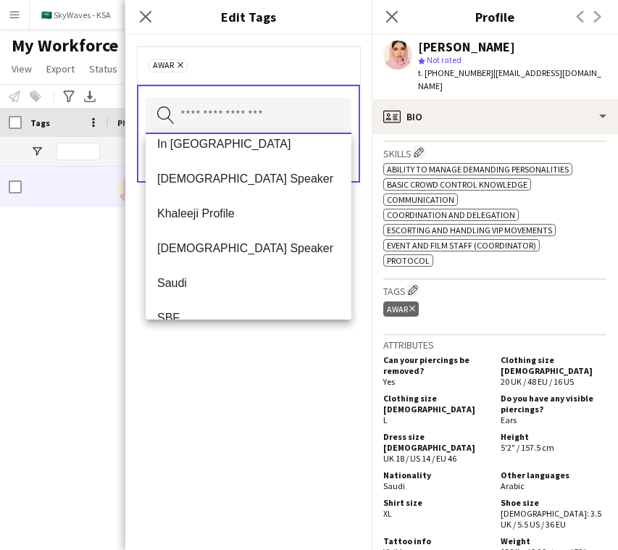
scroll to position [835, 0]
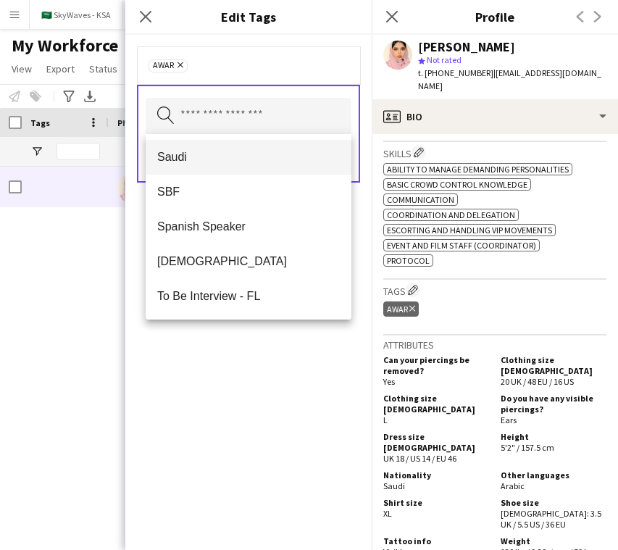
click at [277, 163] on span "Saudi" at bounding box center [248, 157] width 183 height 14
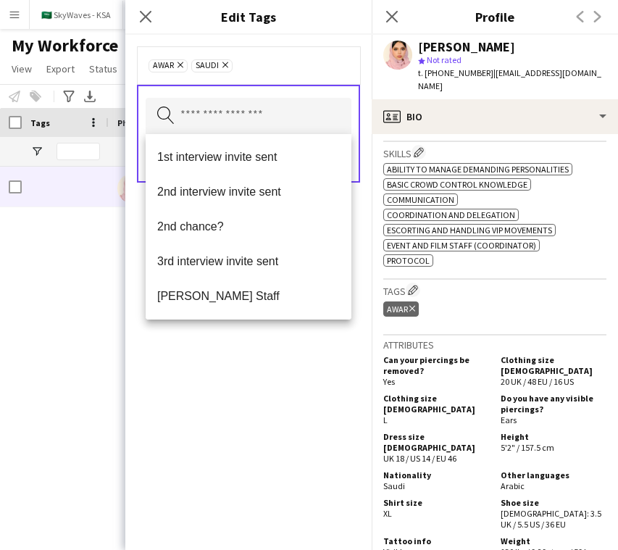
click at [279, 413] on div "Awar Remove Saudi Remove Search by tag name Save" at bounding box center [248, 292] width 246 height 515
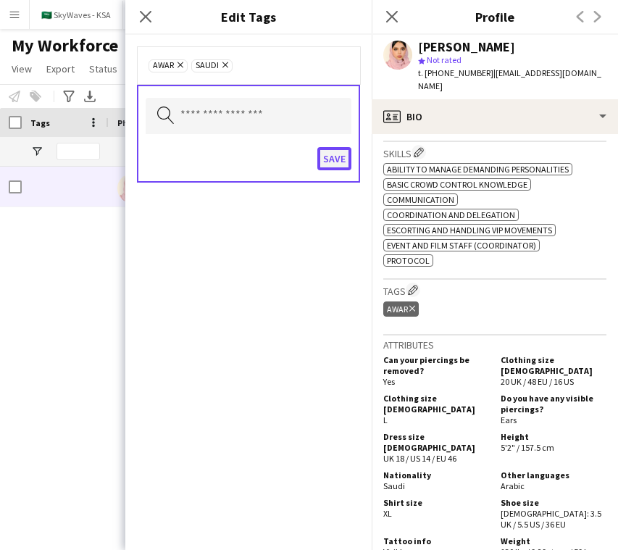
click at [333, 165] on button "Save" at bounding box center [334, 158] width 34 height 23
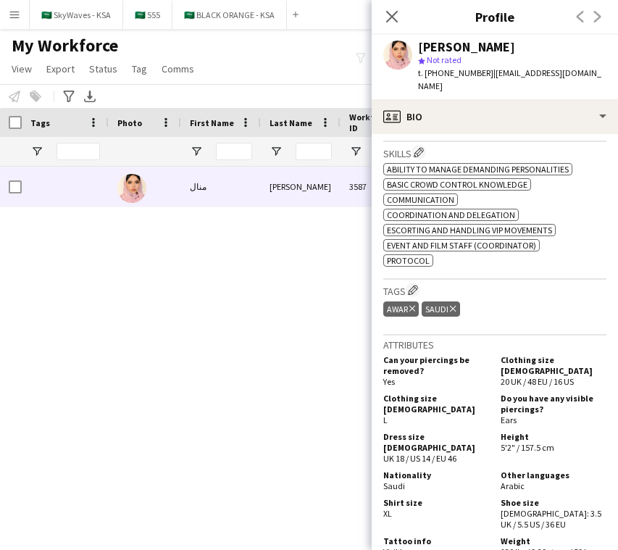
click at [201, 252] on div "[DATE] الرياض Active 3587 [PERSON_NAME]" at bounding box center [287, 346] width 575 height 358
click at [393, 15] on icon at bounding box center [392, 16] width 14 height 14
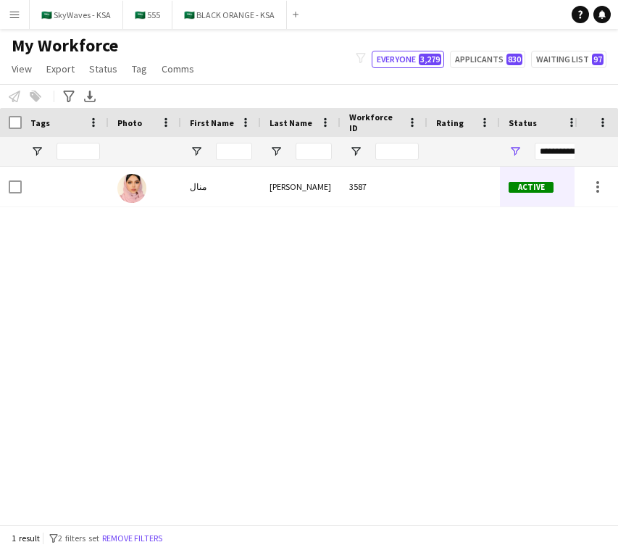
click at [243, 345] on div "[DATE] الرياض Active 3587 [PERSON_NAME]" at bounding box center [287, 346] width 575 height 358
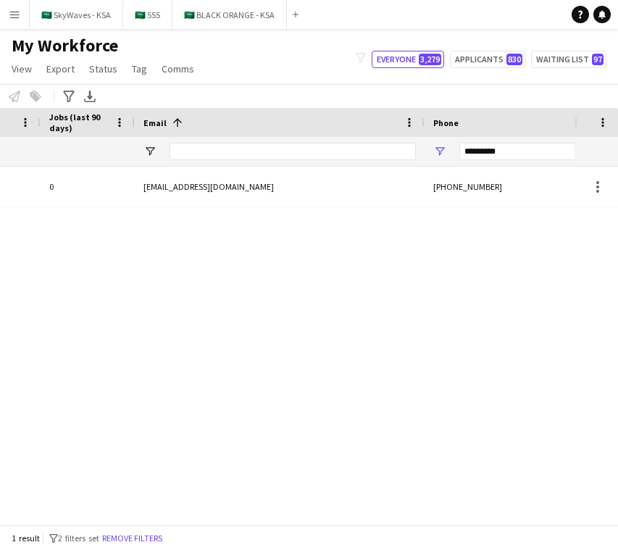
scroll to position [0, 839]
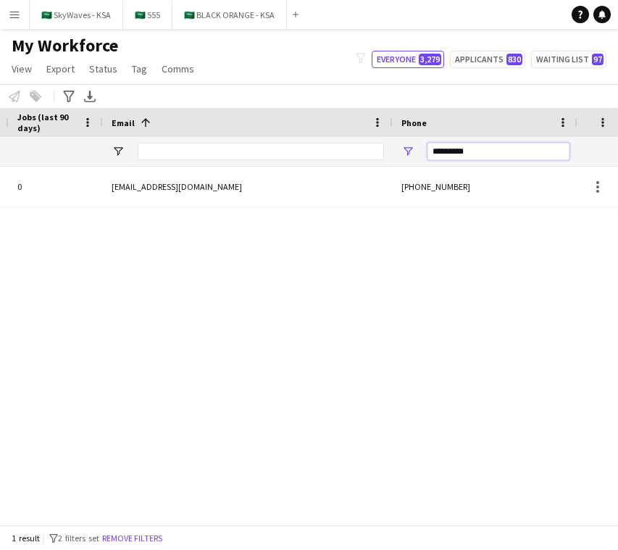
click at [510, 149] on input "*********" at bounding box center [498, 151] width 142 height 17
paste input "***"
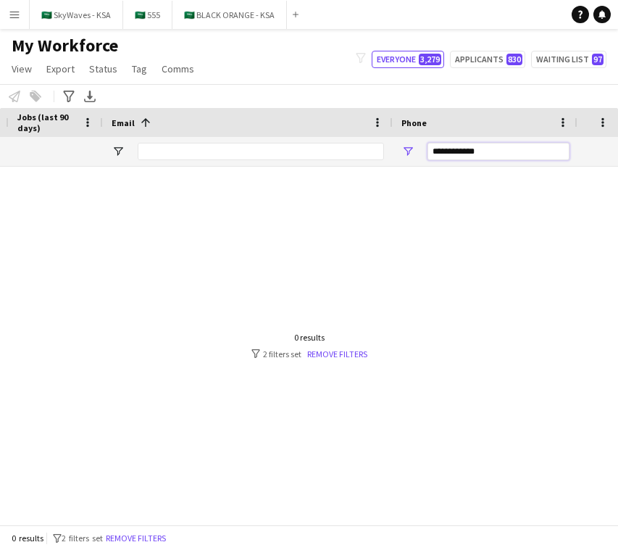
click at [464, 148] on input "**********" at bounding box center [498, 151] width 142 height 17
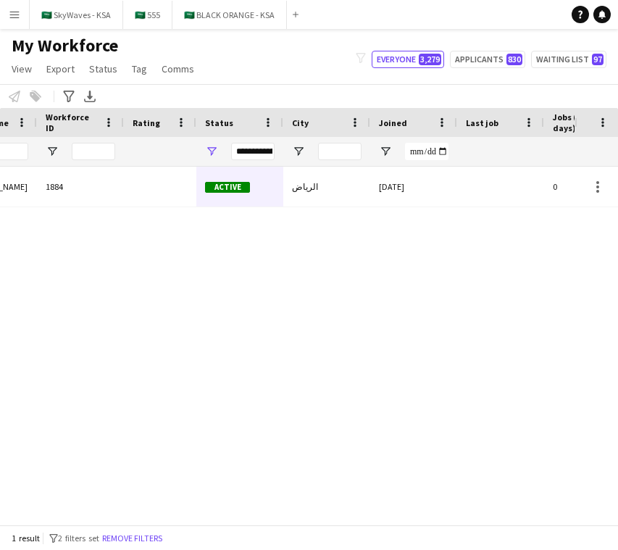
type input "*********"
click at [289, 200] on div "الرياض" at bounding box center [326, 187] width 87 height 40
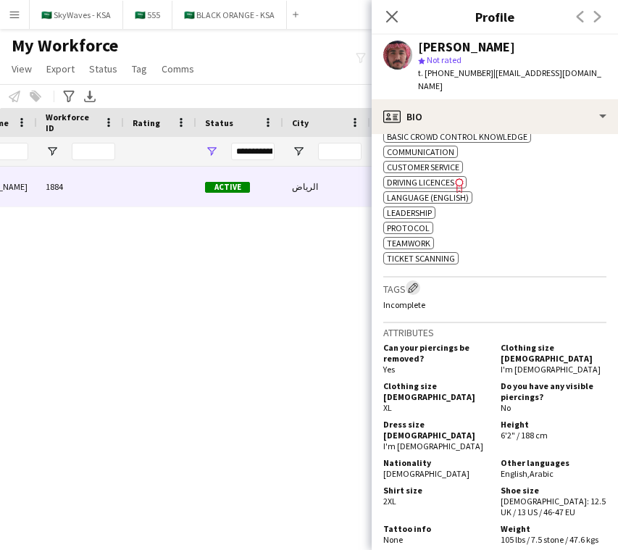
click at [414, 290] on app-icon "Edit crew company tags" at bounding box center [413, 288] width 10 height 10
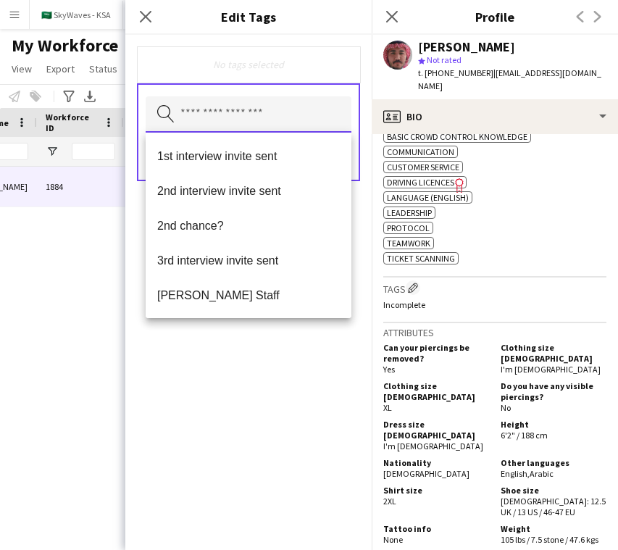
click at [324, 128] on input "text" at bounding box center [249, 114] width 206 height 36
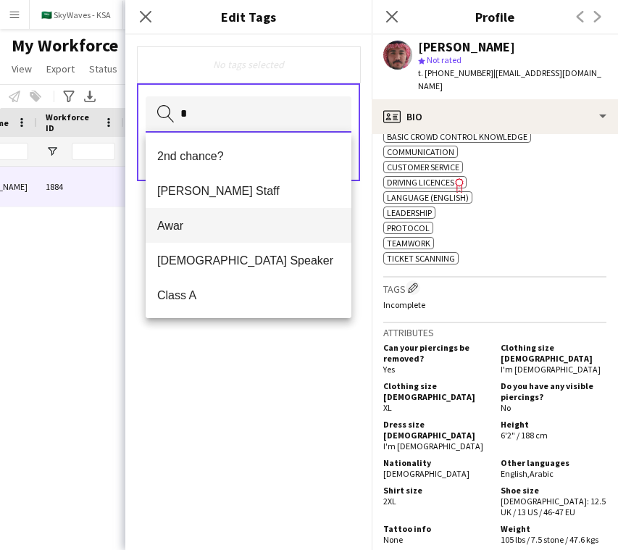
type input "*"
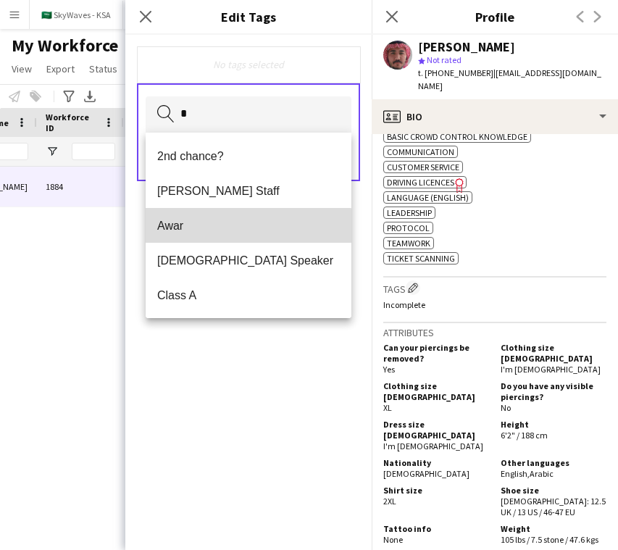
click at [243, 231] on span "Awar" at bounding box center [248, 226] width 183 height 14
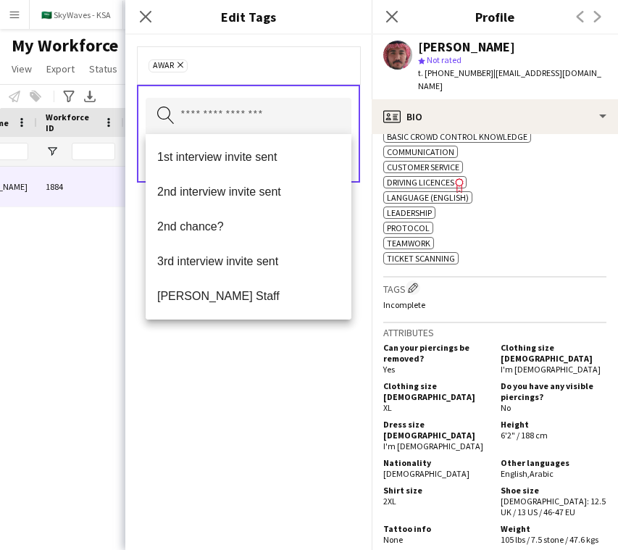
click at [259, 330] on div "Awar Remove Search by tag name Save" at bounding box center [248, 292] width 246 height 515
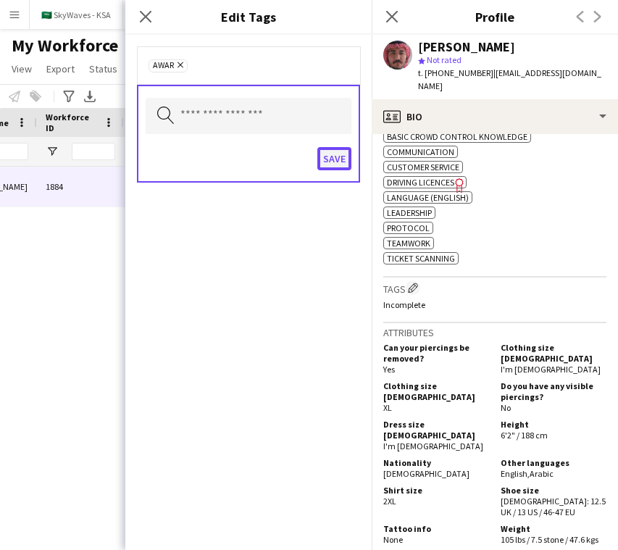
click at [339, 160] on button "Save" at bounding box center [334, 158] width 34 height 23
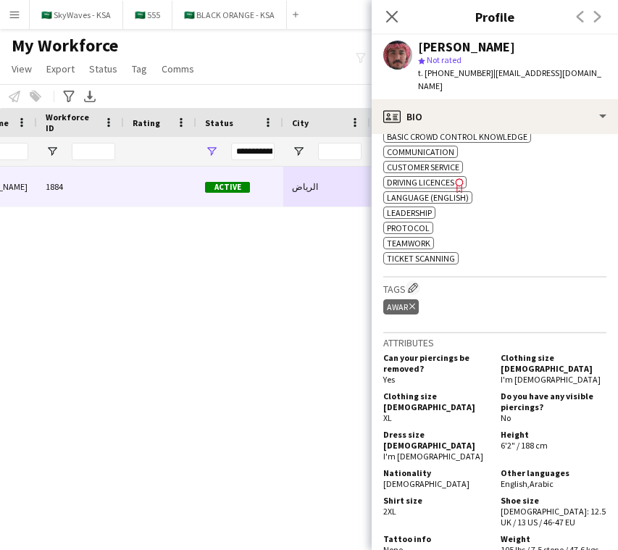
click at [396, 5] on div "Close pop-in" at bounding box center [392, 16] width 41 height 33
click at [398, 19] on icon "Close pop-in" at bounding box center [392, 16] width 14 height 14
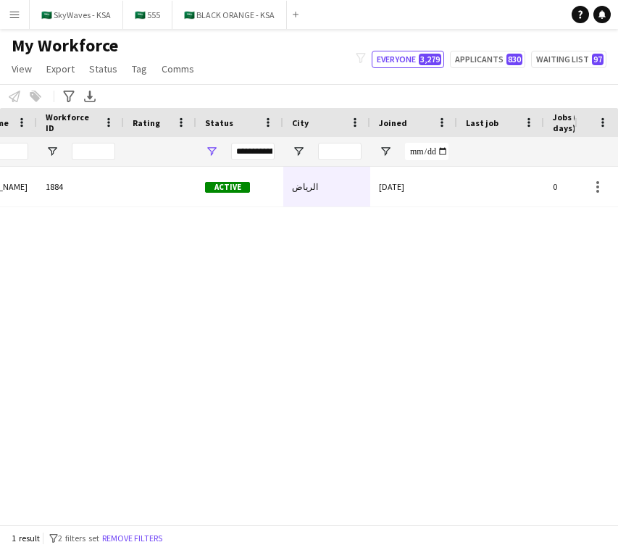
click at [282, 383] on div "[DATE] 0 [EMAIL_ADDRESS][DOMAIN_NAME] الرياض Active 1884 [PERSON_NAME]" at bounding box center [287, 346] width 575 height 358
click at [158, 259] on div "[DATE] 0 [EMAIL_ADDRESS][DOMAIN_NAME] الرياض Active 1884 [PERSON_NAME]" at bounding box center [287, 346] width 575 height 358
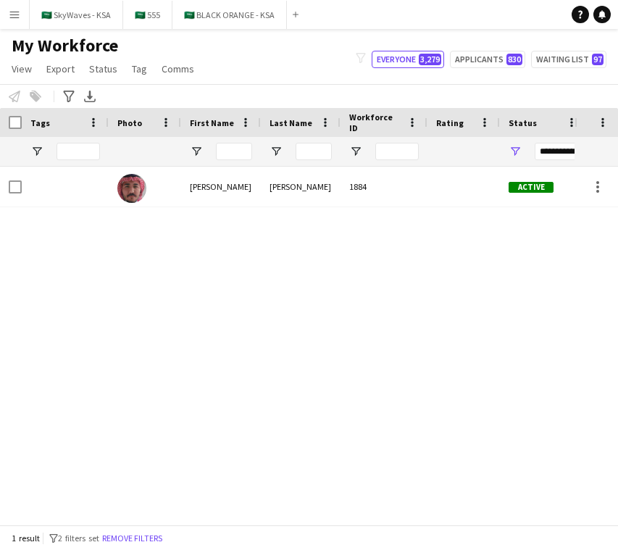
scroll to position [0, 468]
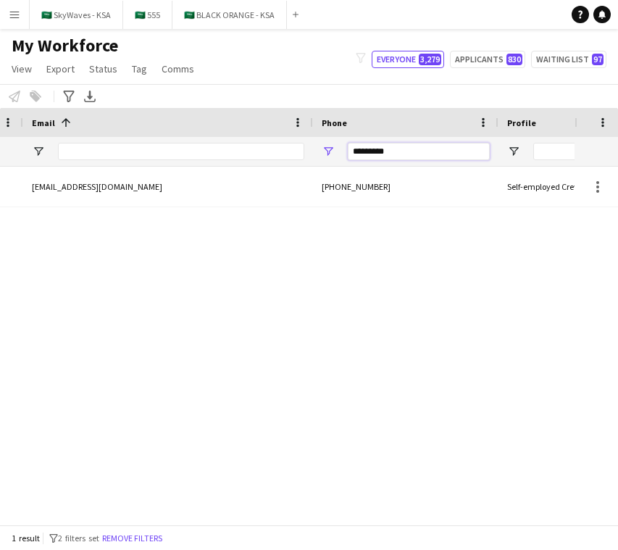
click at [414, 156] on input "*********" at bounding box center [419, 151] width 142 height 17
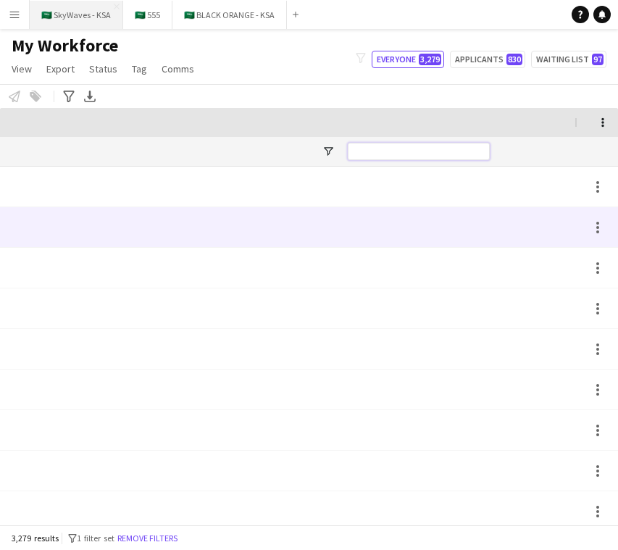
scroll to position [0, 0]
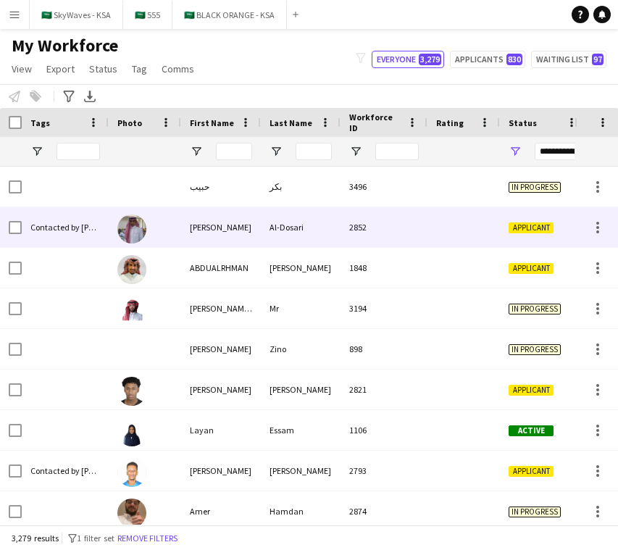
click at [291, 98] on div "Notify workforce Add to tag Select at least one crew to tag him or her. Advance…" at bounding box center [309, 96] width 618 height 24
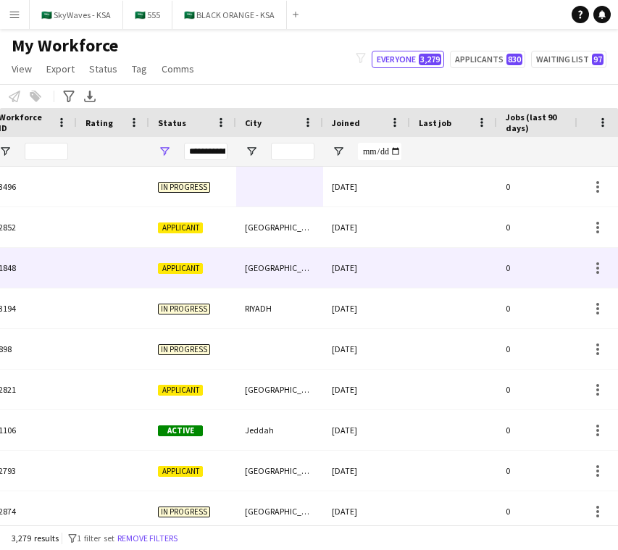
scroll to position [0, 472]
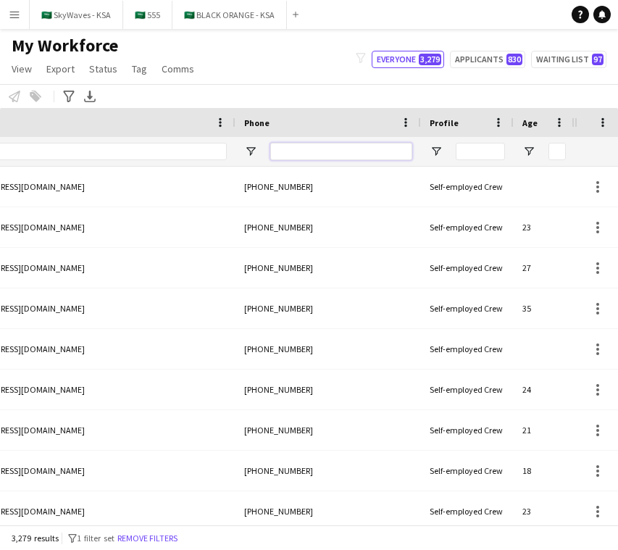
click at [361, 154] on input "Phone Filter Input" at bounding box center [341, 151] width 142 height 17
paste input "**********"
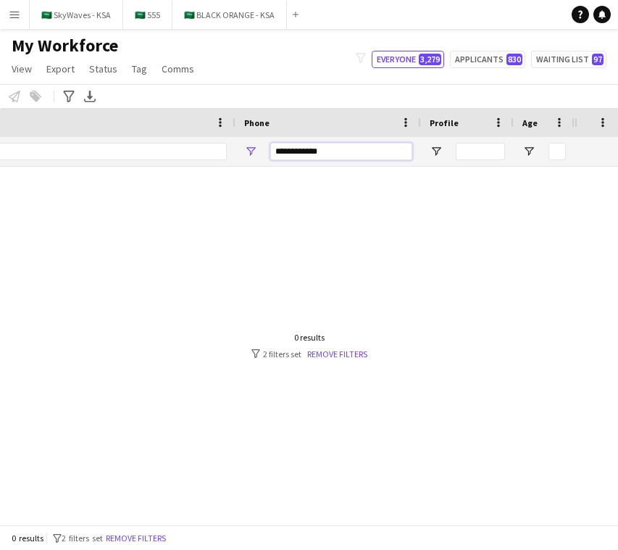
click at [307, 154] on input "**********" at bounding box center [341, 151] width 142 height 17
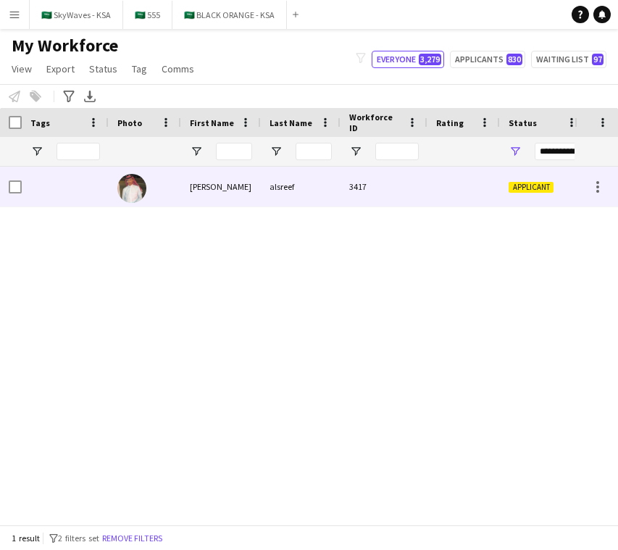
type input "*********"
click at [427, 188] on div "3417" at bounding box center [384, 187] width 87 height 40
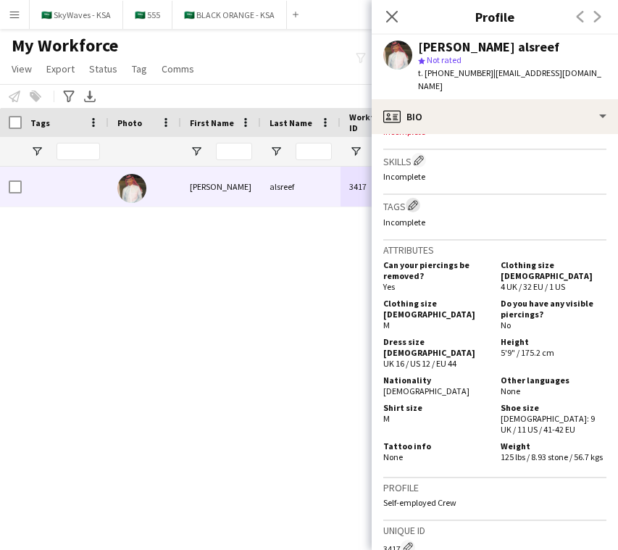
click at [418, 200] on app-icon "Edit crew company tags" at bounding box center [413, 205] width 10 height 10
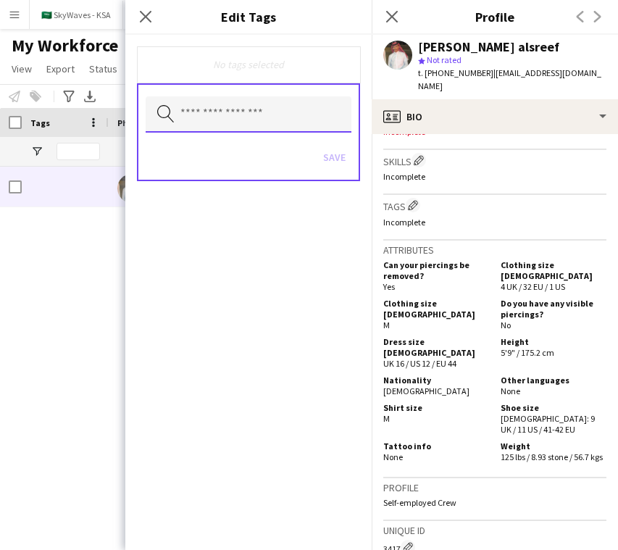
click at [306, 117] on input "text" at bounding box center [249, 114] width 206 height 36
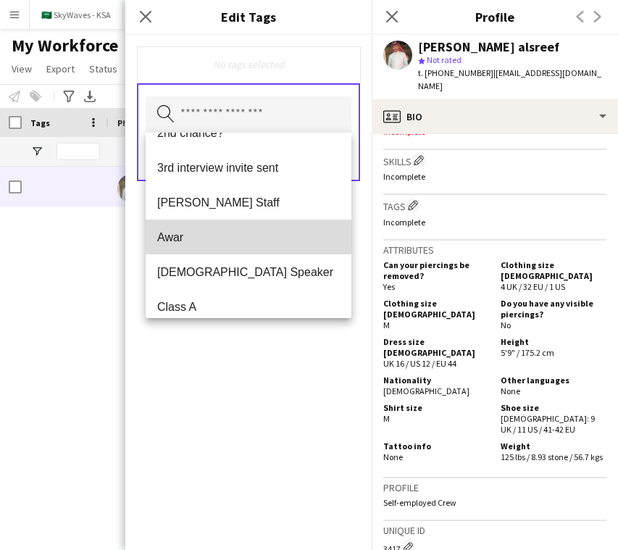
click at [263, 231] on span "Awar" at bounding box center [248, 237] width 183 height 14
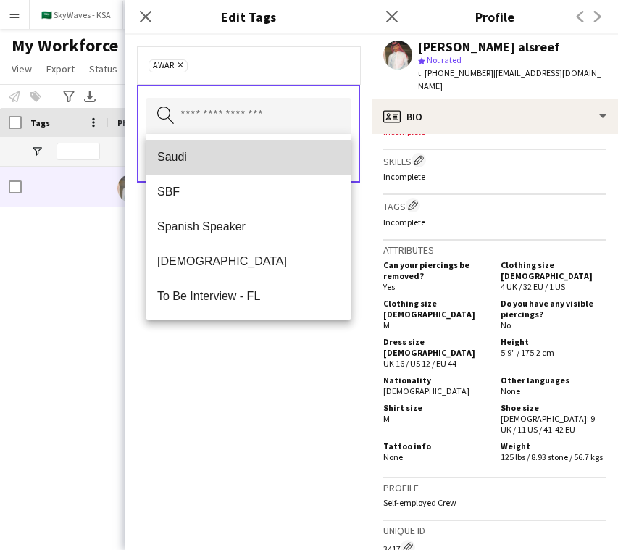
click at [264, 161] on span "Saudi" at bounding box center [248, 157] width 183 height 14
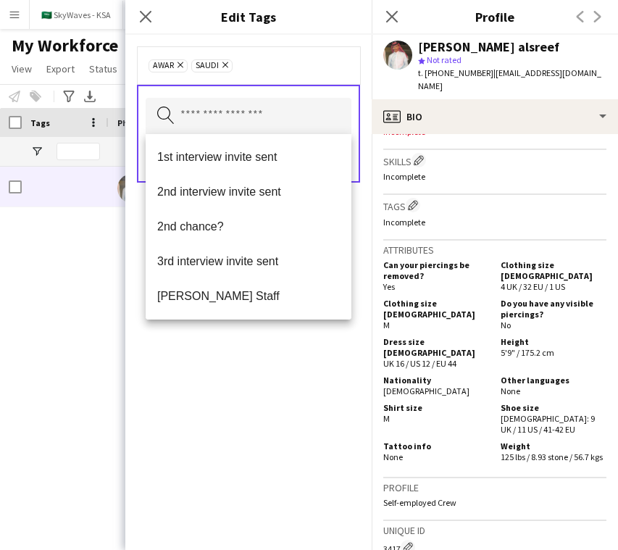
click at [264, 380] on div "Awar Remove Saudi Remove Search by tag name Save" at bounding box center [248, 292] width 246 height 515
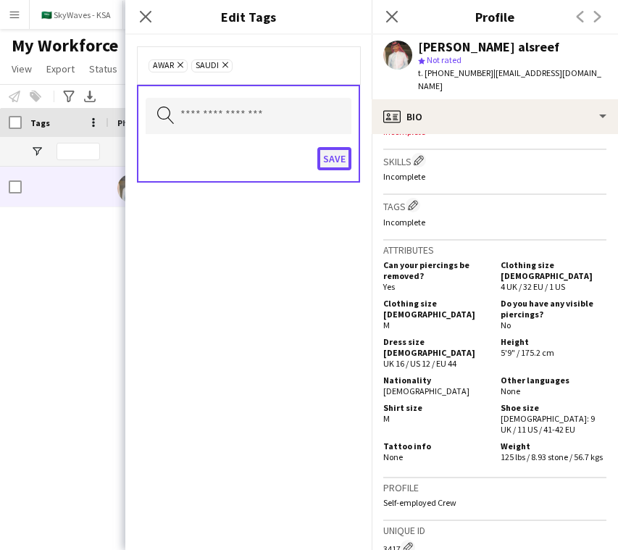
click at [338, 153] on button "Save" at bounding box center [334, 158] width 34 height 23
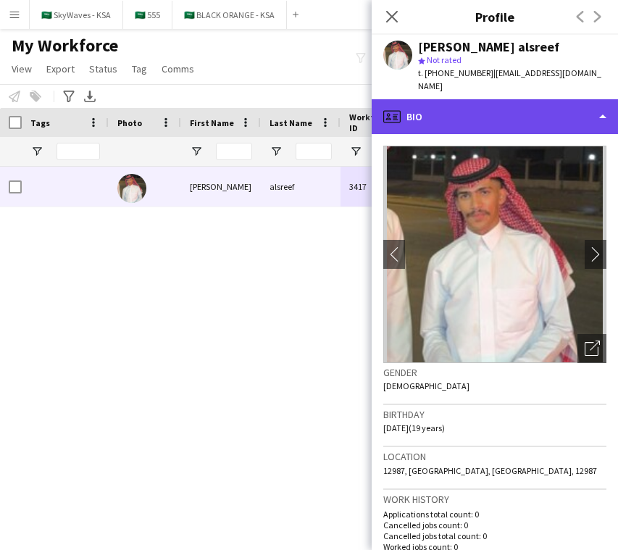
click at [506, 114] on div "profile Bio" at bounding box center [495, 116] width 246 height 35
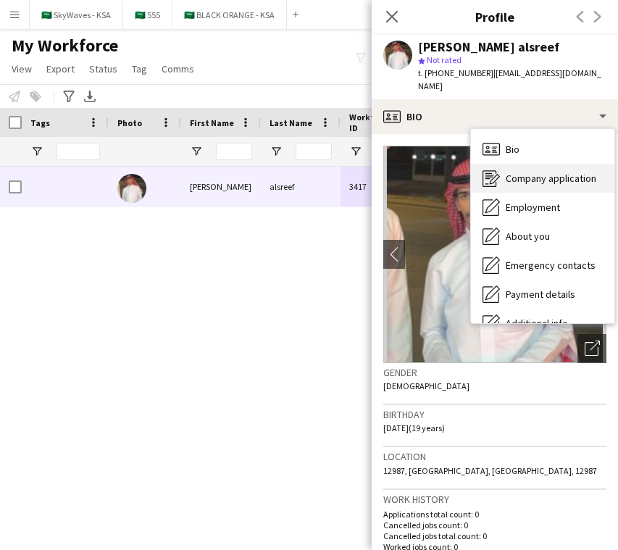
click at [531, 172] on span "Company application" at bounding box center [551, 178] width 91 height 13
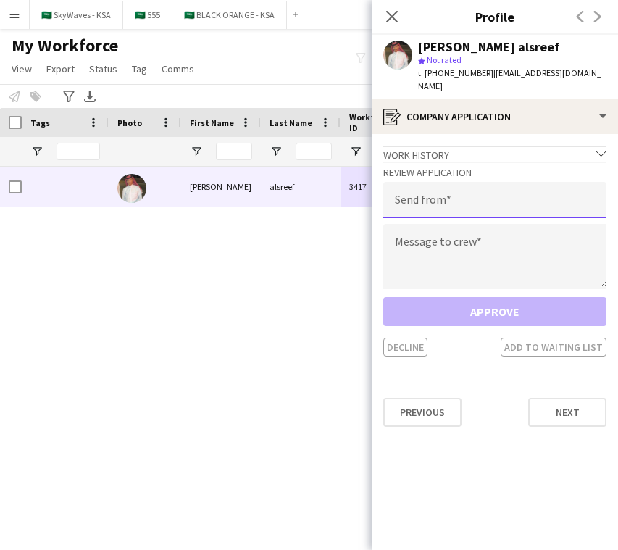
click at [496, 190] on input "email" at bounding box center [494, 200] width 223 height 36
type input "**********"
click at [127, 251] on div "[DATE] [GEOGRAPHIC_DATA] Applicant 3417 alsreef [PERSON_NAME]" at bounding box center [287, 346] width 575 height 358
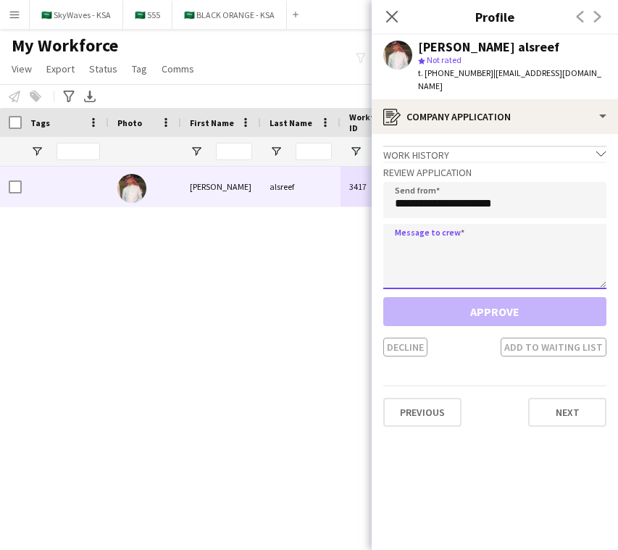
click at [418, 254] on textarea at bounding box center [494, 256] width 223 height 65
paste textarea "**********"
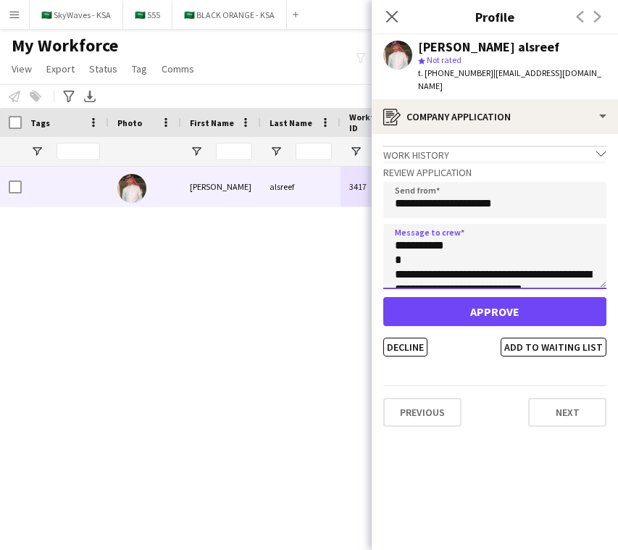
drag, startPoint x: 443, startPoint y: 234, endPoint x: 409, endPoint y: 235, distance: 34.8
click at [409, 235] on textarea "**********" at bounding box center [494, 256] width 223 height 65
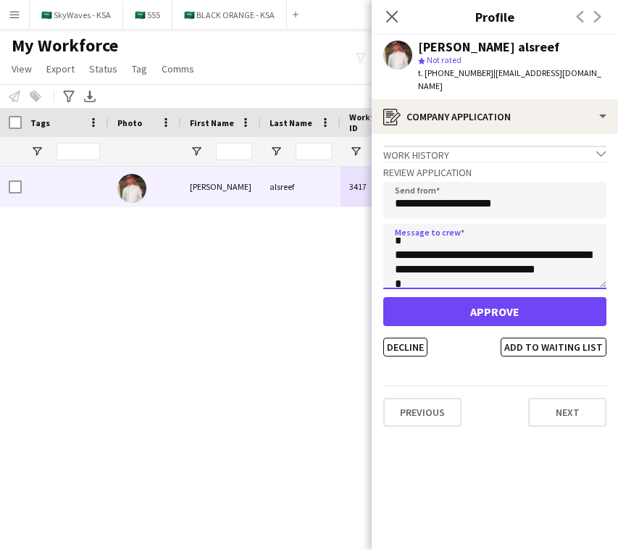
scroll to position [0, 0]
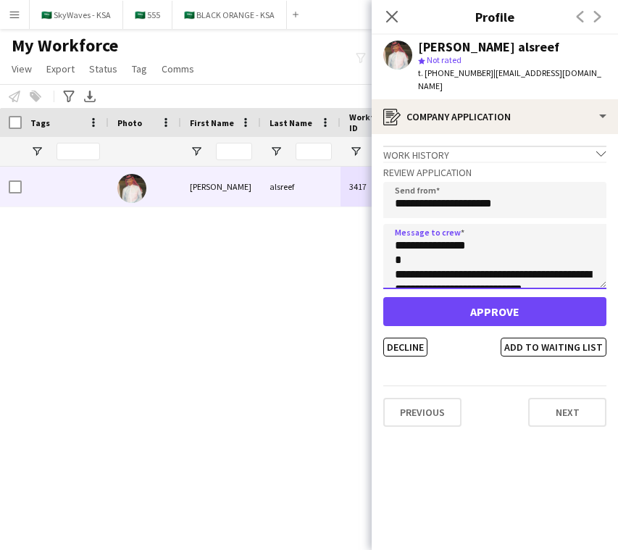
type textarea "**********"
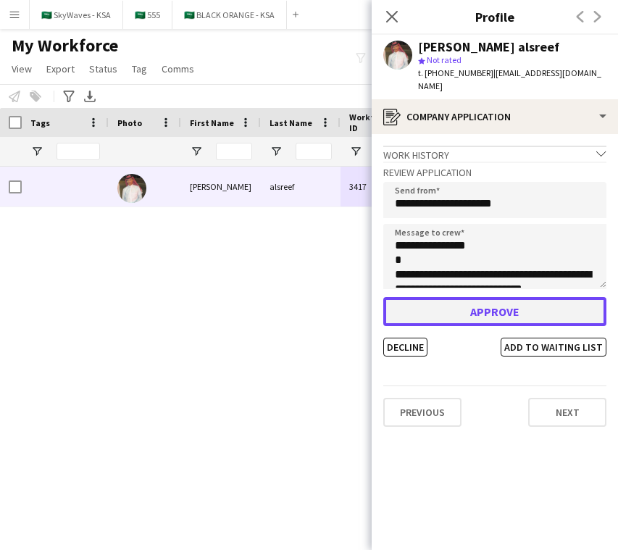
click at [485, 297] on button "Approve" at bounding box center [494, 311] width 223 height 29
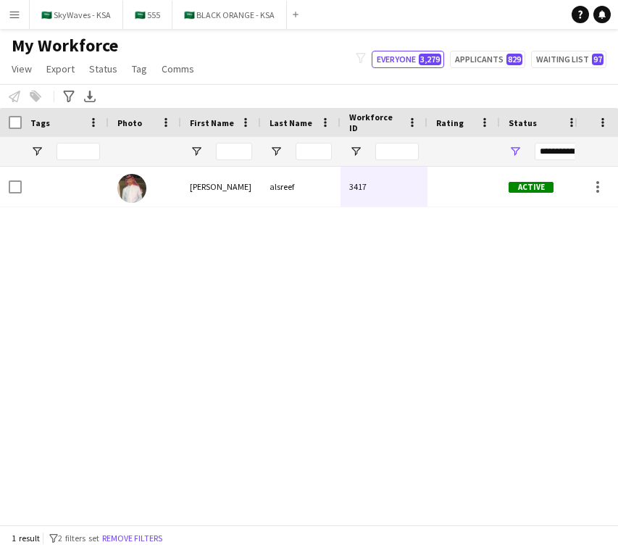
click at [318, 354] on div "[DATE] [GEOGRAPHIC_DATA] Active 3417 alsreef [PERSON_NAME]" at bounding box center [287, 346] width 575 height 358
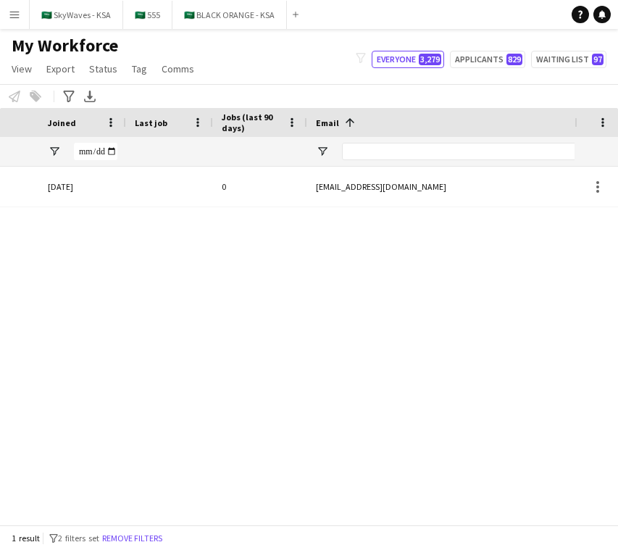
scroll to position [0, 996]
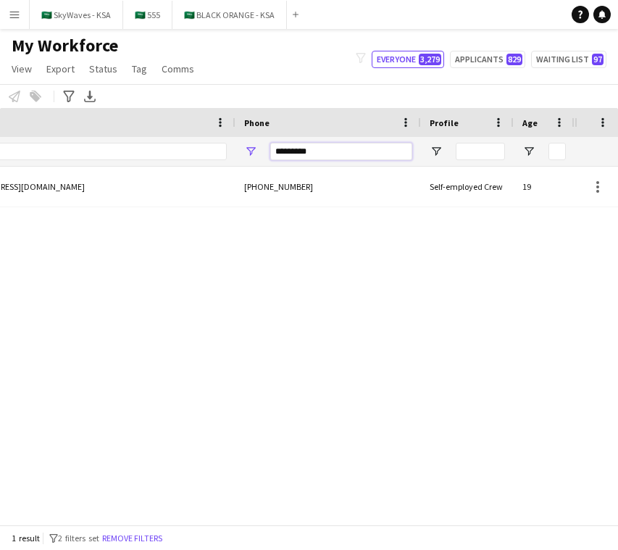
click at [335, 149] on input "*********" at bounding box center [341, 151] width 142 height 17
paste input "**********"
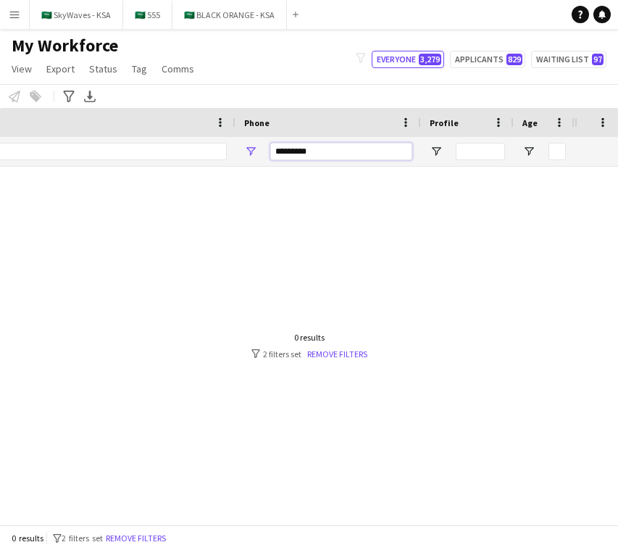
scroll to position [0, 0]
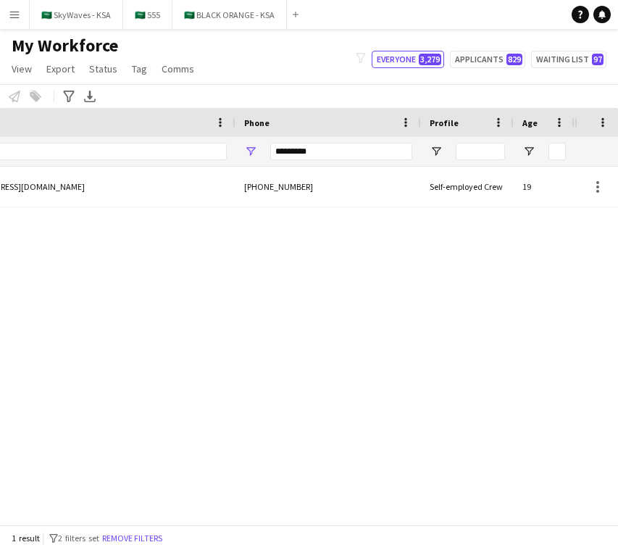
click at [402, 294] on div "0 [EMAIL_ADDRESS][DOMAIN_NAME] [PHONE_NUMBER] Self-employed Crew 19" at bounding box center [287, 346] width 575 height 358
click at [339, 149] on input "*********" at bounding box center [341, 151] width 142 height 17
paste input "**********"
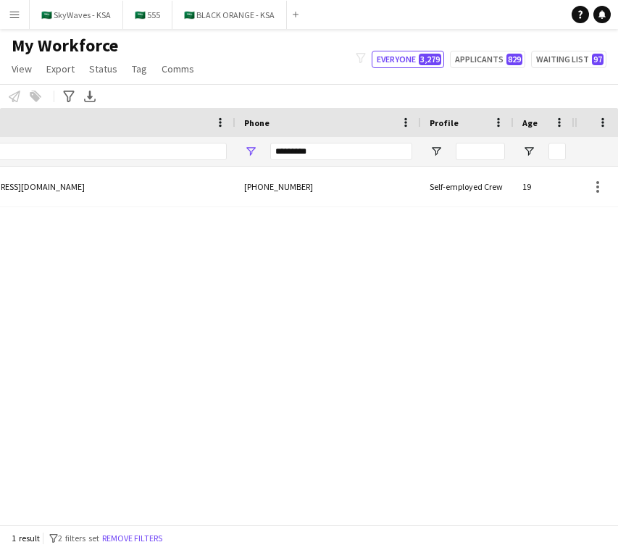
click at [396, 300] on div "0 [EMAIL_ADDRESS][DOMAIN_NAME] [PHONE_NUMBER] Self-employed Crew 19" at bounding box center [287, 346] width 575 height 358
click at [338, 151] on input "*********" at bounding box center [341, 151] width 142 height 17
paste input "***"
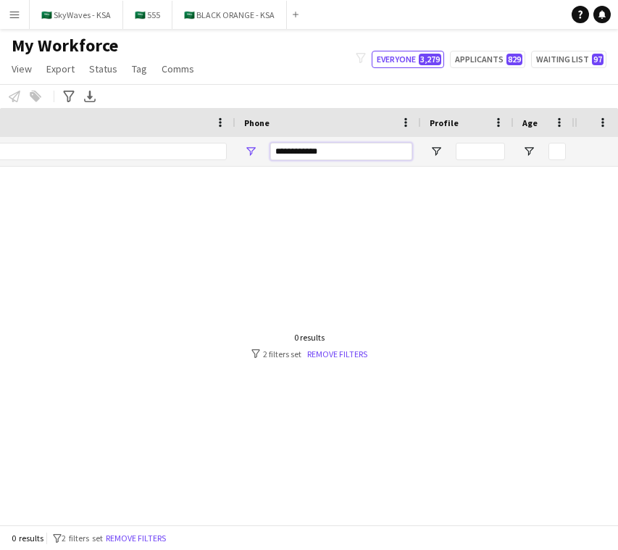
click at [278, 151] on input "**********" at bounding box center [341, 151] width 142 height 17
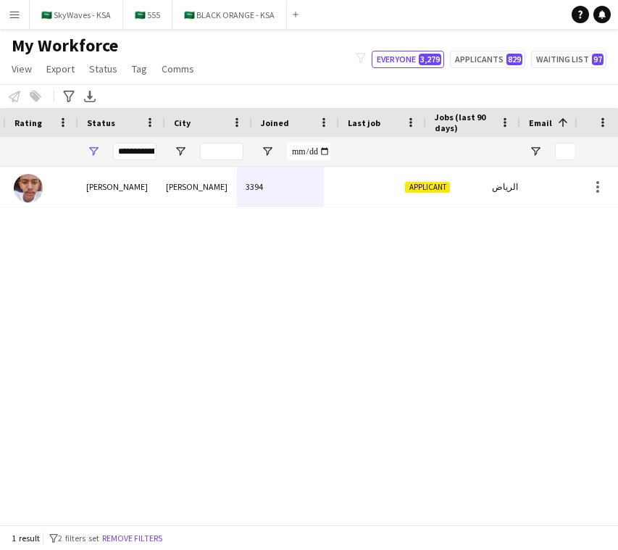
scroll to position [0, 104]
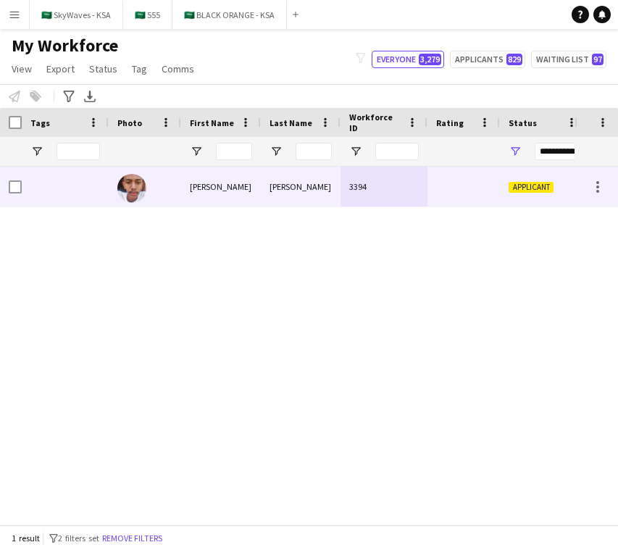
type input "*********"
click at [273, 201] on div "[PERSON_NAME]" at bounding box center [301, 187] width 80 height 40
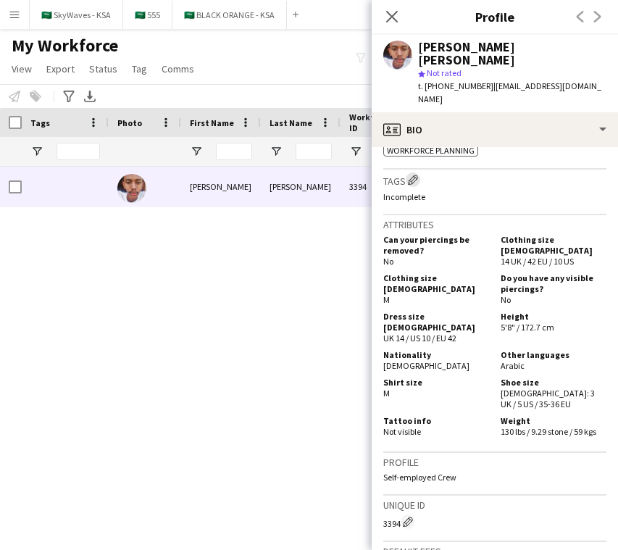
click at [417, 175] on app-icon "Edit crew company tags" at bounding box center [413, 180] width 10 height 10
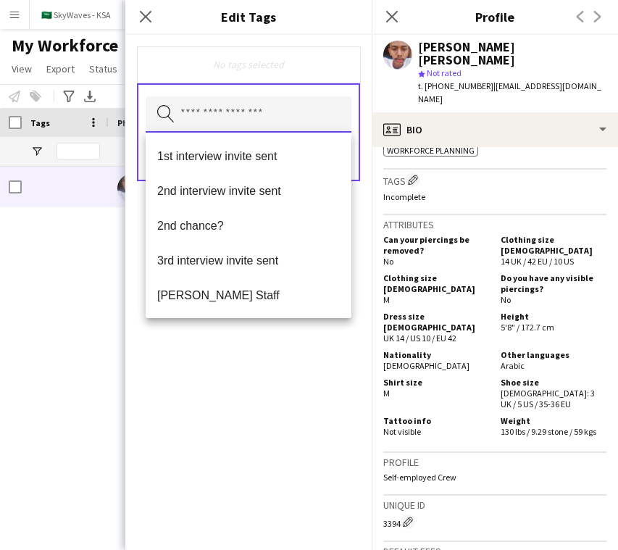
click at [309, 126] on input "text" at bounding box center [249, 114] width 206 height 36
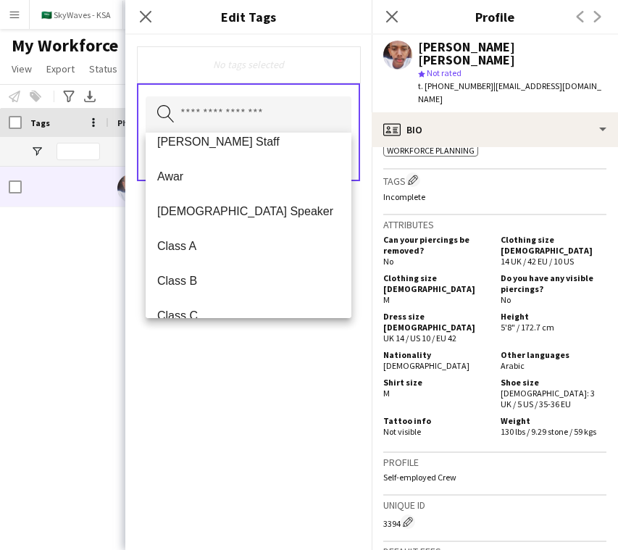
click at [259, 180] on span "Awar" at bounding box center [248, 177] width 183 height 14
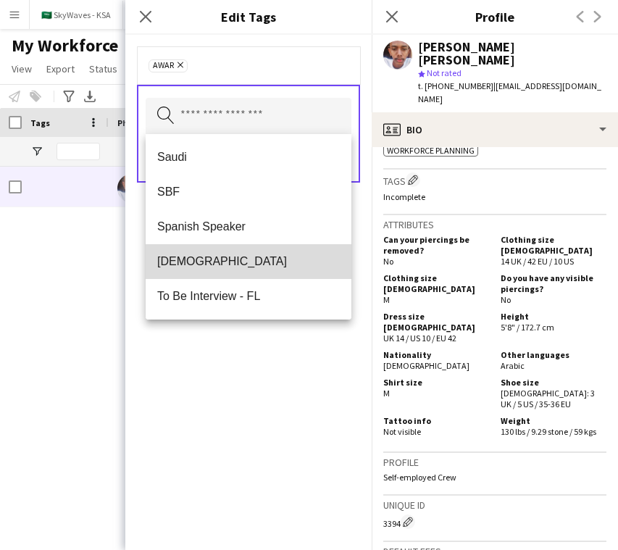
click at [248, 256] on span "[DEMOGRAPHIC_DATA]" at bounding box center [248, 261] width 183 height 14
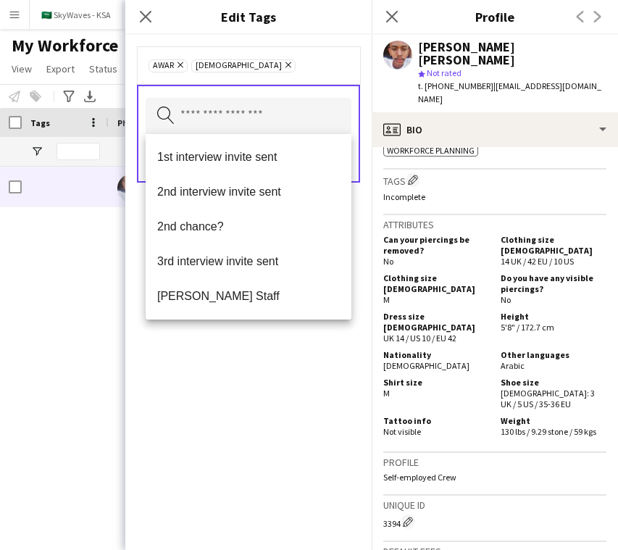
drag, startPoint x: 264, startPoint y: 365, endPoint x: 310, endPoint y: 256, distance: 118.8
click at [264, 365] on div "Awar Remove Sudanese Remove Search by tag name Save" at bounding box center [248, 292] width 246 height 515
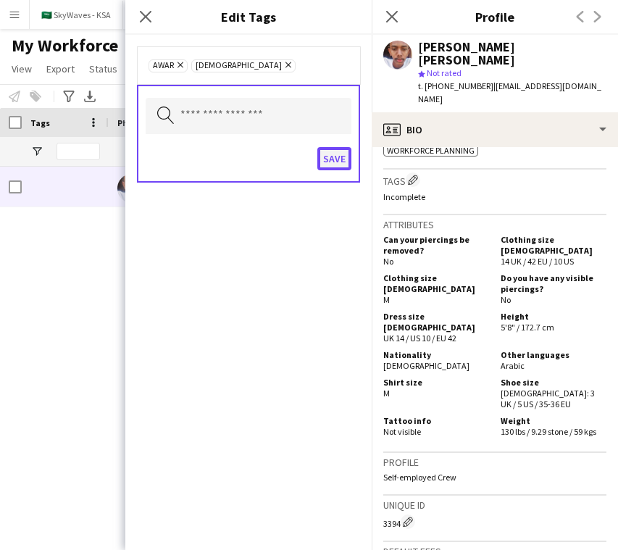
click at [332, 154] on button "Save" at bounding box center [334, 158] width 34 height 23
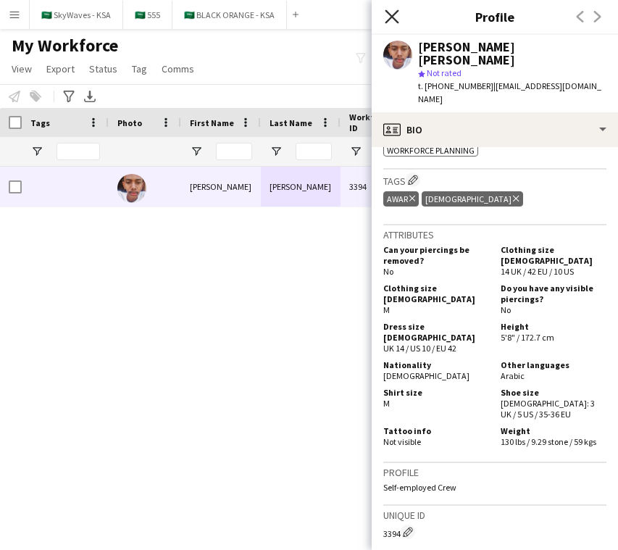
click at [394, 12] on icon "Close pop-in" at bounding box center [392, 16] width 14 height 14
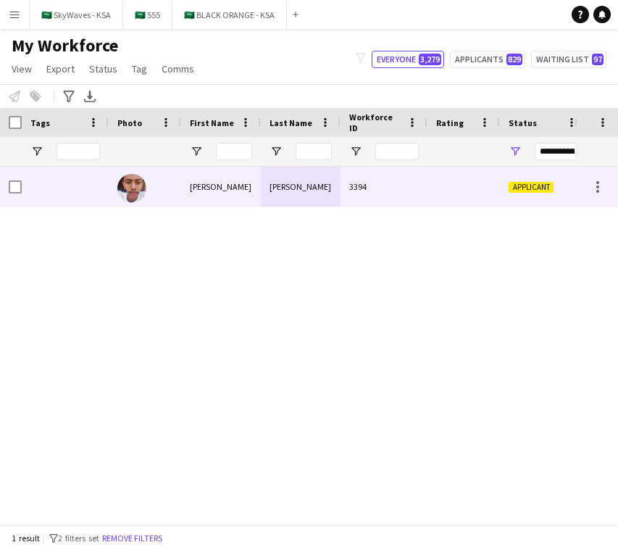
click at [361, 197] on div "3394" at bounding box center [384, 187] width 87 height 40
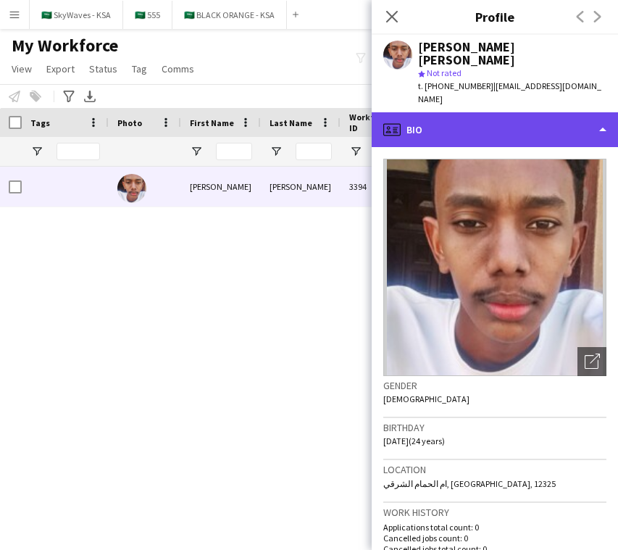
click at [535, 114] on div "profile Bio" at bounding box center [495, 129] width 246 height 35
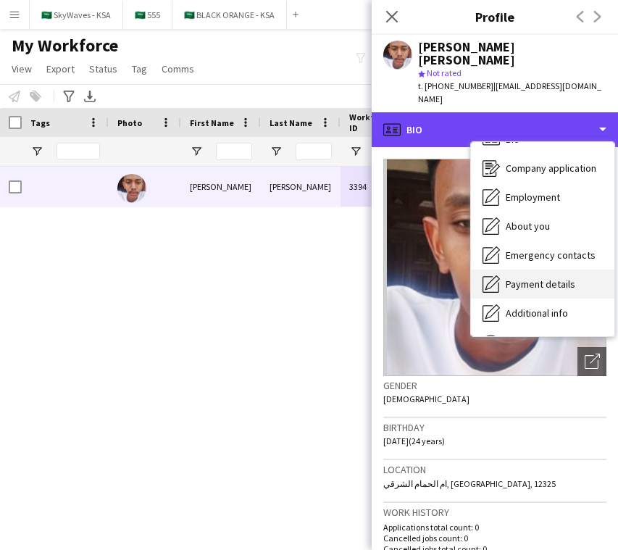
scroll to position [0, 0]
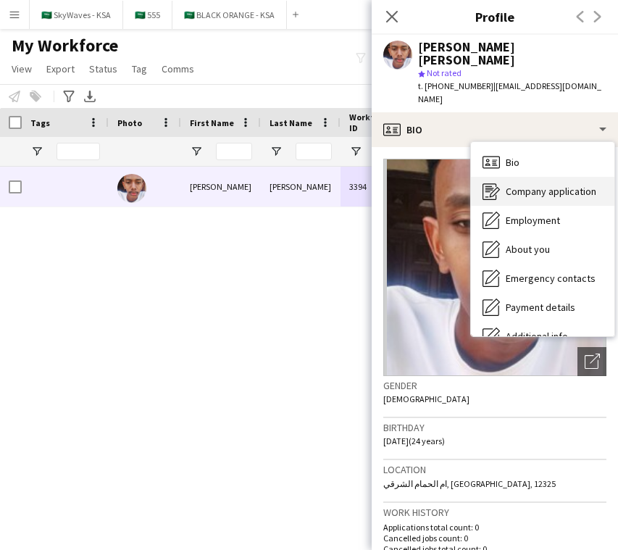
click at [590, 185] on span "Company application" at bounding box center [551, 191] width 91 height 13
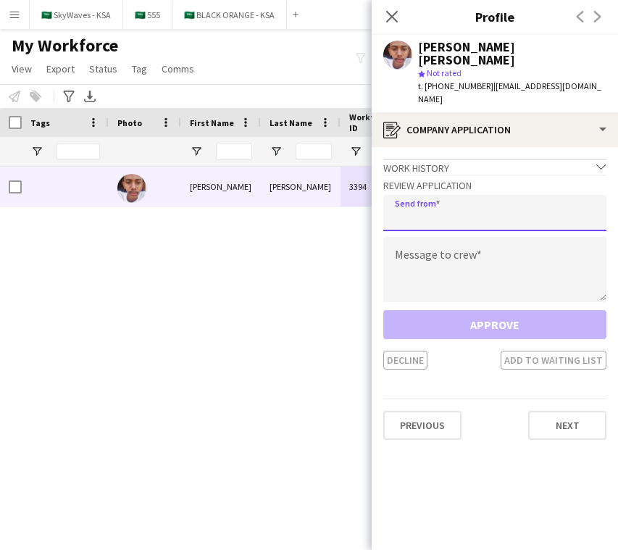
click at [532, 195] on input "email" at bounding box center [494, 213] width 223 height 36
type input "**********"
click at [478, 237] on textarea at bounding box center [494, 269] width 223 height 65
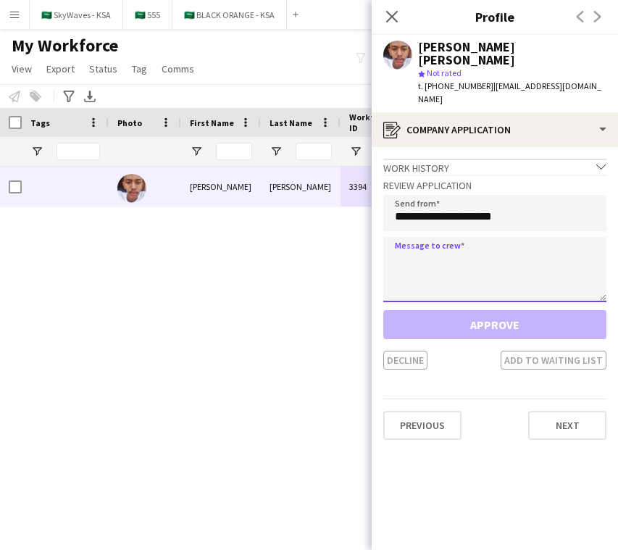
paste textarea "**********"
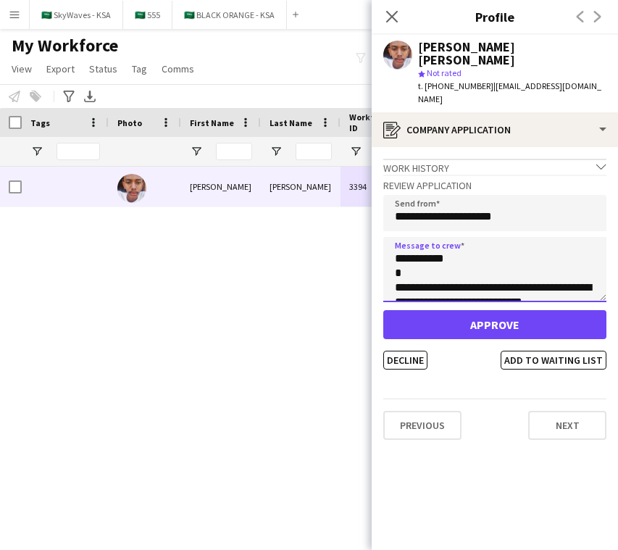
drag, startPoint x: 444, startPoint y: 228, endPoint x: 407, endPoint y: 230, distance: 37.0
click at [407, 237] on textarea "**********" at bounding box center [494, 269] width 223 height 65
type textarea "**********"
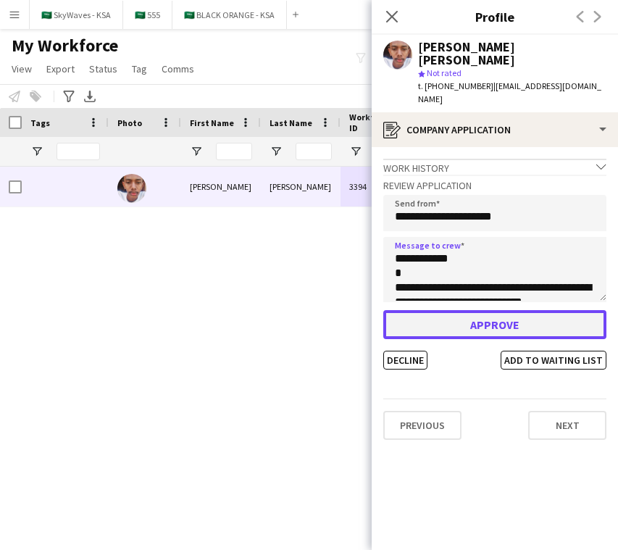
click at [480, 310] on button "Approve" at bounding box center [494, 324] width 223 height 29
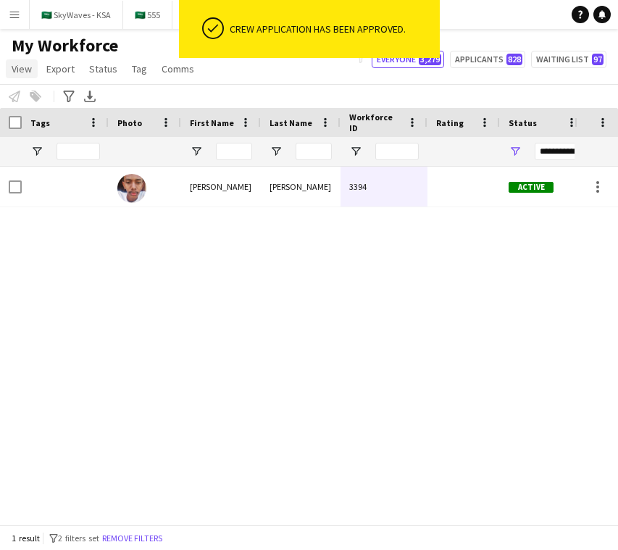
click at [30, 74] on span "View" at bounding box center [22, 68] width 20 height 13
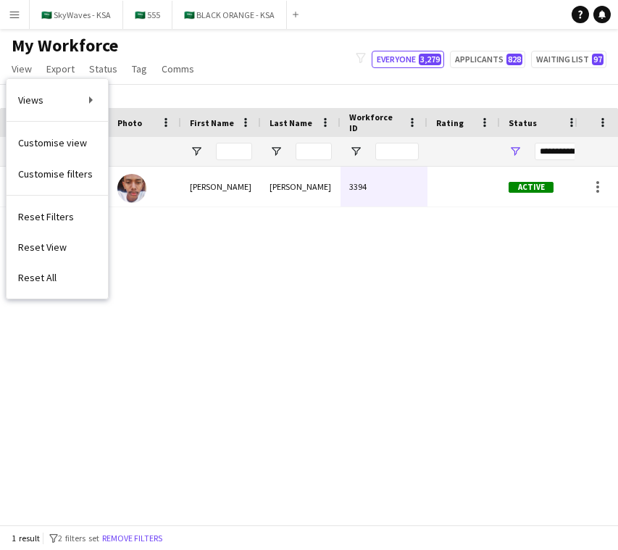
click at [14, 7] on button "Menu" at bounding box center [14, 14] width 29 height 29
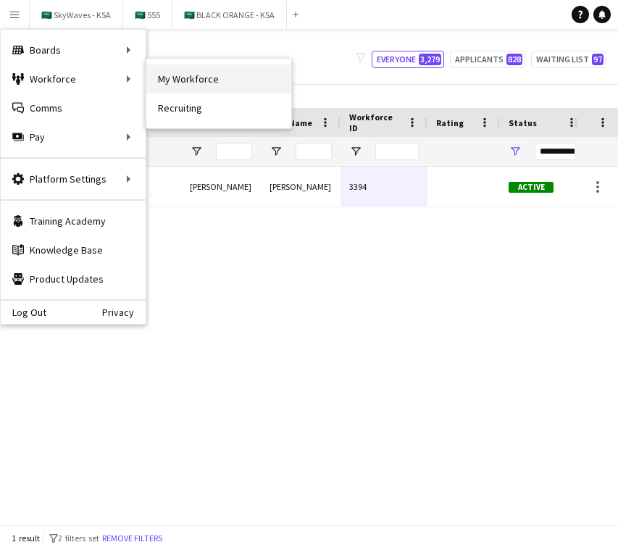
click at [194, 72] on link "My Workforce" at bounding box center [218, 78] width 145 height 29
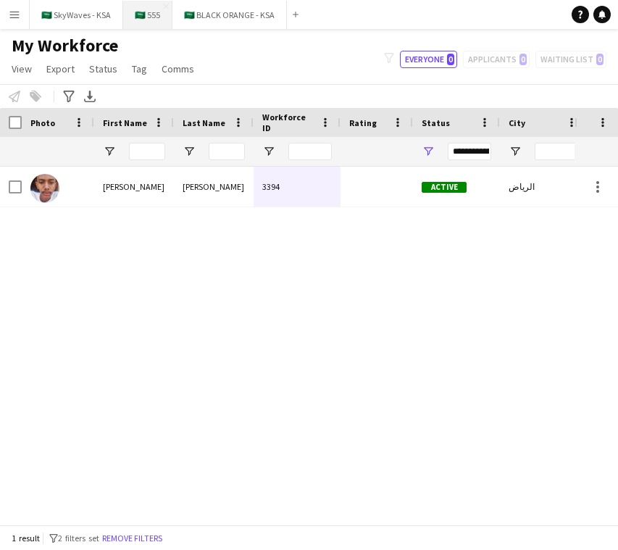
click at [147, 12] on button "🇸🇦 555 Close" at bounding box center [147, 15] width 49 height 28
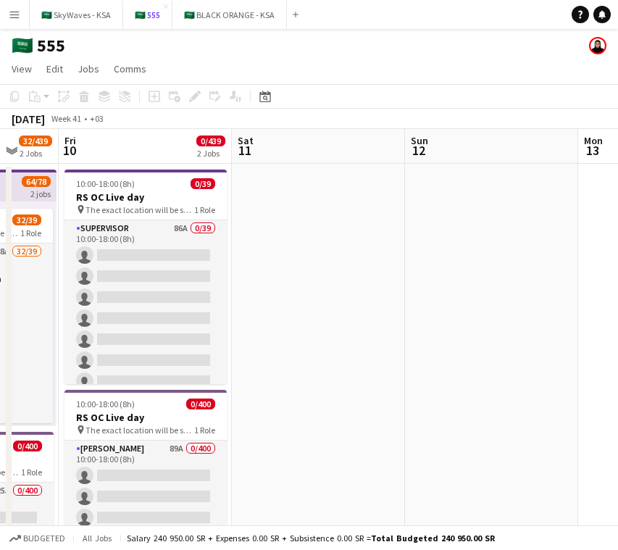
scroll to position [0, 459]
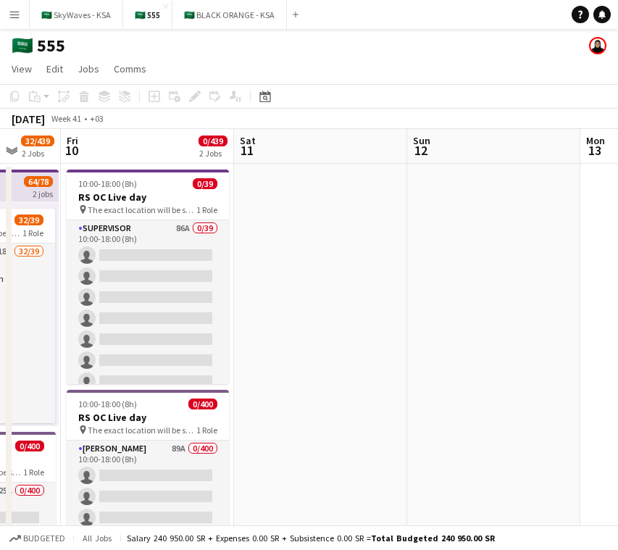
click at [10, 11] on app-icon "Menu" at bounding box center [15, 15] width 12 height 12
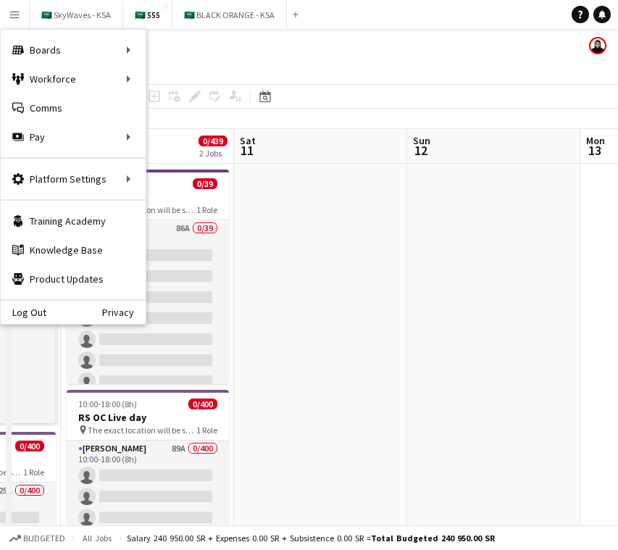
click at [250, 245] on app-date-cell at bounding box center [320, 420] width 173 height 512
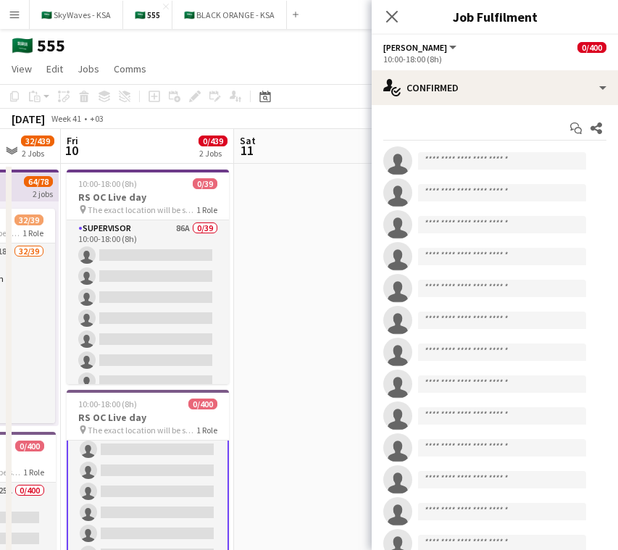
scroll to position [128, 0]
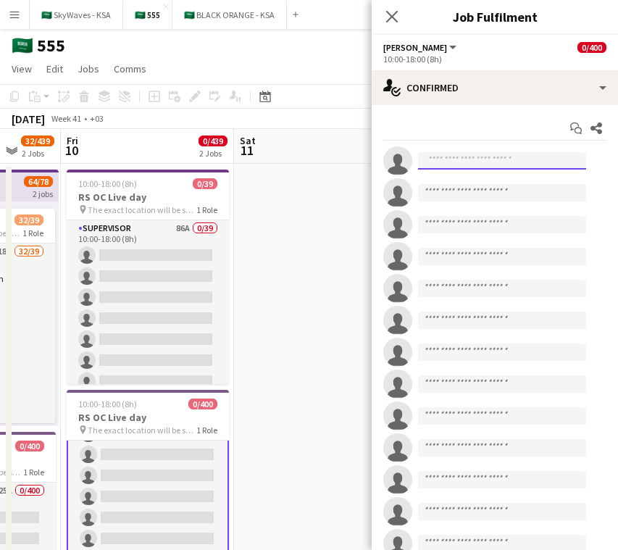
click at [505, 164] on input at bounding box center [502, 160] width 168 height 17
paste input "*********"
type input "*"
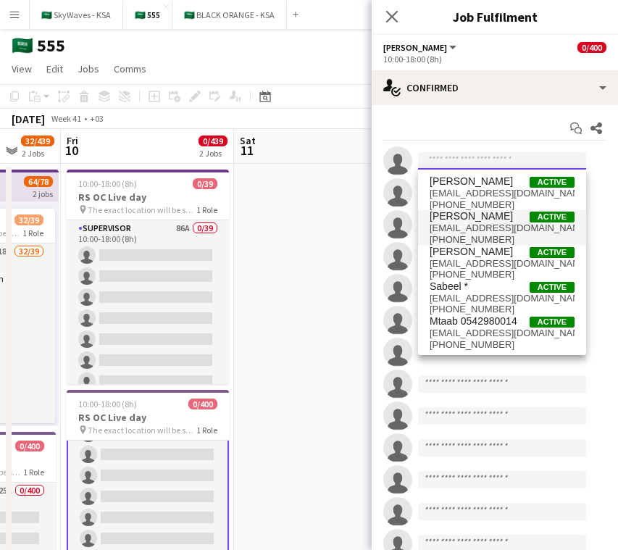
paste input "*********"
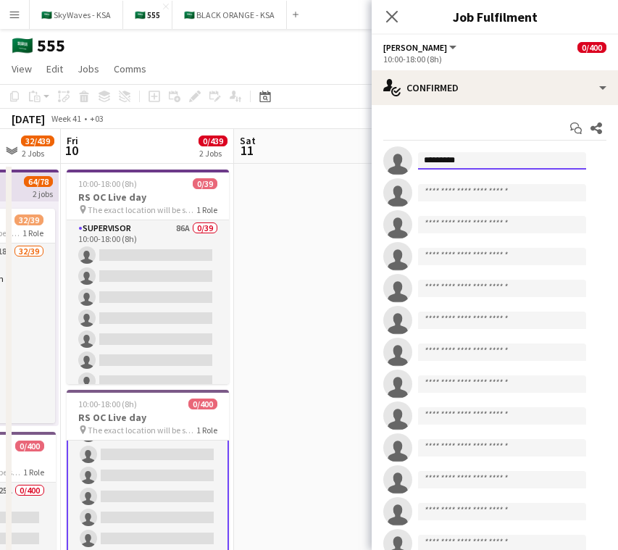
click at [425, 159] on input "*********" at bounding box center [502, 160] width 168 height 17
click at [480, 161] on input "**********" at bounding box center [502, 160] width 168 height 17
click at [425, 162] on input "**********" at bounding box center [502, 160] width 168 height 17
type input "**********"
click at [490, 164] on input at bounding box center [502, 160] width 168 height 17
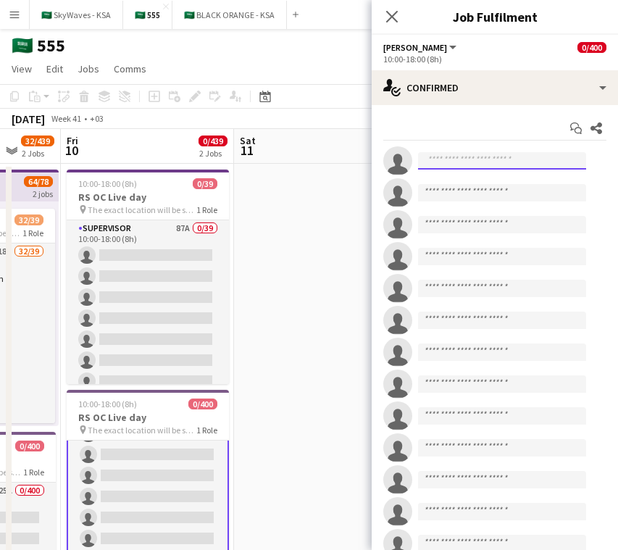
click at [501, 162] on input at bounding box center [502, 160] width 168 height 17
click at [508, 195] on input at bounding box center [502, 192] width 168 height 17
click at [8, 11] on button "Menu" at bounding box center [14, 14] width 29 height 29
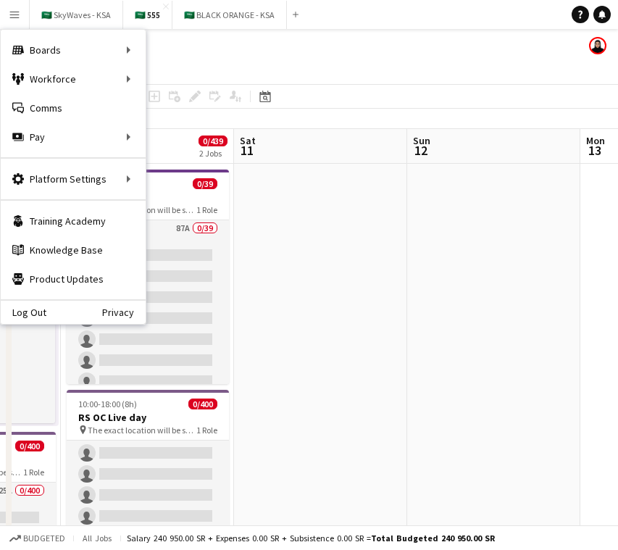
scroll to position [126, 0]
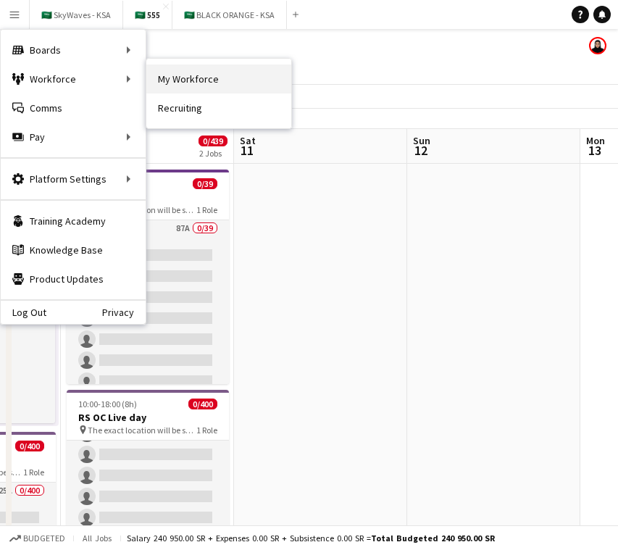
click at [197, 75] on link "My Workforce" at bounding box center [218, 78] width 145 height 29
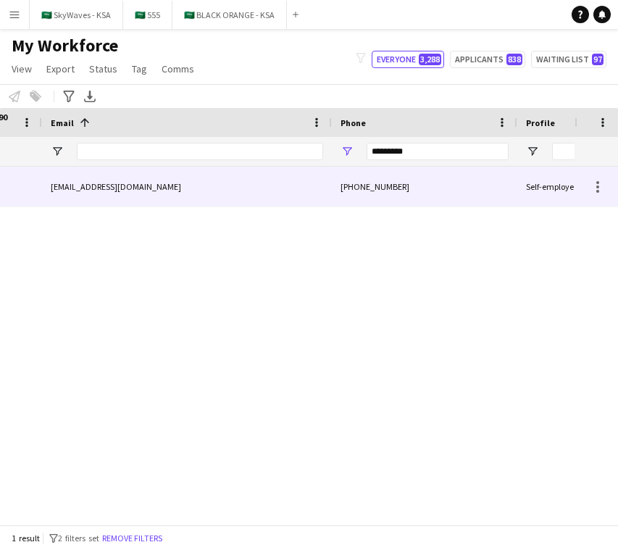
scroll to position [0, 641]
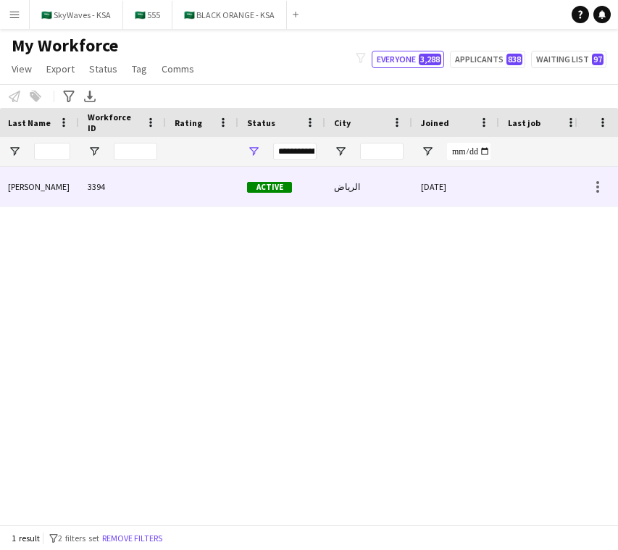
click at [340, 190] on div "الرياض" at bounding box center [368, 187] width 87 height 40
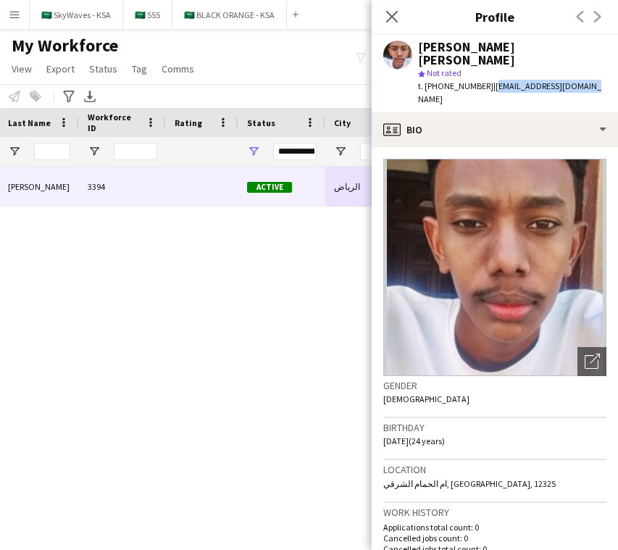
drag, startPoint x: 585, startPoint y: 72, endPoint x: 488, endPoint y: 75, distance: 97.1
click at [488, 80] on div "t. [PHONE_NUMBER] | [EMAIL_ADDRESS][DOMAIN_NAME]" at bounding box center [512, 93] width 188 height 26
copy span "[EMAIL_ADDRESS][DOMAIN_NAME]"
click at [301, 302] on div "[DATE] 0 [EMAIL_ADDRESS][DOMAIN_NAME] الرياض Active [GEOGRAPHIC_DATA][PERSON_NA…" at bounding box center [287, 346] width 575 height 358
click at [276, 57] on div "My Workforce View Views Default view New view Update view Delete view Edit name…" at bounding box center [309, 59] width 618 height 49
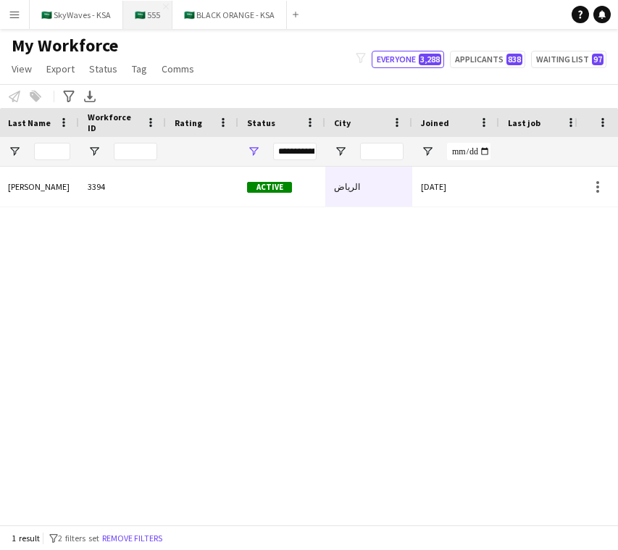
click at [154, 23] on button "🇸🇦 555 Close" at bounding box center [147, 15] width 49 height 28
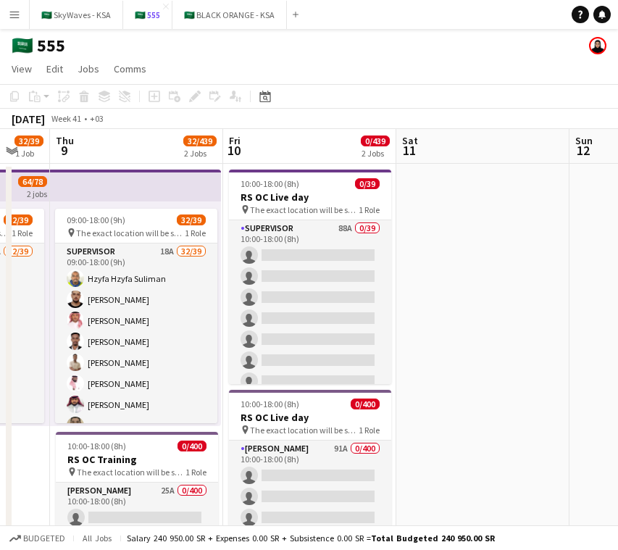
scroll to position [0, 646]
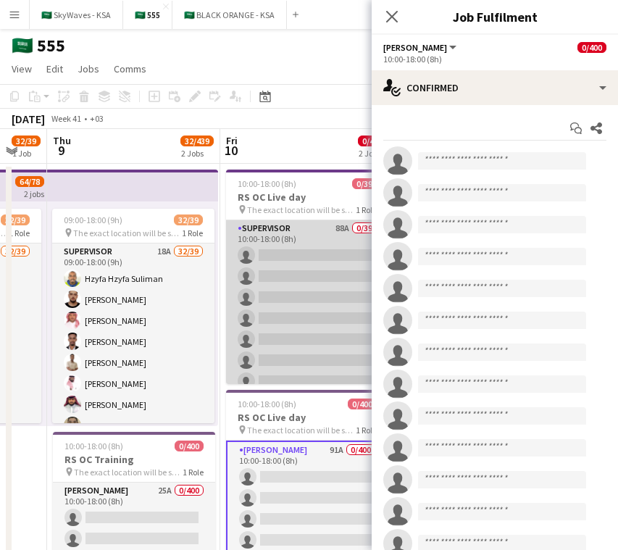
scroll to position [59, 0]
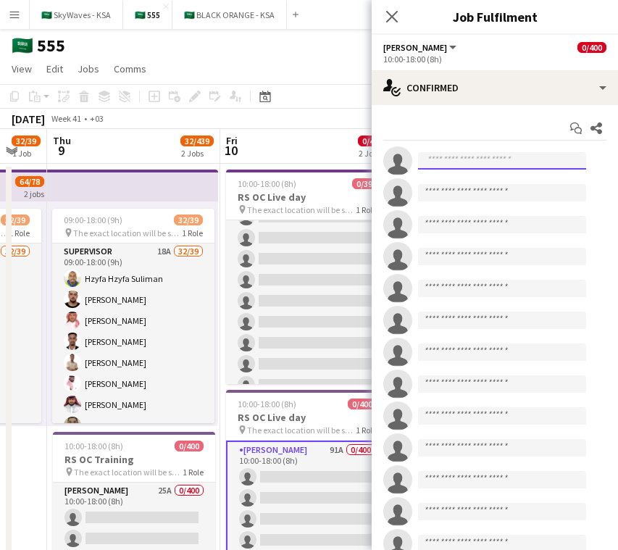
click at [519, 162] on input at bounding box center [502, 160] width 168 height 17
paste input "**********"
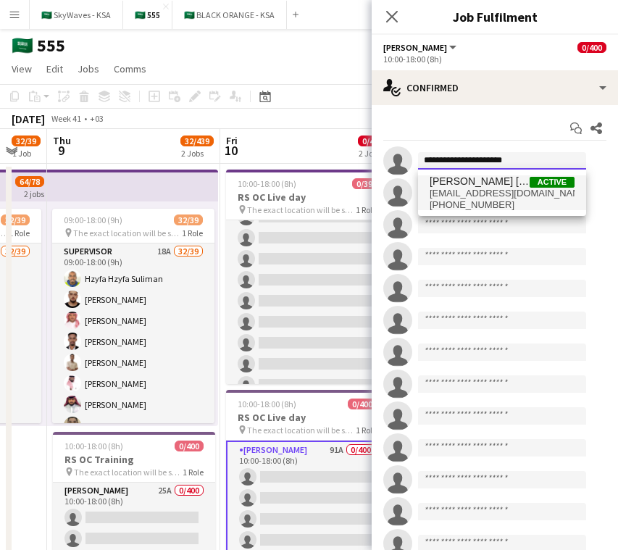
type input "**********"
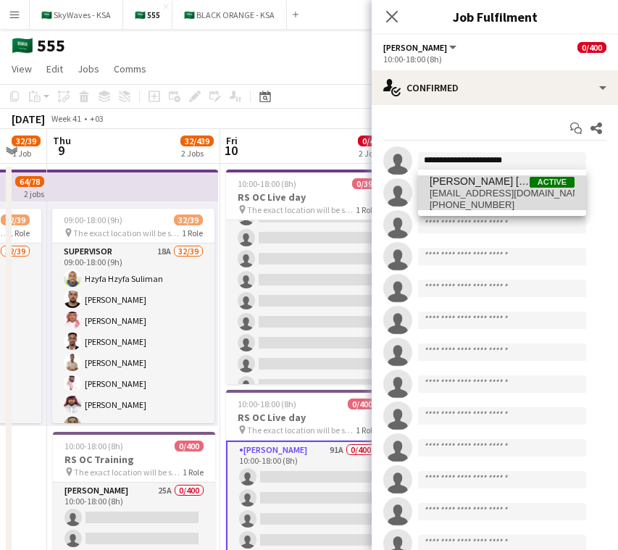
click at [515, 189] on span "[EMAIL_ADDRESS][DOMAIN_NAME]" at bounding box center [502, 194] width 145 height 12
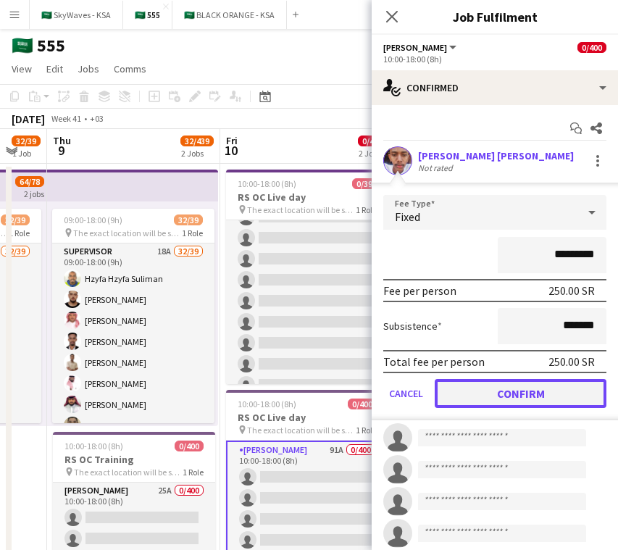
click at [504, 383] on button "Confirm" at bounding box center [521, 393] width 172 height 29
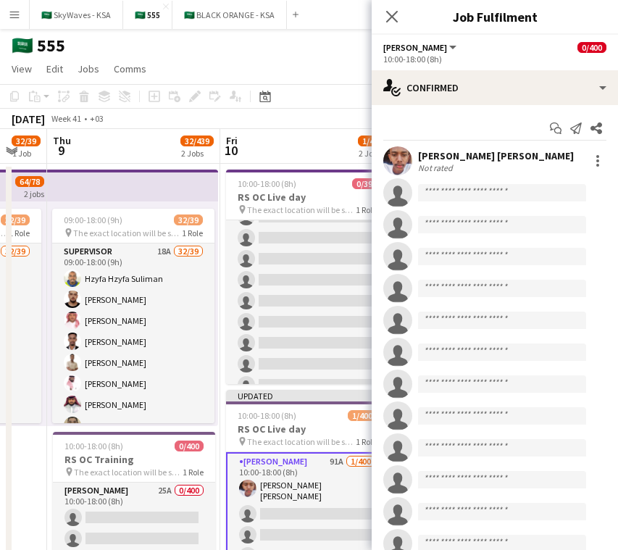
click at [17, 8] on button "Menu" at bounding box center [14, 14] width 29 height 29
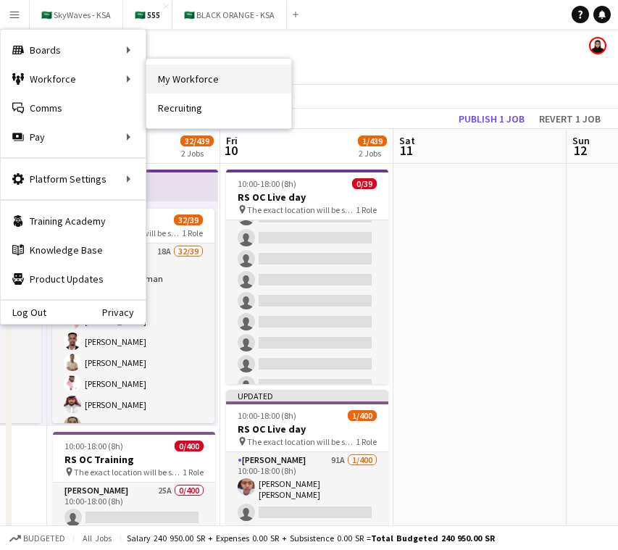
click at [204, 90] on link "My Workforce" at bounding box center [218, 78] width 145 height 29
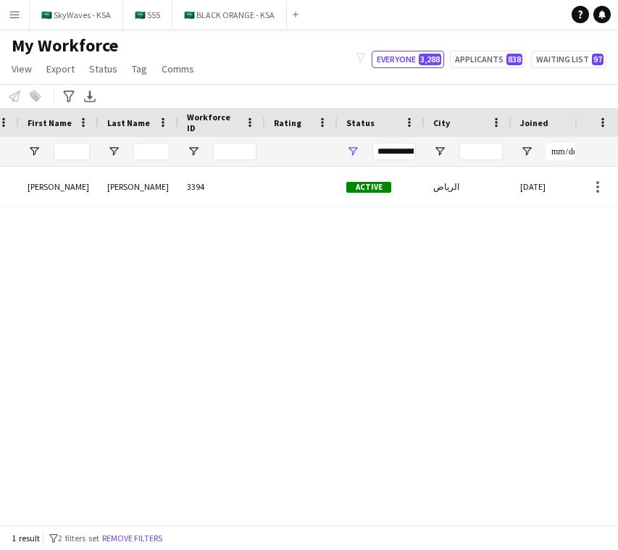
scroll to position [0, 247]
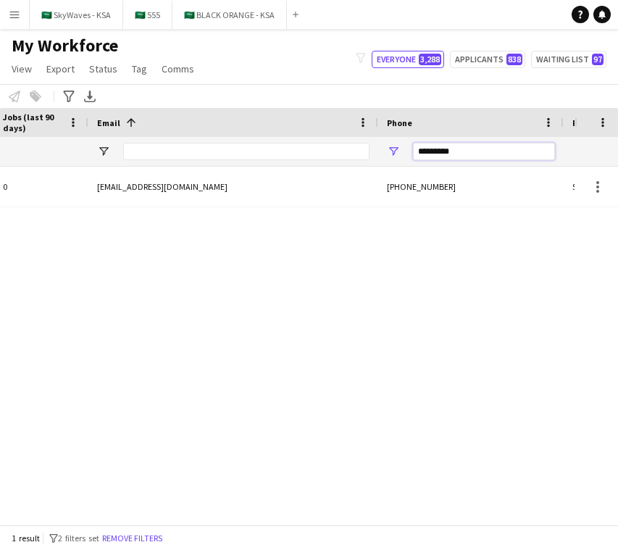
click at [456, 153] on input "*********" at bounding box center [484, 151] width 142 height 17
paste input "***"
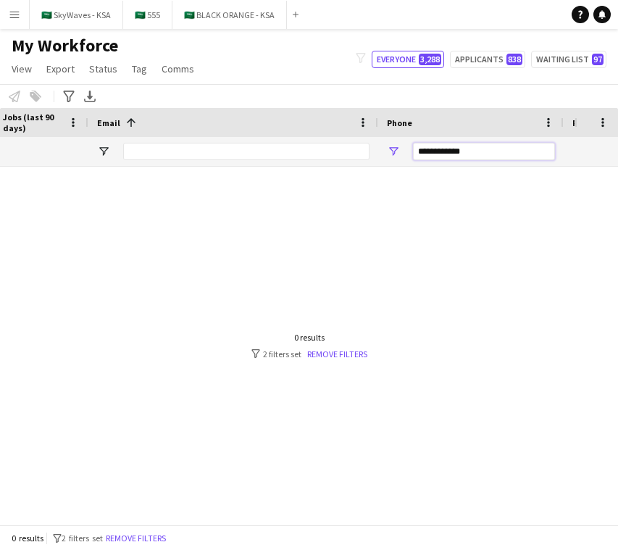
click at [419, 151] on input "**********" at bounding box center [484, 151] width 142 height 17
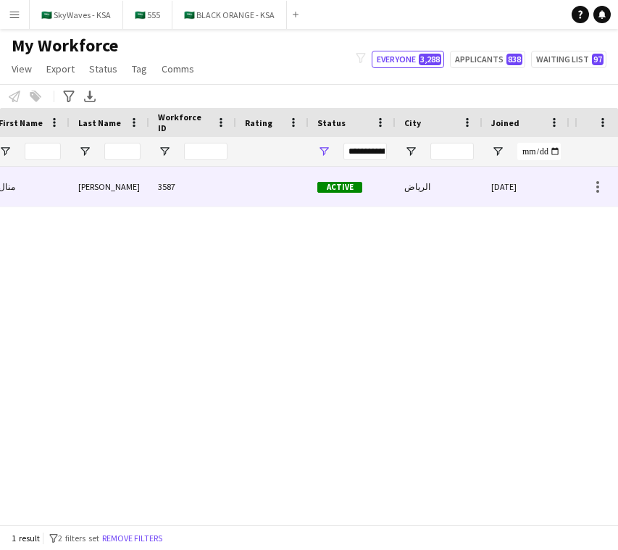
type input "*********"
click at [374, 205] on div "Active" at bounding box center [352, 187] width 87 height 40
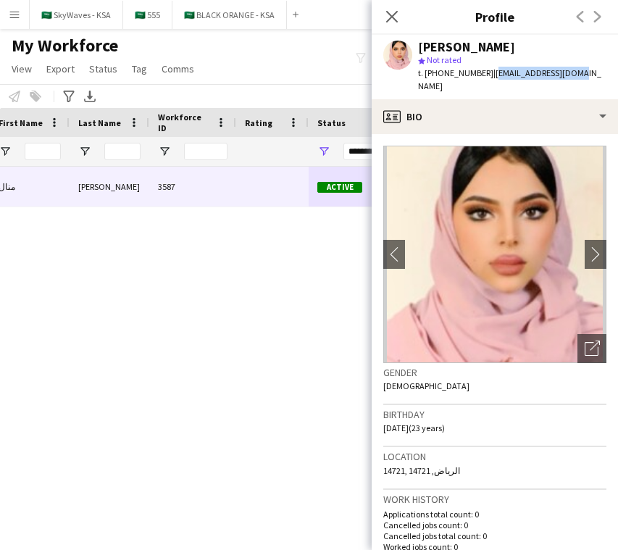
drag, startPoint x: 571, startPoint y: 76, endPoint x: 487, endPoint y: 78, distance: 84.1
click at [486, 78] on div "منال [PERSON_NAME] Not rated t. [PHONE_NUMBER] | [EMAIL_ADDRESS][DOMAIN_NAME]" at bounding box center [495, 67] width 246 height 64
copy span "[EMAIL_ADDRESS][DOMAIN_NAME]"
click at [138, 20] on button "🇸🇦 555 Close" at bounding box center [147, 15] width 49 height 28
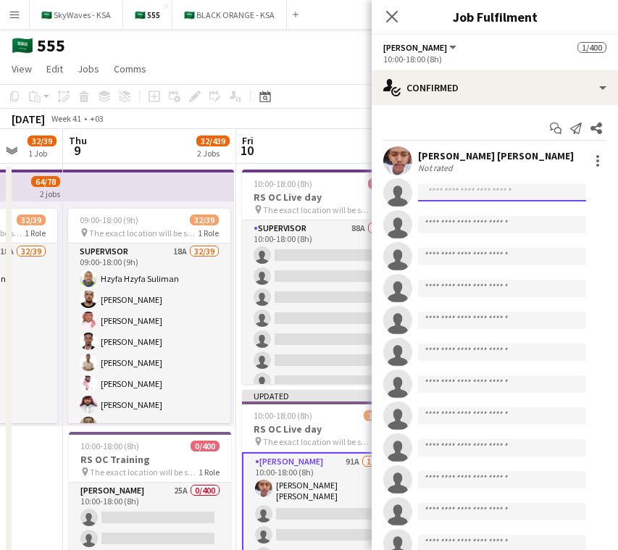
click at [501, 196] on input at bounding box center [502, 192] width 168 height 17
paste input "**********"
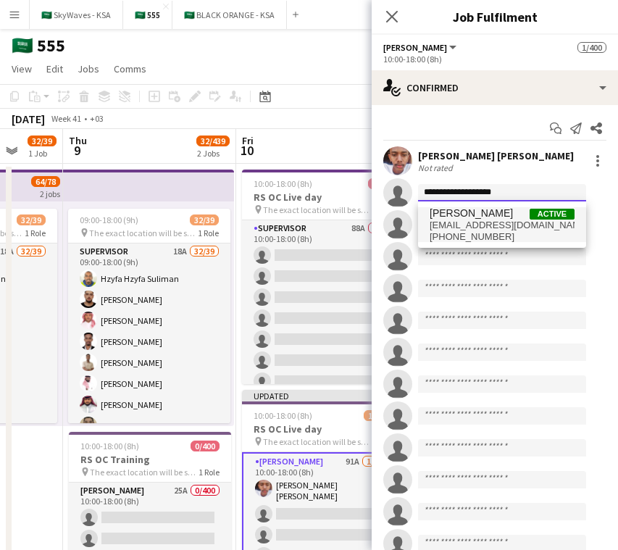
type input "**********"
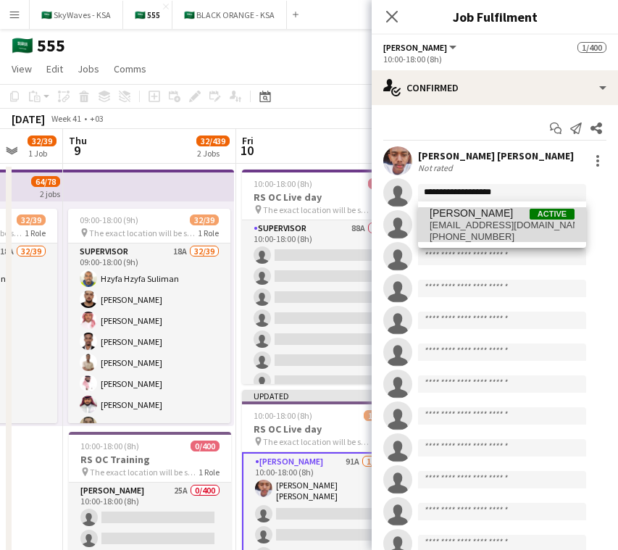
click at [503, 230] on span "[EMAIL_ADDRESS][DOMAIN_NAME]" at bounding box center [502, 226] width 145 height 12
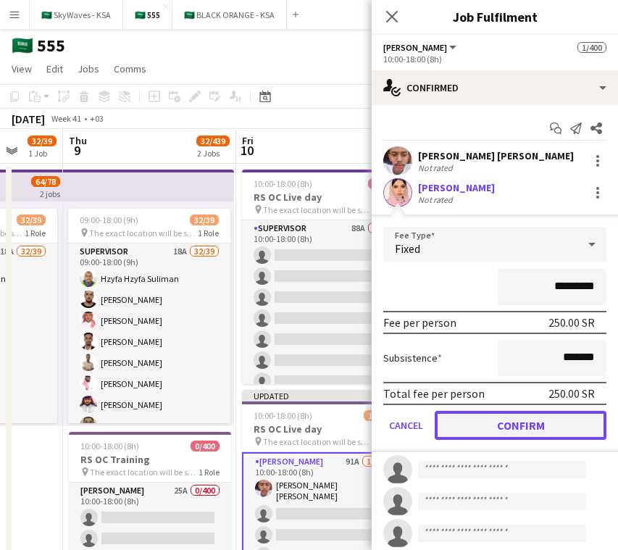
click at [522, 425] on button "Confirm" at bounding box center [521, 425] width 172 height 29
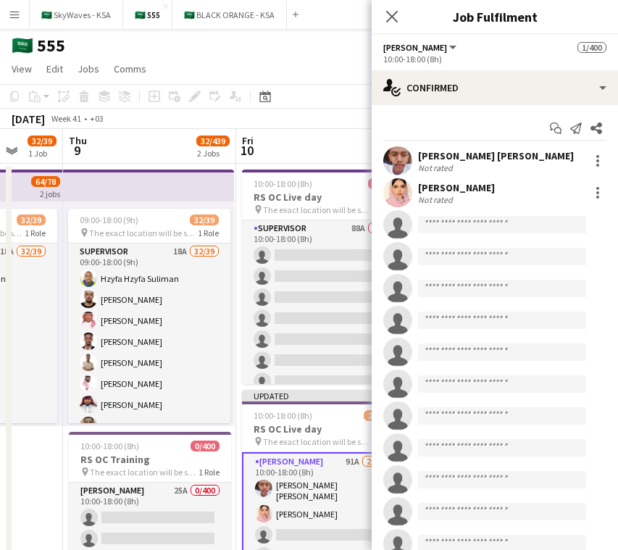
click at [5, 14] on button "Menu" at bounding box center [14, 14] width 29 height 29
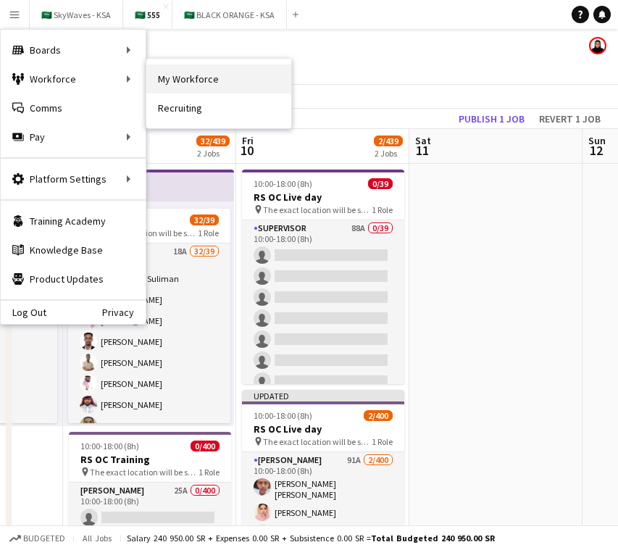
click at [200, 75] on link "My Workforce" at bounding box center [218, 78] width 145 height 29
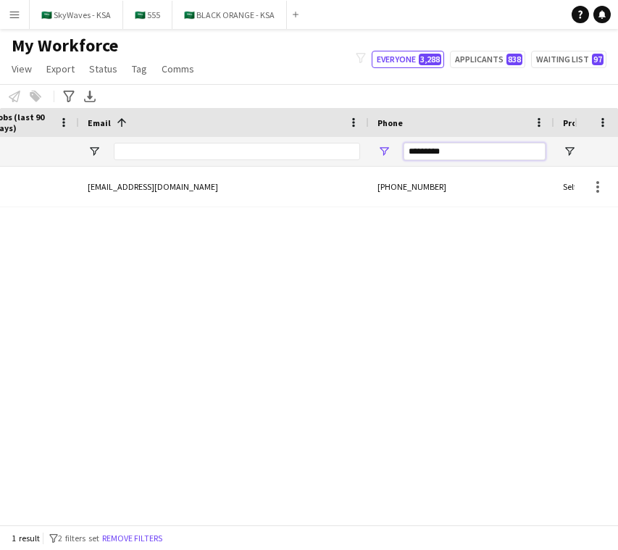
click at [449, 151] on input "*********" at bounding box center [475, 151] width 142 height 17
paste input "***"
type input "**********"
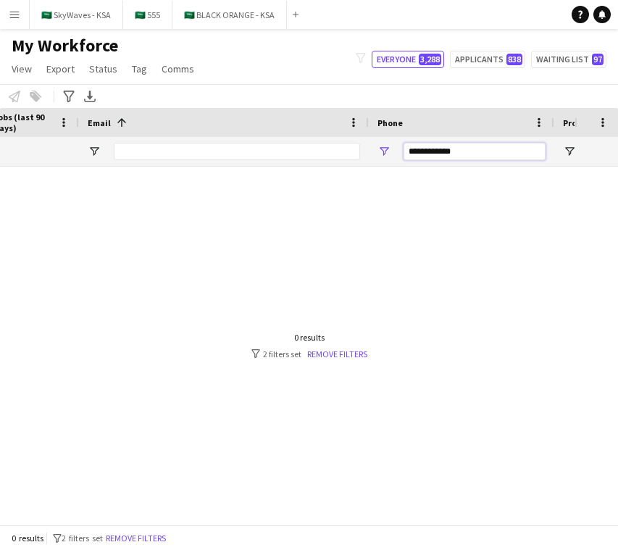
click at [472, 152] on input "**********" at bounding box center [475, 151] width 142 height 17
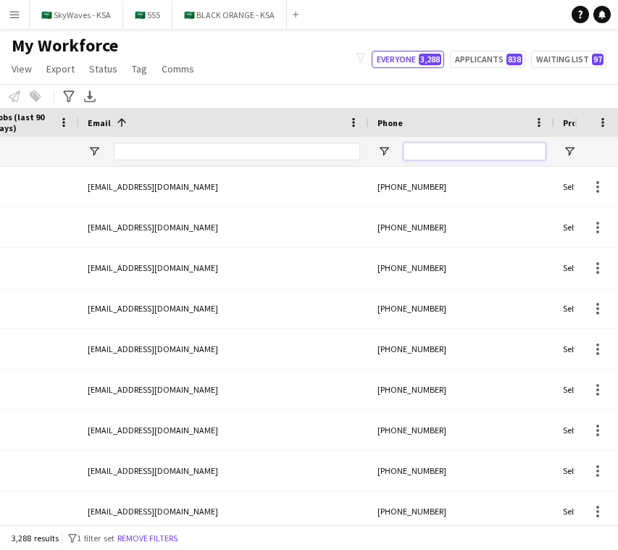
click at [425, 154] on input "Phone Filter Input" at bounding box center [475, 151] width 142 height 17
paste input "**********"
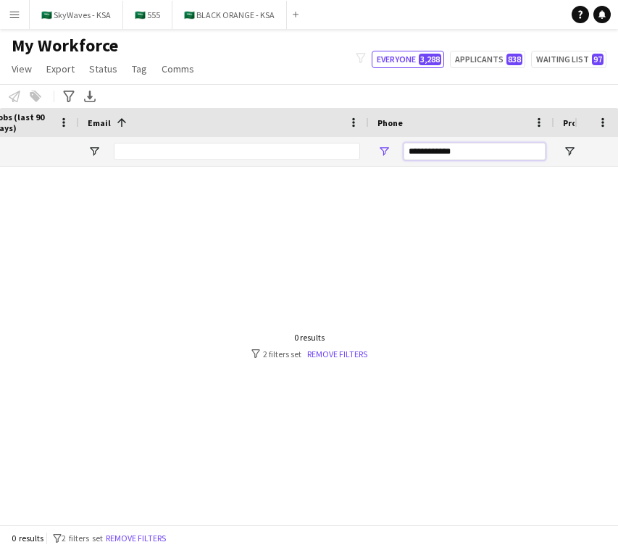
click at [425, 152] on input "**********" at bounding box center [475, 151] width 142 height 17
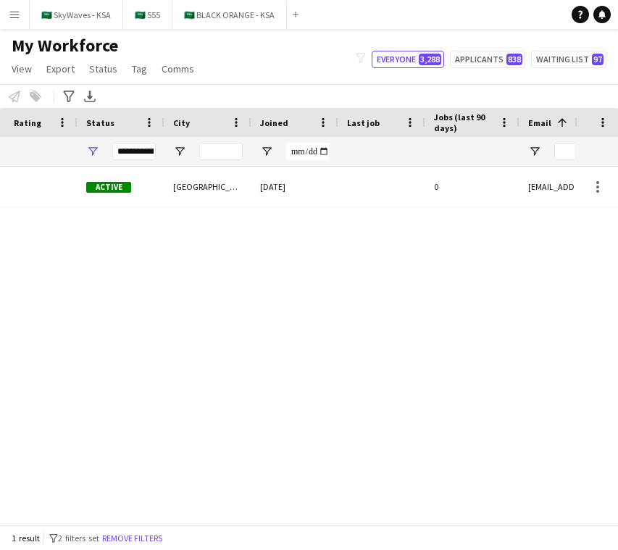
scroll to position [0, 151]
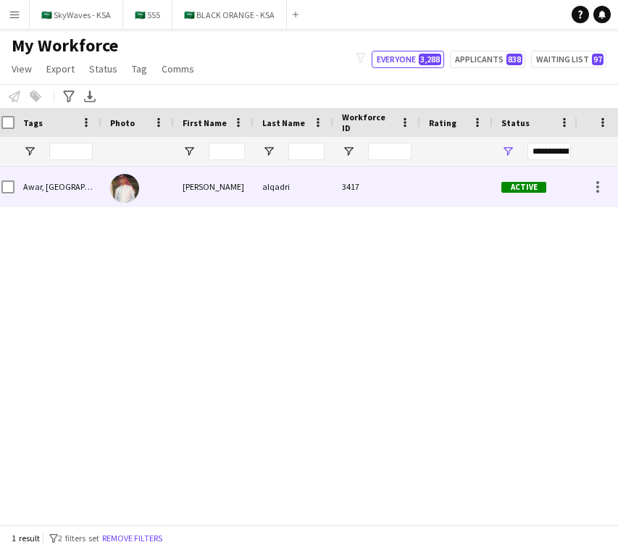
type input "*********"
click at [385, 191] on div "3417" at bounding box center [376, 187] width 87 height 40
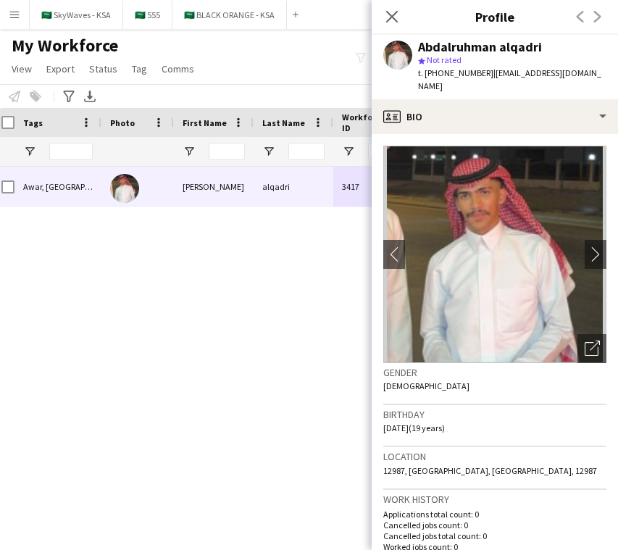
drag, startPoint x: 576, startPoint y: 74, endPoint x: 489, endPoint y: 79, distance: 87.1
click at [489, 79] on div "Abdalruhman alqadri star Not rated t. [PHONE_NUMBER] | [EMAIL_ADDRESS][DOMAIN_N…" at bounding box center [495, 67] width 246 height 64
copy span "[EMAIL_ADDRESS][DOMAIN_NAME]"
click at [135, 17] on button "🇸🇦 555 Close" at bounding box center [147, 15] width 49 height 28
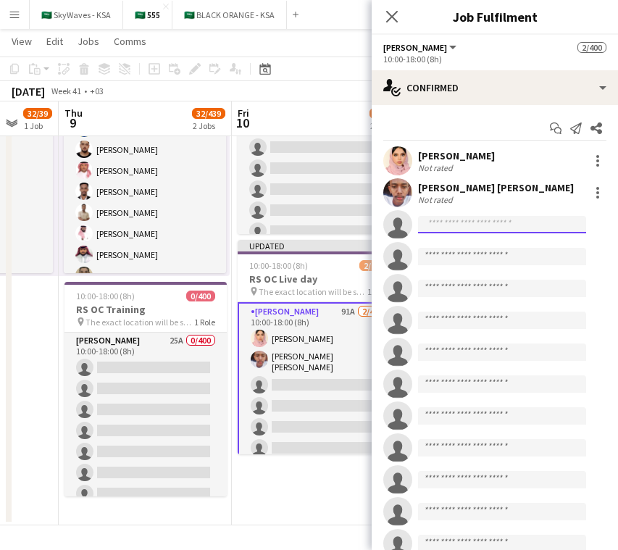
click at [506, 223] on input at bounding box center [502, 224] width 168 height 17
paste input "**********"
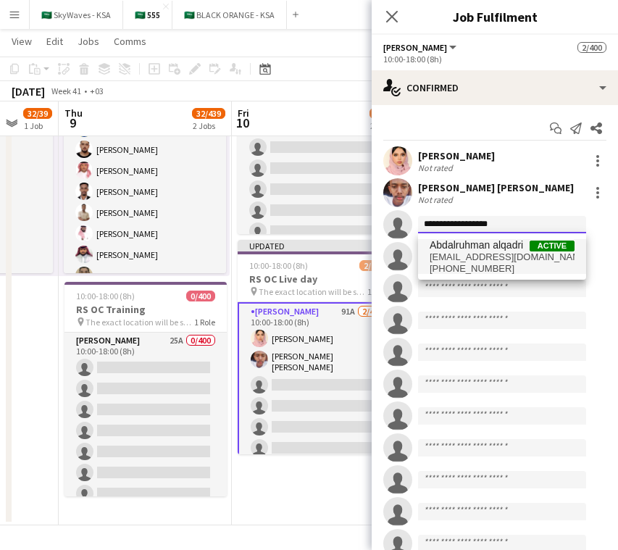
type input "**********"
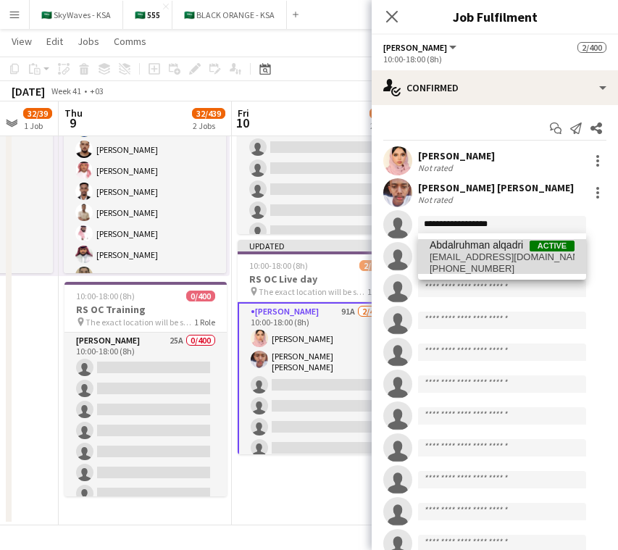
click at [503, 272] on span "[PHONE_NUMBER]" at bounding box center [502, 269] width 145 height 12
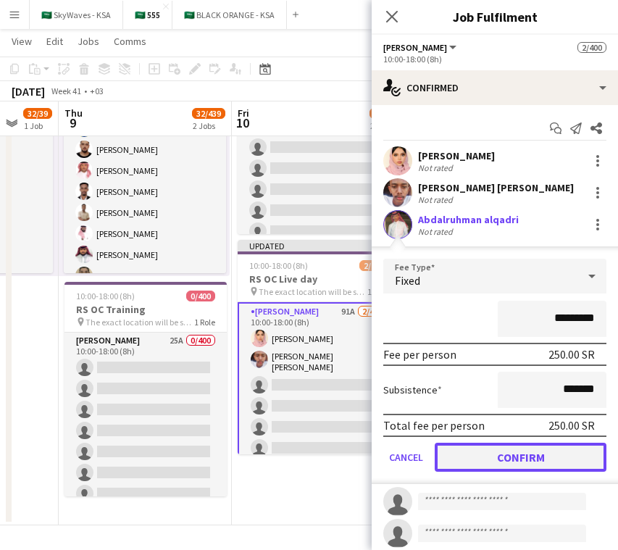
click at [514, 451] on button "Confirm" at bounding box center [521, 457] width 172 height 29
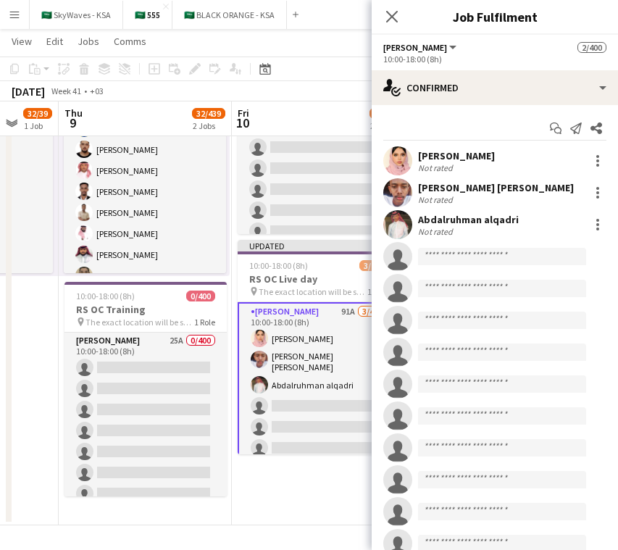
click at [18, 15] on app-icon "Menu" at bounding box center [15, 15] width 12 height 12
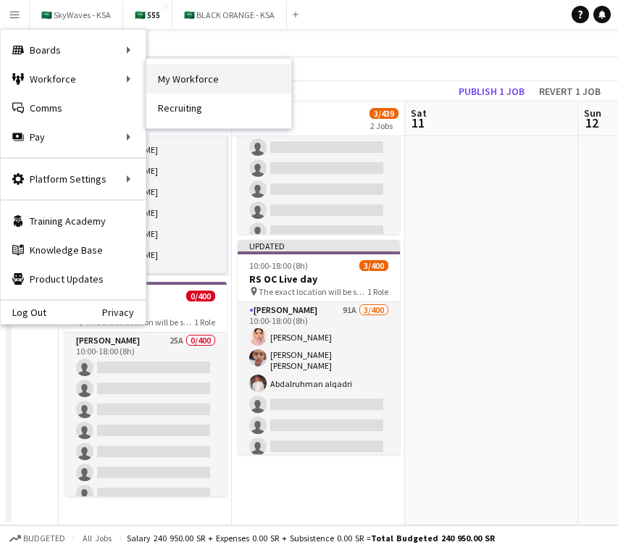
click at [230, 82] on link "My Workforce" at bounding box center [218, 78] width 145 height 29
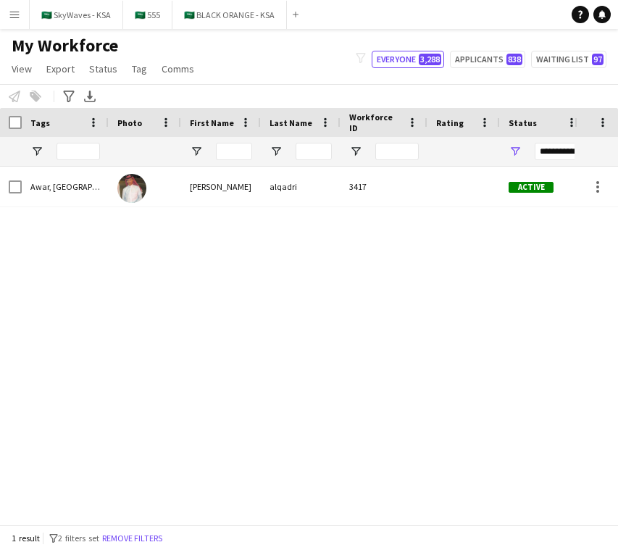
scroll to position [0, 288]
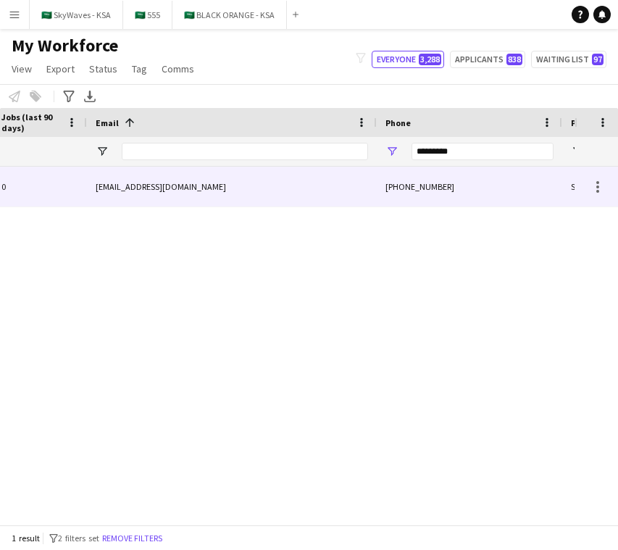
scroll to position [0, 855]
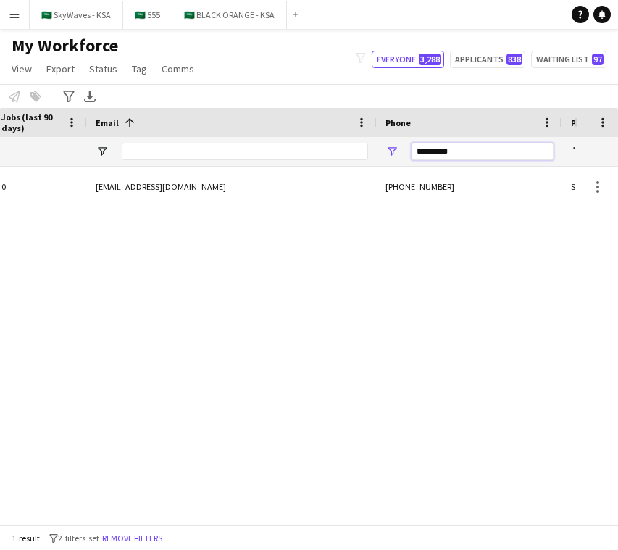
click at [490, 145] on input "*********" at bounding box center [483, 151] width 142 height 17
paste input "***"
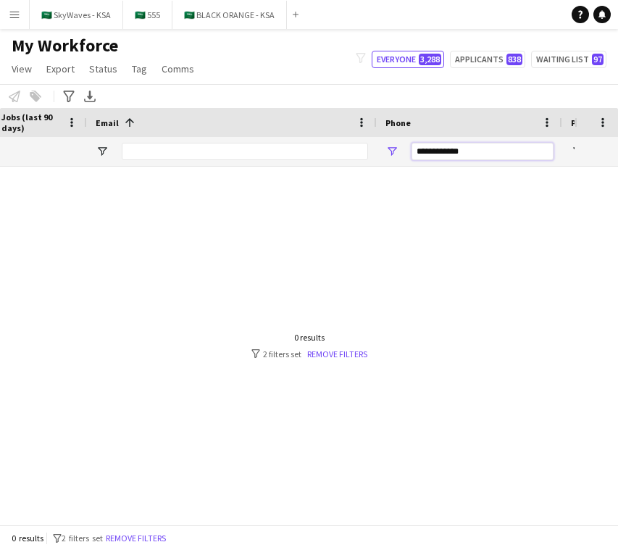
click at [420, 151] on input "**********" at bounding box center [483, 151] width 142 height 17
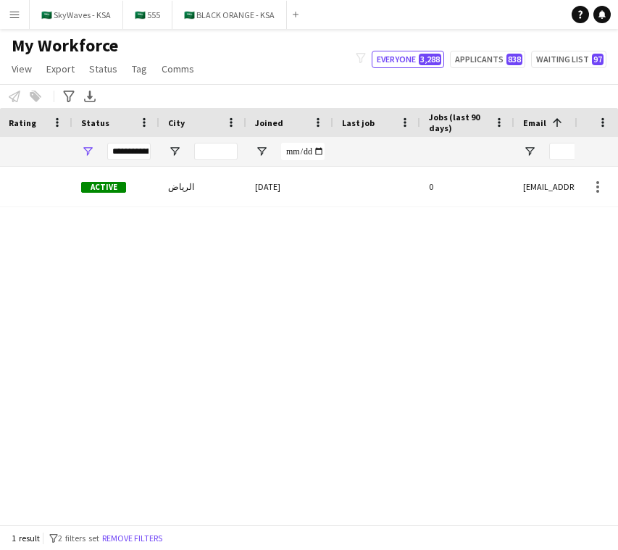
scroll to position [0, 0]
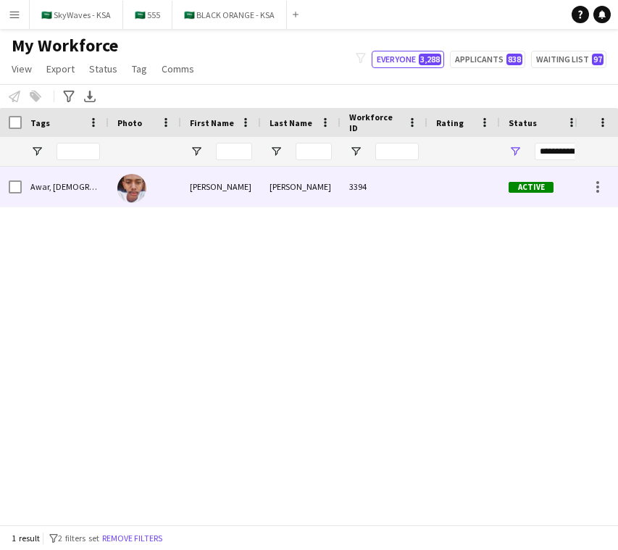
type input "*********"
click at [398, 201] on div "3394" at bounding box center [384, 187] width 87 height 40
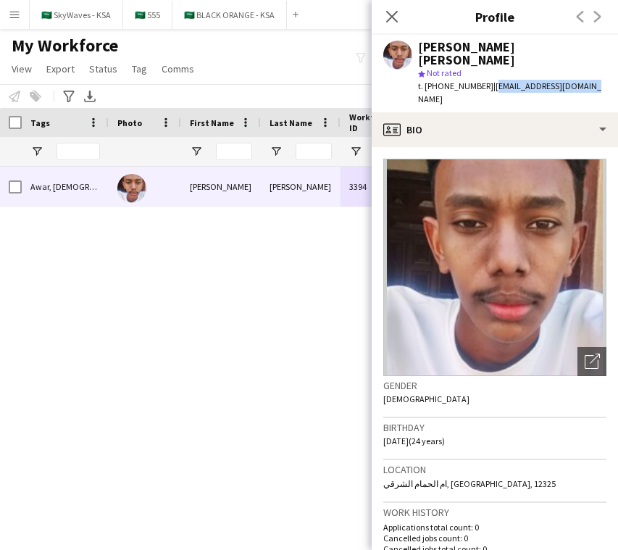
drag, startPoint x: 585, startPoint y: 75, endPoint x: 486, endPoint y: 80, distance: 98.7
click at [486, 80] on div "t. [PHONE_NUMBER] | [EMAIL_ADDRESS][DOMAIN_NAME]" at bounding box center [512, 93] width 188 height 26
copy span "[EMAIL_ADDRESS][DOMAIN_NAME]"
click at [141, 19] on button "🇸🇦 555 Close" at bounding box center [147, 15] width 49 height 28
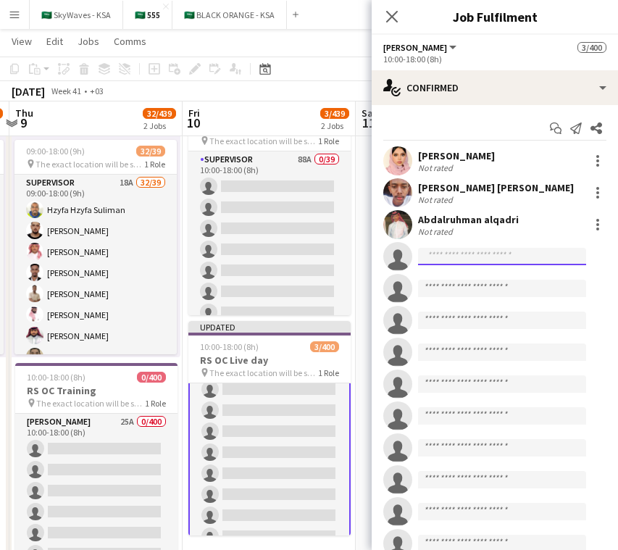
click at [496, 260] on input at bounding box center [502, 256] width 168 height 17
paste input "**********"
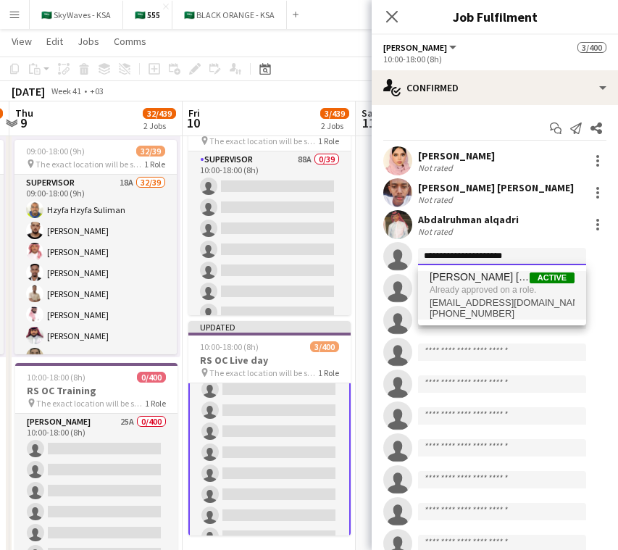
type input "**********"
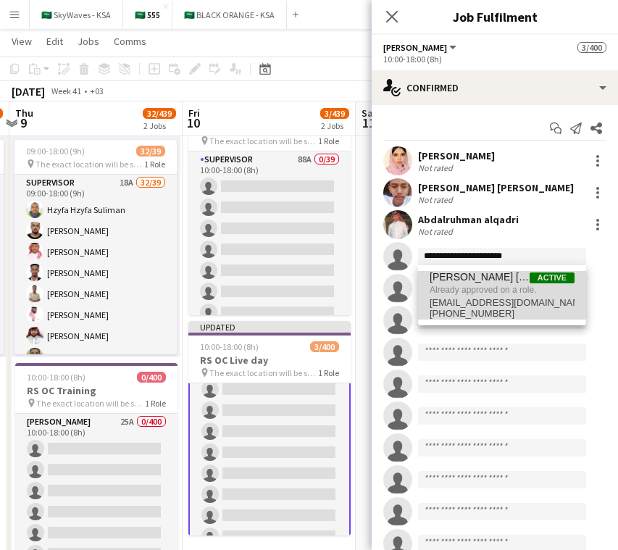
click at [500, 278] on span "[PERSON_NAME] [PERSON_NAME]" at bounding box center [480, 277] width 100 height 12
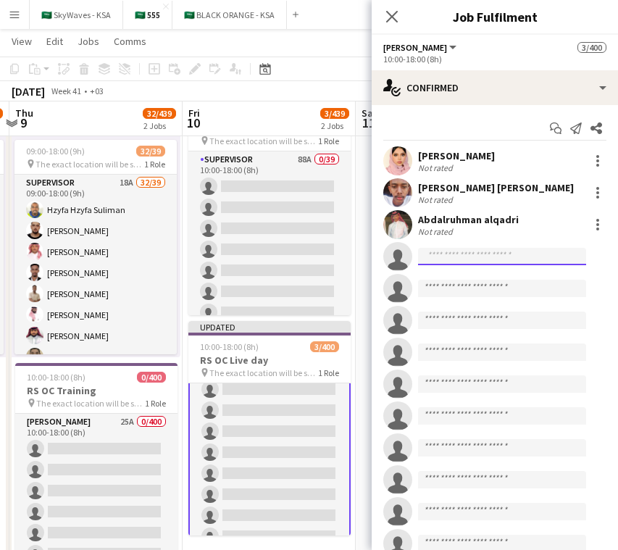
paste input "**********"
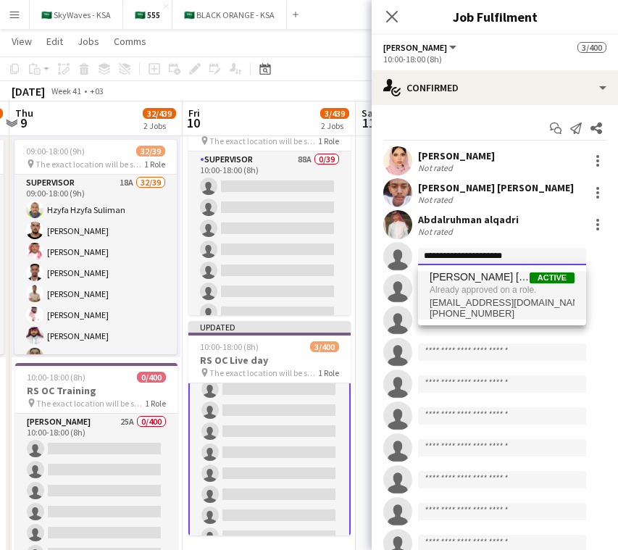
type input "**********"
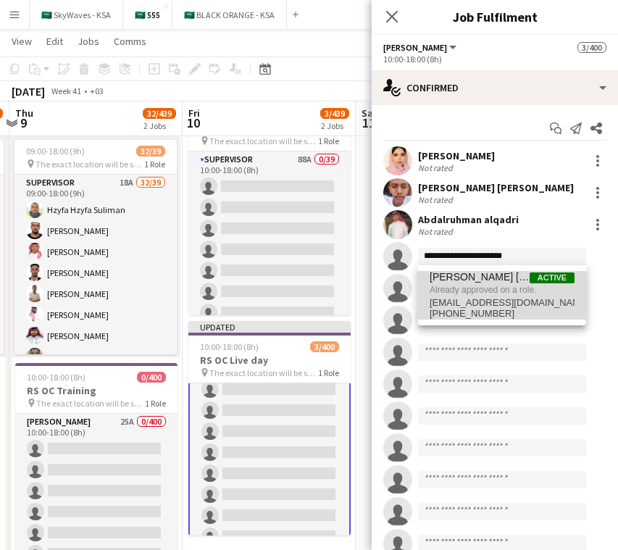
click at [469, 293] on span "Already approved on a role." at bounding box center [502, 289] width 145 height 13
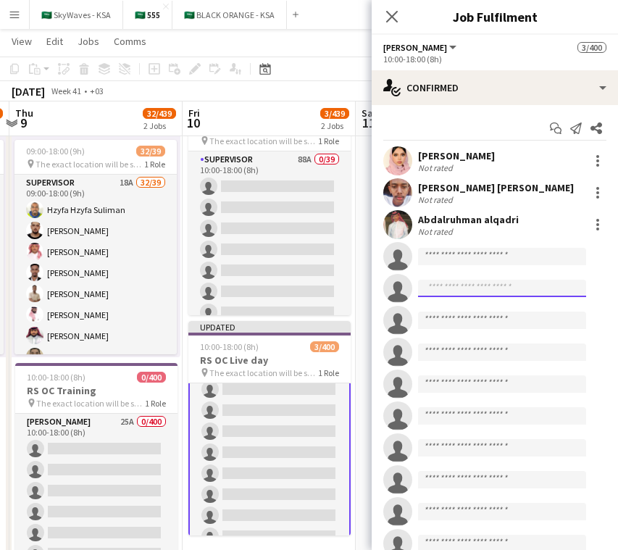
click at [469, 285] on input at bounding box center [502, 288] width 168 height 17
paste input "**********"
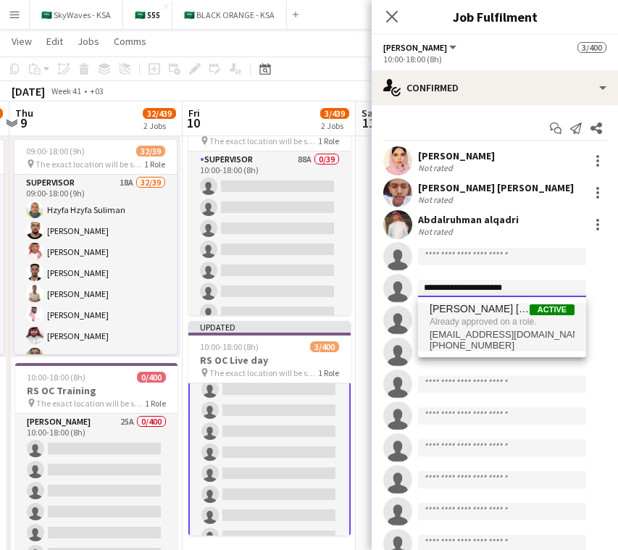
type input "**********"
click at [509, 320] on span "Already approved on a role." at bounding box center [502, 321] width 145 height 13
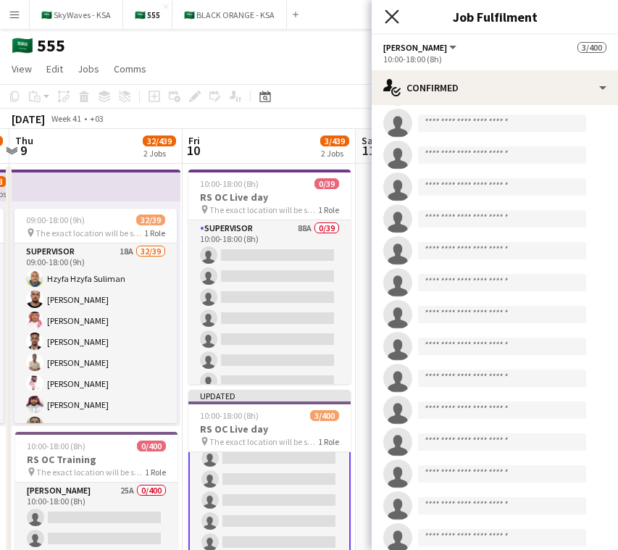
click at [391, 20] on icon "Close pop-in" at bounding box center [392, 16] width 14 height 14
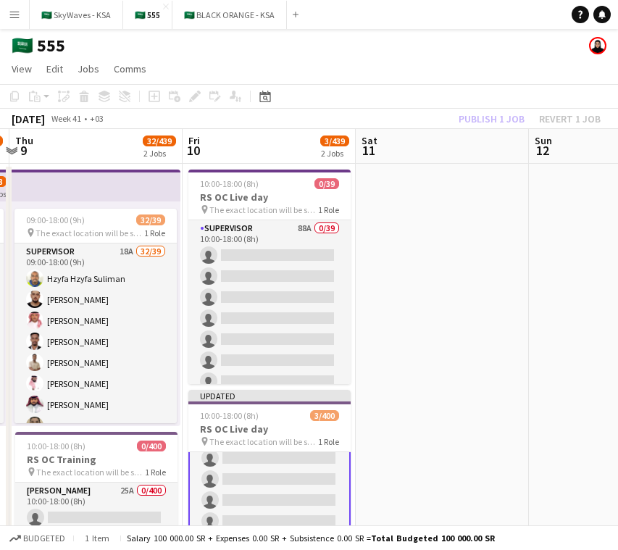
click at [454, 278] on app-date-cell at bounding box center [442, 420] width 173 height 512
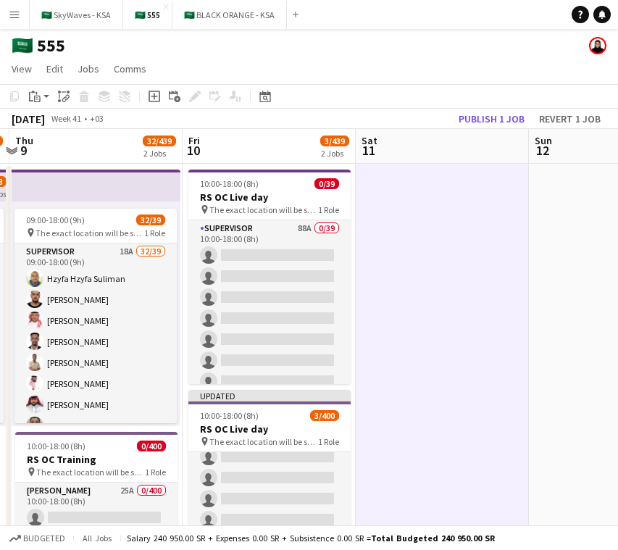
scroll to position [117, 0]
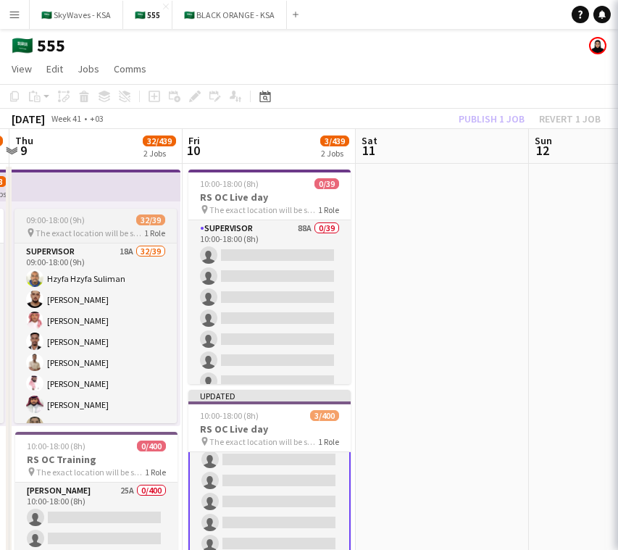
scroll to position [119, 0]
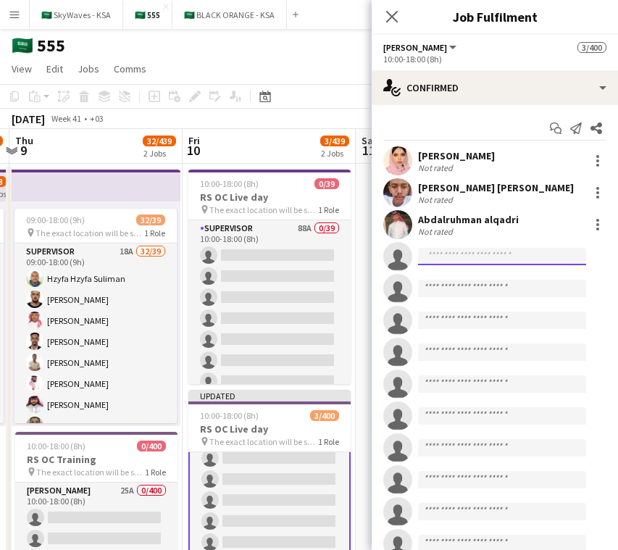
click at [472, 262] on input at bounding box center [502, 256] width 168 height 17
paste input "**********"
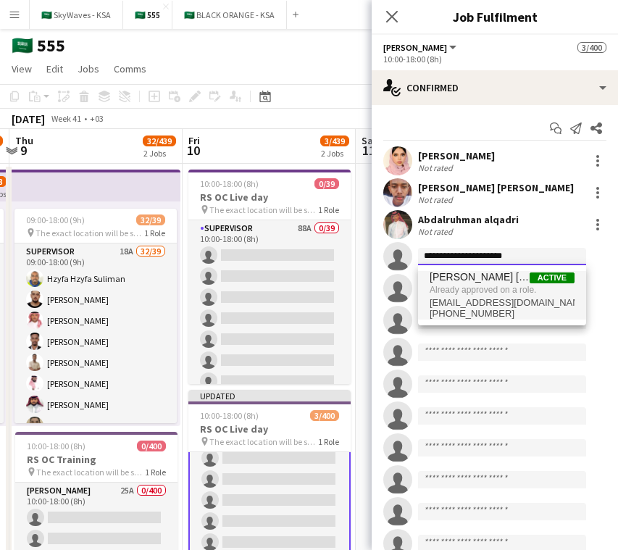
type input "**********"
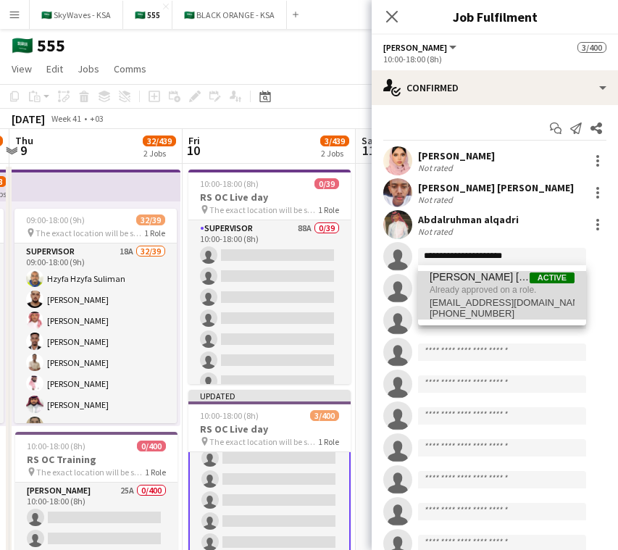
click at [477, 287] on span "Already approved on a role." at bounding box center [502, 289] width 145 height 13
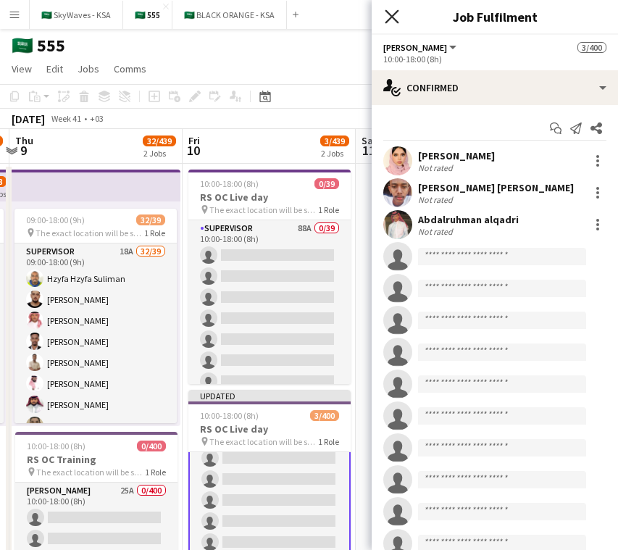
click at [391, 14] on icon "Close pop-in" at bounding box center [392, 16] width 14 height 14
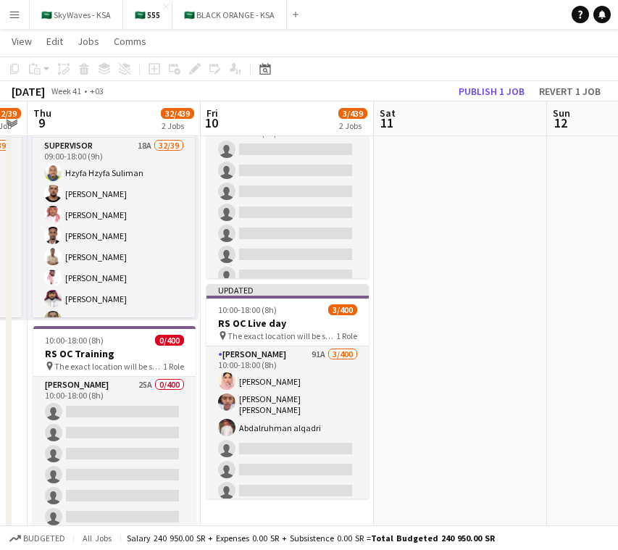
scroll to position [104, 0]
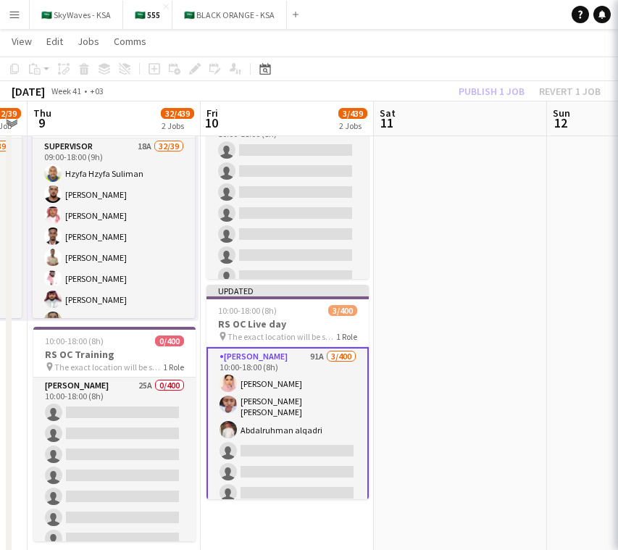
scroll to position [0, 491]
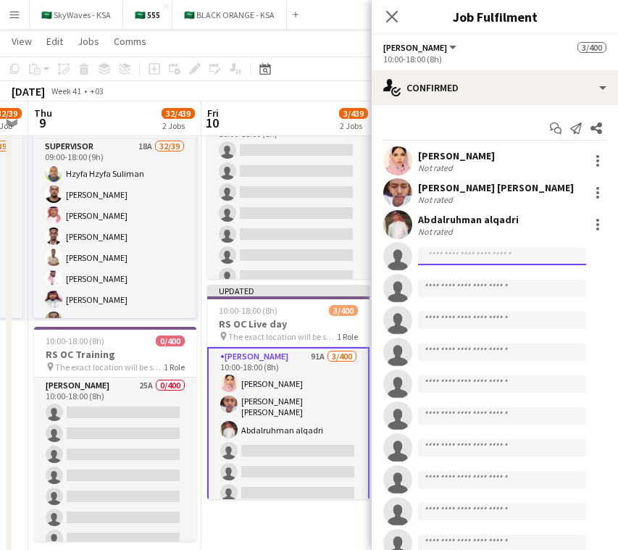
click at [479, 262] on input at bounding box center [502, 256] width 168 height 17
paste input "**********"
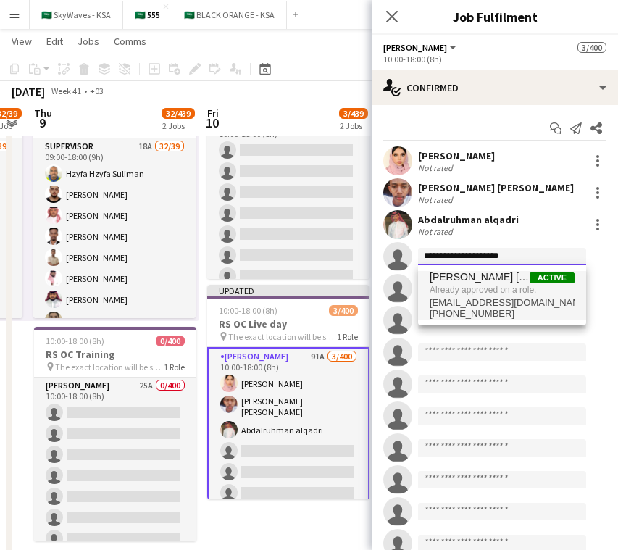
type input "**********"
click at [501, 287] on span "Already approved on a role." at bounding box center [502, 289] width 145 height 13
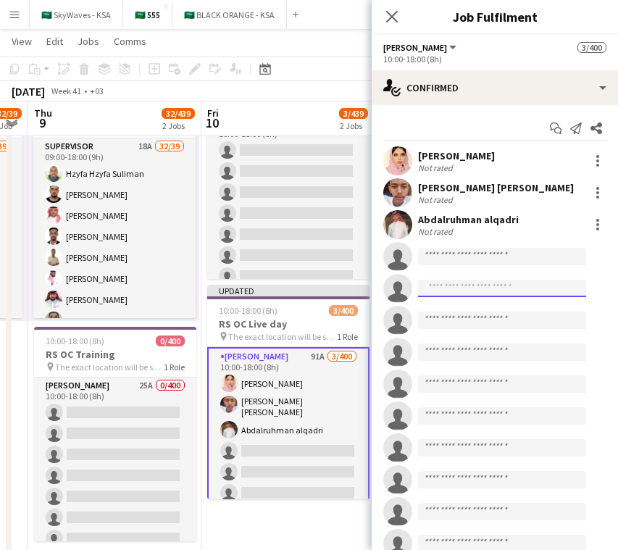
click at [501, 288] on input at bounding box center [502, 288] width 168 height 17
click at [389, 16] on icon "Close pop-in" at bounding box center [392, 16] width 14 height 14
